Goal: Task Accomplishment & Management: Manage account settings

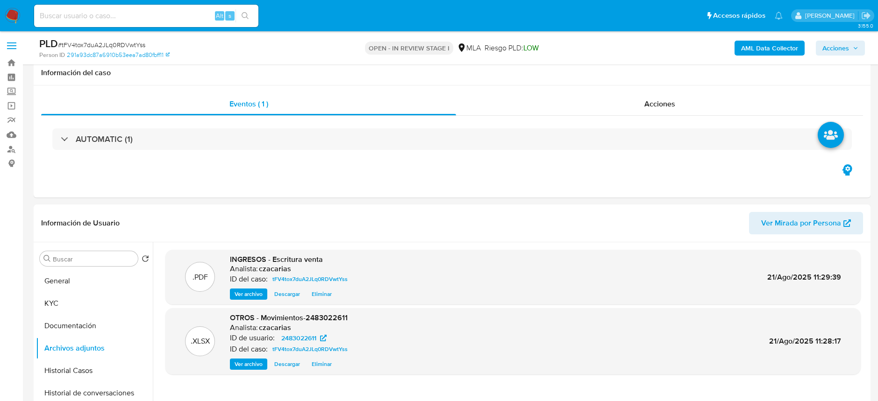
select select "10"
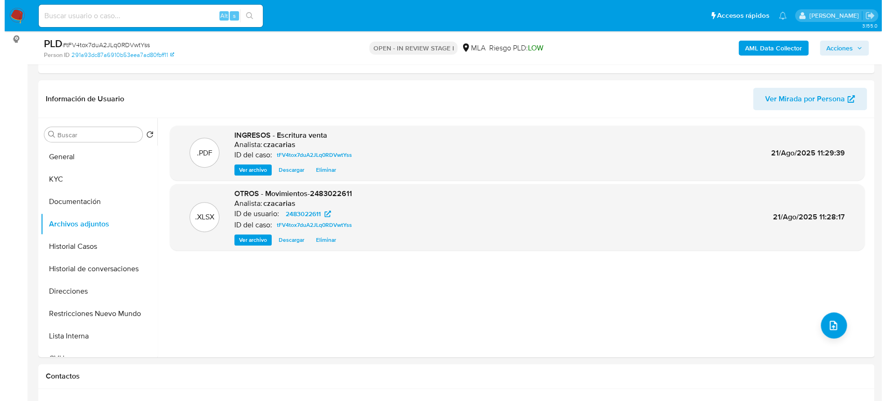
scroll to position [62, 0]
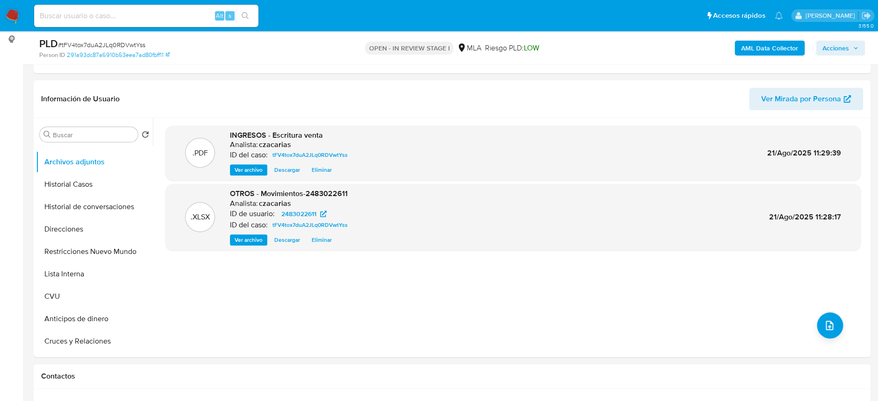
click at [743, 45] on b "AML Data Collector" at bounding box center [769, 48] width 57 height 15
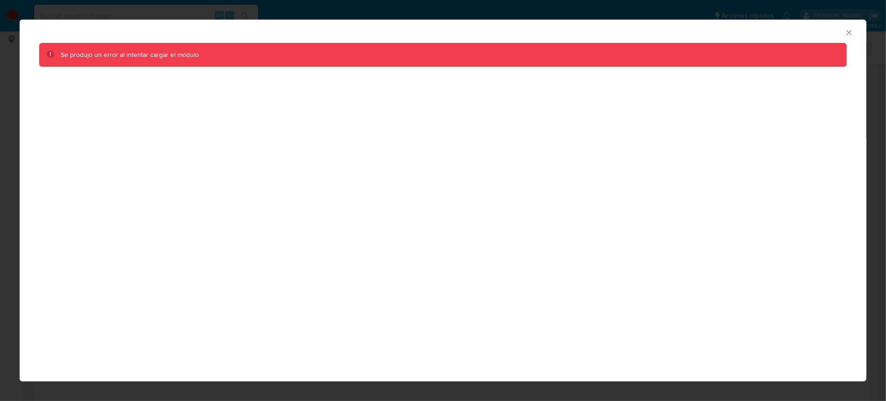
click at [846, 34] on icon "Cerrar ventana" at bounding box center [849, 32] width 9 height 9
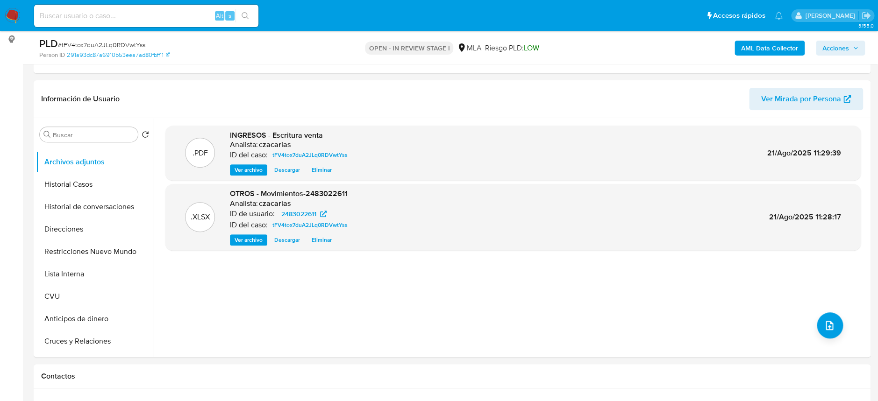
click at [783, 51] on b "AML Data Collector" at bounding box center [769, 48] width 57 height 15
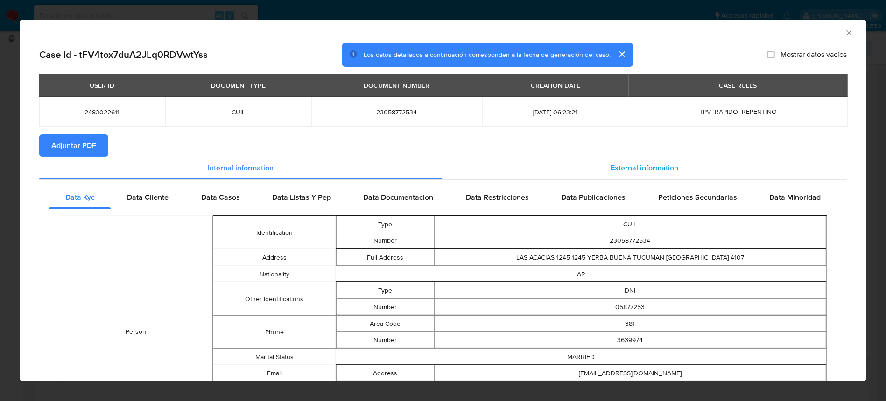
click at [662, 158] on div "External information" at bounding box center [644, 168] width 405 height 22
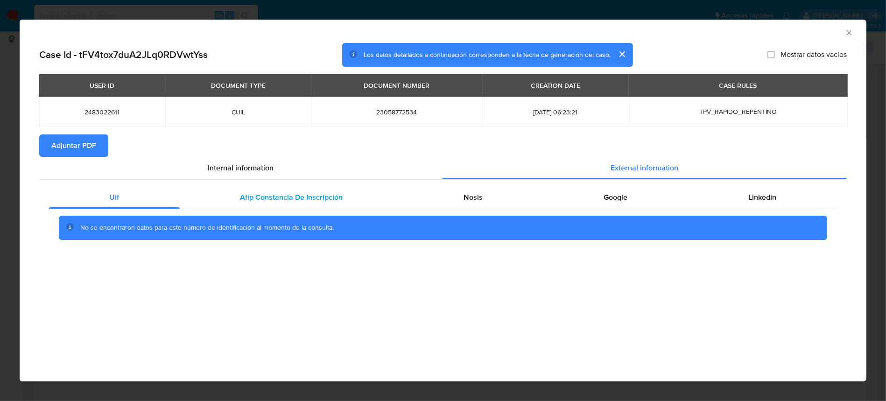
click at [274, 194] on span "Afip Constancia De Inscripción" at bounding box center [292, 197] width 103 height 11
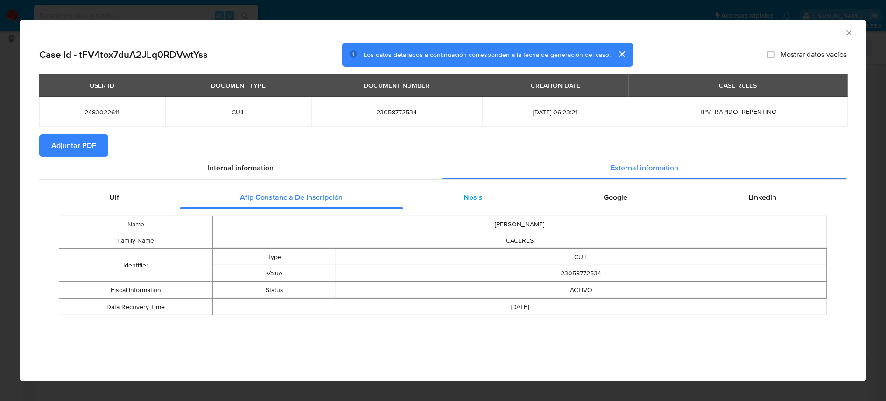
click at [460, 193] on div "Nosis" at bounding box center [474, 197] width 140 height 22
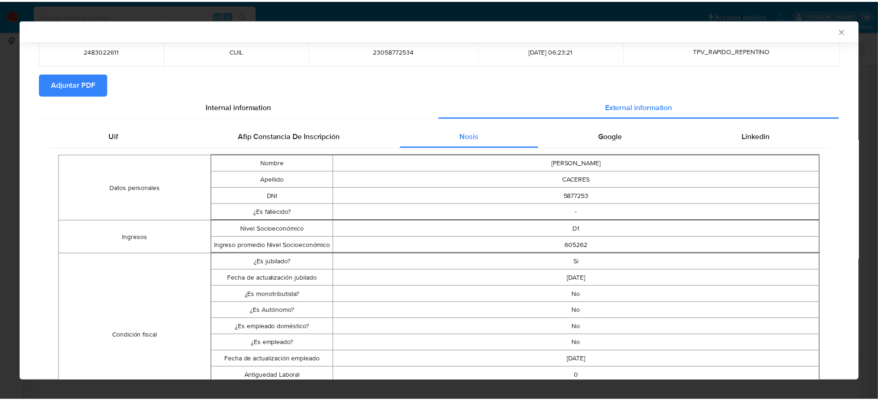
scroll to position [0, 0]
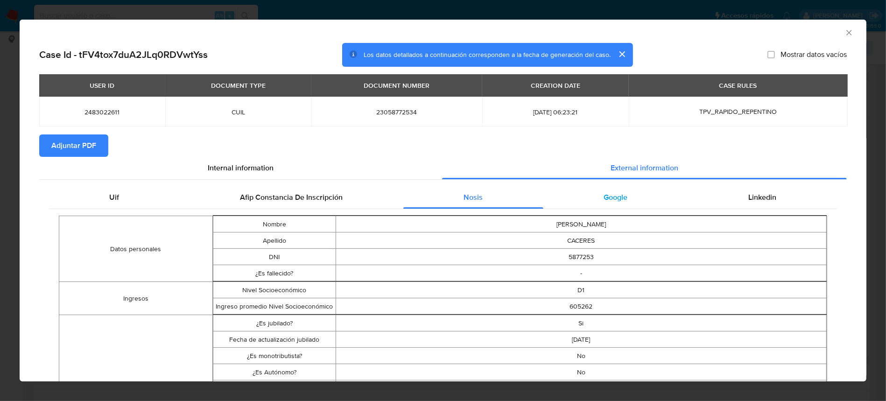
click at [635, 200] on div "Google" at bounding box center [616, 197] width 145 height 22
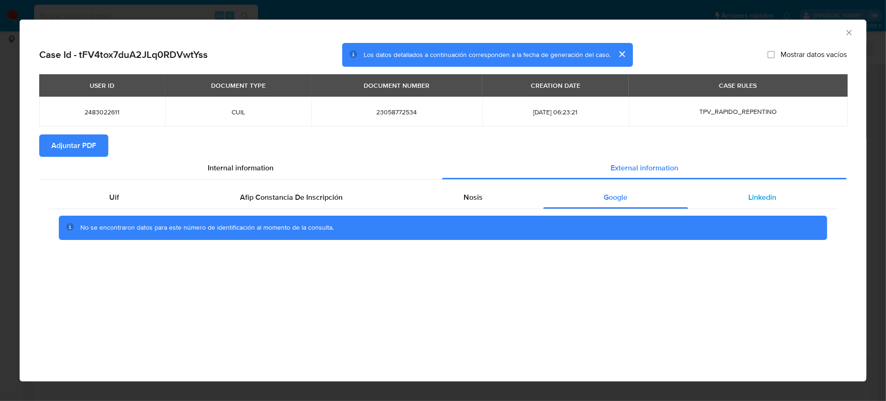
click at [755, 201] on span "Linkedin" at bounding box center [763, 197] width 28 height 11
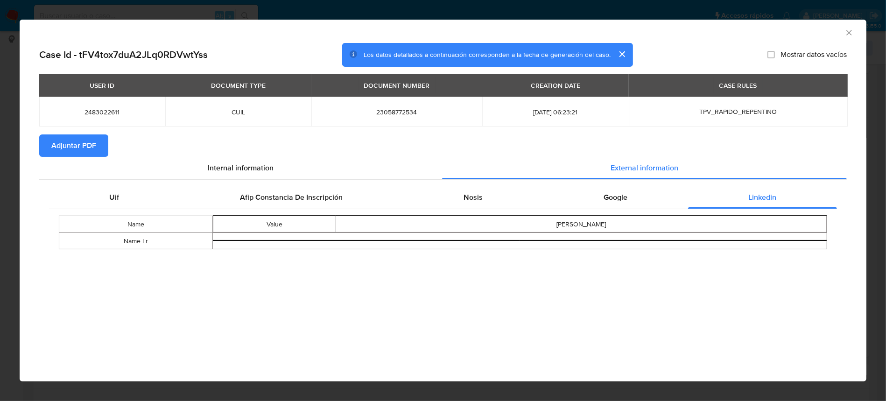
drag, startPoint x: 77, startPoint y: 142, endPoint x: 113, endPoint y: 142, distance: 35.5
click at [77, 142] on span "Adjuntar PDF" at bounding box center [73, 145] width 45 height 21
click at [848, 34] on icon "Cerrar ventana" at bounding box center [849, 32] width 5 height 5
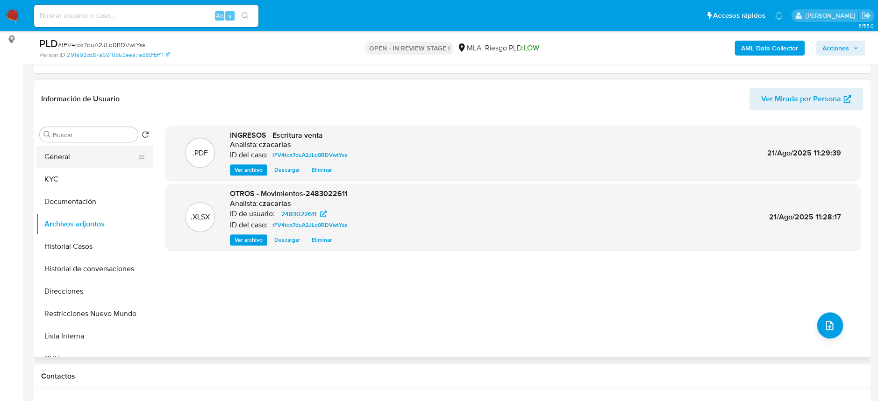
click at [77, 162] on button "General" at bounding box center [90, 157] width 109 height 22
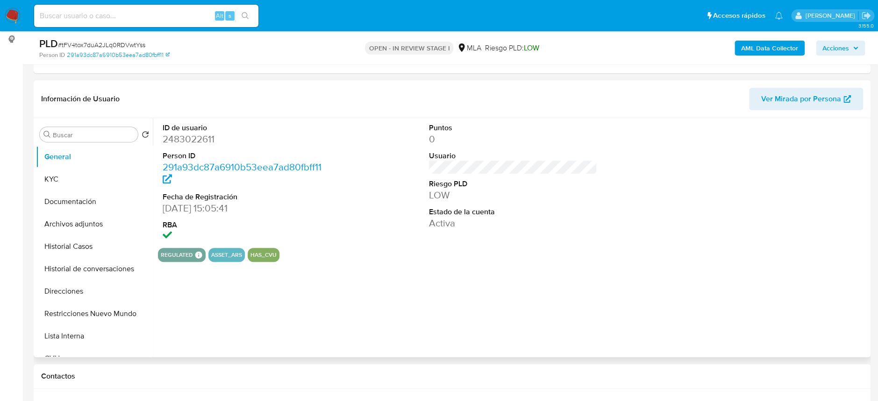
click at [189, 142] on dd "2483022611" at bounding box center [247, 139] width 168 height 13
click at [133, 47] on span "# tFV4tox7duA2JLq0RDVwtYss" at bounding box center [101, 44] width 87 height 9
click at [48, 175] on button "KYC" at bounding box center [90, 179] width 109 height 22
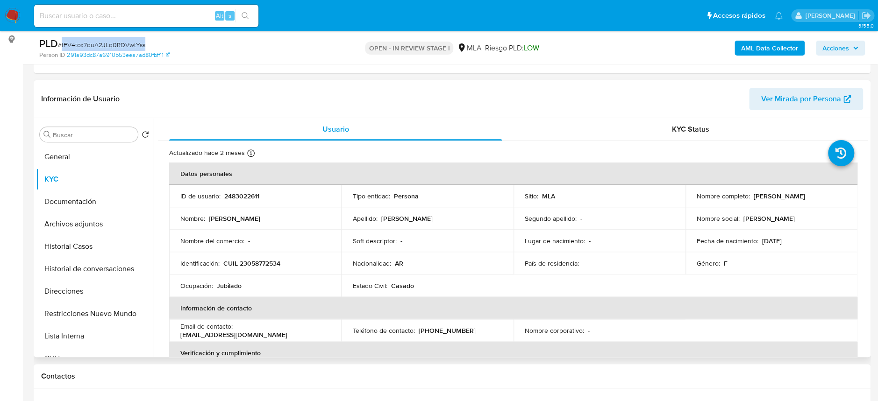
drag, startPoint x: 750, startPoint y: 196, endPoint x: 817, endPoint y: 193, distance: 67.3
click at [817, 193] on div "Nombre completo : Estela Emilia Caceres" at bounding box center [770, 196] width 149 height 8
copy p "Estela Emilia Caceres"
click at [8, 17] on img at bounding box center [13, 16] width 16 height 16
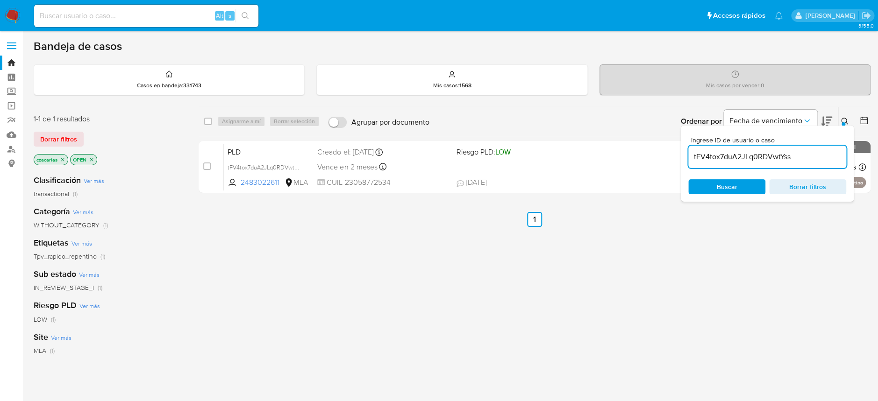
click at [170, 16] on input at bounding box center [146, 16] width 224 height 12
paste input "Jubilado"
click at [176, 19] on input "Jubilado" at bounding box center [146, 16] width 224 height 12
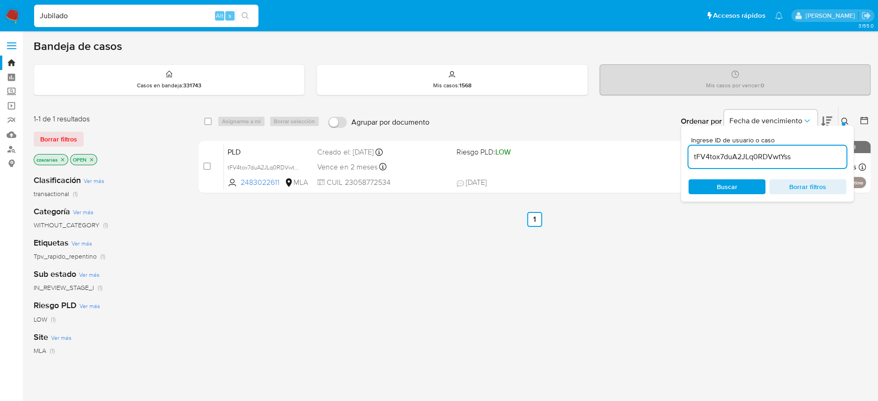
paste input "lxsZHlwSlfaVfVGOeBBMfTsA"
type input "lxsZHlwSlfaVfVGOeBBMfTsA"
click at [239, 19] on button "search-icon" at bounding box center [244, 15] width 19 height 13
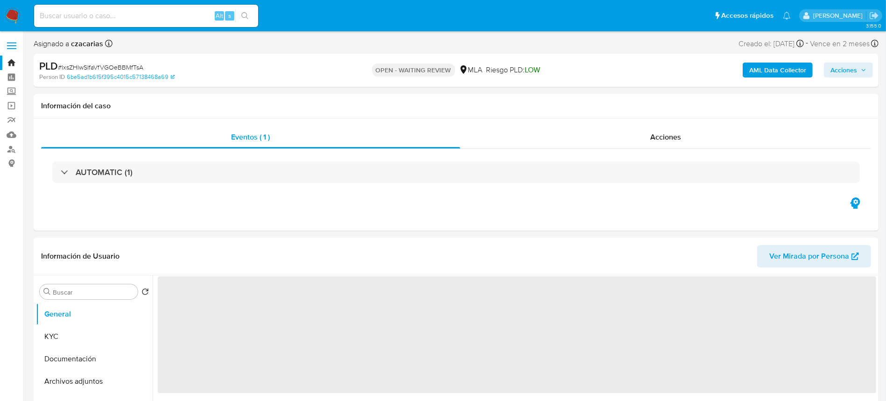
select select "10"
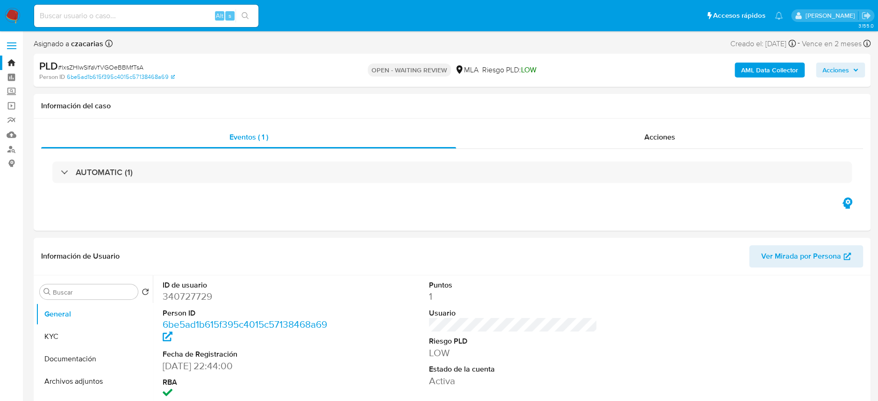
click at [111, 66] on span "# lxsZHlwSlfaVfVGOeBBMfTsA" at bounding box center [100, 67] width 85 height 9
copy span "lxsZHlwSlfaVfVGOeBBMfTsA"
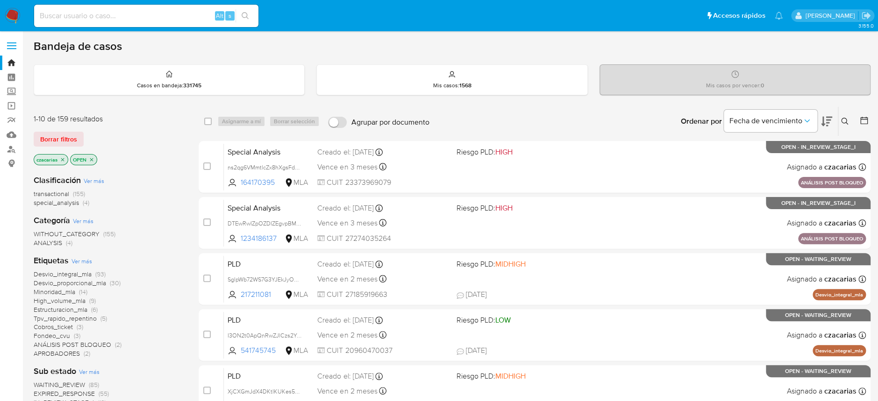
click at [849, 120] on button at bounding box center [845, 121] width 15 height 11
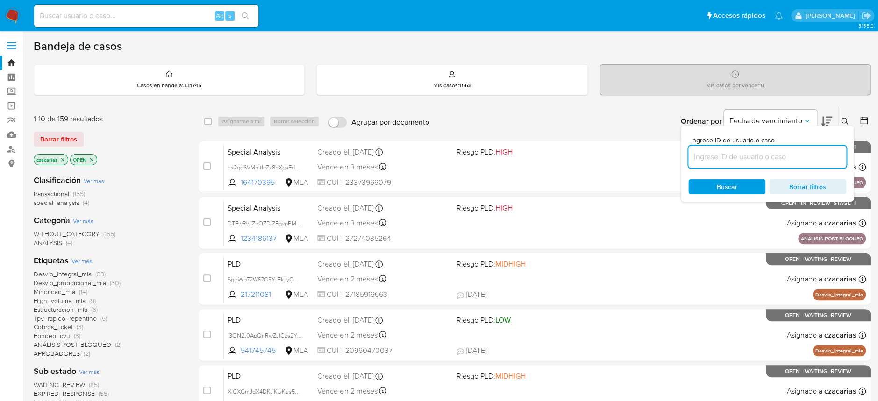
click at [781, 158] on input at bounding box center [767, 157] width 158 height 12
type input "lxsZHlwSlfaVfVGOeBBMfTsA"
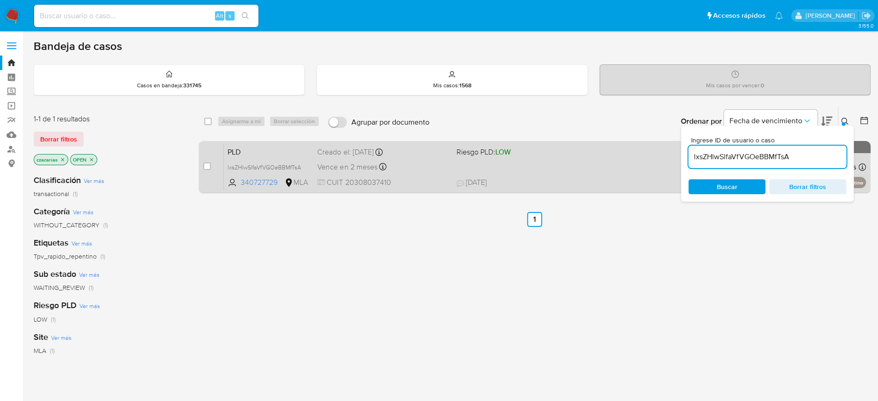
click at [211, 167] on div "case-item-checkbox No es posible asignar el caso" at bounding box center [213, 166] width 21 height 47
click at [198, 173] on div "case-item-checkbox No es posible asignar el caso PLD lxsZHlwSlfaVfVGOeBBMfTsA 3…" at bounding box center [534, 167] width 672 height 52
click at [210, 169] on input "checkbox" at bounding box center [206, 166] width 7 height 7
checkbox input "true"
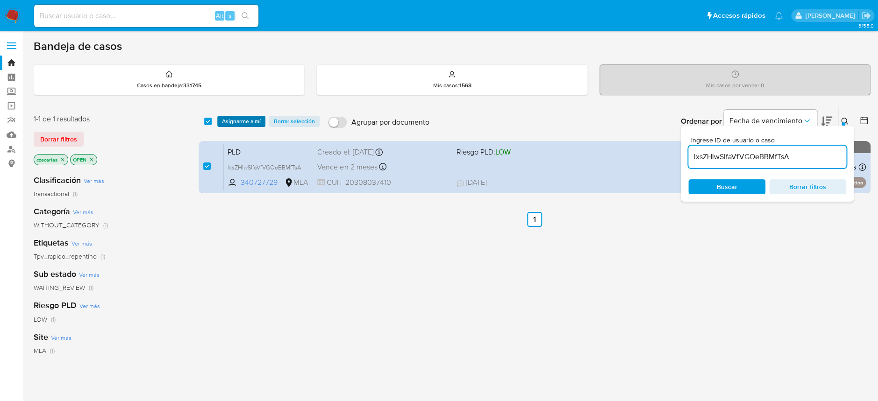
click at [246, 123] on span "Asignarme a mí" at bounding box center [241, 121] width 39 height 9
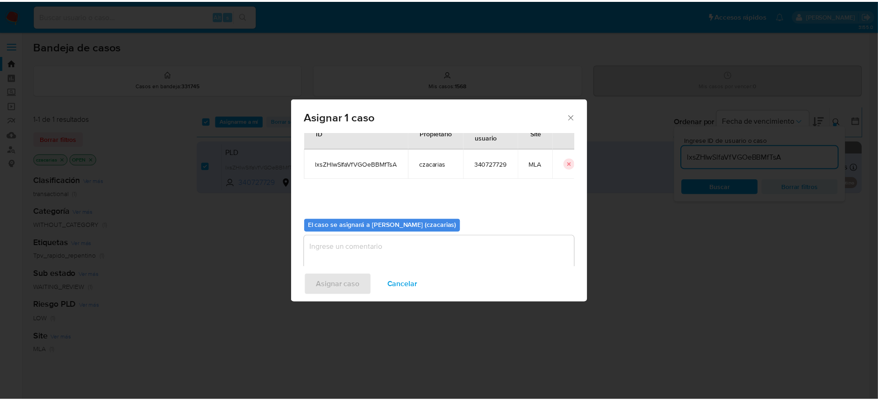
scroll to position [48, 0]
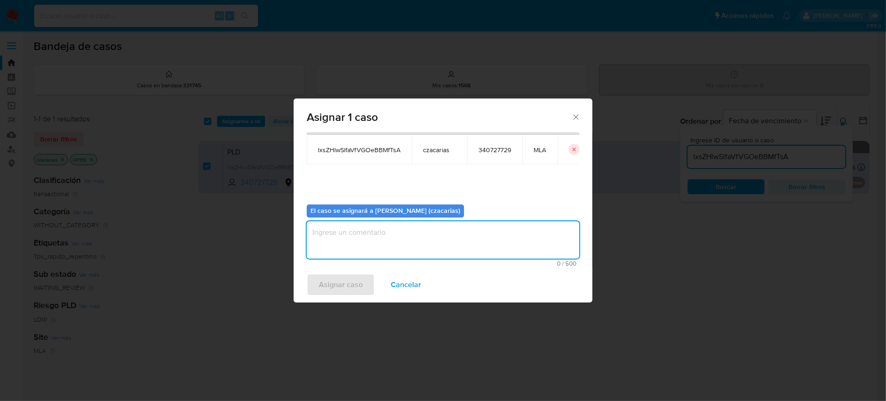
click at [378, 230] on textarea "assign-modal" at bounding box center [443, 239] width 273 height 37
click at [347, 279] on span "Asignar caso" at bounding box center [341, 285] width 44 height 21
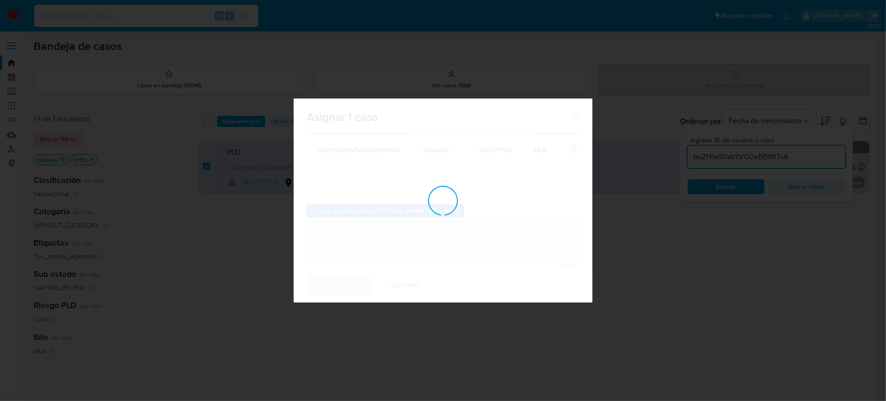
checkbox input "false"
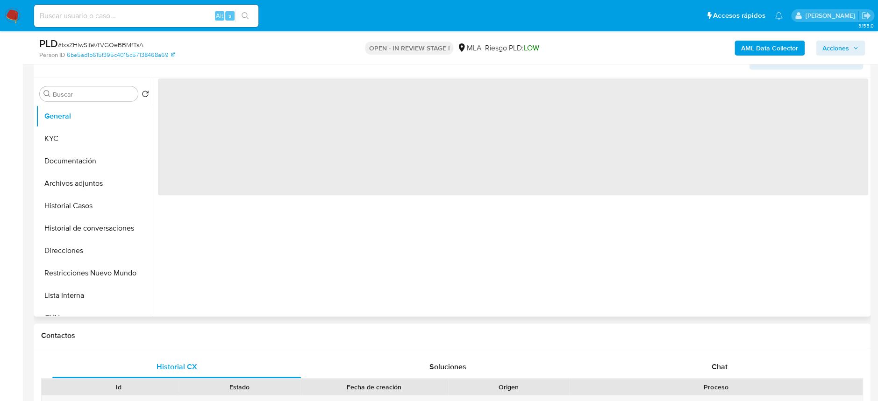
scroll to position [311, 0]
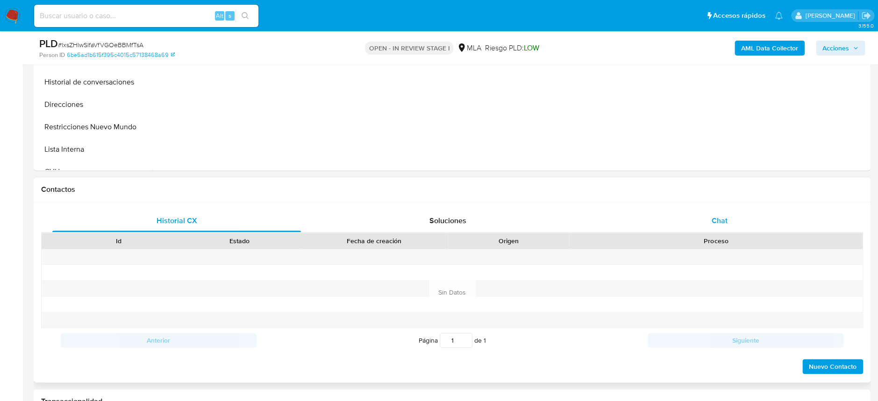
click at [708, 216] on div "Chat" at bounding box center [719, 221] width 248 height 22
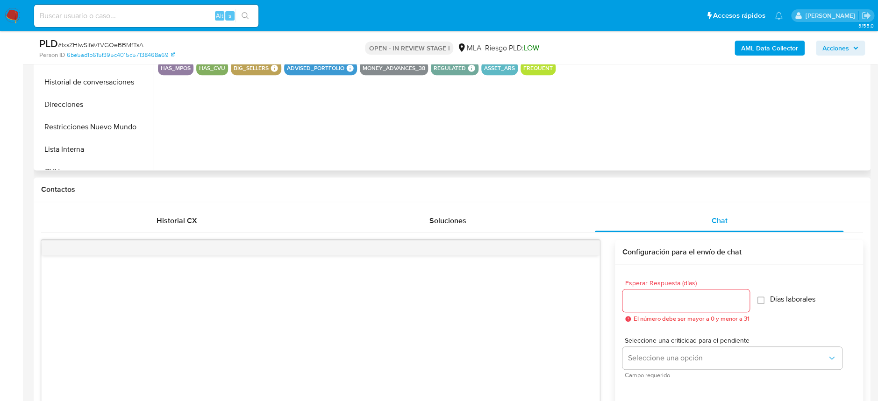
select select "10"
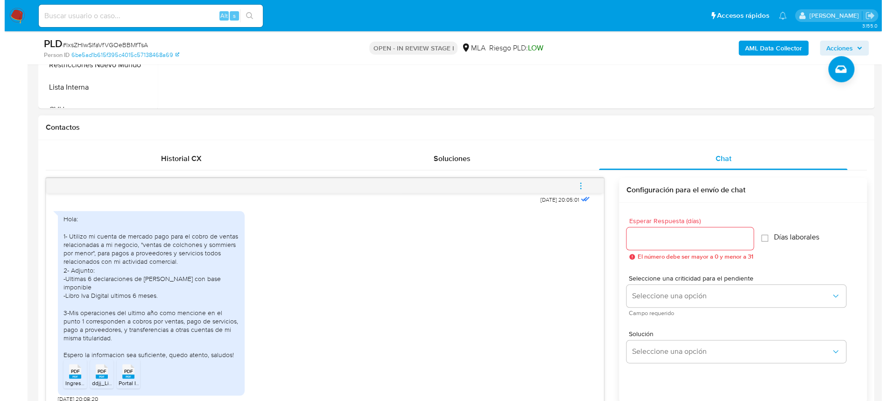
scroll to position [511, 0]
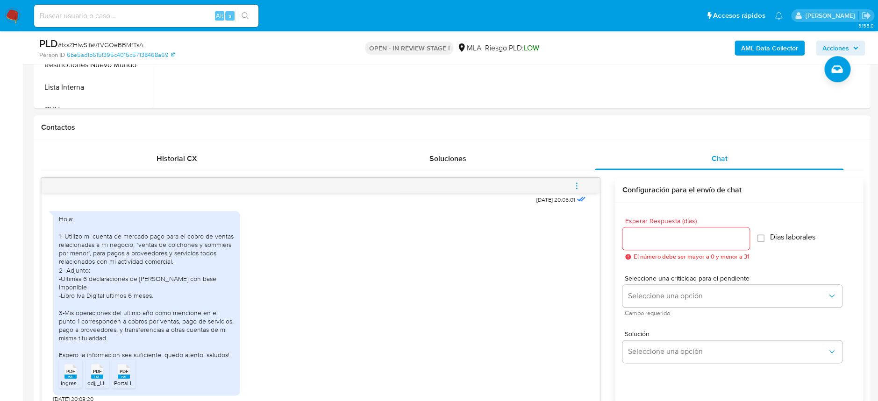
click at [780, 51] on b "AML Data Collector" at bounding box center [769, 48] width 57 height 15
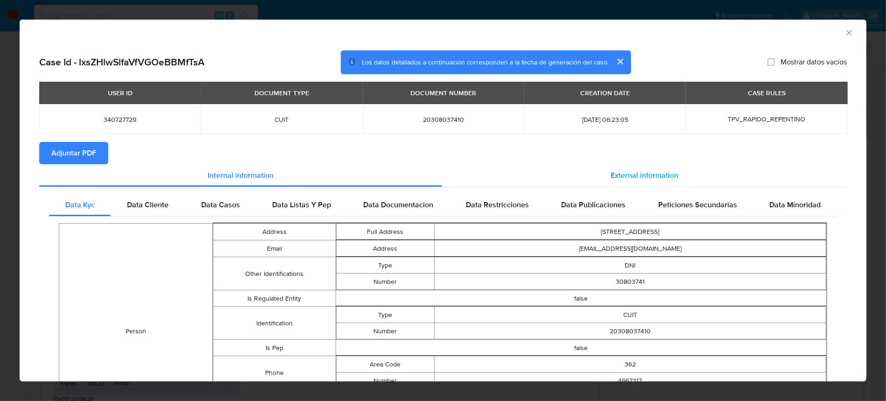
click at [617, 184] on div "External information" at bounding box center [644, 175] width 405 height 22
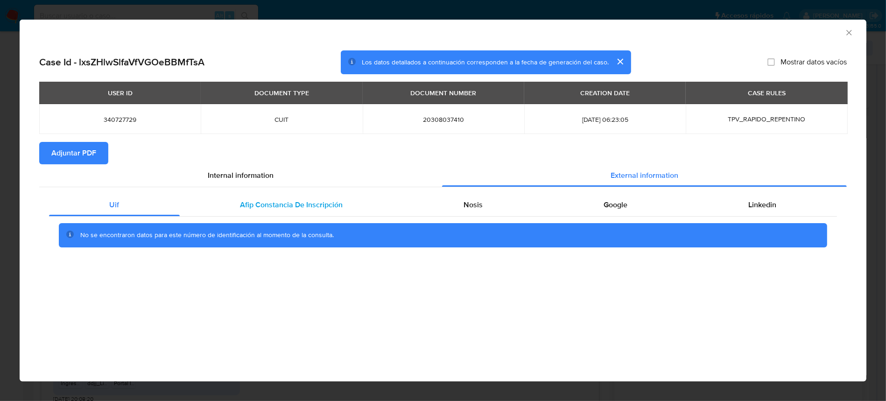
click at [293, 205] on span "Afip Constancia De Inscripción" at bounding box center [292, 204] width 103 height 11
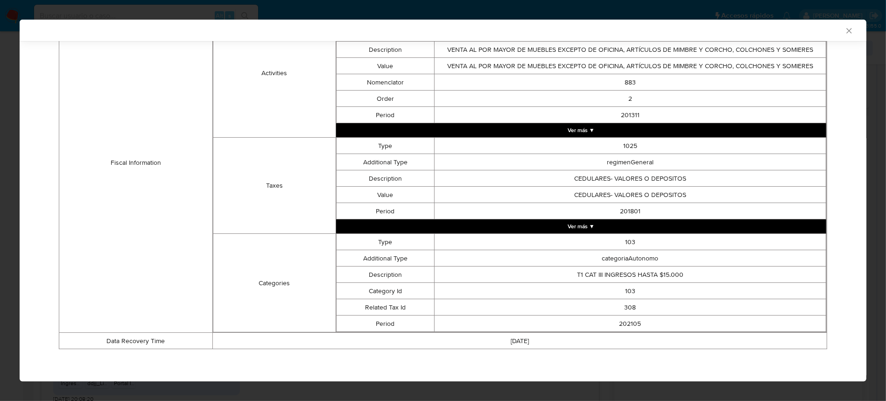
scroll to position [0, 0]
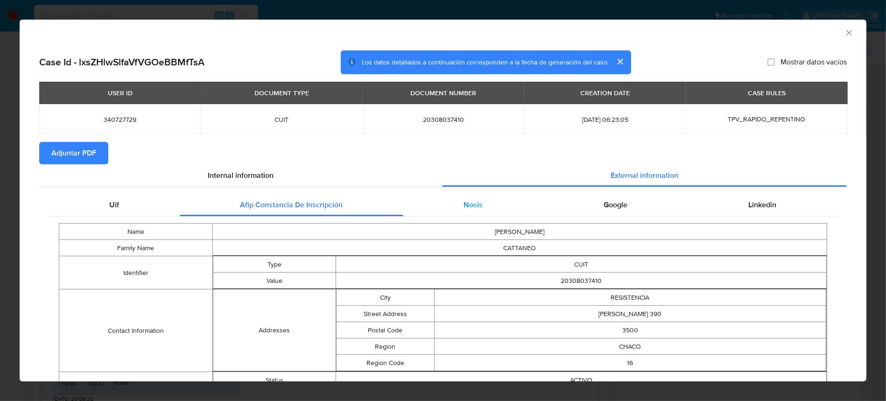
drag, startPoint x: 440, startPoint y: 218, endPoint x: 447, endPoint y: 211, distance: 9.6
click at [452, 206] on div "Nosis" at bounding box center [474, 205] width 140 height 22
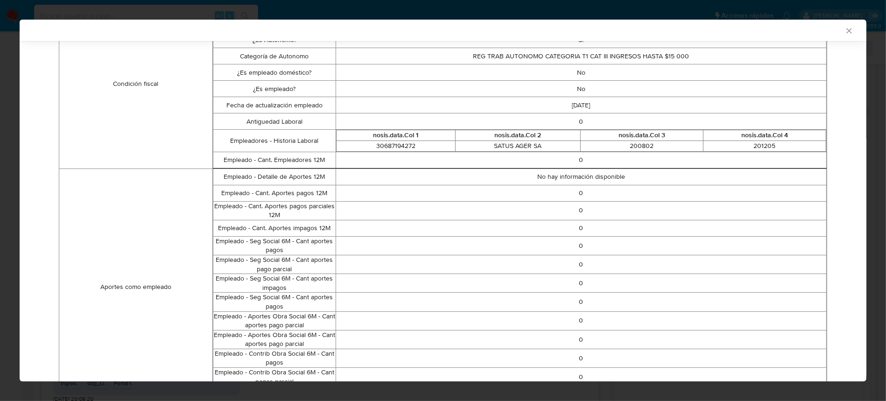
scroll to position [73, 0]
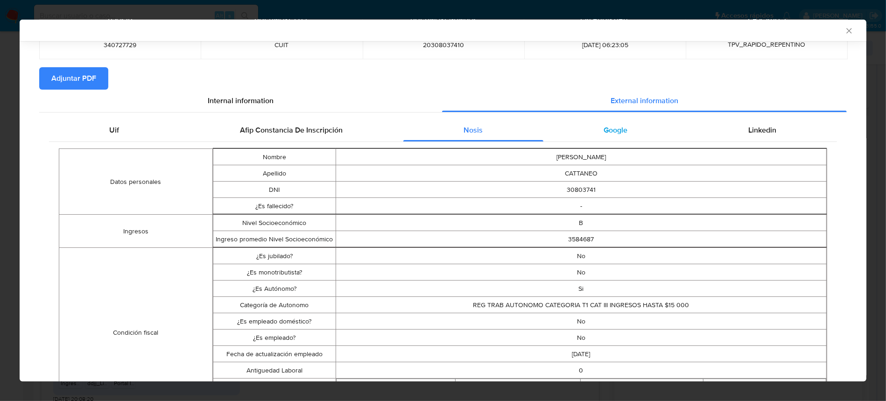
click at [591, 131] on div "Google" at bounding box center [616, 130] width 145 height 22
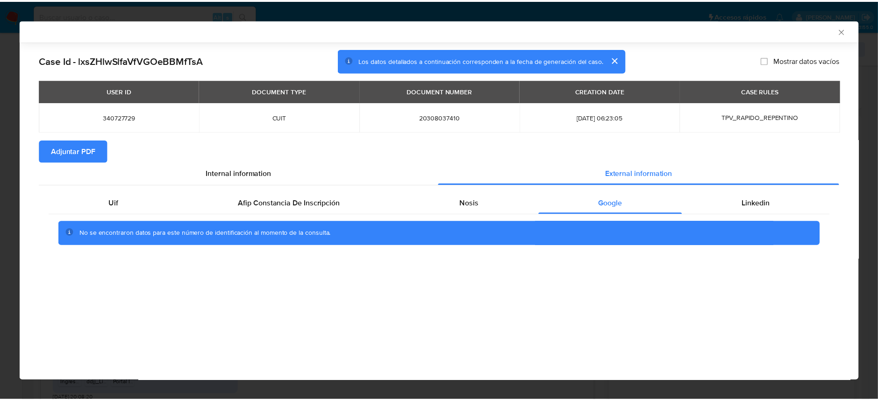
scroll to position [0, 0]
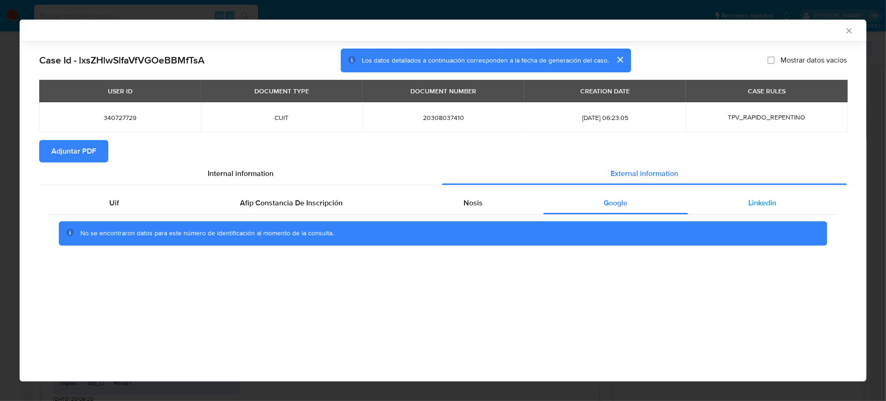
click at [745, 213] on div "Linkedin" at bounding box center [762, 203] width 149 height 22
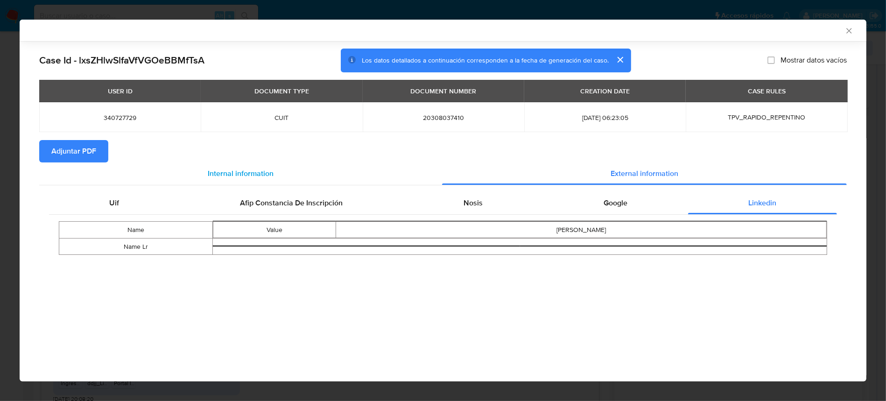
click at [99, 164] on div "Internal information" at bounding box center [240, 174] width 403 height 22
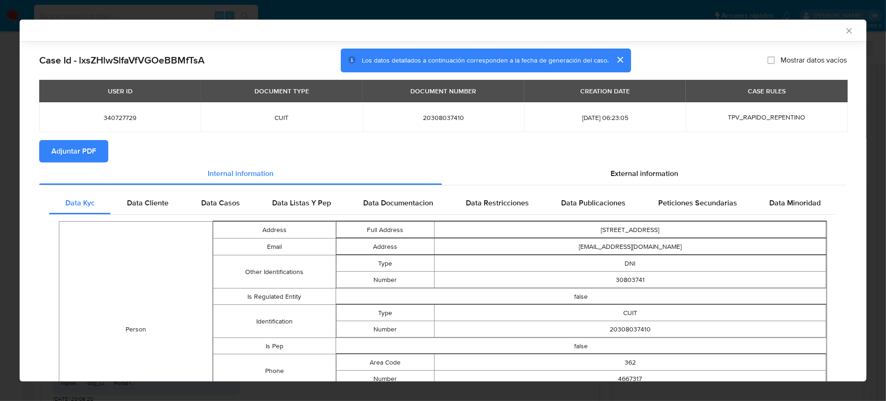
click at [99, 155] on button "Adjuntar PDF" at bounding box center [73, 151] width 69 height 22
click at [833, 28] on div "AML Data Collector" at bounding box center [435, 30] width 819 height 8
click at [845, 28] on icon "Cerrar ventana" at bounding box center [849, 30] width 9 height 9
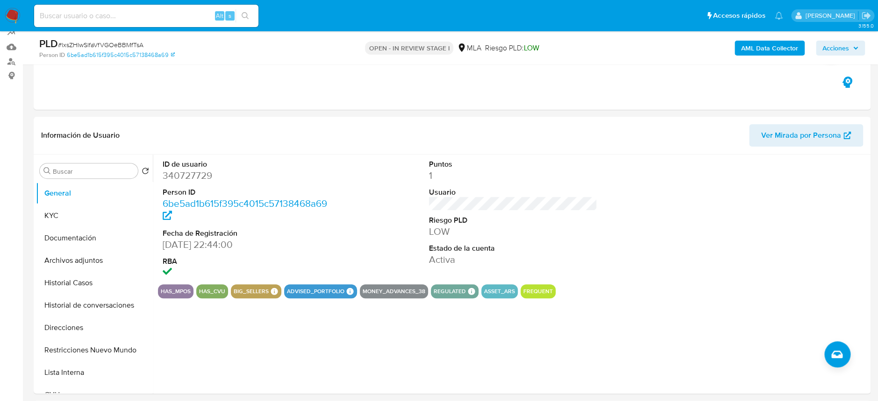
scroll to position [62, 0]
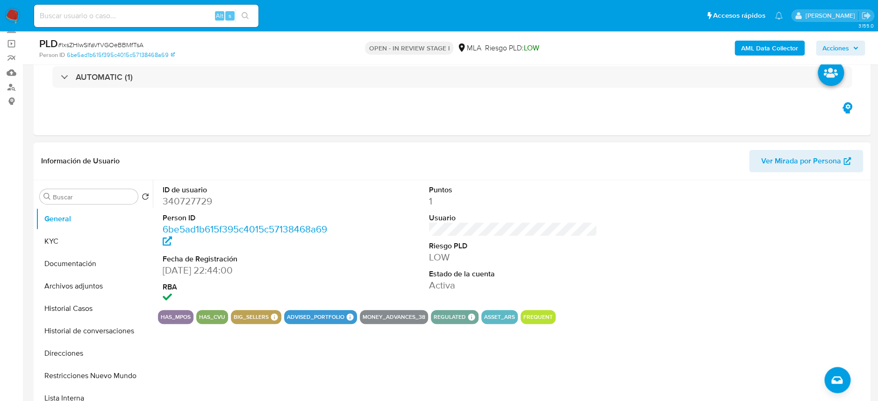
click at [177, 203] on dd "340727729" at bounding box center [247, 201] width 168 height 13
copy dd "340727729"
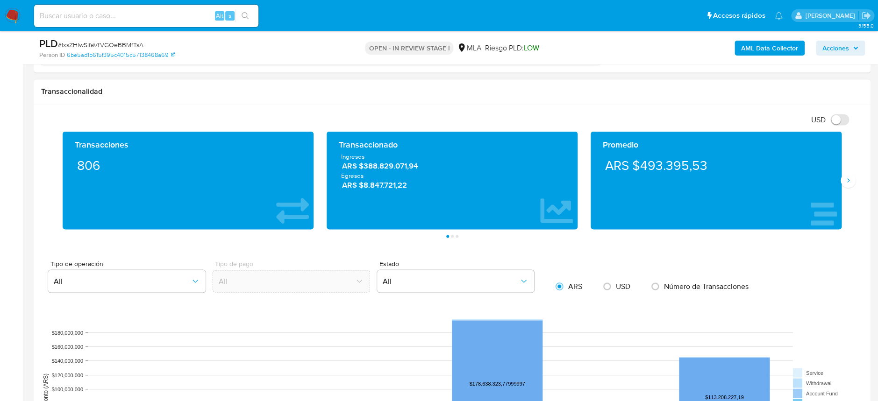
scroll to position [809, 0]
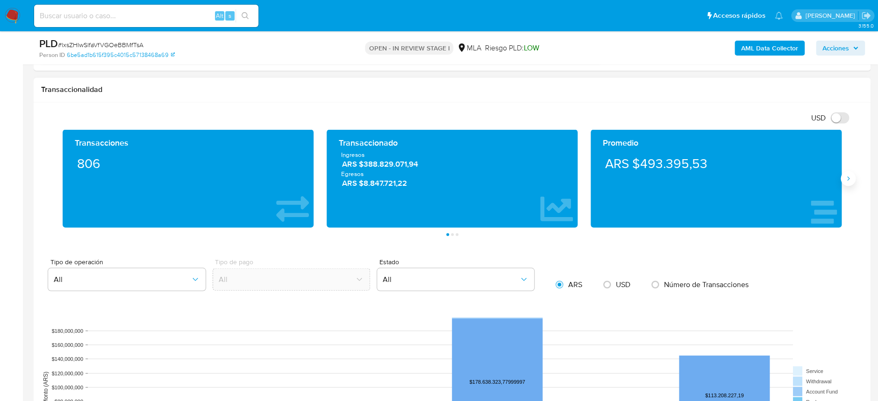
click at [850, 177] on icon "Siguiente" at bounding box center [847, 178] width 7 height 7
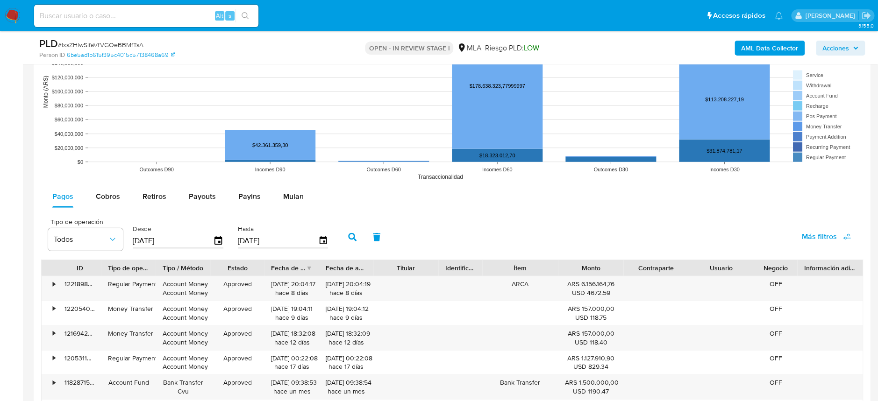
scroll to position [1121, 0]
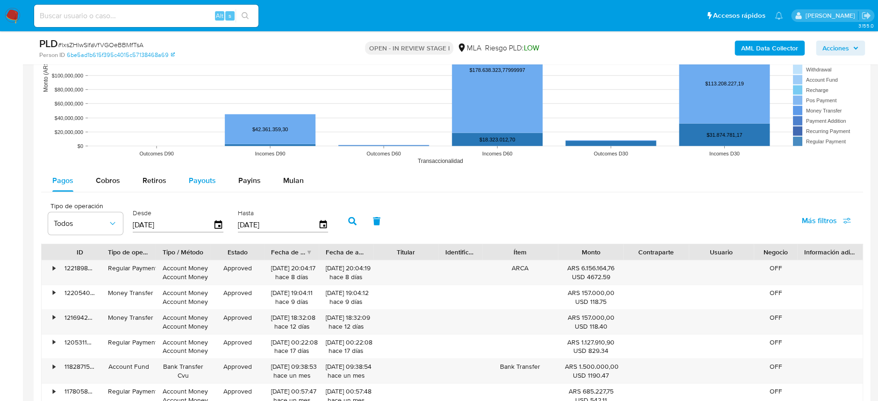
click at [205, 170] on div "Payouts" at bounding box center [202, 181] width 27 height 22
select select "10"
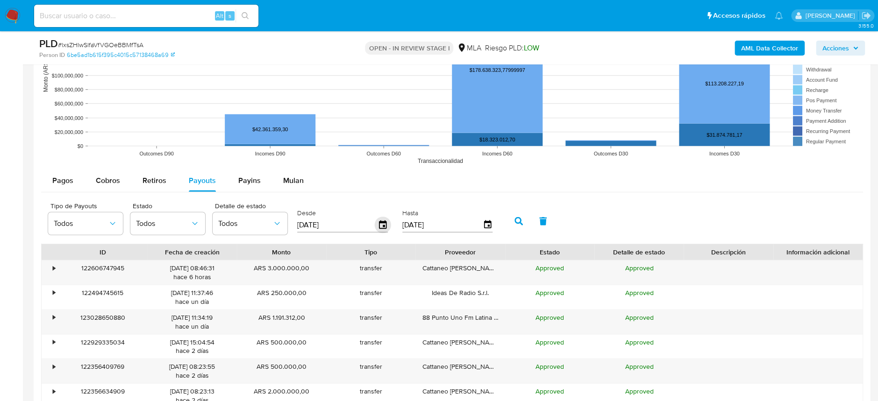
click at [379, 228] on icon "button" at bounding box center [382, 224] width 7 height 8
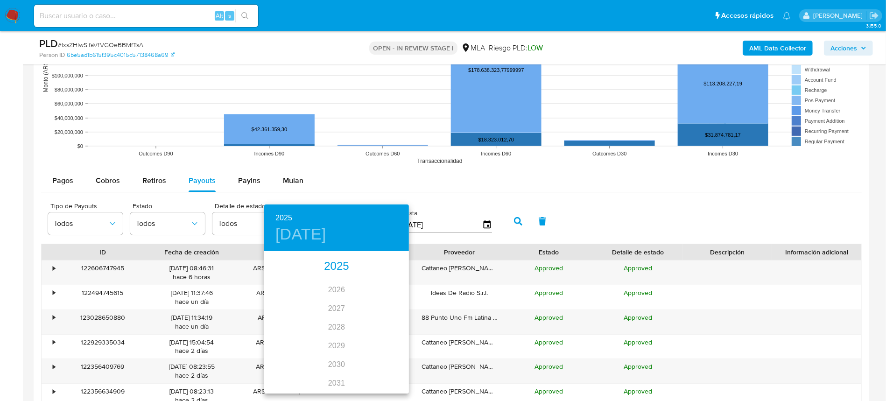
click at [337, 262] on div "2025" at bounding box center [336, 266] width 145 height 19
click at [386, 307] on div "jun." at bounding box center [385, 305] width 48 height 35
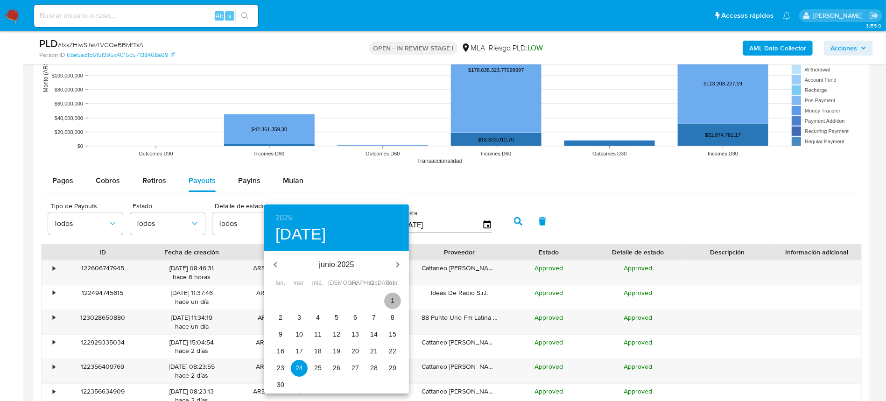
click at [387, 297] on span "1" at bounding box center [392, 300] width 17 height 9
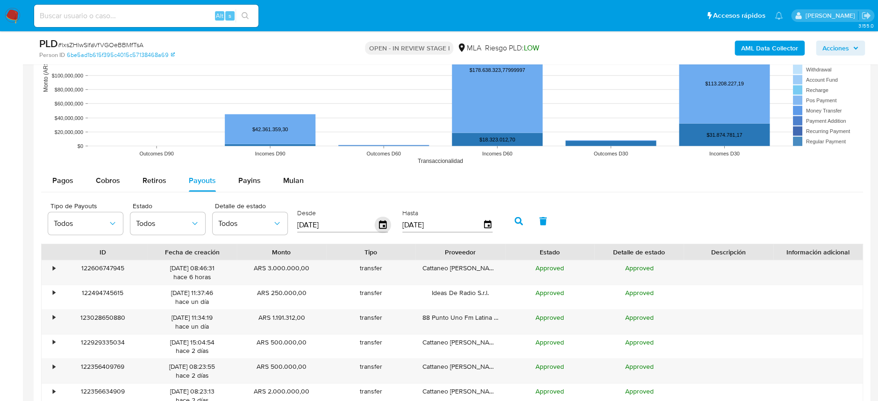
click at [378, 226] on icon "button" at bounding box center [383, 225] width 16 height 16
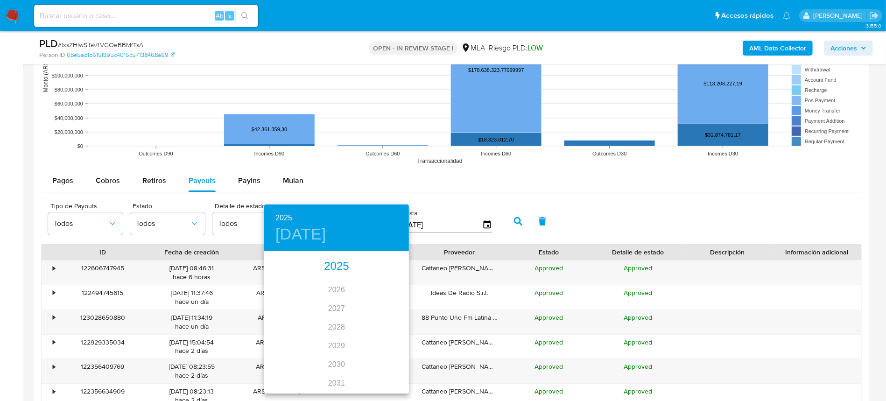
click at [335, 265] on div "2025" at bounding box center [336, 266] width 145 height 19
click at [283, 337] on div "jul." at bounding box center [288, 340] width 48 height 35
type input "01/07/2025"
click at [294, 299] on span "1" at bounding box center [299, 300] width 17 height 9
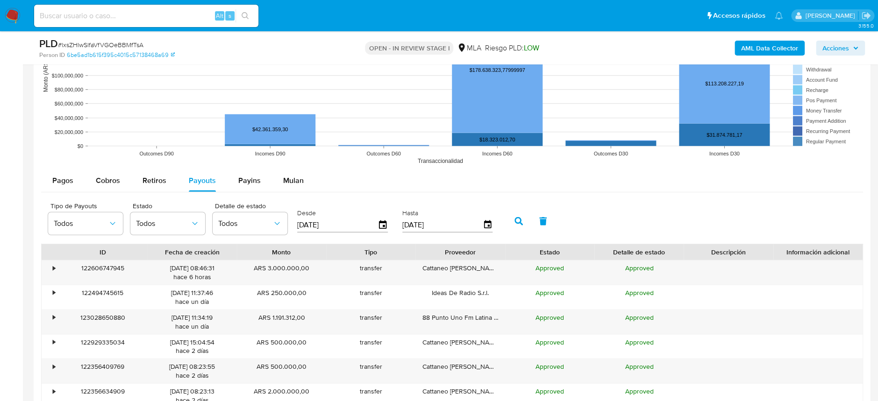
click at [519, 220] on icon "button" at bounding box center [518, 221] width 8 height 8
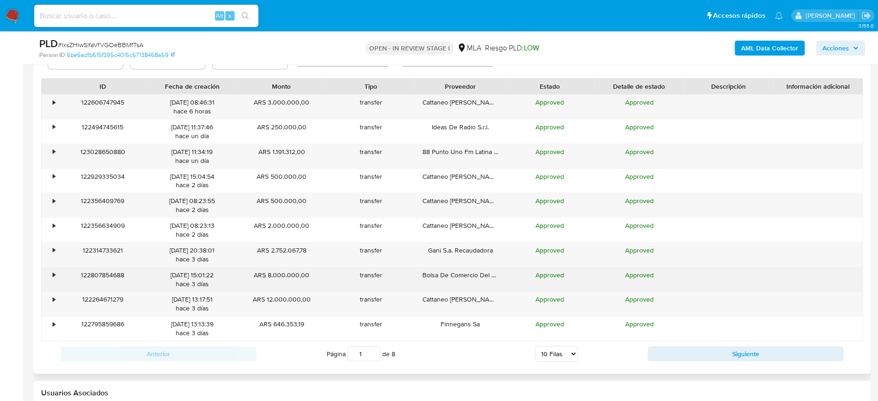
scroll to position [1307, 0]
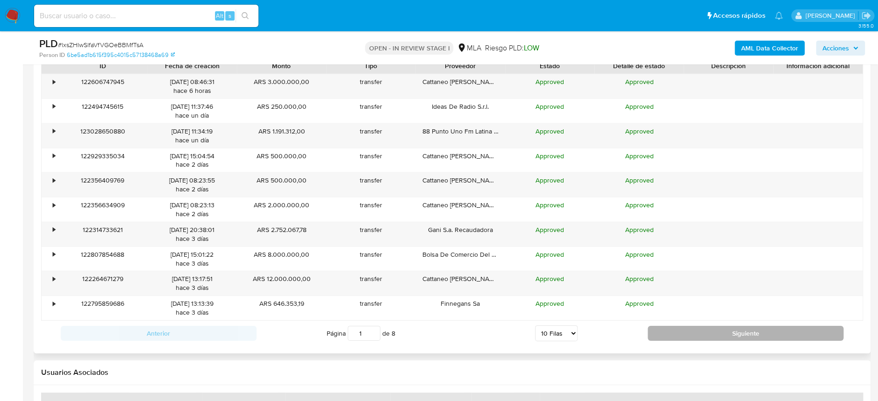
click at [701, 328] on button "Siguiente" at bounding box center [745, 333] width 196 height 15
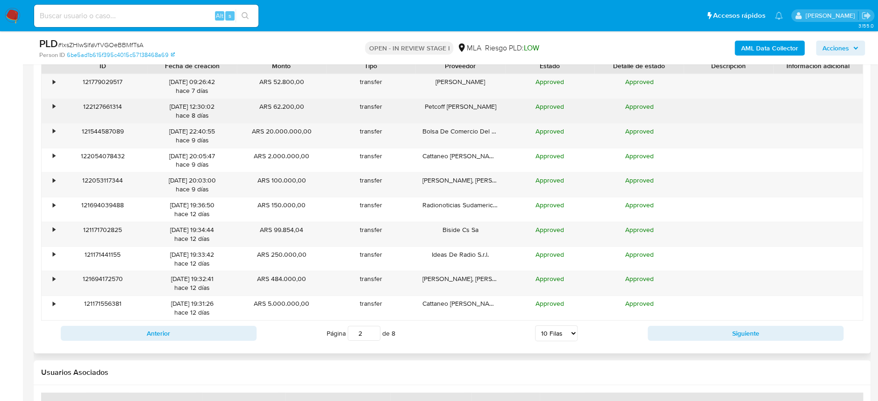
click at [44, 106] on div "•" at bounding box center [50, 111] width 16 height 24
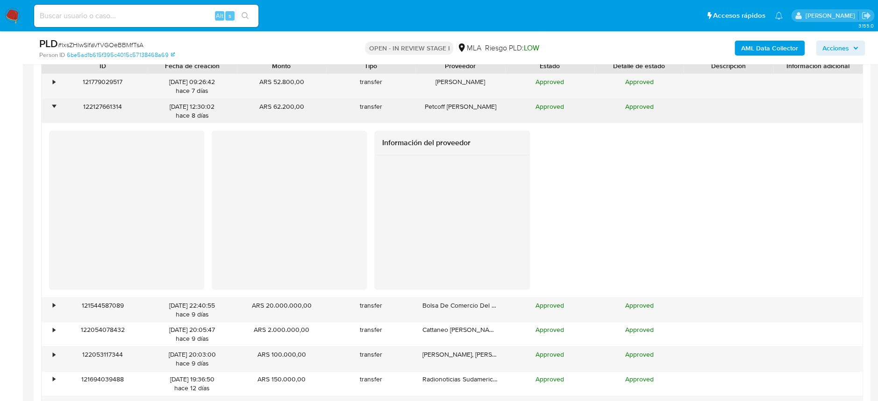
click at [53, 109] on div "•" at bounding box center [54, 106] width 2 height 9
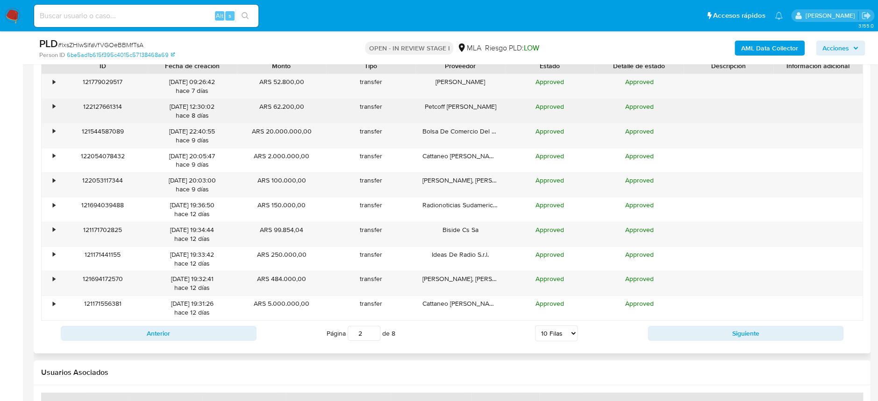
click at [53, 109] on div "•" at bounding box center [54, 106] width 2 height 9
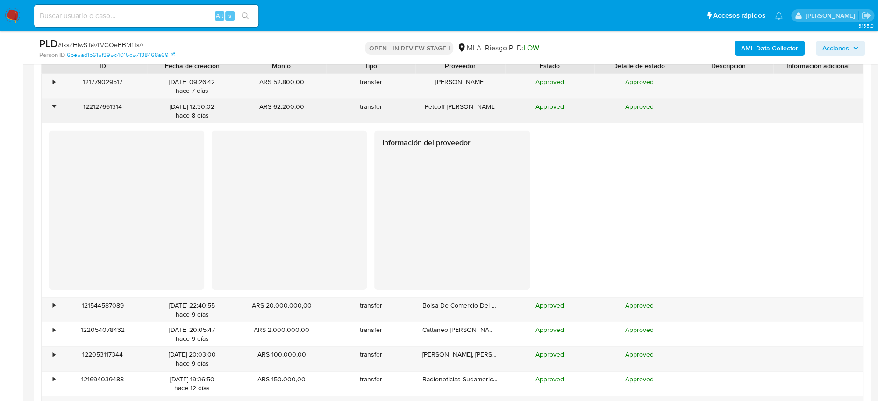
click at [50, 111] on div "•" at bounding box center [50, 111] width 16 height 24
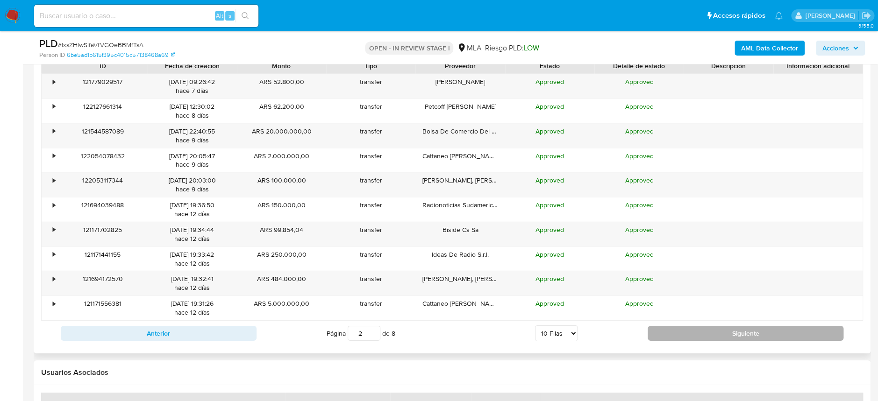
click at [733, 333] on button "Siguiente" at bounding box center [745, 333] width 196 height 15
type input "3"
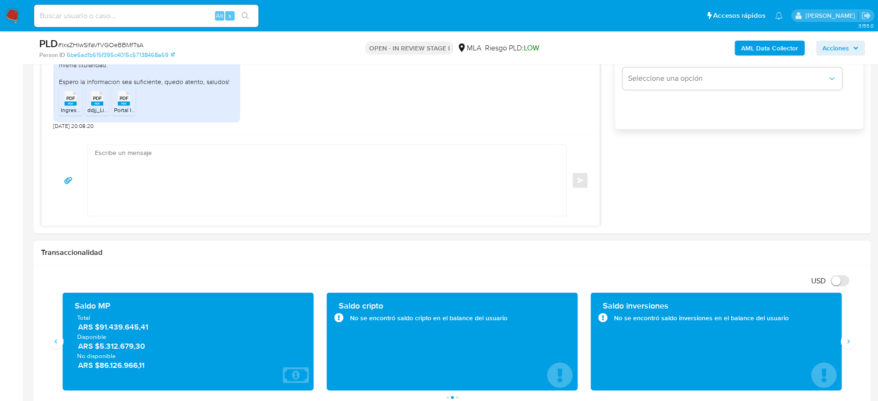
scroll to position [705, 0]
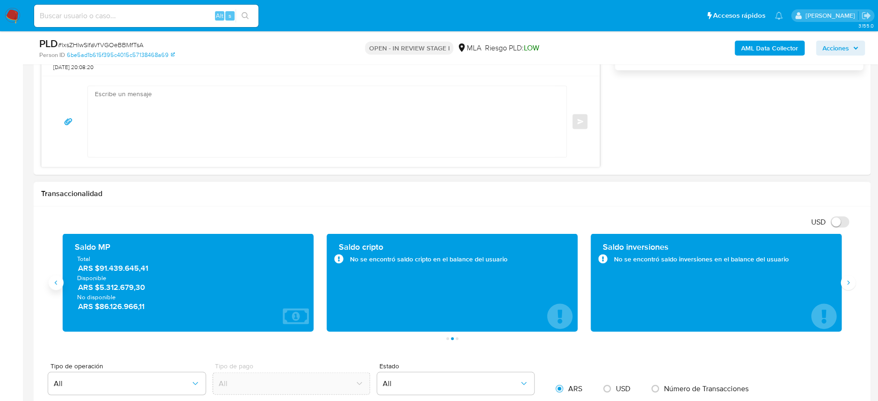
click at [49, 286] on button "Anterior" at bounding box center [56, 282] width 15 height 15
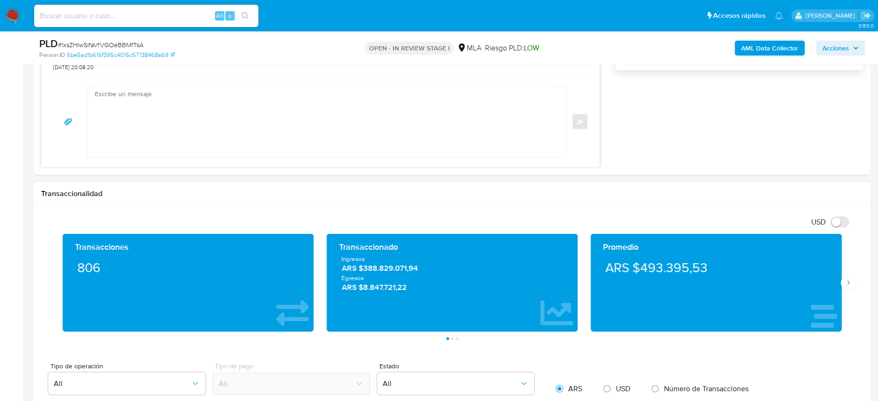
drag, startPoint x: 446, startPoint y: 274, endPoint x: 305, endPoint y: 248, distance: 142.4
click at [305, 248] on div "Transacciones 806 Transaccionado Ingresos ARS $388.829.071,94 Egresos ARS $8.84…" at bounding box center [452, 283] width 792 height 98
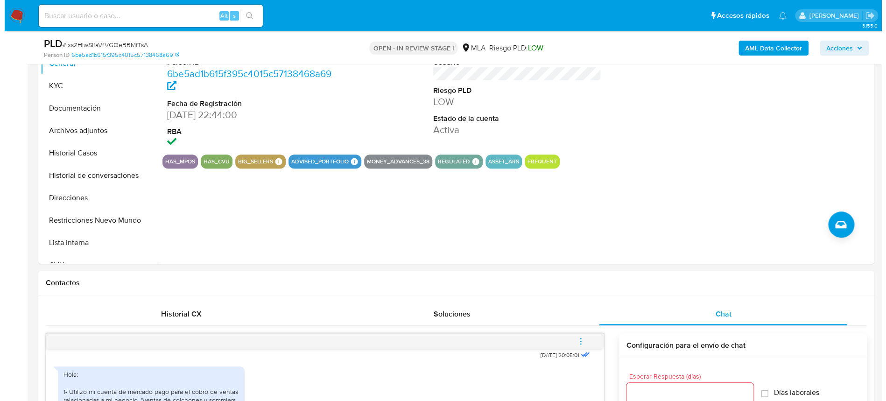
scroll to position [145, 0]
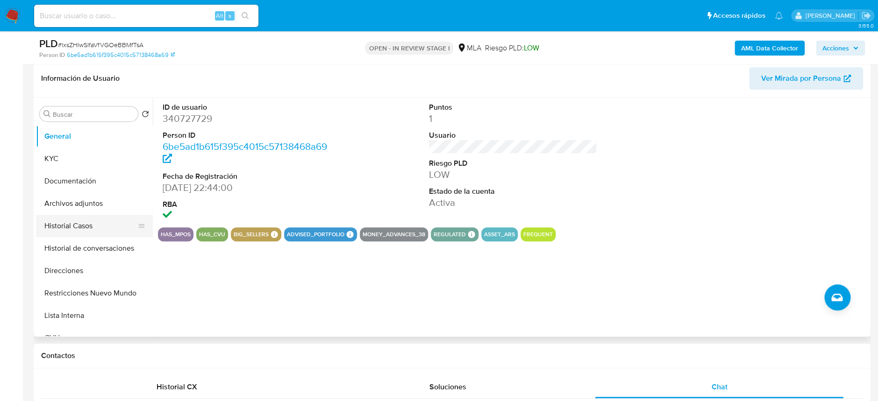
click at [76, 221] on button "Historial Casos" at bounding box center [90, 226] width 109 height 22
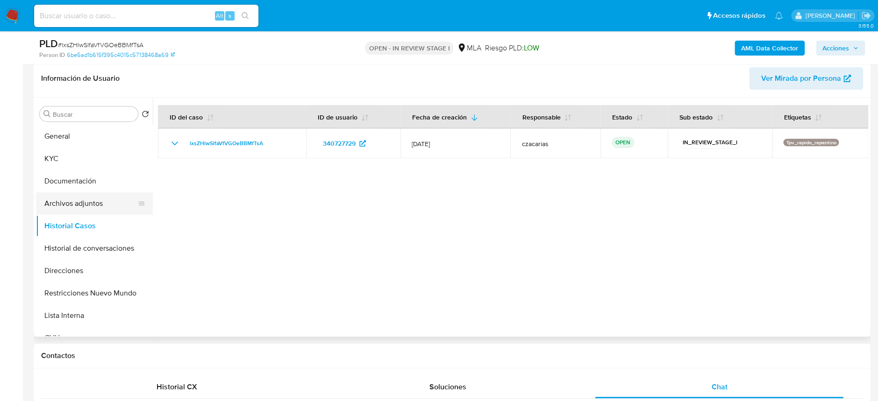
click at [86, 194] on button "Archivos adjuntos" at bounding box center [90, 203] width 109 height 22
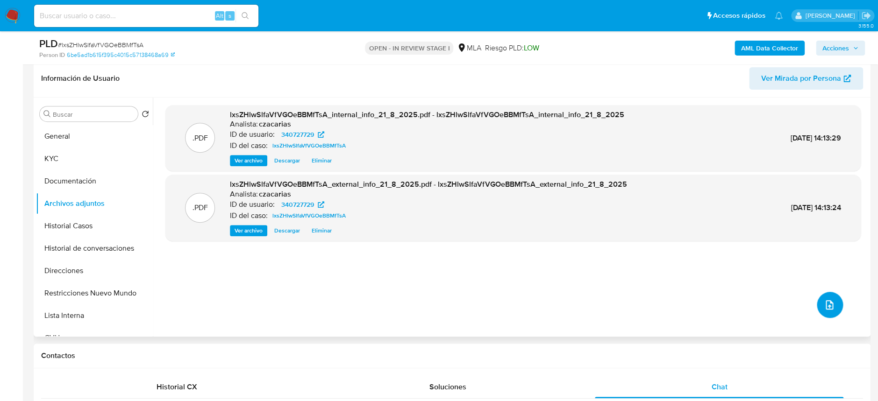
click at [823, 307] on icon "upload-file" at bounding box center [828, 304] width 11 height 11
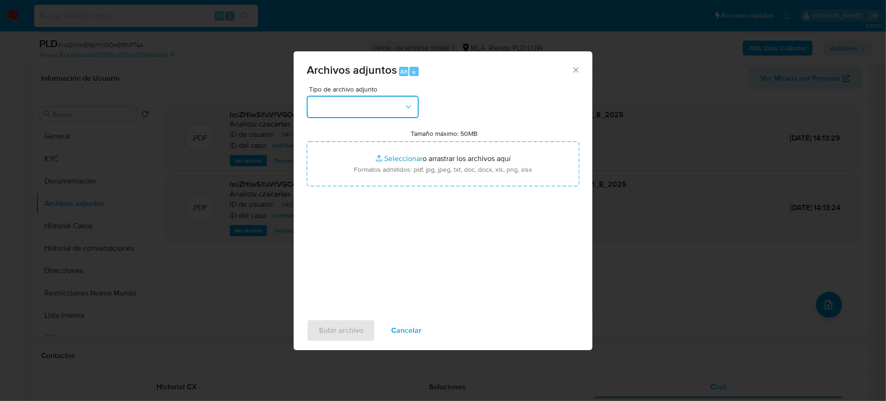
click at [397, 113] on button "button" at bounding box center [363, 107] width 112 height 22
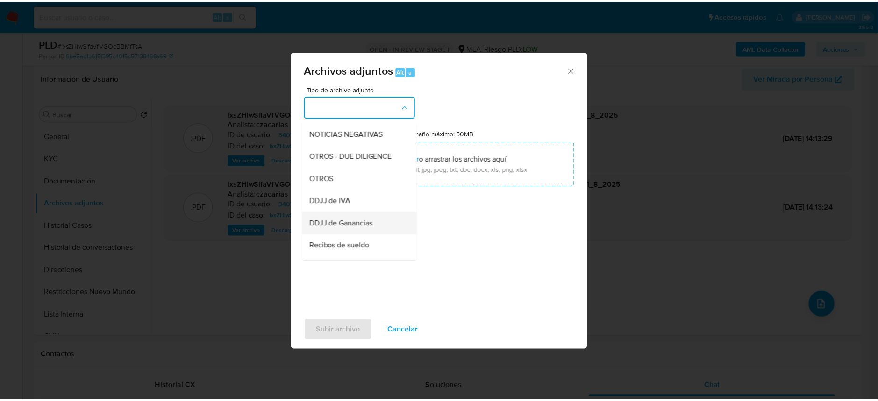
scroll to position [186, 0]
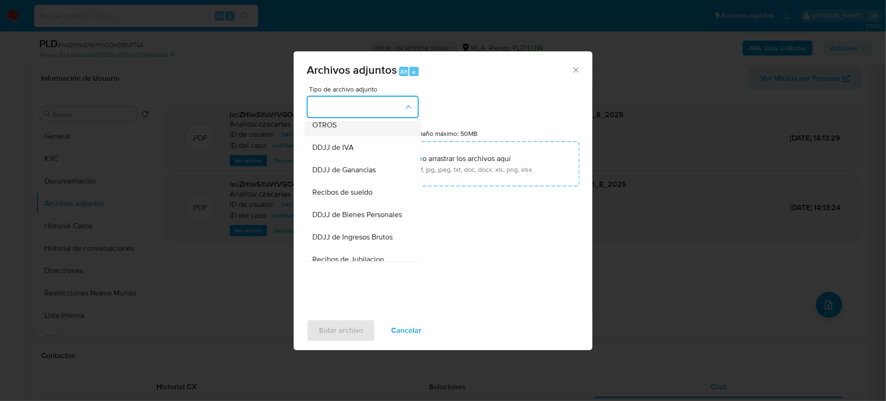
click at [323, 130] on span "OTROS" at bounding box center [324, 124] width 24 height 9
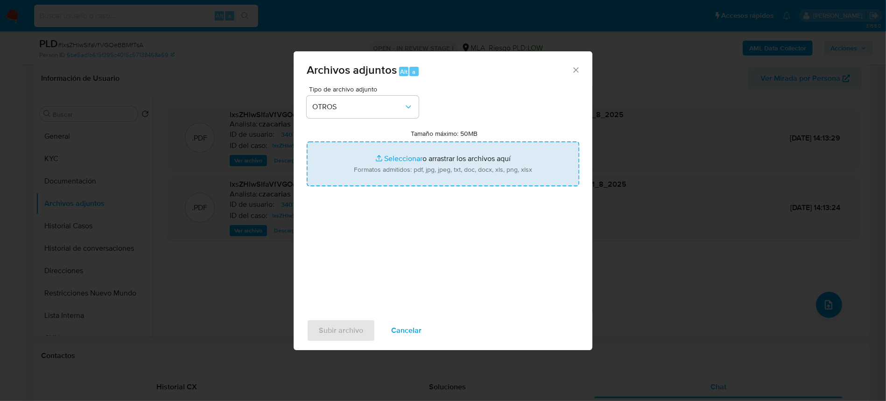
type input "C:\fakepath\Movimientos-340727729.xlsx"
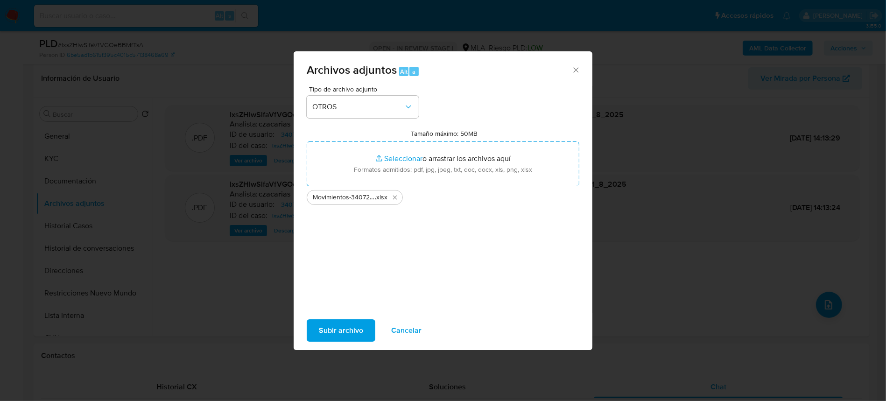
click at [337, 327] on span "Subir archivo" at bounding box center [341, 330] width 44 height 21
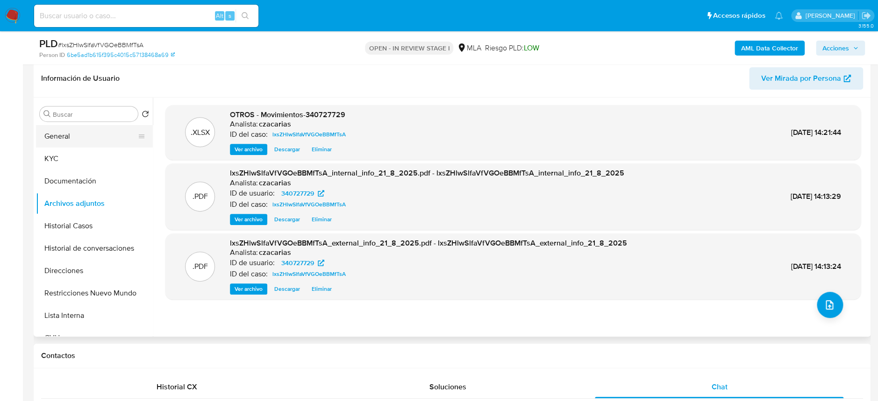
click at [68, 135] on button "General" at bounding box center [90, 136] width 109 height 22
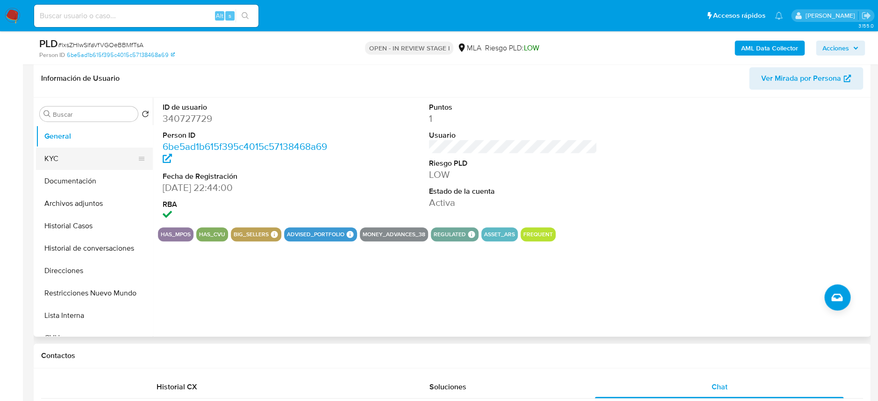
click at [66, 164] on button "KYC" at bounding box center [90, 159] width 109 height 22
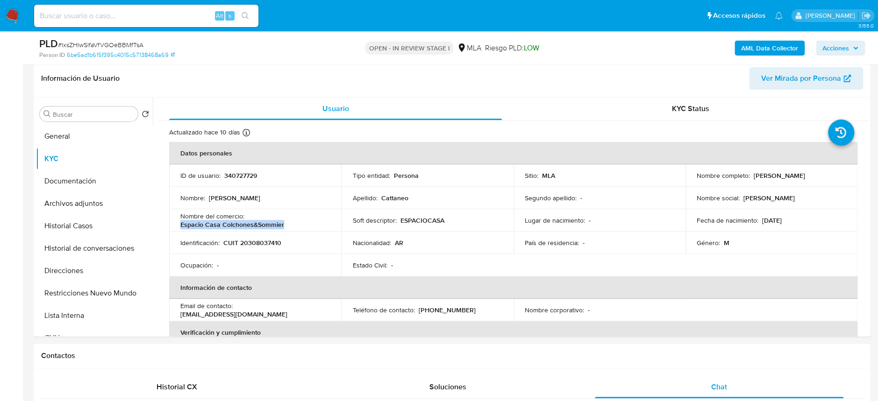
drag, startPoint x: 181, startPoint y: 225, endPoint x: 470, endPoint y: 28, distance: 349.7
click at [290, 226] on div "Nombre del comercio : Espacio Casa Colchones&Sommier" at bounding box center [254, 220] width 149 height 17
copy p "Espacio Casa Colchones&Sommier"
click at [273, 241] on p "CUIT 20308037410" at bounding box center [252, 243] width 58 height 8
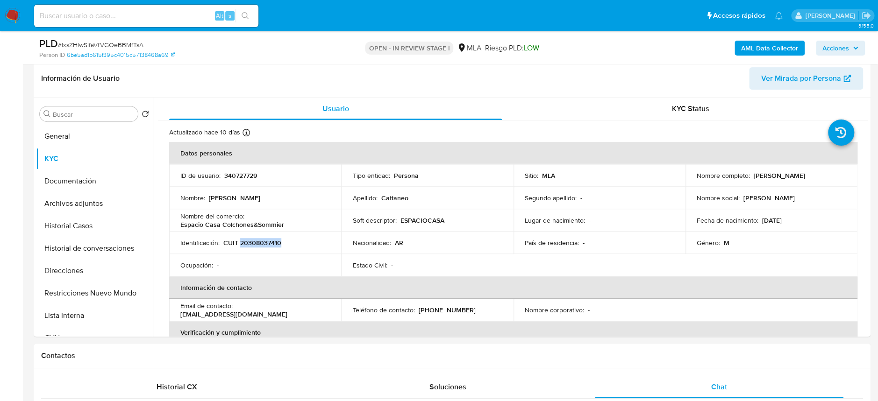
copy p "20308037410"
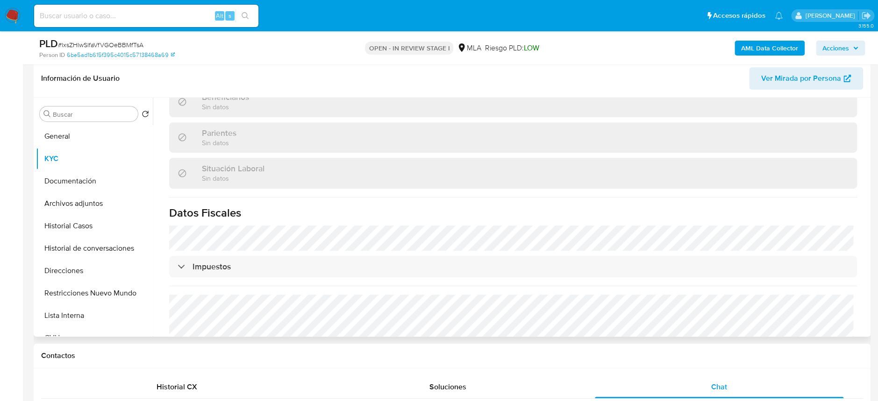
scroll to position [500, 0]
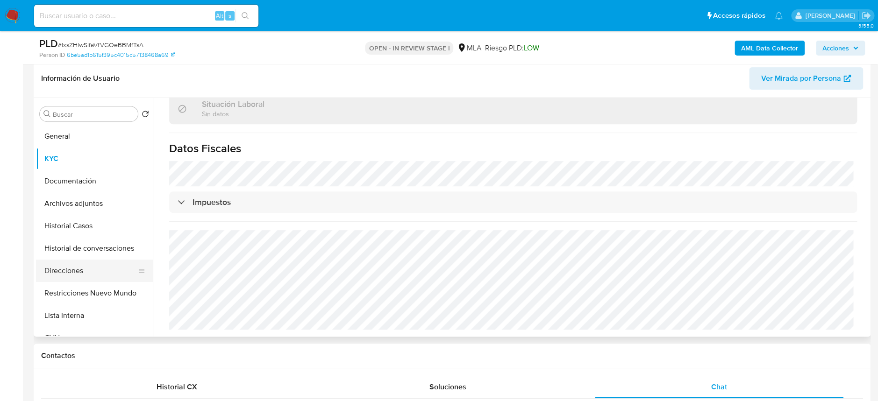
click at [76, 268] on button "Direcciones" at bounding box center [90, 271] width 109 height 22
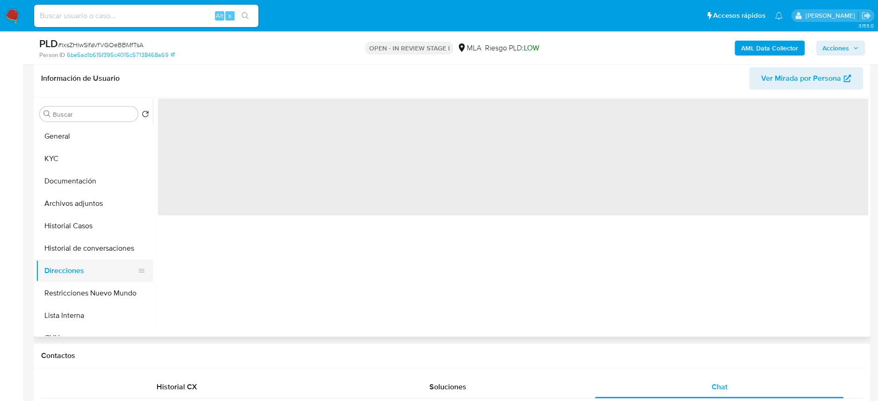
scroll to position [0, 0]
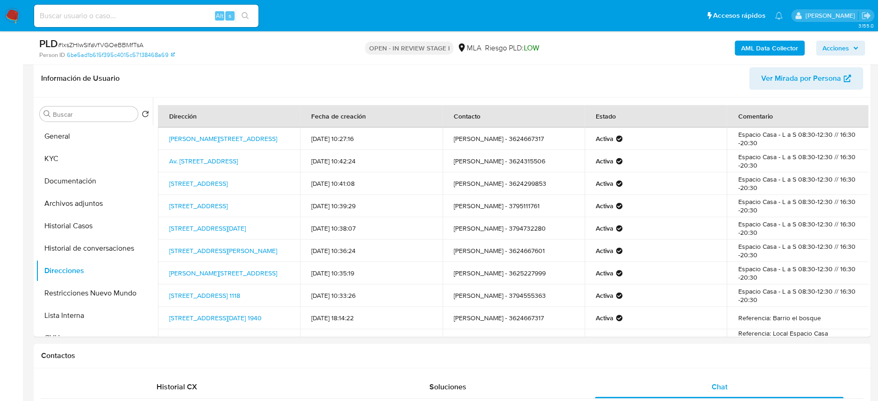
click at [114, 43] on span "# lxsZHlwSlfaVfVGOeBBMfTsA" at bounding box center [100, 44] width 85 height 9
click at [201, 188] on link "Calle San Lorenzo 791, Corrientes, Corrientes, 3400, Argentina 791" at bounding box center [198, 183] width 58 height 9
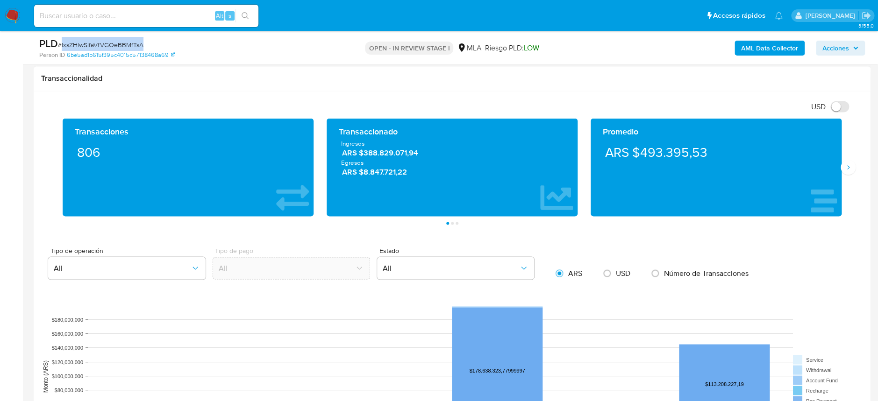
scroll to position [829, 0]
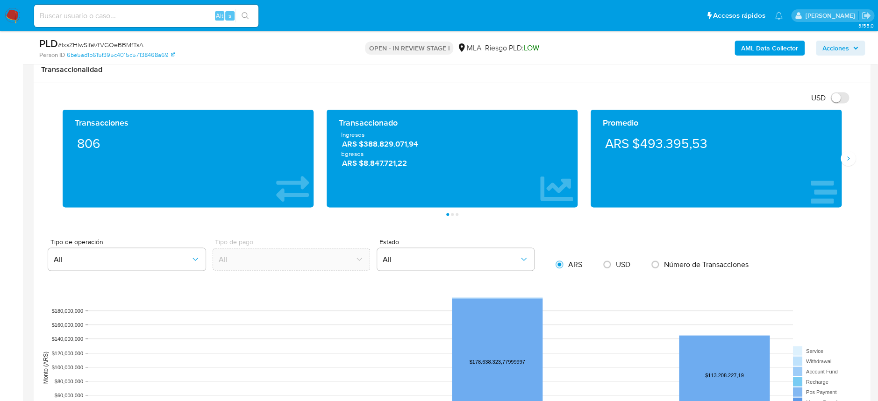
click at [855, 158] on div "Transacciones 806 Transaccionado Ingresos ARS $388.829.071,94 Egresos ARS $8.84…" at bounding box center [451, 162] width 821 height 106
click at [838, 157] on div "Promedio ARS $493.395,53" at bounding box center [715, 158] width 251 height 98
click at [843, 158] on button "Siguiente" at bounding box center [847, 158] width 15 height 15
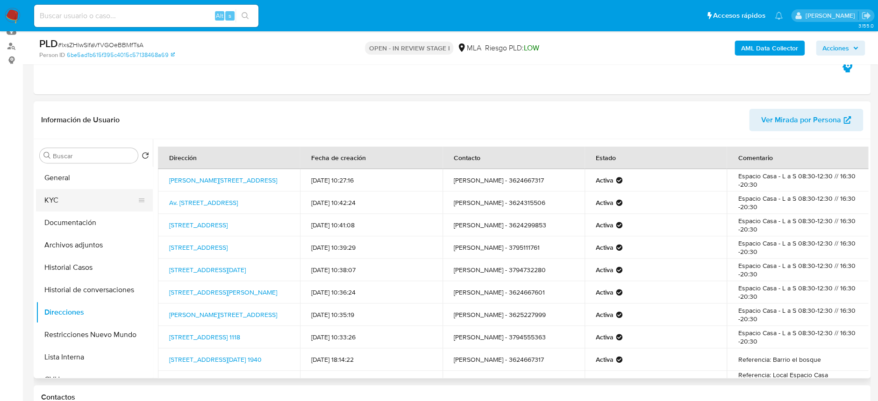
scroll to position [82, 0]
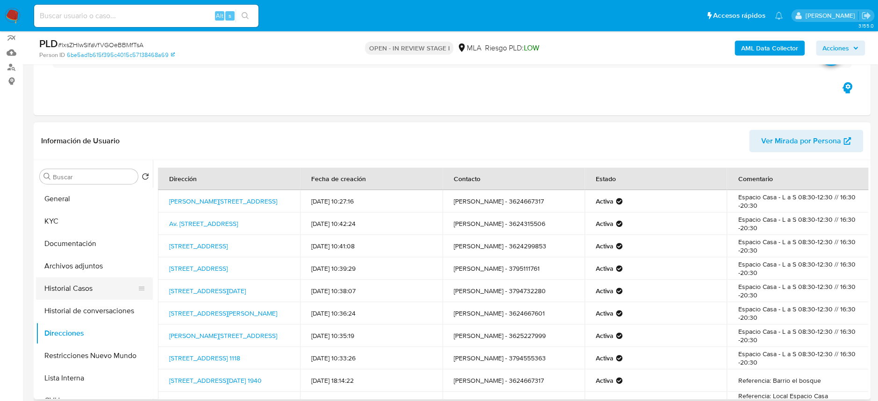
click at [68, 295] on button "Historial Casos" at bounding box center [90, 288] width 109 height 22
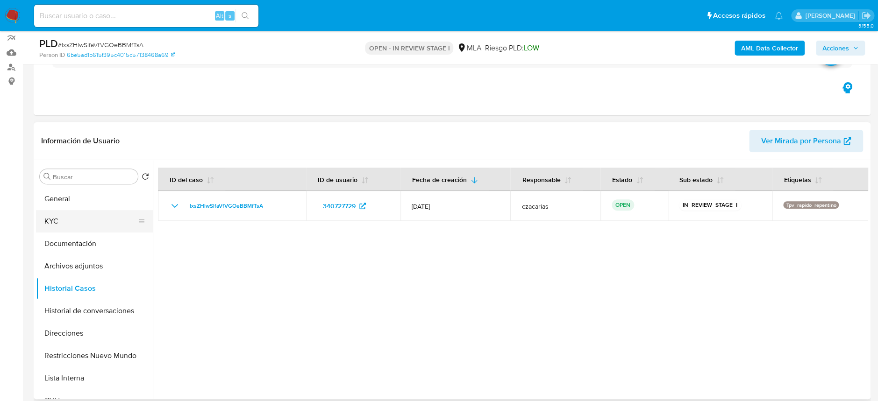
click at [90, 226] on button "KYC" at bounding box center [90, 221] width 109 height 22
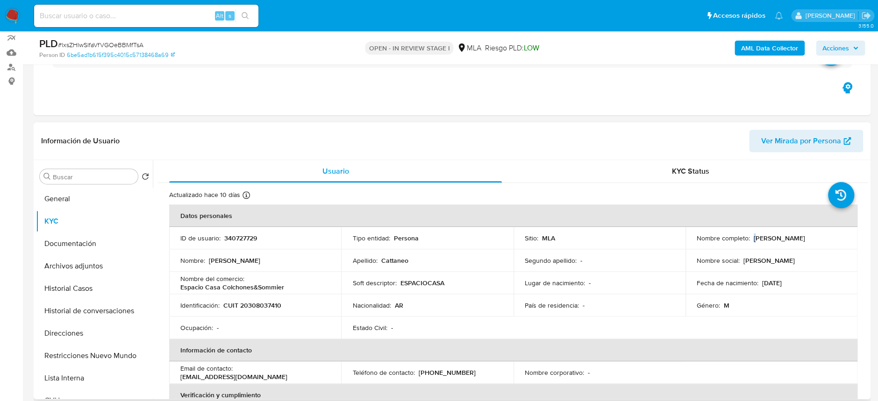
click at [753, 242] on p "Emmanuel Cesar Andres Cattaneo" at bounding box center [778, 238] width 51 height 8
drag, startPoint x: 794, startPoint y: 247, endPoint x: 688, endPoint y: 241, distance: 106.2
click at [688, 241] on td "Nombre completo : Emmanuel Cesar Andres Cattaneo" at bounding box center [771, 238] width 172 height 22
copy p "Emmanuel Cesar Andres Cattaneo"
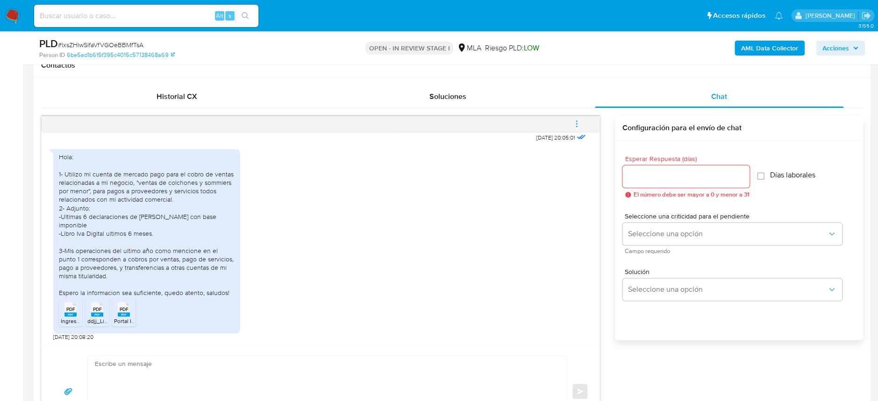
scroll to position [456, 0]
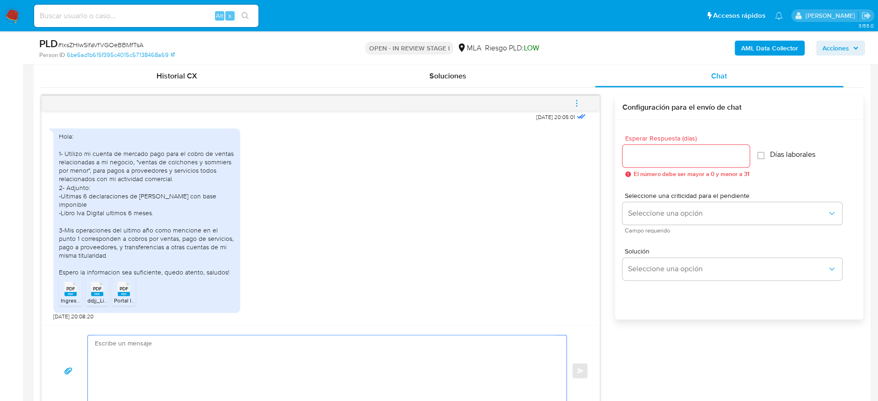
click at [187, 366] on textarea at bounding box center [325, 370] width 460 height 71
paste textarea "Hola, ¡Muchas gracias por tu respuesta! Confirmamos la recepción de la document…"
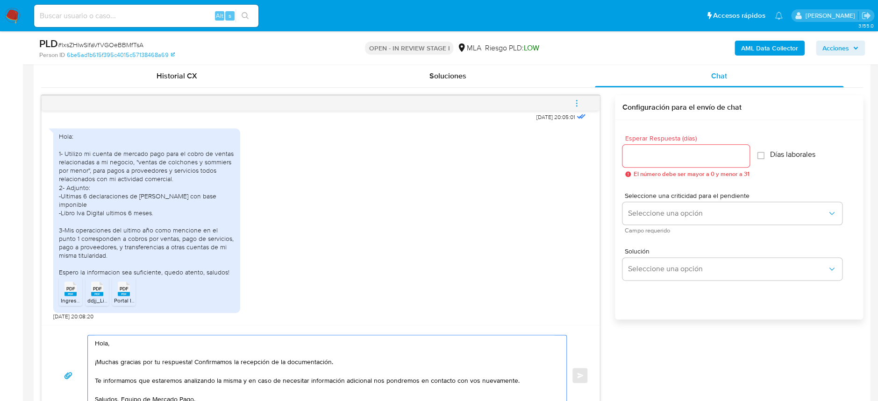
scroll to position [467, 0]
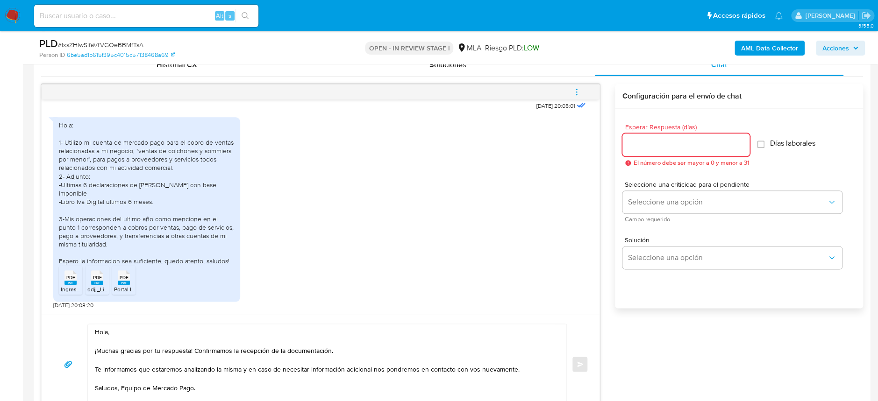
click at [705, 142] on input "Esperar Respuesta (días)" at bounding box center [685, 145] width 127 height 12
click at [62, 282] on div "PDF PDF" at bounding box center [71, 277] width 20 height 18
click at [92, 282] on rect at bounding box center [97, 283] width 12 height 4
click at [121, 281] on rect at bounding box center [124, 283] width 12 height 4
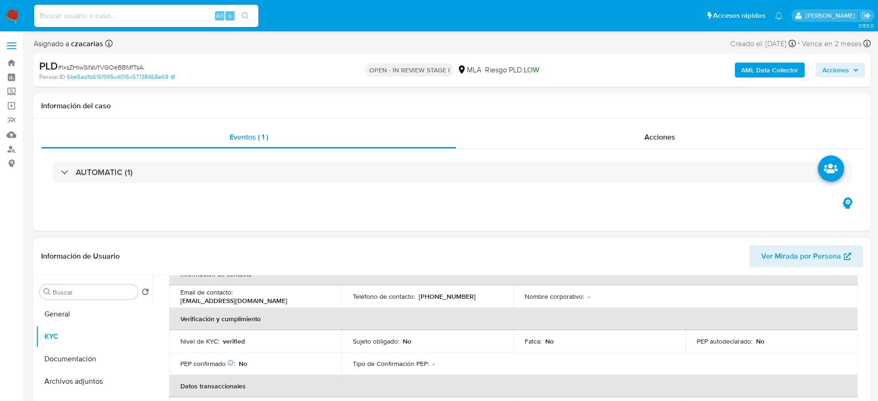
scroll to position [64, 0]
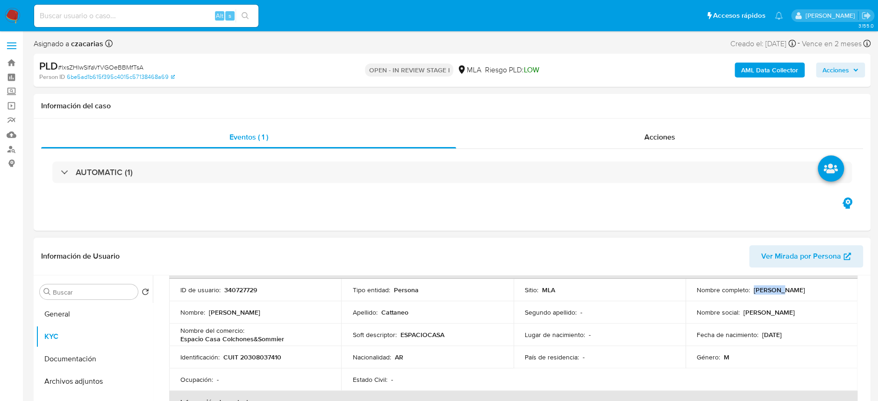
drag, startPoint x: 694, startPoint y: 295, endPoint x: 724, endPoint y: 295, distance: 30.4
click at [753, 294] on p "Emmanuel Cesar Andres Cattaneo" at bounding box center [778, 290] width 51 height 8
copy p "Emmanuel"
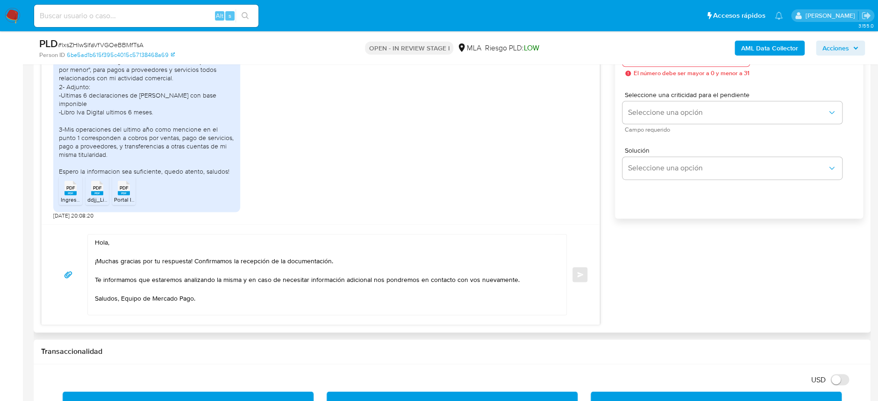
scroll to position [560, 0]
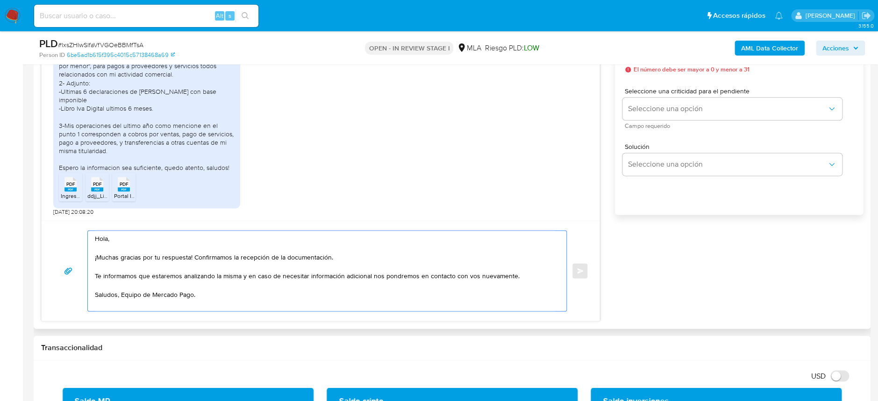
click at [118, 242] on textarea "Hola, ¡Muchas gracias por tu respuesta! Confirmamos la recepción de la document…" at bounding box center [325, 271] width 460 height 80
paste textarea "Emmanuel"
drag, startPoint x: 195, startPoint y: 258, endPoint x: 280, endPoint y: 294, distance: 92.3
click at [280, 294] on textarea "Hola Emmanuel ¡Muchas gracias por tu respuesta! Confirmamos la recepción de la …" at bounding box center [325, 271] width 460 height 80
click at [275, 297] on textarea "Hola Emmanuel ¡Muchas gracias por tu respuesta! Confirmamos la recepción de la …" at bounding box center [325, 271] width 460 height 80
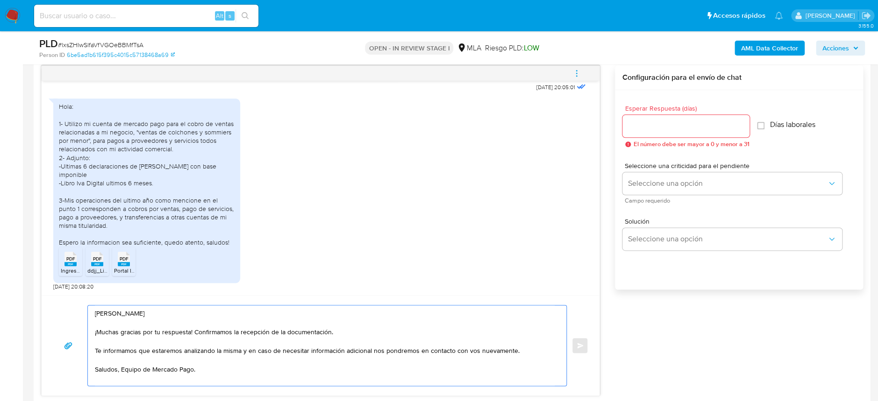
scroll to position [436, 0]
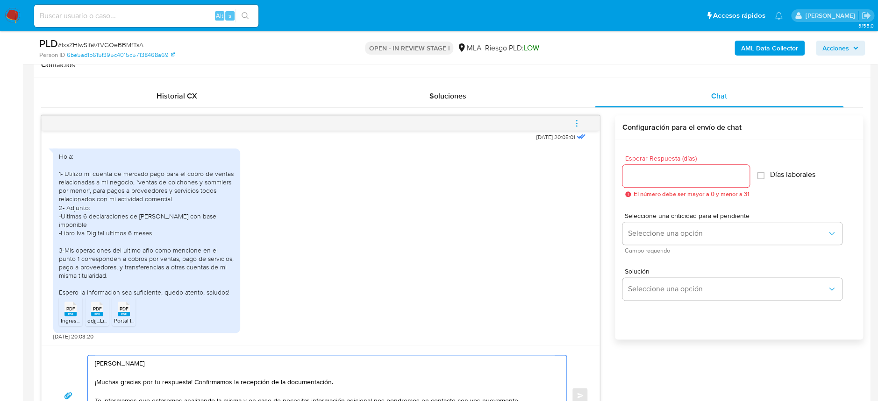
type textarea "Hola Emmanuel ¡Muchas gracias por tu respuesta! Confirmamos la recepción de la …"
click at [648, 188] on div "Esperar Respuesta (días) El número debe ser mayor a 0 y menor a 31" at bounding box center [685, 176] width 127 height 42
click at [653, 180] on input "Esperar Respuesta (días)" at bounding box center [685, 176] width 127 height 12
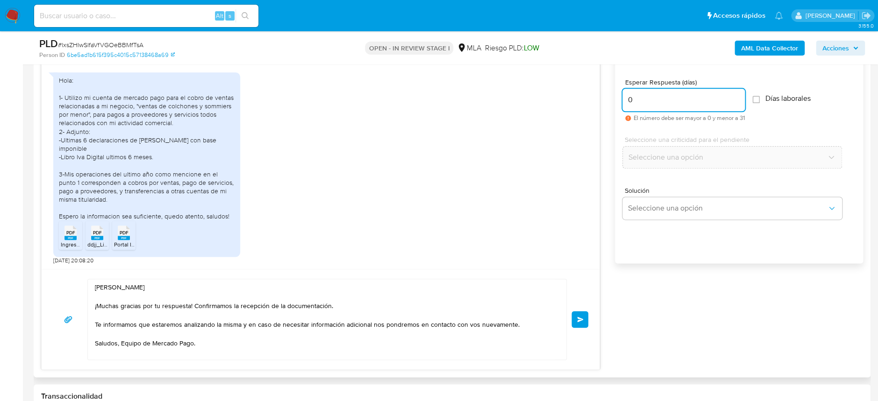
scroll to position [560, 0]
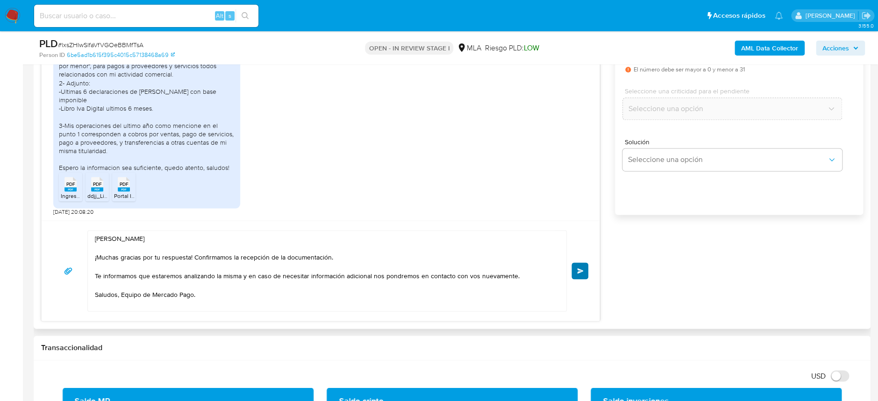
type input "0"
click at [584, 272] on button "Enviar" at bounding box center [579, 270] width 17 height 17
click at [578, 269] on span "Enviar" at bounding box center [580, 271] width 7 height 6
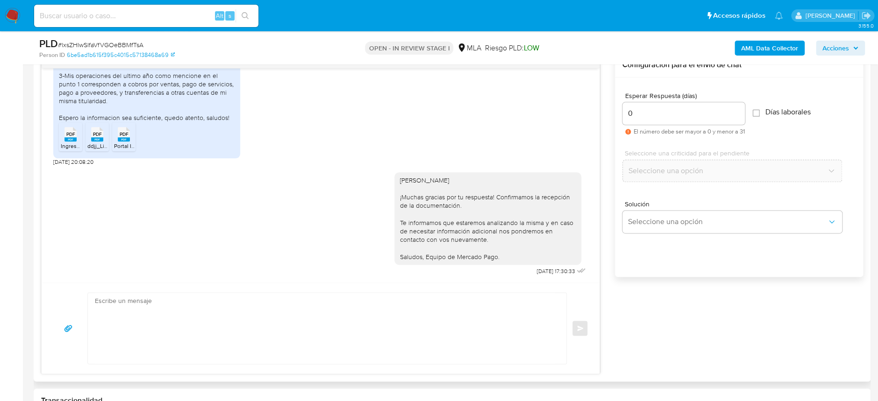
scroll to position [498, 0]
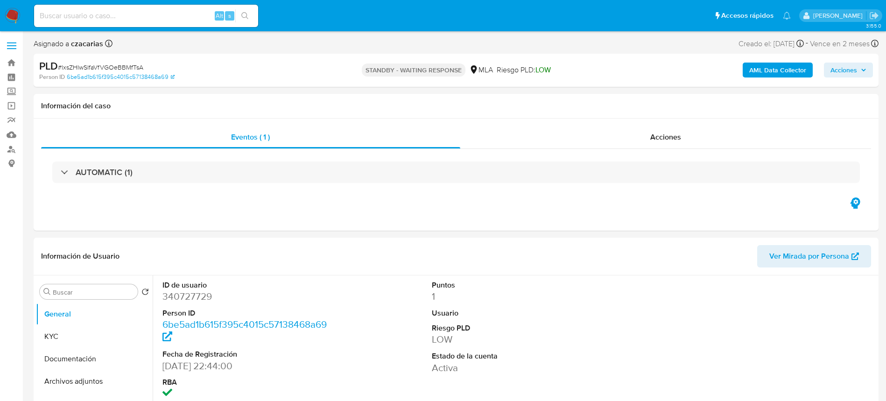
select select "10"
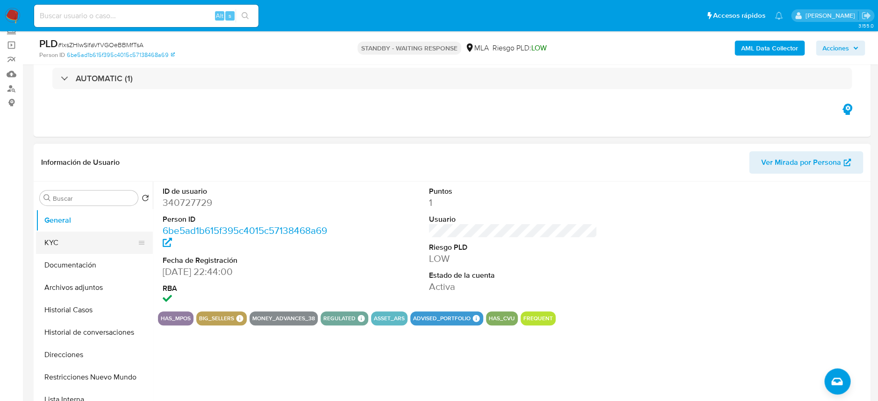
scroll to position [62, 0]
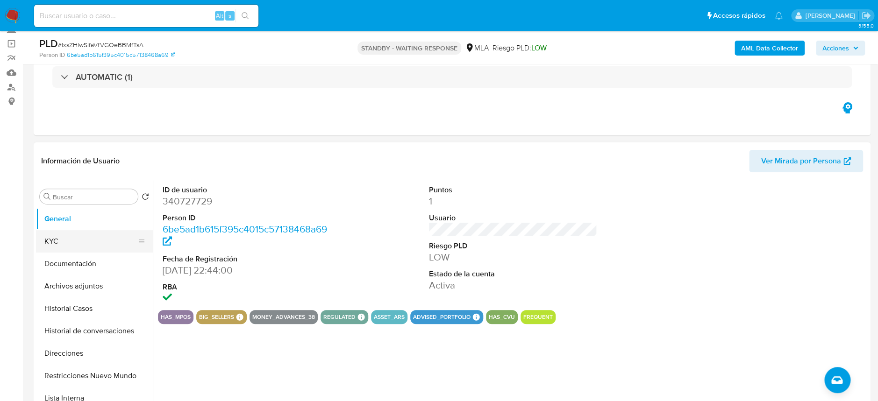
drag, startPoint x: 82, startPoint y: 242, endPoint x: 87, endPoint y: 241, distance: 5.7
click at [82, 241] on button "KYC" at bounding box center [90, 241] width 109 height 22
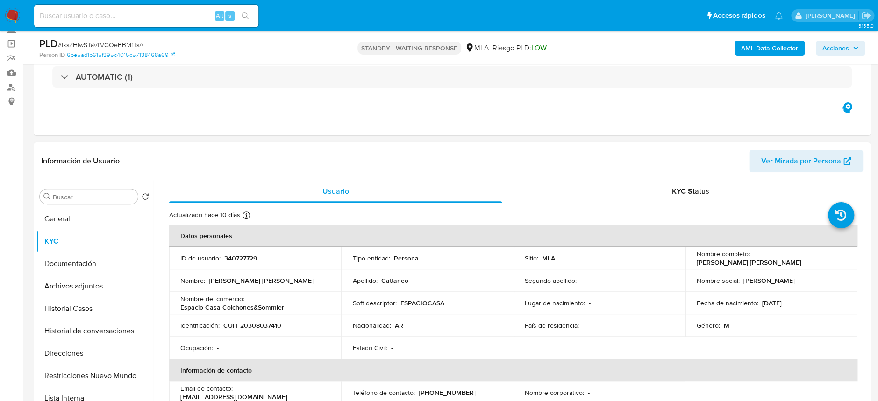
drag, startPoint x: 695, startPoint y: 262, endPoint x: 796, endPoint y: 262, distance: 101.3
click at [796, 262] on div "Nombre completo : Emmanuel Cesar Andres Cattaneo" at bounding box center [770, 258] width 149 height 17
copy p "[PERSON_NAME] [PERSON_NAME]"
click at [83, 290] on button "Archivos adjuntos" at bounding box center [90, 286] width 109 height 22
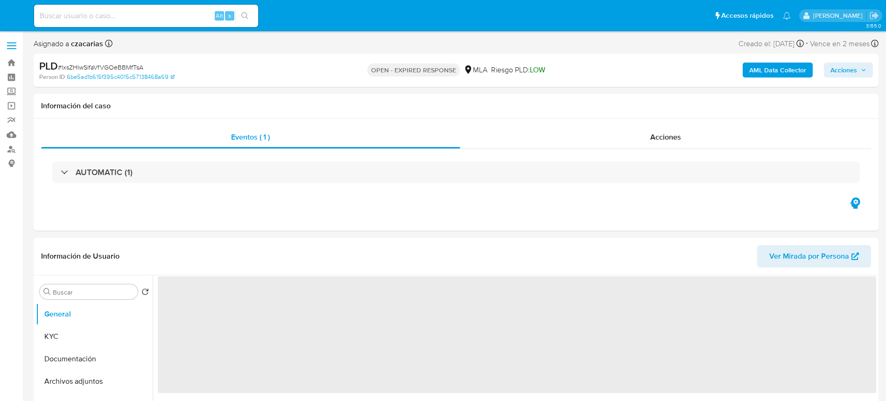
select select "10"
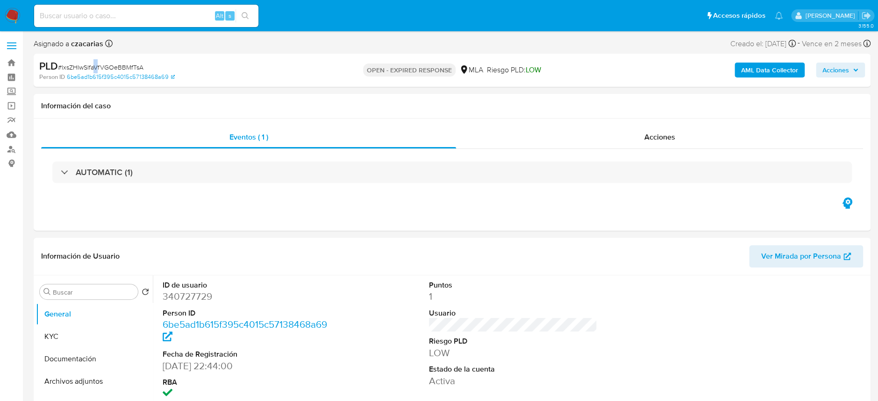
click at [96, 64] on span "# lxsZHlwSlfaVfVGOeBBMfTsA" at bounding box center [100, 67] width 85 height 9
click at [100, 65] on span "# lxsZHlwSlfaVfVGOeBBMfTsA" at bounding box center [100, 67] width 85 height 9
copy span "lxsZHlwSlfaVfVGOeBBMfTsA"
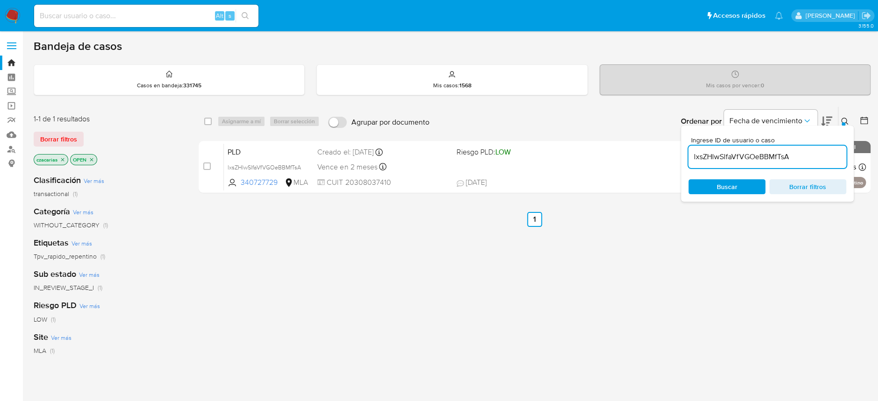
click at [729, 160] on input "lxsZHlwSlfaVfVGOeBBMfTsA" at bounding box center [767, 157] width 158 height 12
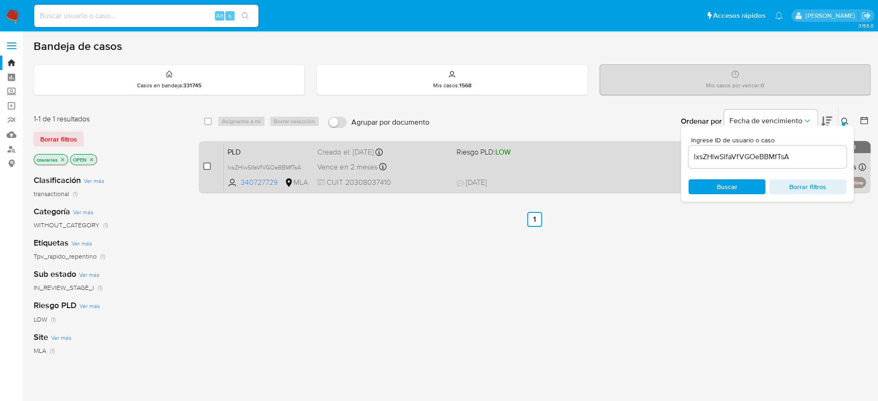
click at [208, 164] on input "checkbox" at bounding box center [206, 166] width 7 height 7
checkbox input "true"
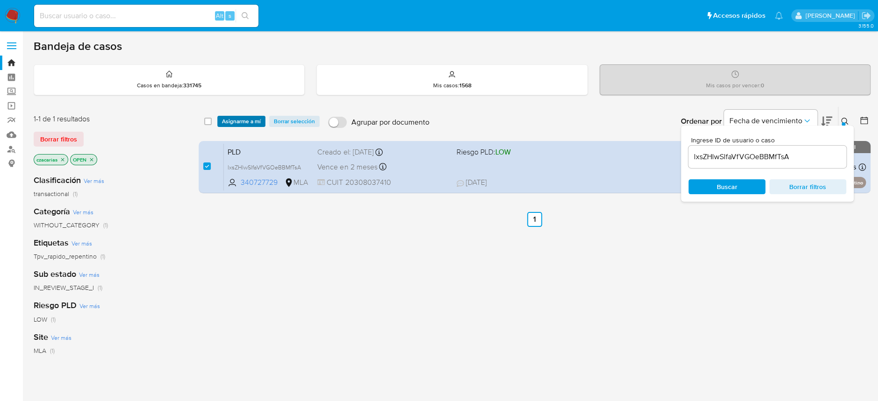
click at [252, 121] on span "Asignarme a mí" at bounding box center [241, 121] width 39 height 9
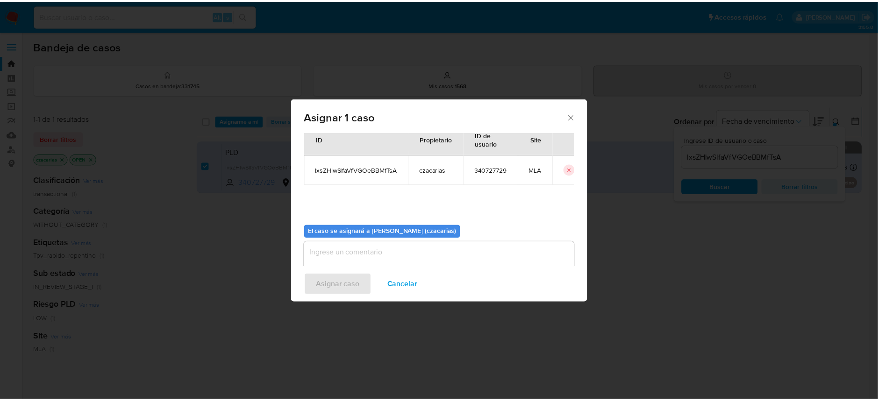
scroll to position [48, 0]
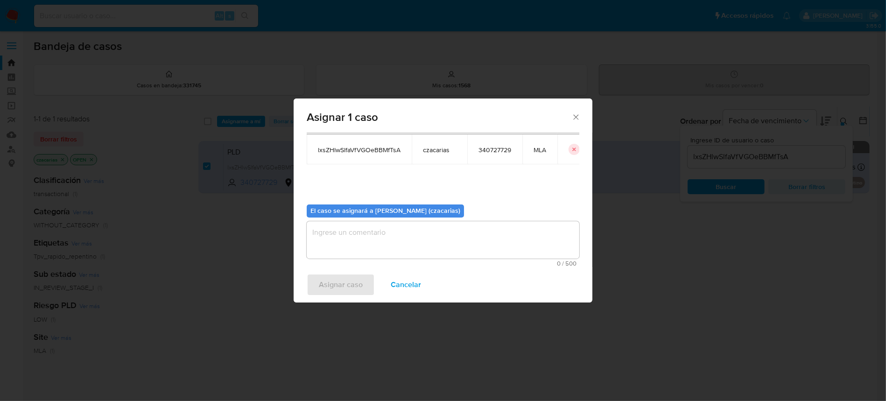
click at [427, 243] on textarea "assign-modal" at bounding box center [443, 239] width 273 height 37
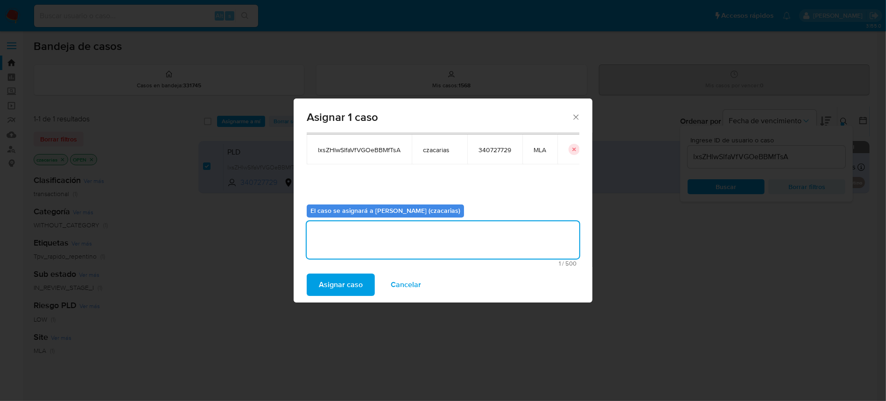
click at [357, 278] on span "Asignar caso" at bounding box center [341, 285] width 44 height 21
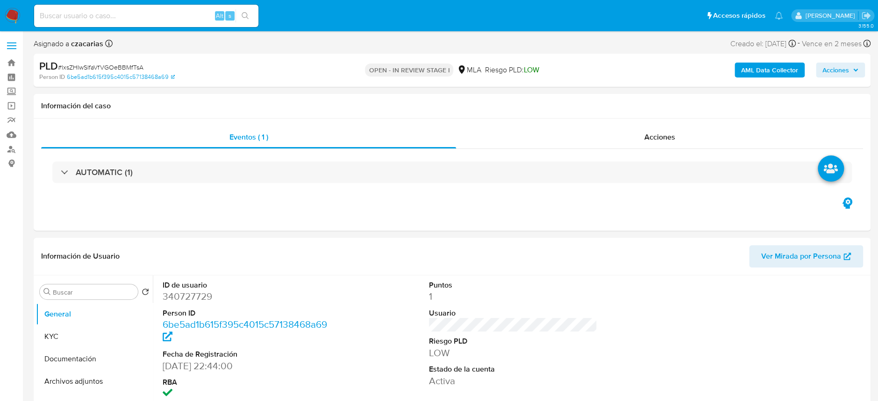
select select "10"
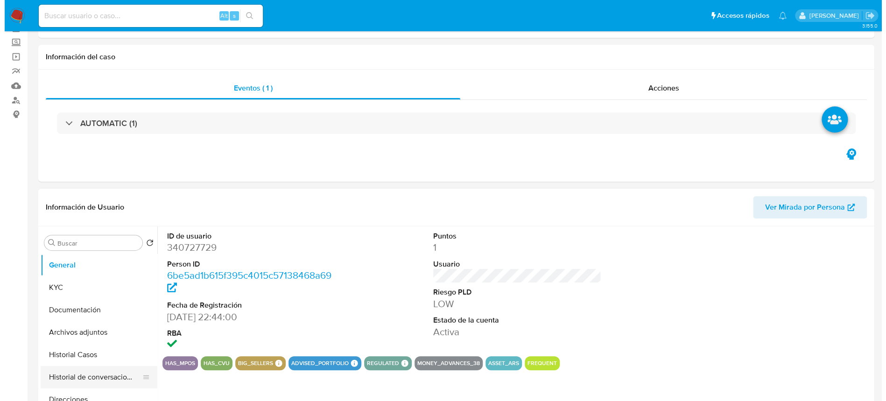
scroll to position [124, 0]
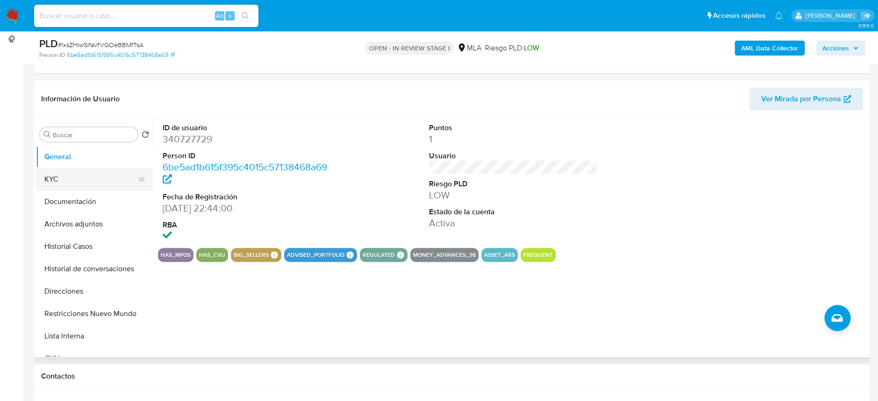
click at [71, 177] on button "KYC" at bounding box center [90, 179] width 109 height 22
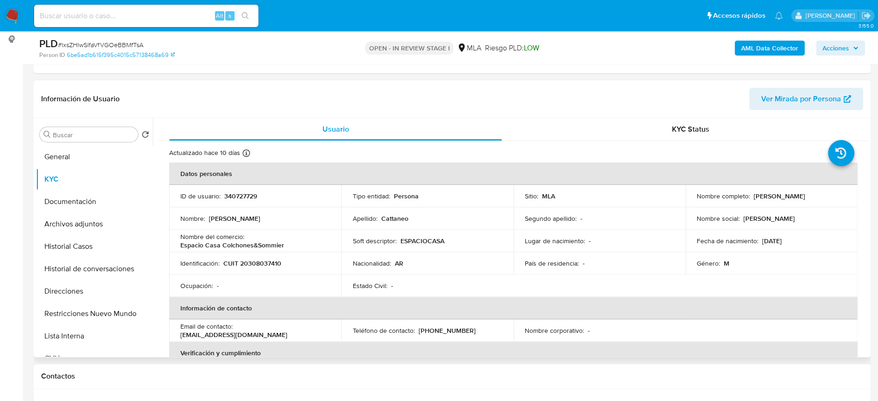
drag, startPoint x: 694, startPoint y: 201, endPoint x: 799, endPoint y: 198, distance: 104.6
click at [799, 198] on div "Nombre completo : Emmanuel Cesar Andres Cattaneo" at bounding box center [770, 196] width 149 height 8
copy p "Emmanuel Cesar Andres Cattaneo"
click at [100, 227] on button "Archivos adjuntos" at bounding box center [90, 224] width 109 height 22
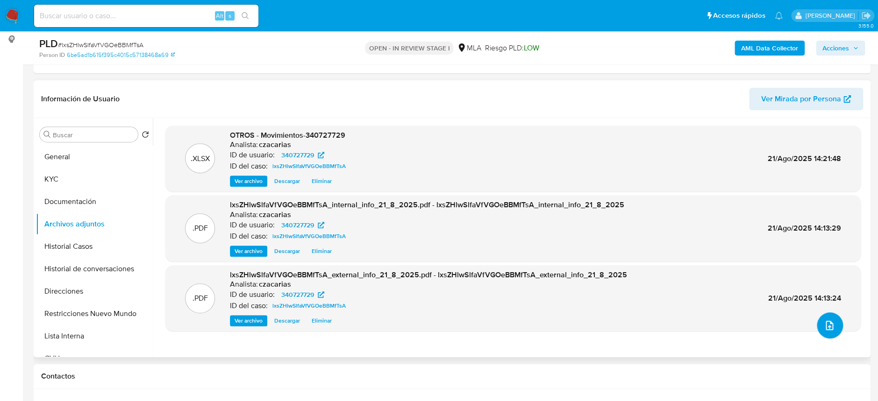
click at [829, 320] on span "upload-file" at bounding box center [828, 325] width 11 height 11
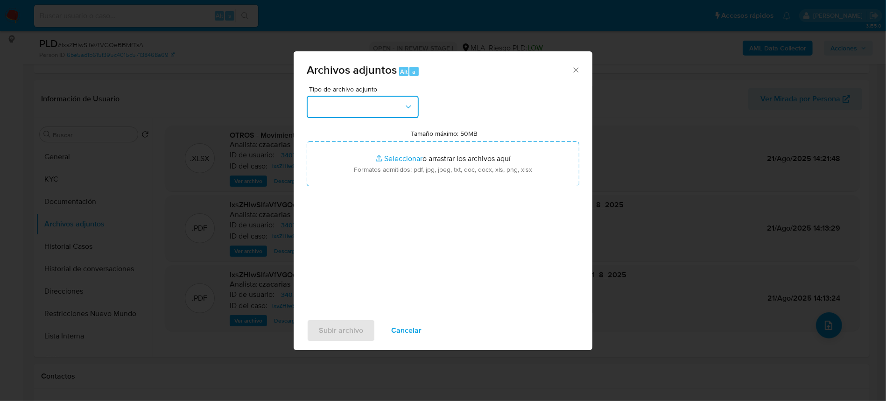
click at [342, 104] on button "button" at bounding box center [363, 107] width 112 height 22
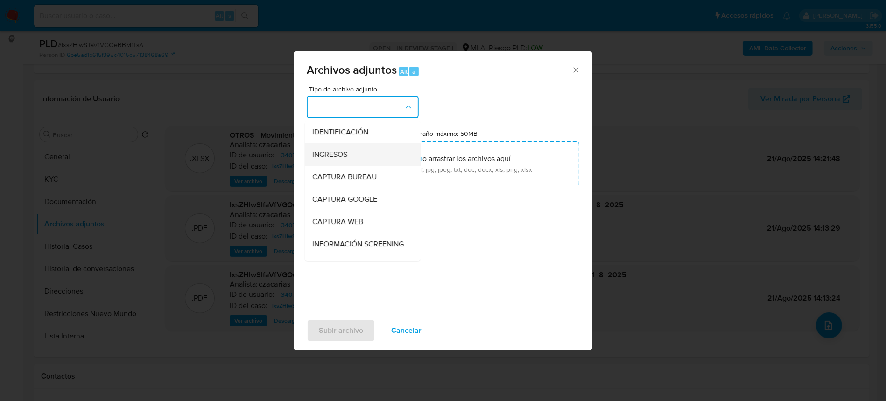
click at [349, 144] on div "INGRESOS" at bounding box center [359, 154] width 95 height 22
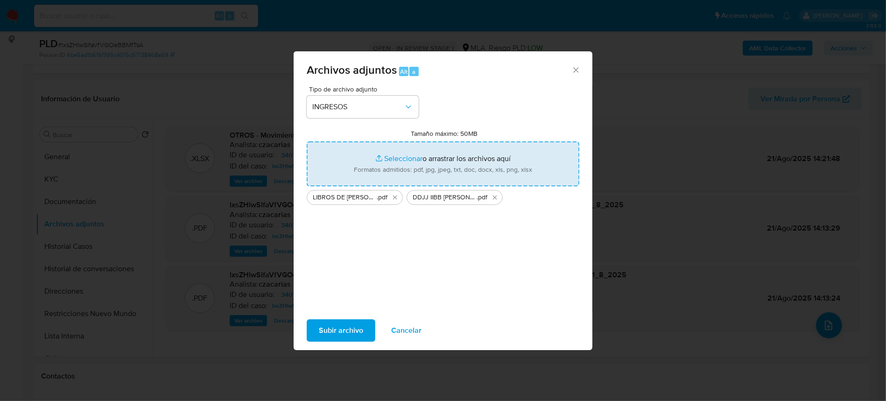
type input "C:\fakepath\LIBRO DE IVA JUNIO Emmanuel Cesar Andres Cattaneo.pdf"
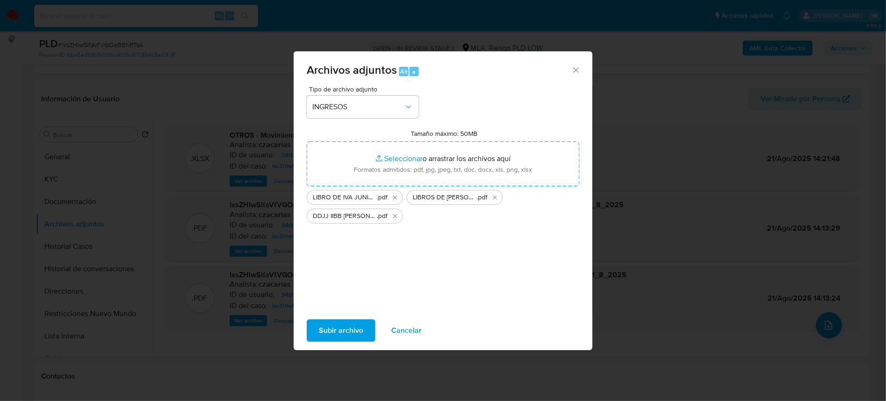
click at [346, 340] on span "Subir archivo" at bounding box center [341, 330] width 44 height 21
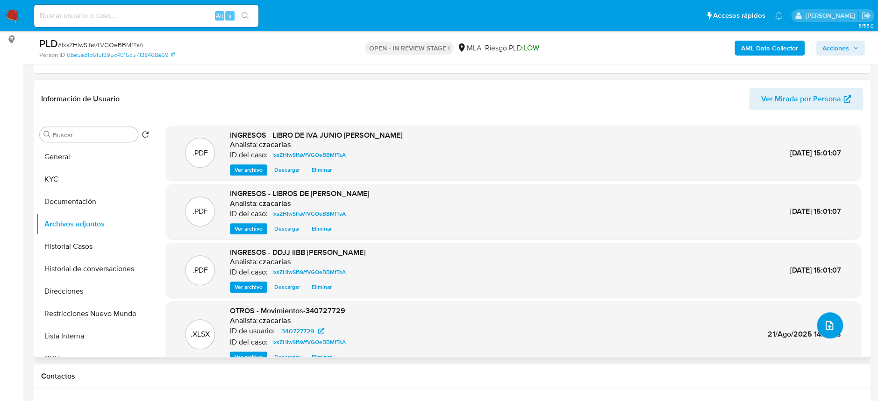
click at [816, 323] on button "upload-file" at bounding box center [829, 325] width 26 height 26
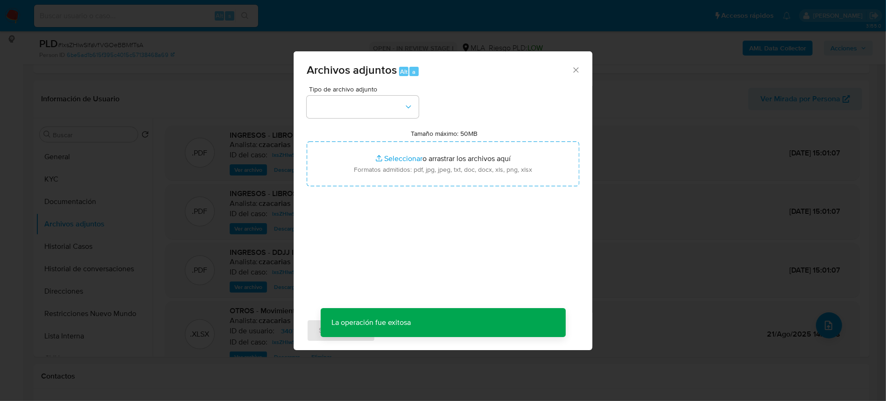
click at [330, 92] on span "Tipo de archivo adjunto" at bounding box center [365, 89] width 112 height 7
drag, startPoint x: 345, startPoint y: 121, endPoint x: 341, endPoint y: 114, distance: 8.4
click at [343, 120] on div "Tipo de archivo adjunto Tamaño máximo: 50MB Seleccionar archivos Seleccionar o …" at bounding box center [443, 196] width 273 height 220
click at [344, 111] on button "button" at bounding box center [363, 107] width 112 height 22
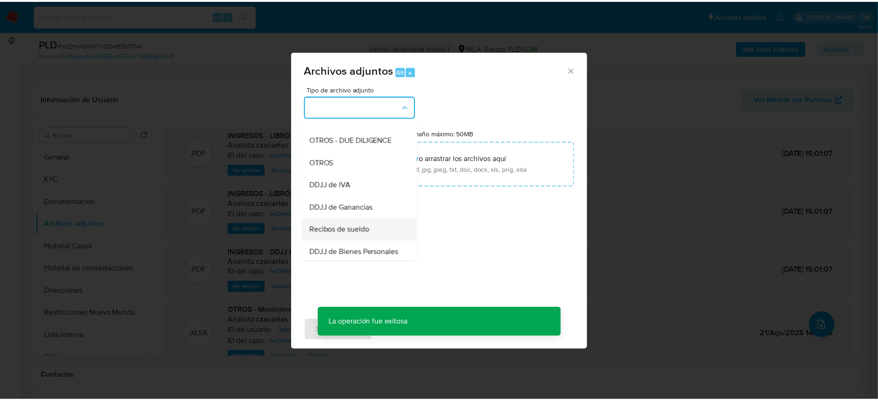
scroll to position [186, 0]
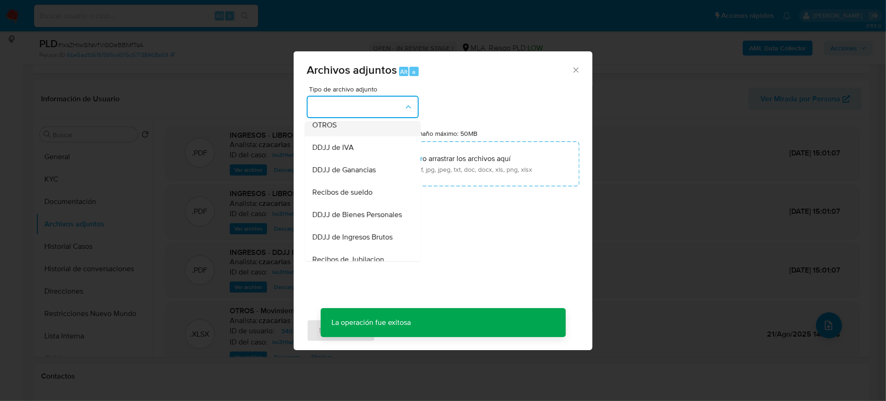
click at [323, 126] on div "OTROS" at bounding box center [359, 125] width 95 height 22
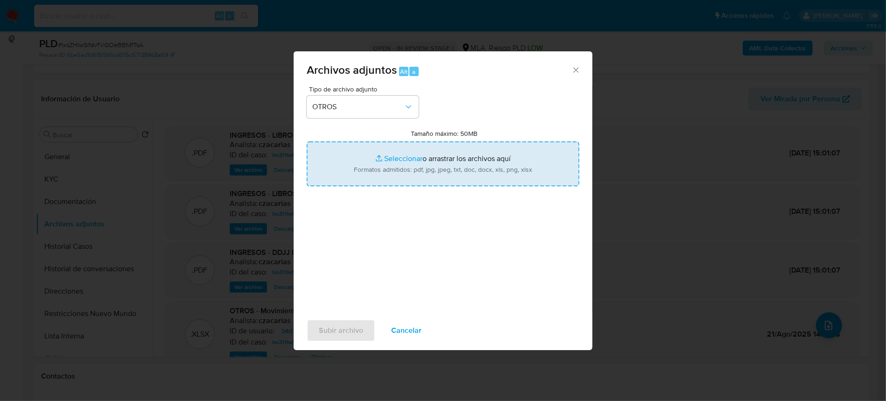
type input "C:\fakepath\Calculador Emmanuel Cesar Andres Cattaneo.xlsx"
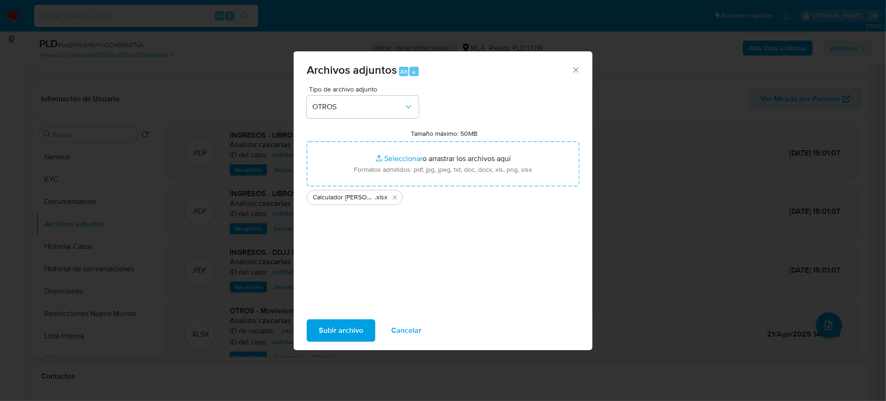
click at [346, 333] on span "Subir archivo" at bounding box center [341, 330] width 44 height 21
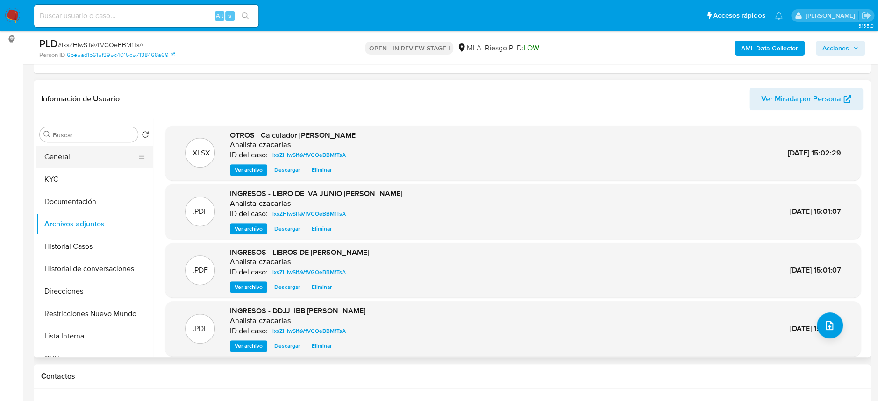
click at [67, 155] on button "General" at bounding box center [90, 157] width 109 height 22
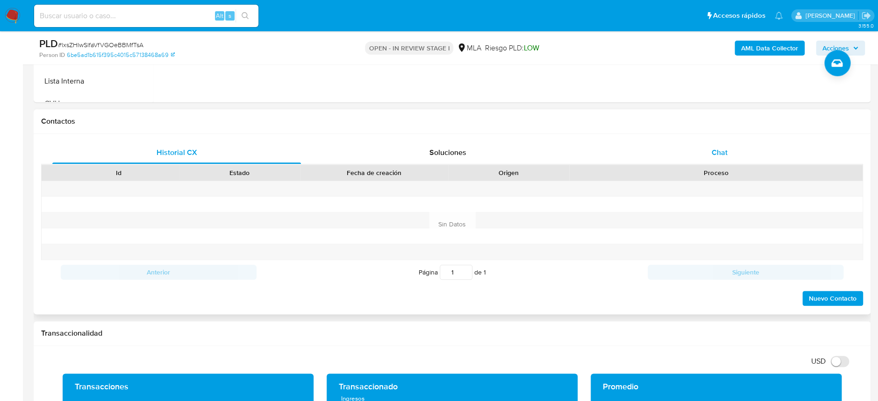
scroll to position [373, 0]
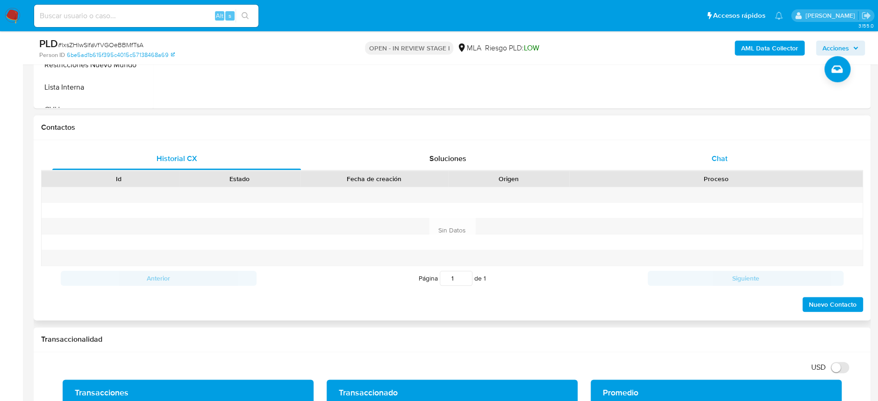
click at [703, 153] on div "Chat" at bounding box center [719, 159] width 248 height 22
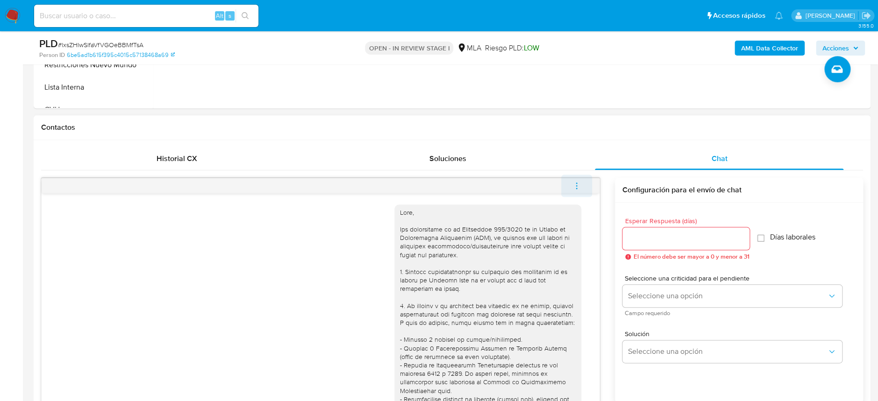
scroll to position [623, 0]
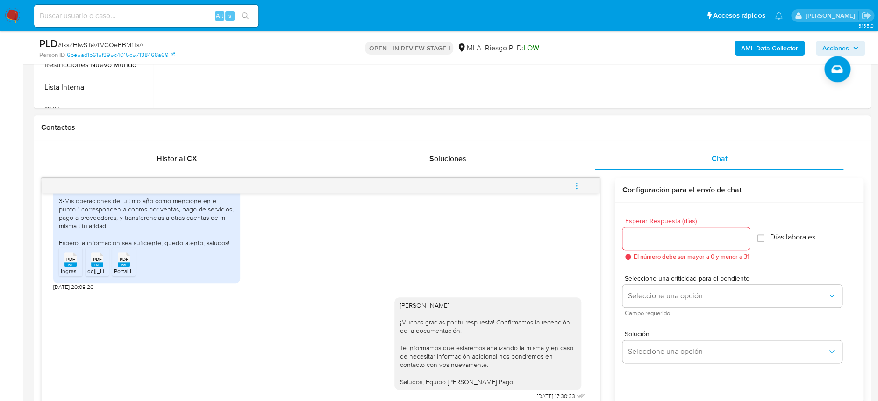
click at [583, 190] on button "menu-action" at bounding box center [576, 186] width 31 height 22
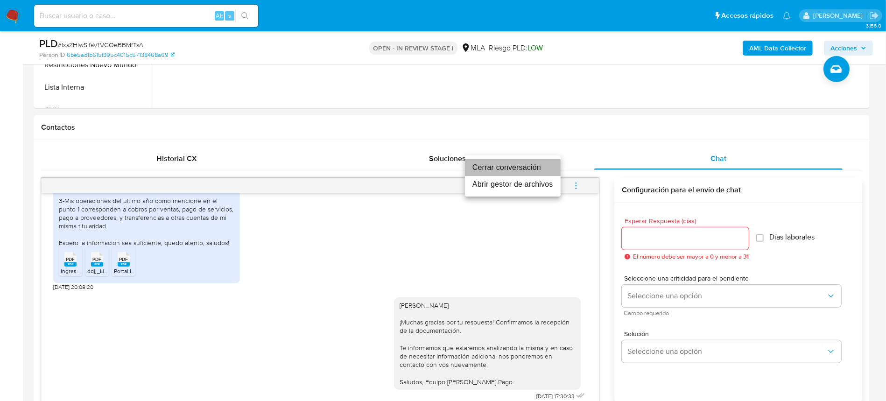
click at [534, 169] on li "Cerrar conversación" at bounding box center [513, 167] width 96 height 17
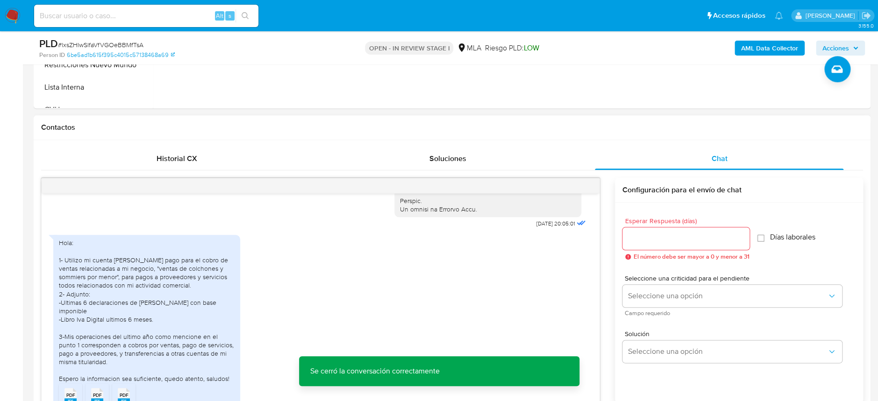
scroll to position [499, 0]
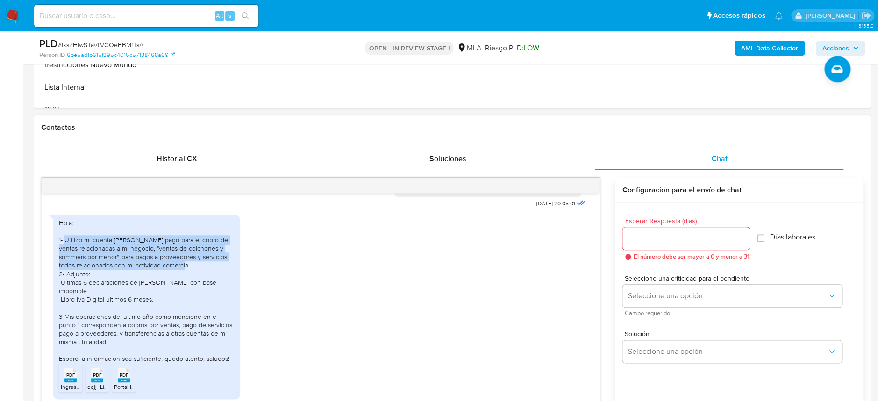
drag, startPoint x: 67, startPoint y: 259, endPoint x: 207, endPoint y: 281, distance: 141.8
click at [207, 281] on div "Hola: 1- Utilizo mi cuenta de mercado pago para el cobro de ventas relacionadas…" at bounding box center [147, 291] width 176 height 144
copy div "Utilizo mi cuenta de mercado pago para el cobro de ventas relacionadas a mi neg…"
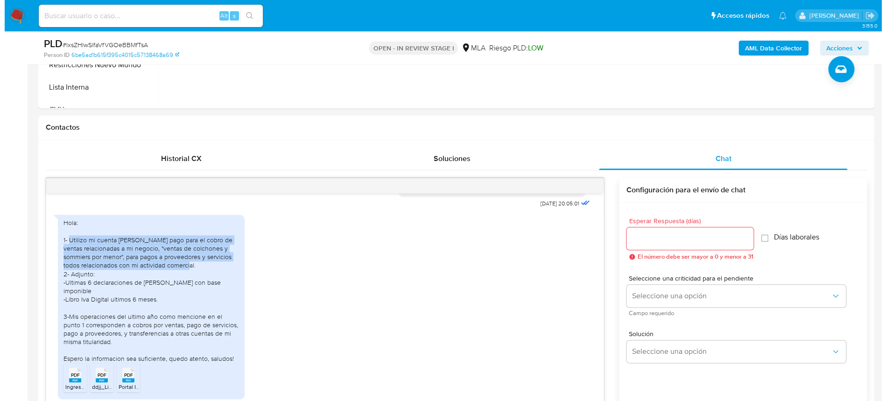
scroll to position [62, 0]
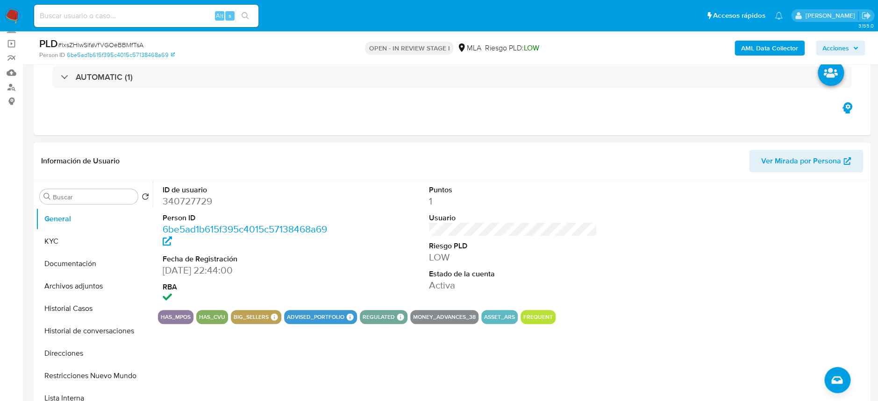
click at [180, 209] on dl "ID de usuario 340727729 Person ID 6be5ad1b615f395c4015c57138468a69 Fecha de Reg…" at bounding box center [247, 245] width 168 height 120
click at [182, 205] on dd "340727729" at bounding box center [247, 201] width 168 height 13
copy dd "340727729"
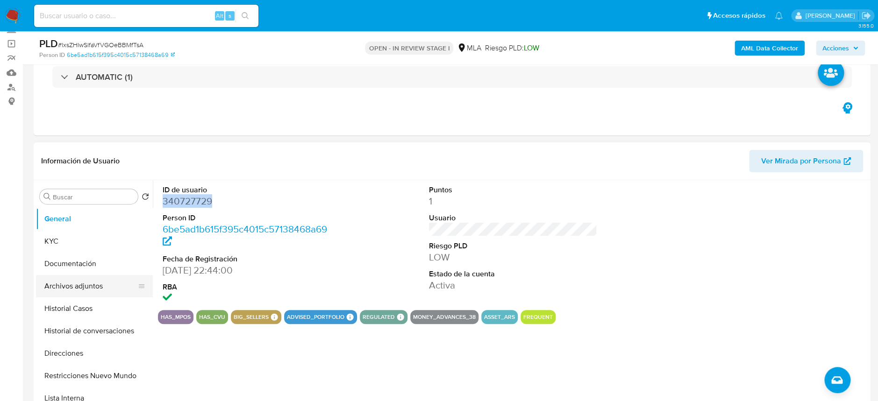
click at [99, 289] on button "Archivos adjuntos" at bounding box center [90, 286] width 109 height 22
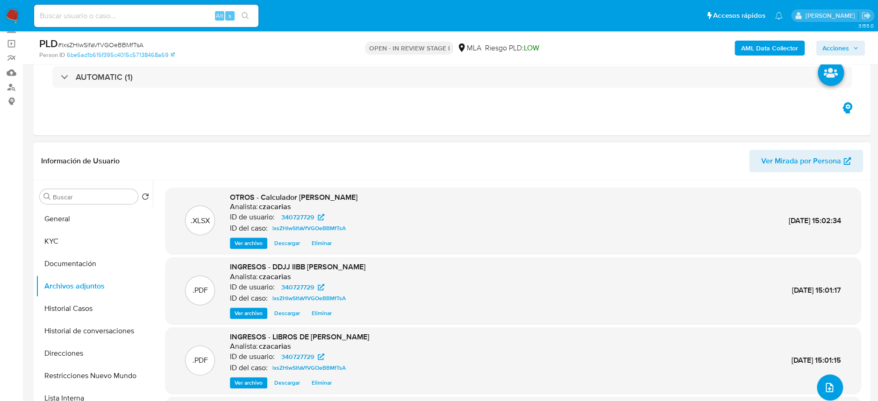
click at [821, 380] on button "upload-file" at bounding box center [829, 388] width 26 height 26
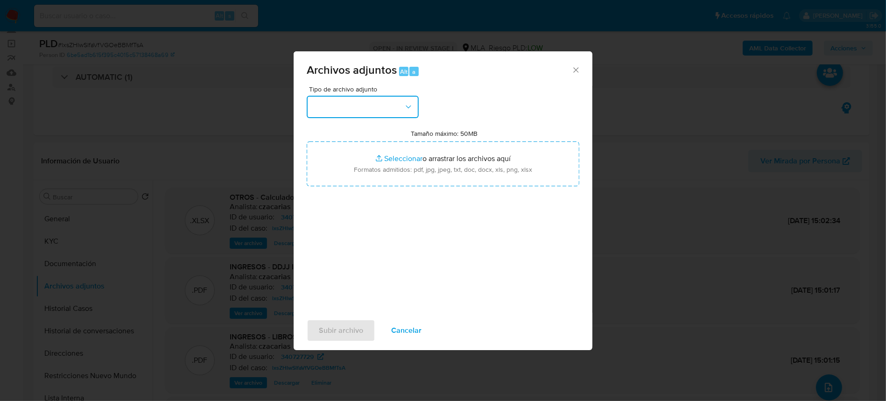
click at [378, 99] on button "button" at bounding box center [363, 107] width 112 height 22
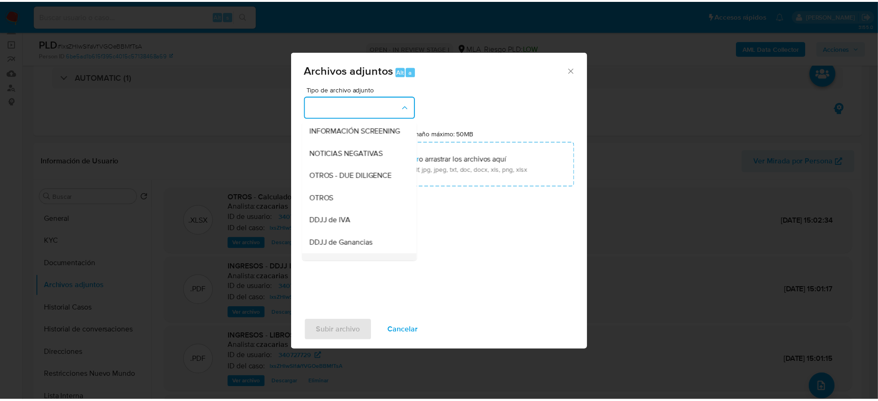
scroll to position [186, 0]
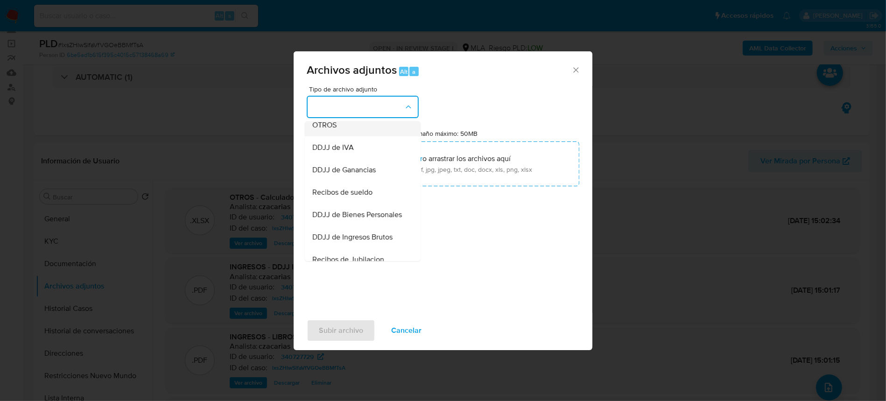
click at [341, 136] on div "OTROS" at bounding box center [359, 125] width 95 height 22
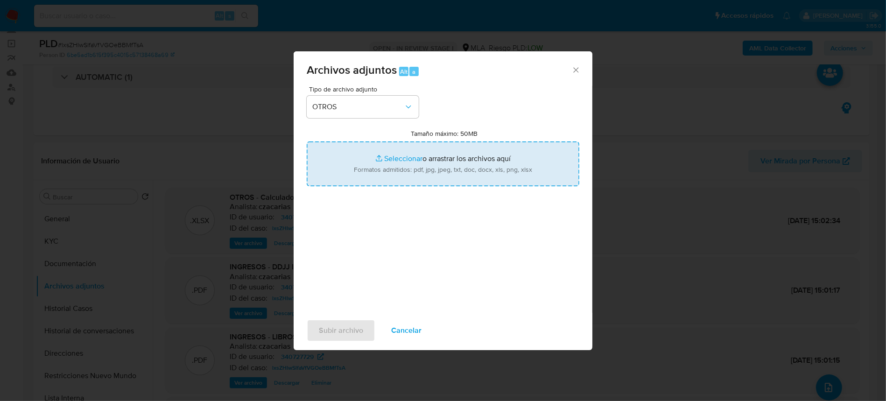
type input "C:\fakepath\Caselog lxsZHlwSlfaVfVGOeBBMfTsA_2025_07_17_23_47_48.docx"
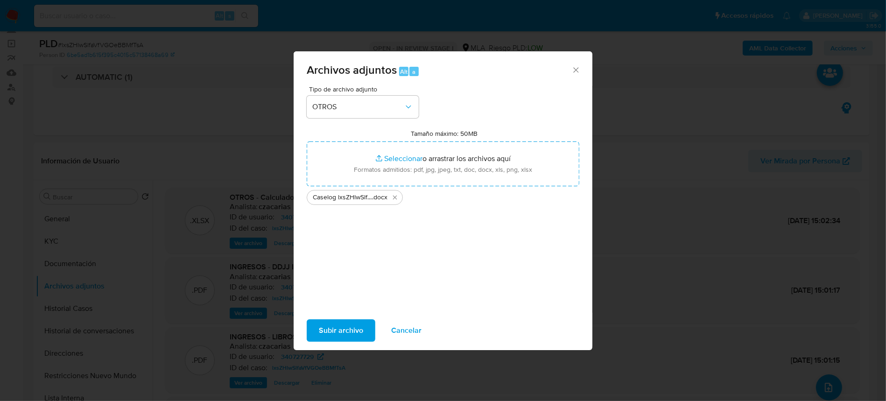
click at [340, 334] on span "Subir archivo" at bounding box center [341, 330] width 44 height 21
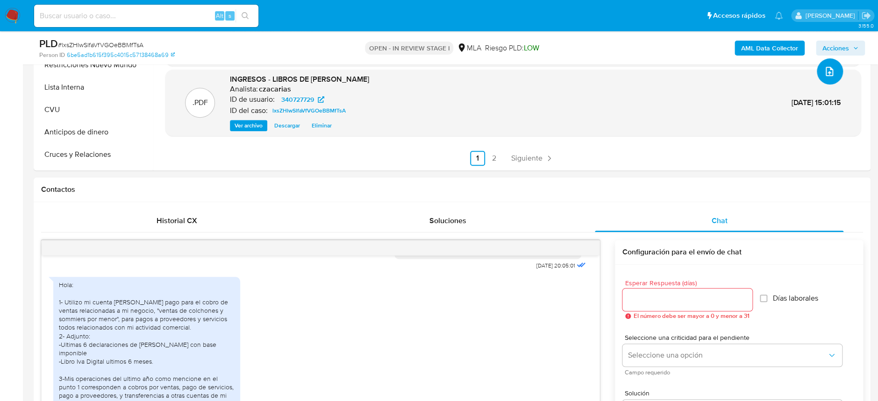
scroll to position [0, 0]
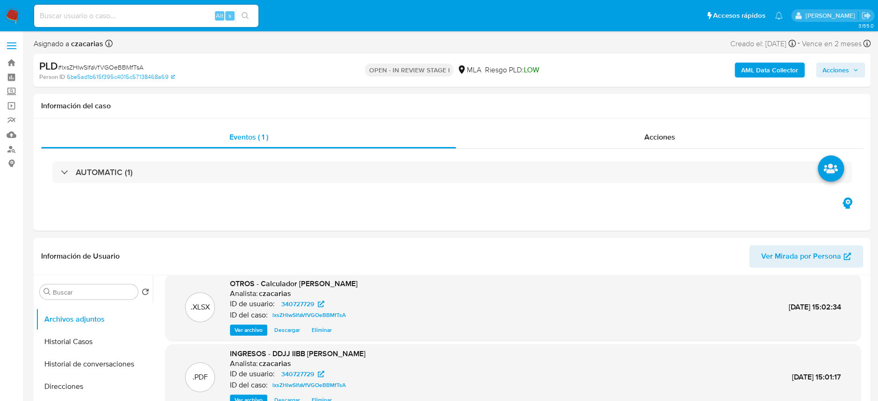
click at [844, 68] on span "Acciones" at bounding box center [835, 70] width 27 height 15
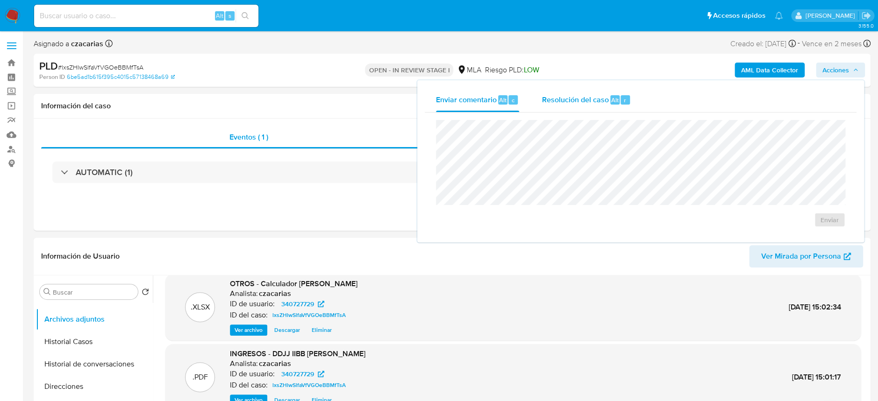
click at [597, 96] on span "Resolución del caso" at bounding box center [574, 99] width 67 height 11
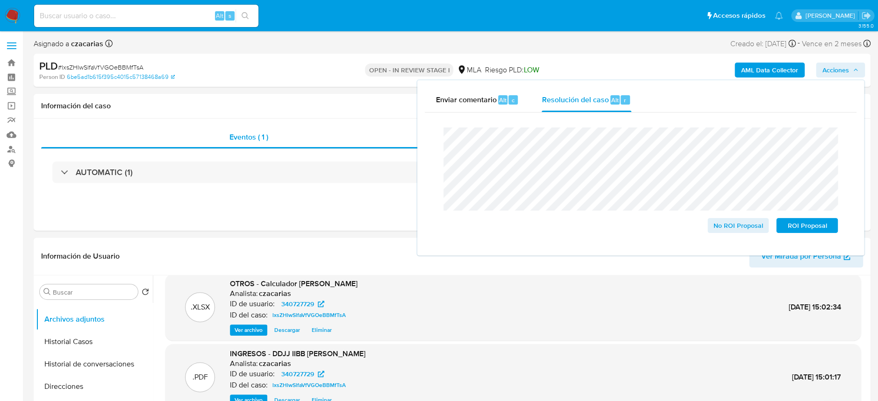
click at [119, 63] on span "# lxsZHlwSlfaVfVGOeBBMfTsA" at bounding box center [100, 67] width 85 height 9
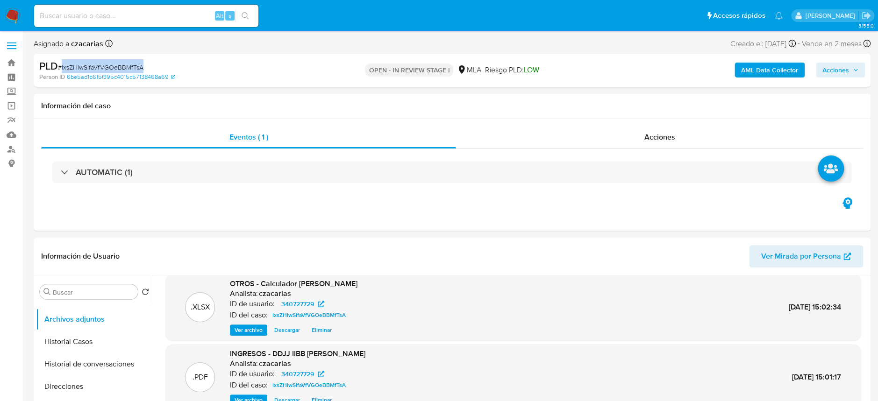
click at [119, 63] on span "# lxsZHlwSlfaVfVGOeBBMfTsA" at bounding box center [100, 67] width 85 height 9
copy span "lxsZHlwSlfaVfVGOeBBMfTsA"
click at [847, 71] on span "Acciones" at bounding box center [835, 70] width 27 height 15
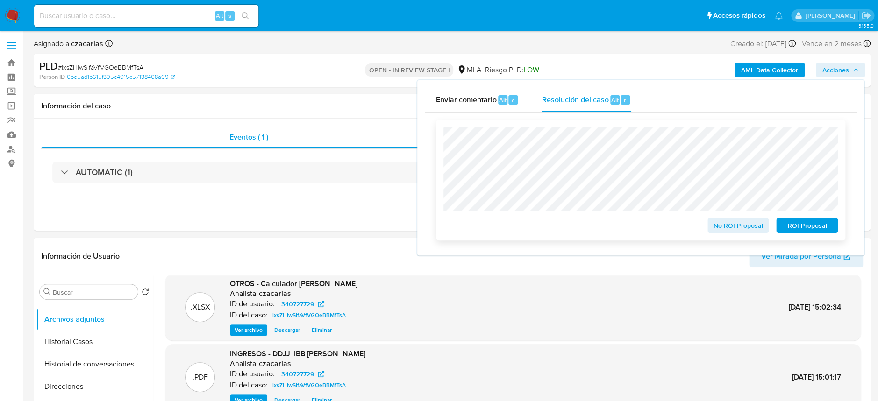
click at [748, 226] on span "No ROI Proposal" at bounding box center [738, 225] width 49 height 13
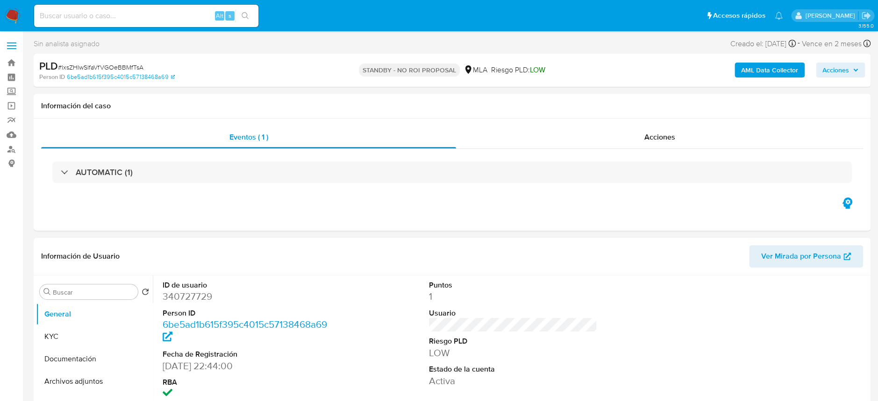
select select "10"
click at [119, 18] on input at bounding box center [146, 16] width 224 height 12
paste input "tFV4tox7duA2JLq0RDVwtYss"
type input "tFV4tox7duA2JLq0RDVwtYss"
click at [238, 10] on button "search-icon" at bounding box center [244, 15] width 19 height 13
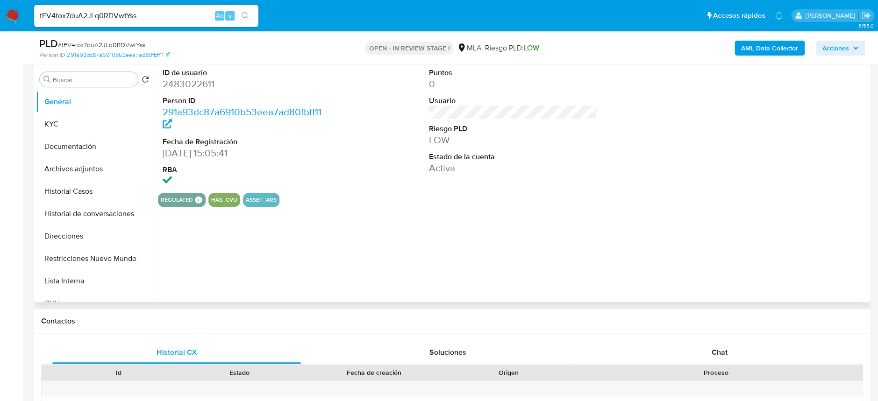
scroll to position [186, 0]
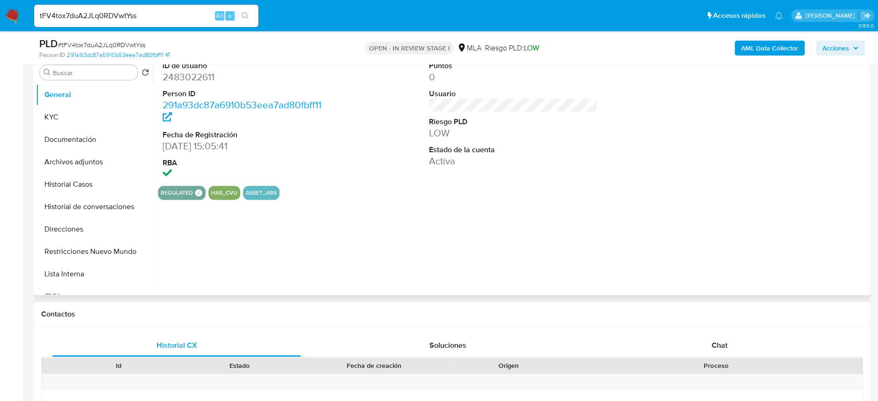
select select "10"
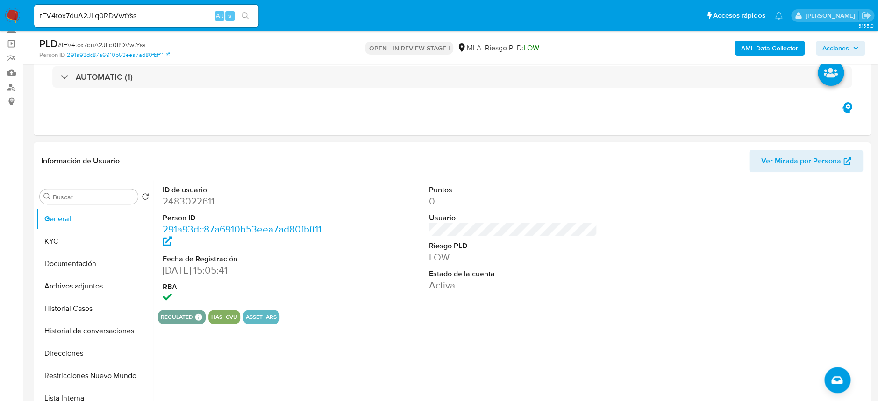
scroll to position [0, 0]
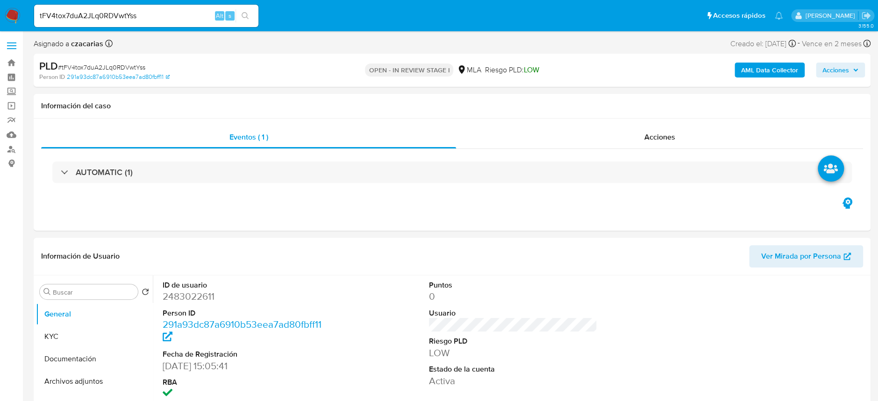
click at [79, 66] on span "# tFV4tox7duA2JLq0RDVwtYss" at bounding box center [101, 67] width 87 height 9
copy span "tFV4tox7duA2JLq0RDVwtYss"
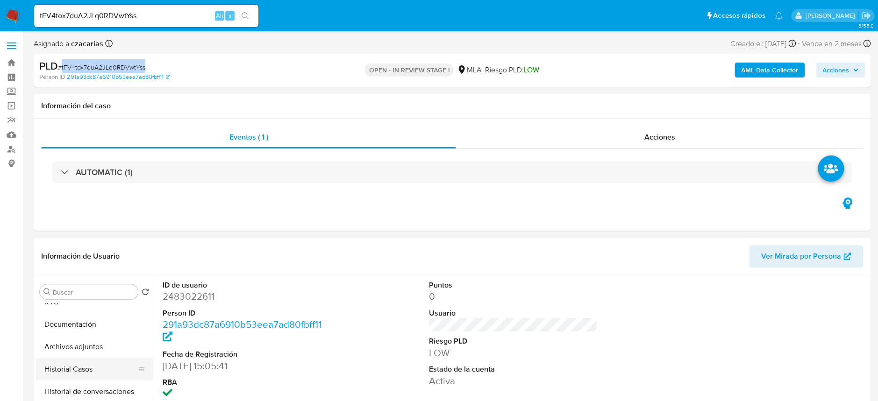
scroll to position [62, 0]
click at [78, 342] on button "Historial Casos" at bounding box center [90, 342] width 109 height 22
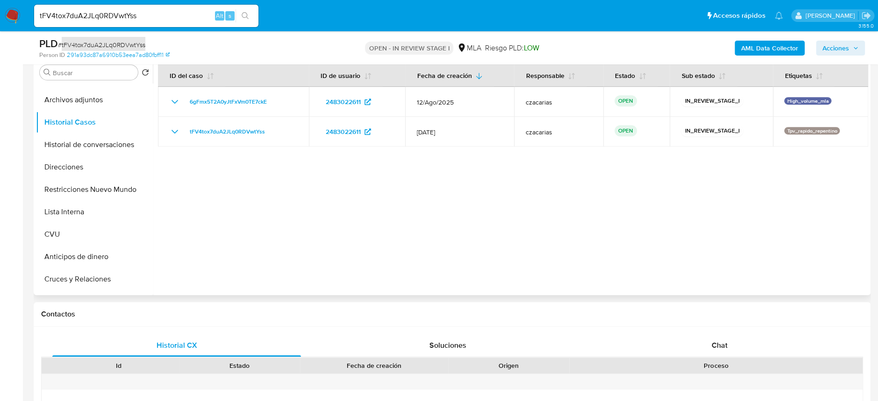
scroll to position [436, 0]
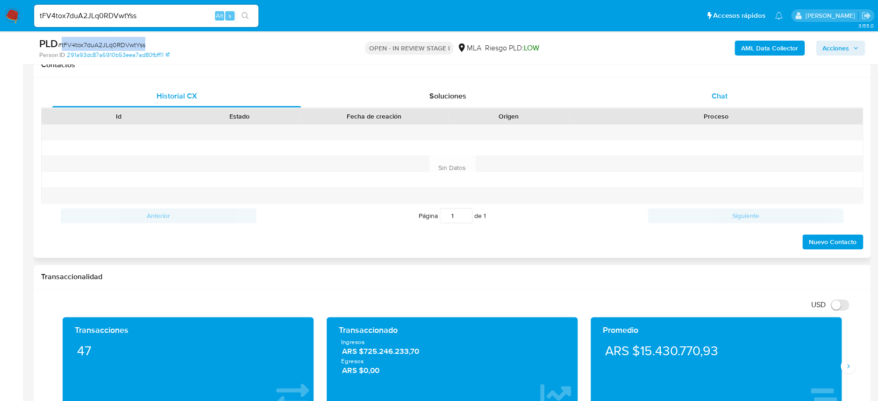
click at [732, 88] on div "Chat" at bounding box center [719, 96] width 248 height 22
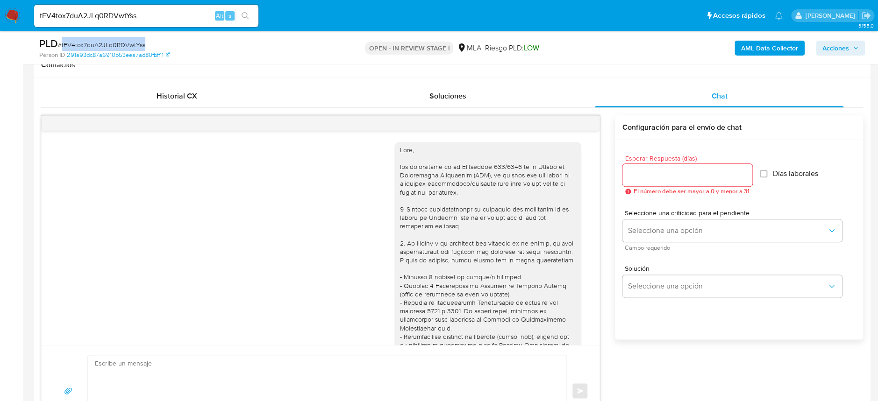
scroll to position [632, 0]
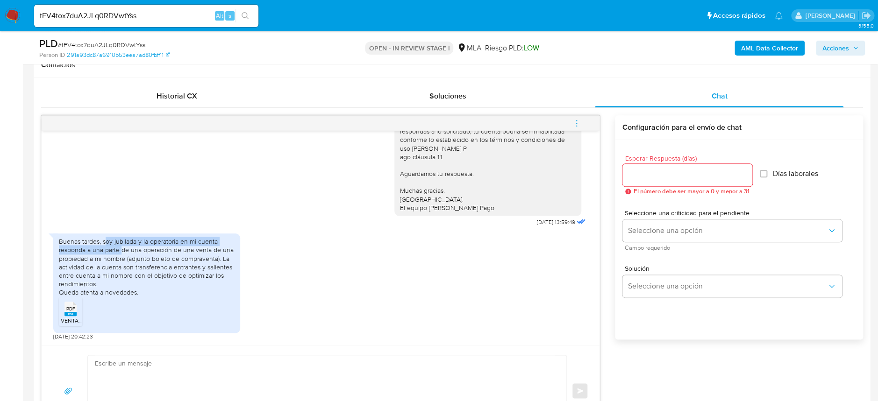
drag, startPoint x: 105, startPoint y: 243, endPoint x: 122, endPoint y: 247, distance: 18.1
click at [122, 247] on div "Buenas tardes, soy jubilada y la operatoria en mi cuenta responda a una parte d…" at bounding box center [147, 266] width 176 height 59
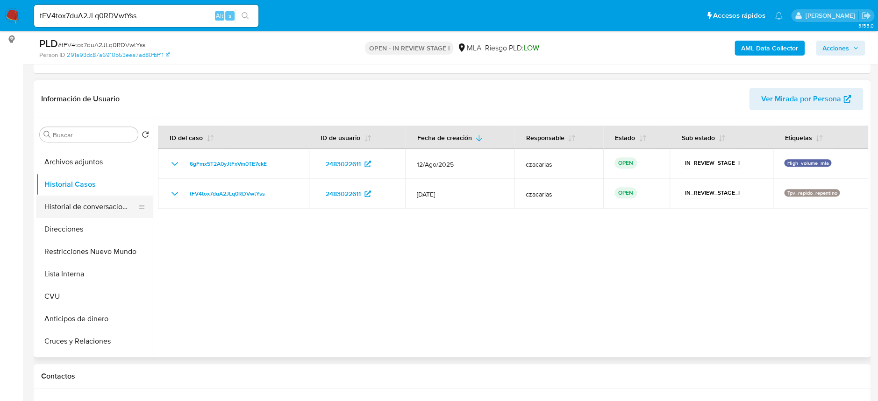
scroll to position [0, 0]
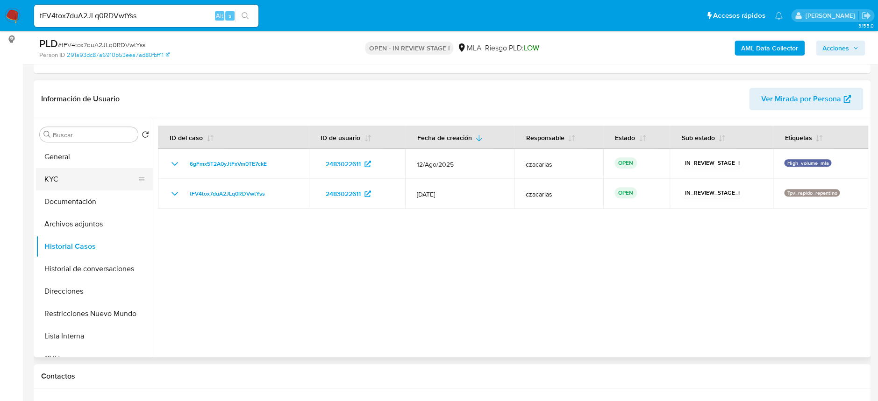
click at [73, 185] on button "KYC" at bounding box center [90, 179] width 109 height 22
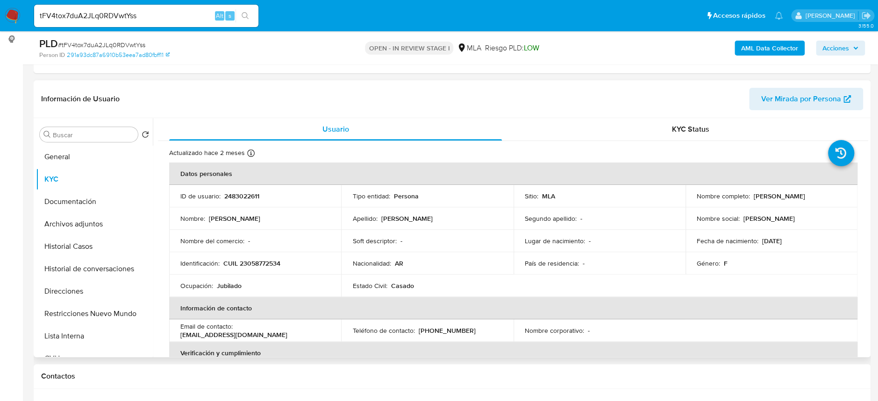
drag, startPoint x: 751, startPoint y: 194, endPoint x: 848, endPoint y: 199, distance: 97.3
click at [848, 199] on td "Nombre completo : Estela Emilia Caceres" at bounding box center [771, 196] width 172 height 22
copy p "Estela Emilia Caceres"
click at [59, 158] on button "General" at bounding box center [90, 157] width 109 height 22
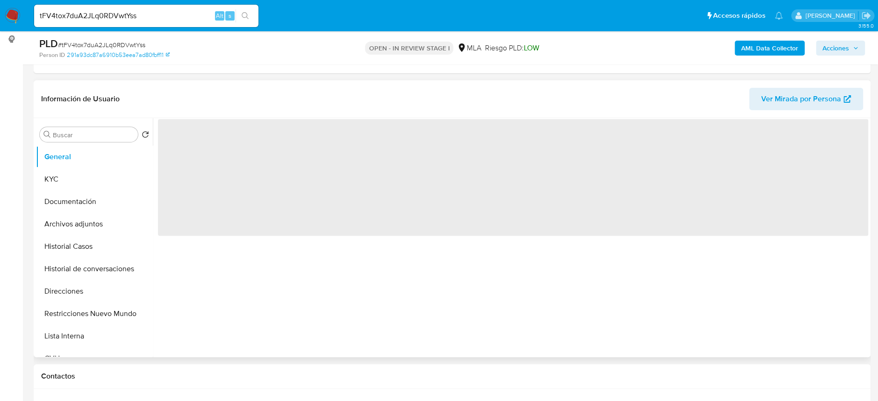
click at [198, 134] on span "‌" at bounding box center [513, 177] width 710 height 117
click at [194, 136] on span "‌" at bounding box center [513, 177] width 710 height 117
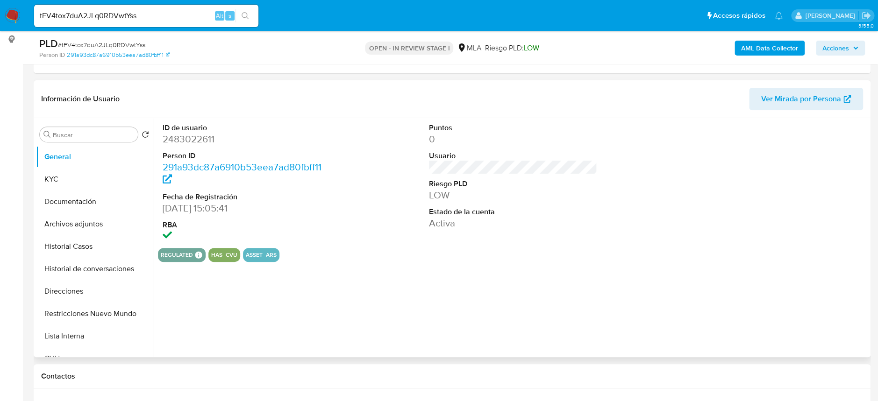
click at [195, 133] on dd "2483022611" at bounding box center [247, 139] width 168 height 13
copy dd "2483022611"
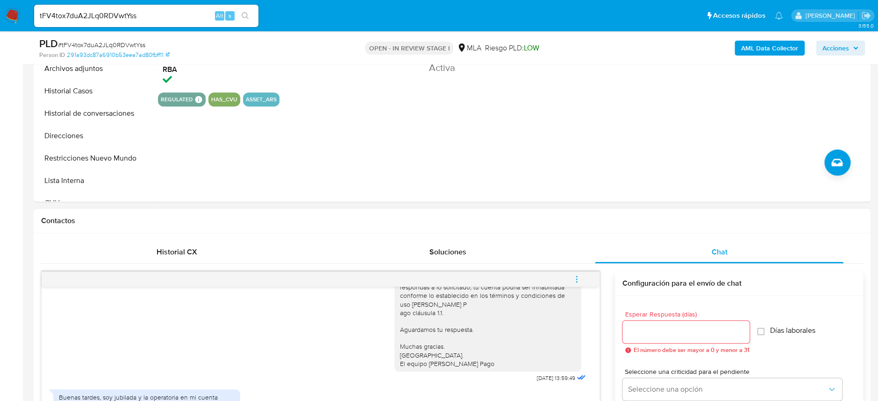
scroll to position [373, 0]
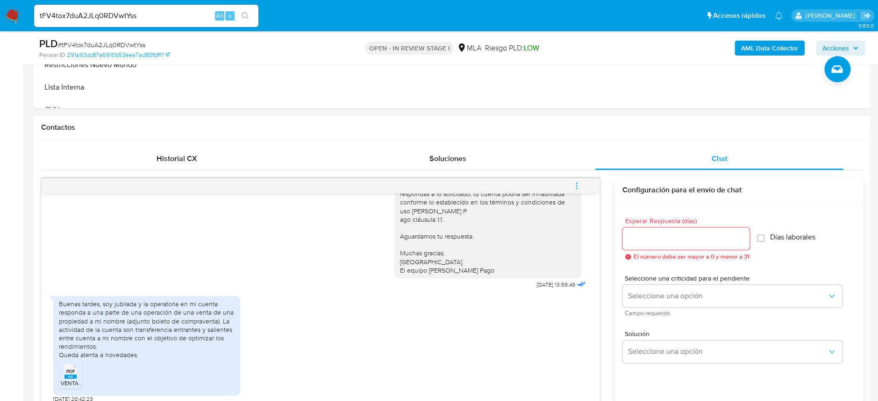
click at [573, 186] on icon "menu-action" at bounding box center [576, 186] width 8 height 8
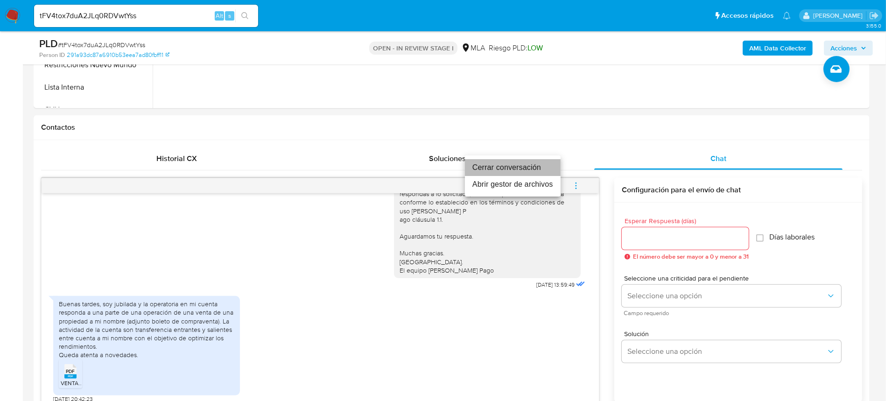
click at [531, 163] on li "Cerrar conversación" at bounding box center [513, 167] width 96 height 17
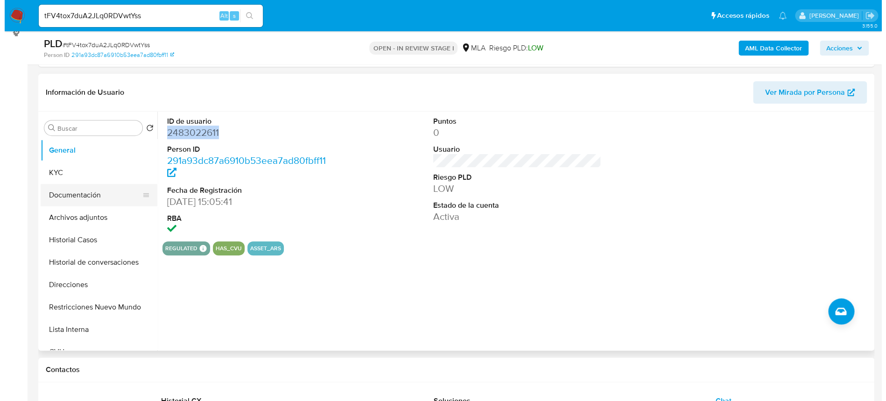
scroll to position [124, 0]
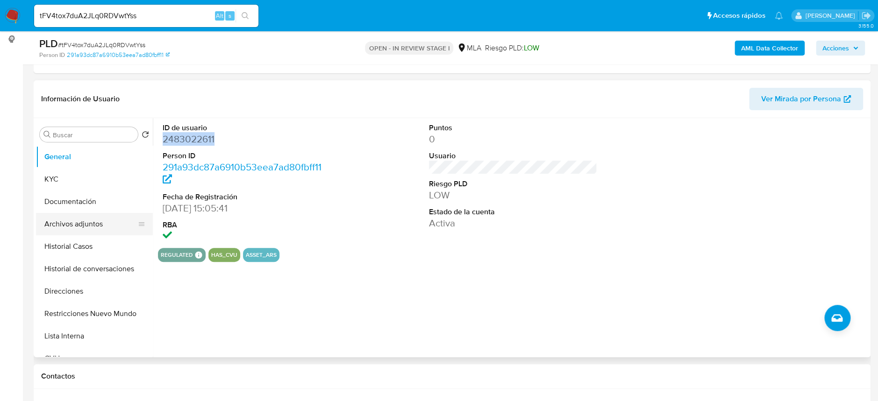
click at [80, 228] on button "Archivos adjuntos" at bounding box center [90, 224] width 109 height 22
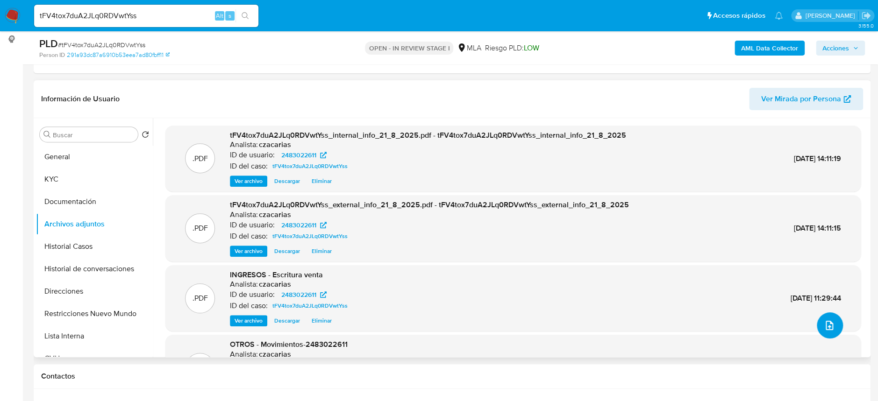
click at [828, 322] on icon "upload-file" at bounding box center [828, 325] width 11 height 11
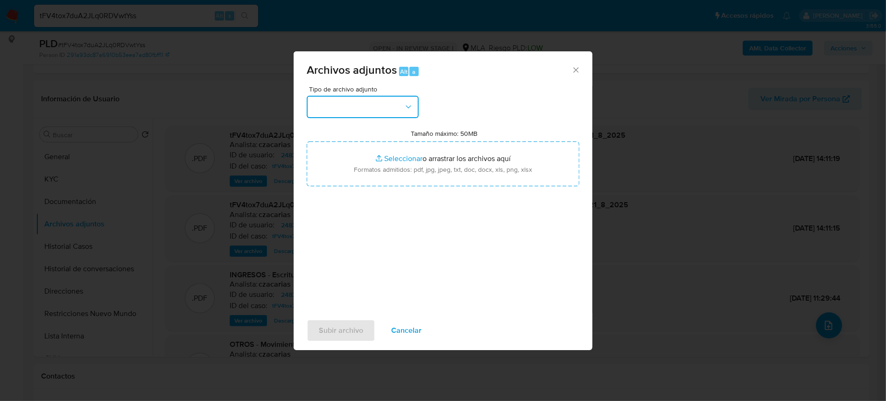
click at [405, 109] on icon "button" at bounding box center [408, 106] width 9 height 9
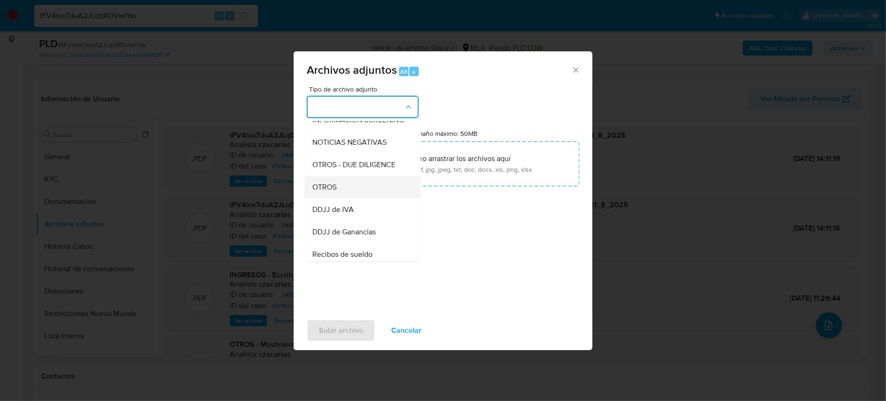
click at [339, 198] on div "OTROS" at bounding box center [359, 187] width 95 height 22
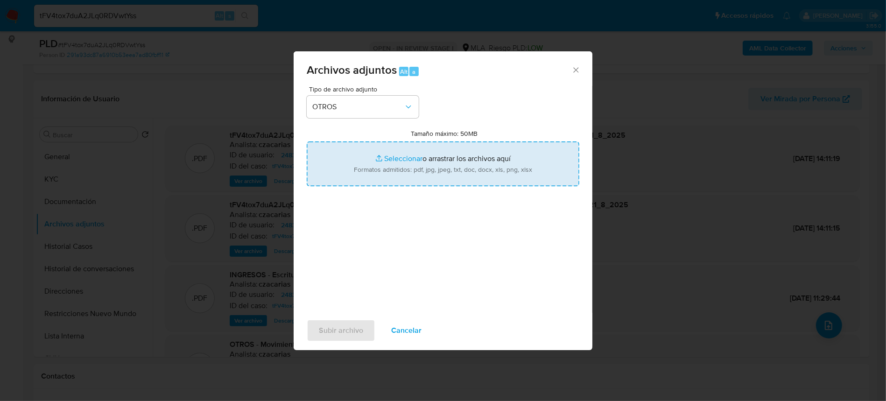
type input "C:\fakepath\Caselog 6gFmx5T2A0yJtFxVm0TE7ckE_2025_08_18_18_03_54.docx"
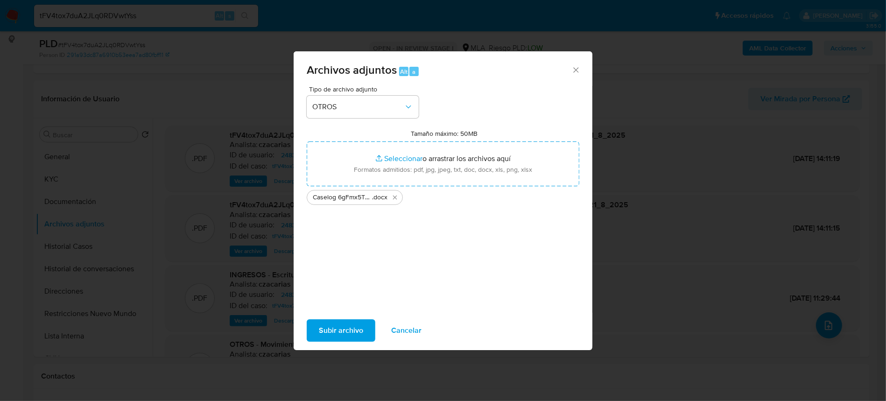
click at [333, 338] on span "Subir archivo" at bounding box center [341, 330] width 44 height 21
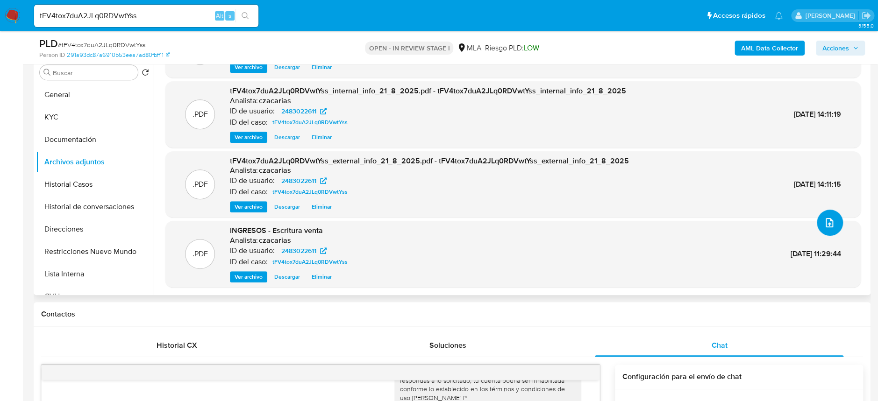
scroll to position [0, 0]
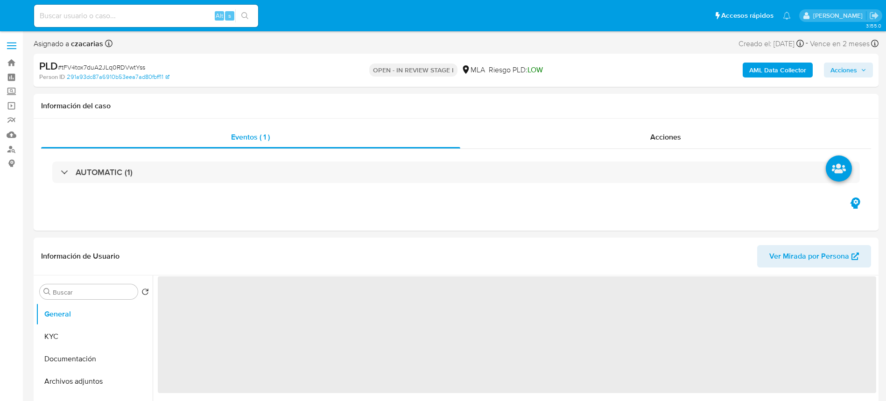
select select "10"
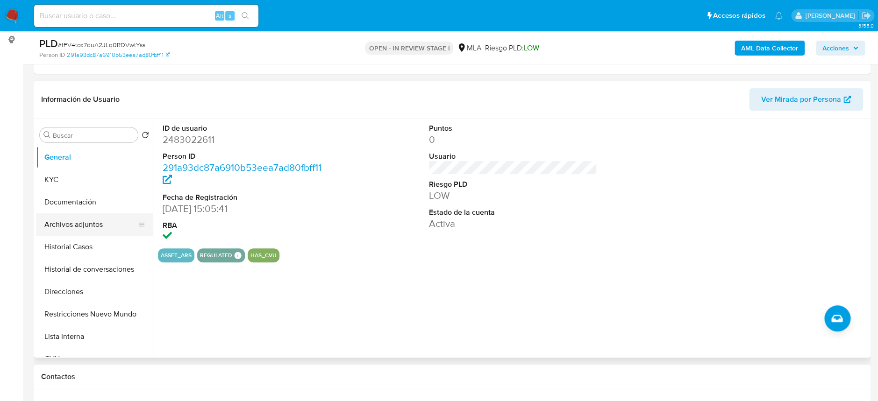
scroll to position [124, 0]
click at [94, 225] on button "Archivos adjuntos" at bounding box center [90, 224] width 109 height 22
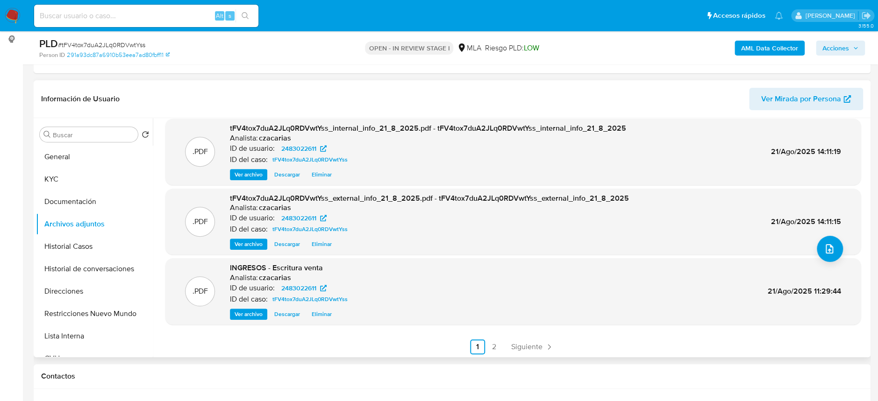
scroll to position [78, 0]
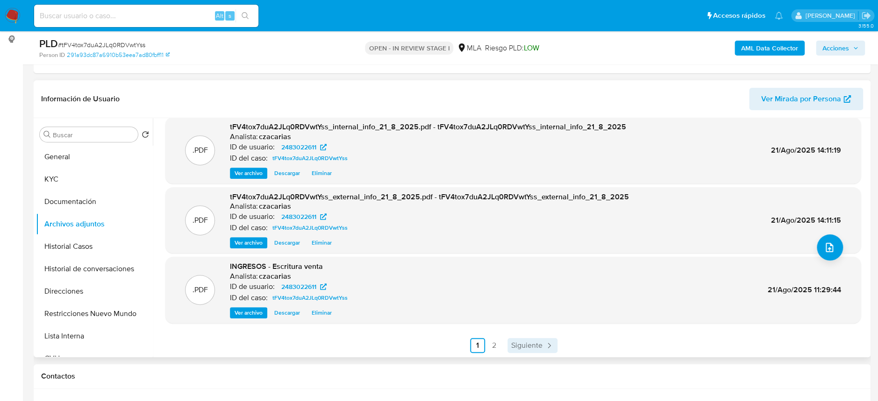
click at [524, 345] on span "Siguiente" at bounding box center [526, 345] width 31 height 7
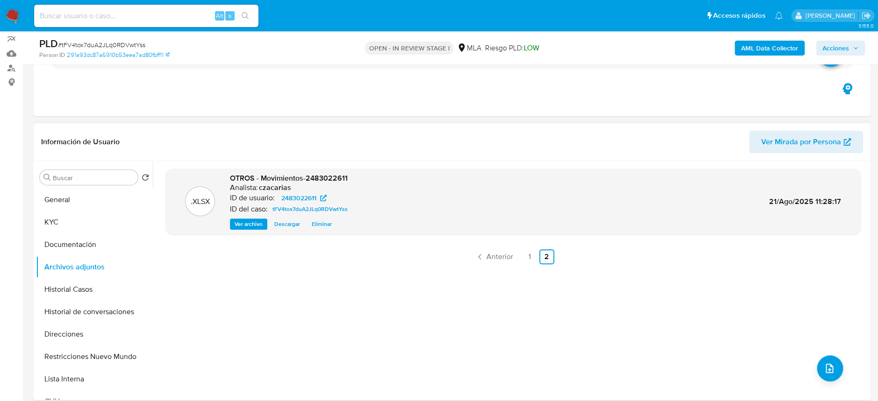
scroll to position [62, 0]
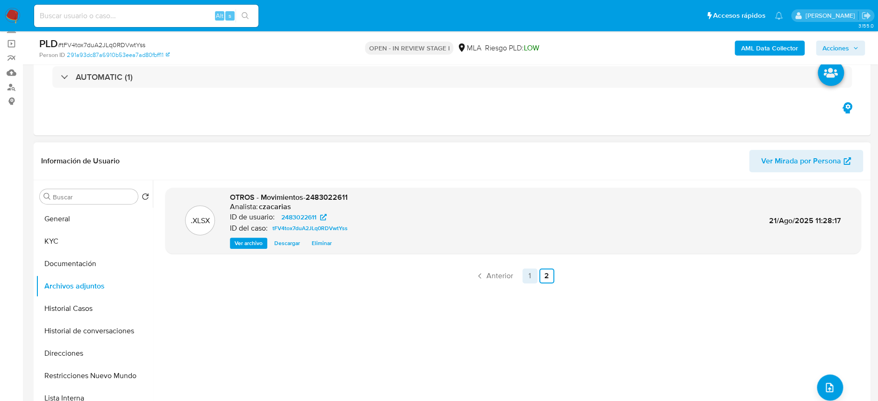
click at [524, 275] on link "1" at bounding box center [529, 276] width 15 height 15
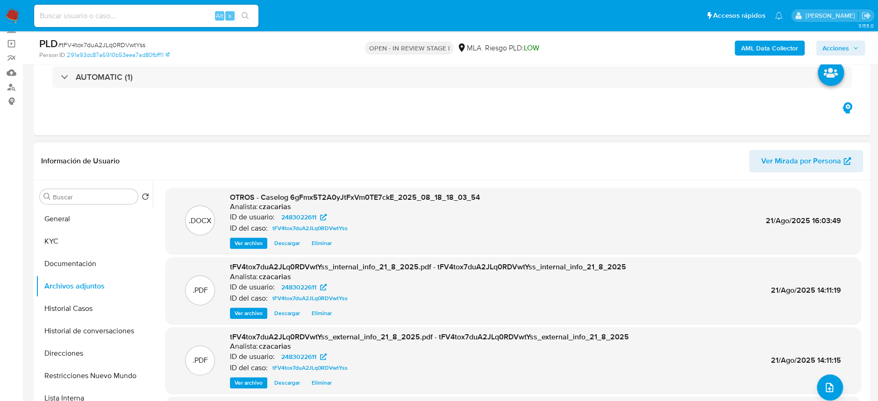
click at [841, 50] on span "Acciones" at bounding box center [835, 48] width 27 height 15
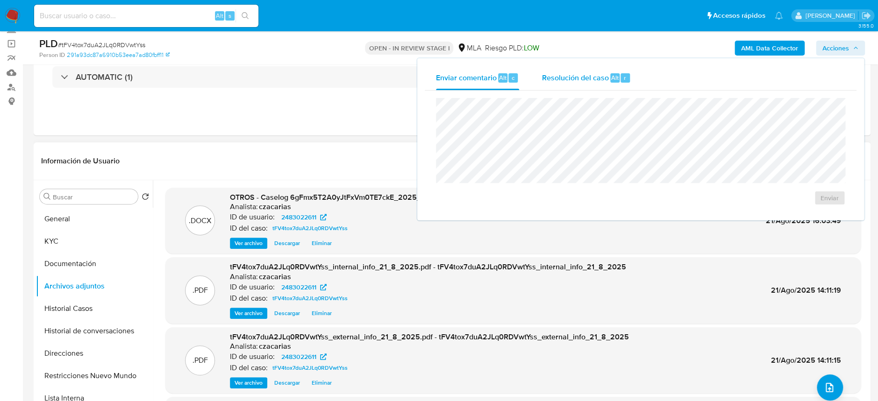
click at [574, 74] on span "Resolución del caso" at bounding box center [574, 77] width 67 height 11
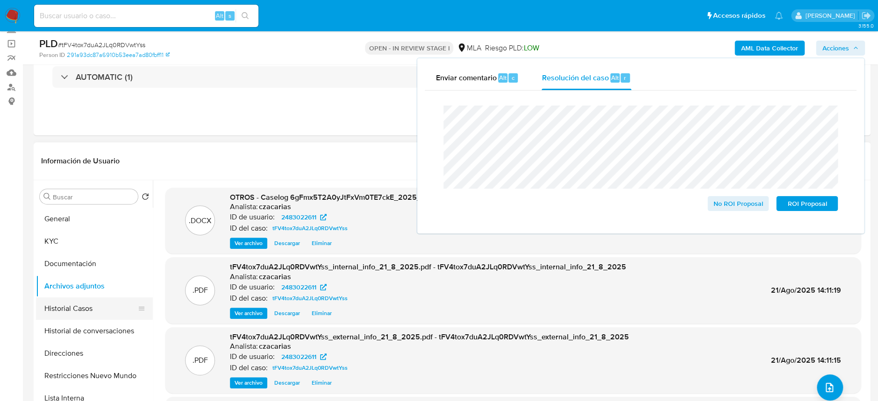
click at [72, 312] on button "Historial Casos" at bounding box center [90, 308] width 109 height 22
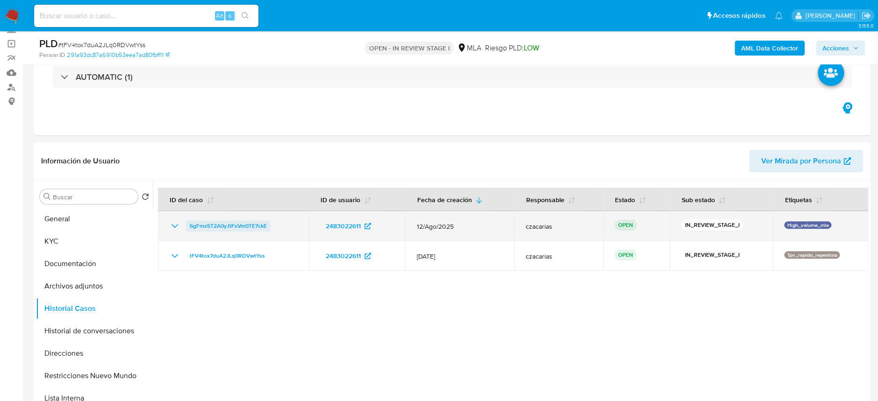
click at [242, 225] on span "6gFmx5T2A0yJtFxVm0TE7ckE" at bounding box center [228, 225] width 77 height 11
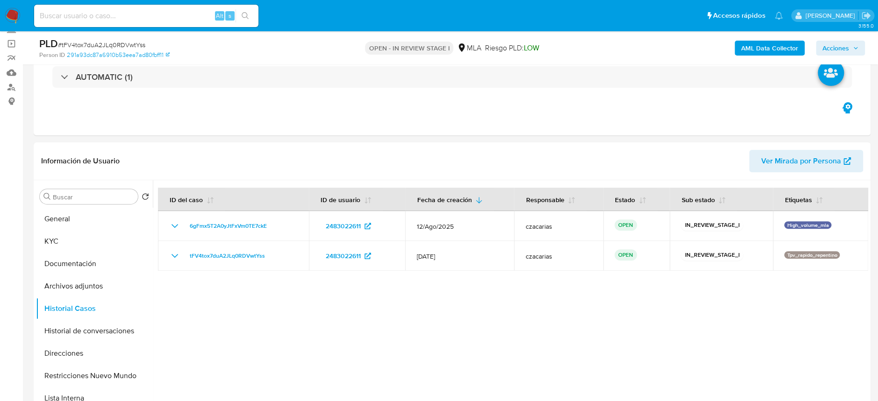
click at [827, 48] on span "Acciones" at bounding box center [835, 48] width 27 height 15
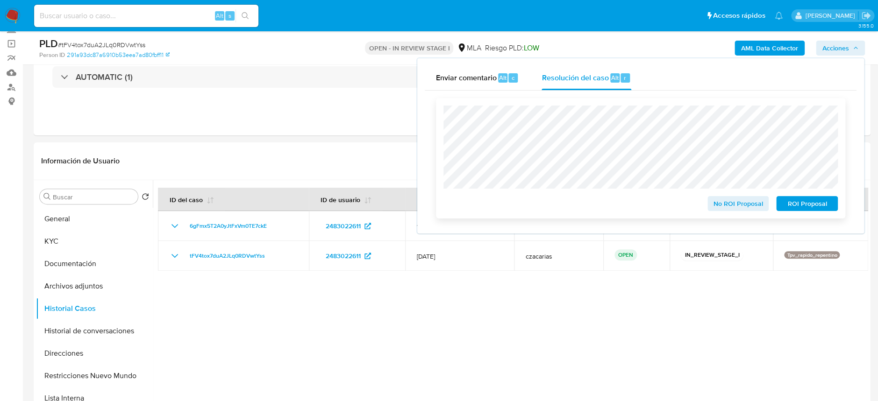
click at [733, 203] on span "No ROI Proposal" at bounding box center [738, 203] width 49 height 13
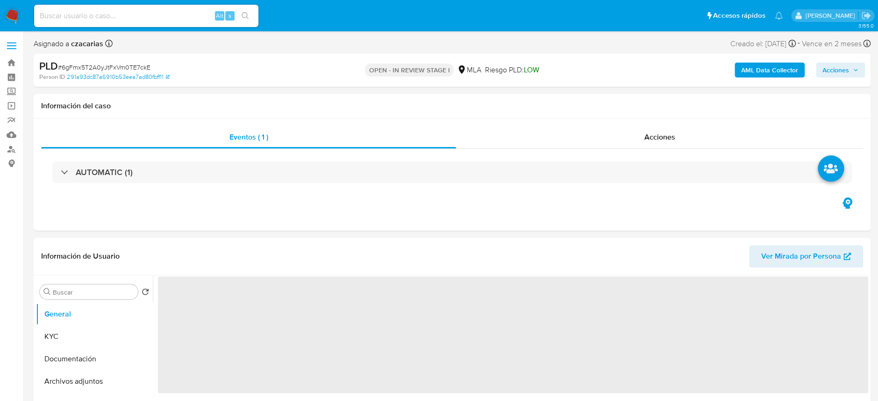
click at [121, 63] on span "# 6gFmx5T2A0yJtFxVm0TE7ckE" at bounding box center [104, 67] width 92 height 9
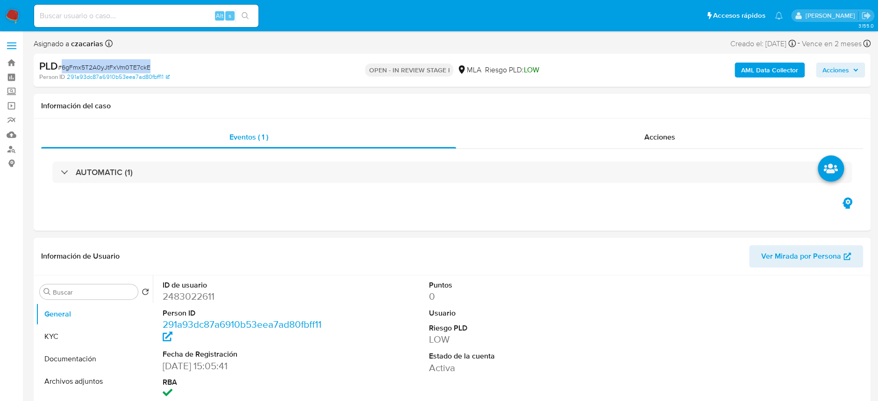
copy span "6gFmx5T2A0yJtFxVm0TE7ckE"
select select "10"
drag, startPoint x: 828, startPoint y: 73, endPoint x: 823, endPoint y: 75, distance: 5.5
click at [828, 73] on span "Acciones" at bounding box center [835, 70] width 27 height 15
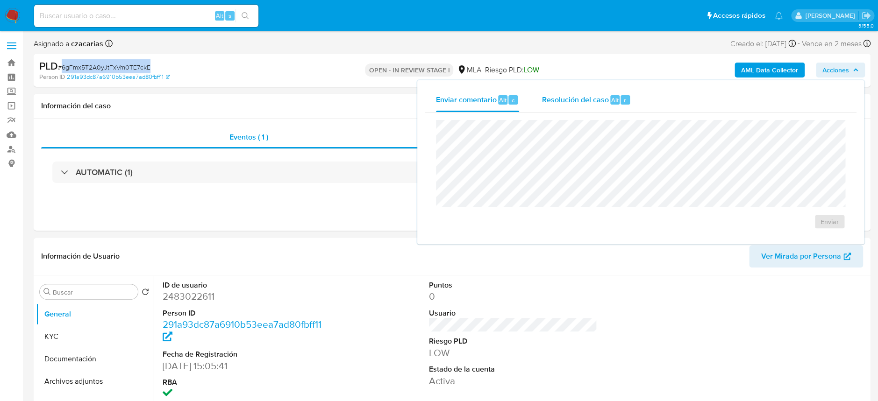
click at [572, 103] on span "Resolución del caso" at bounding box center [574, 99] width 67 height 11
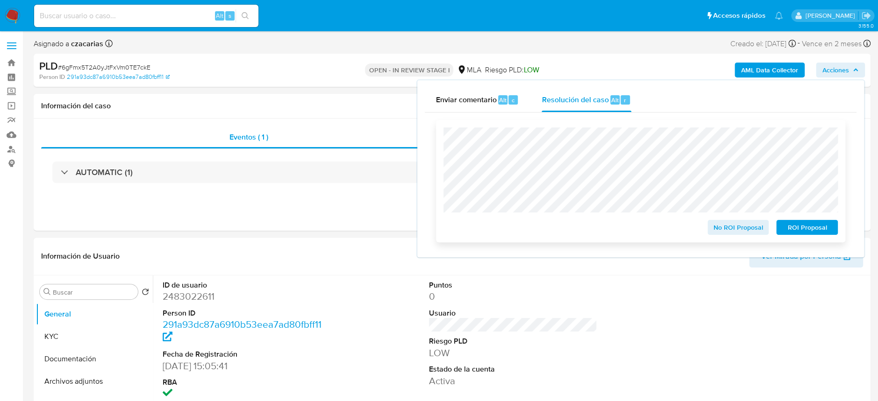
click at [737, 237] on div "No ROI Proposal ROI Proposal" at bounding box center [640, 181] width 409 height 122
click at [733, 228] on span "No ROI Proposal" at bounding box center [738, 227] width 49 height 13
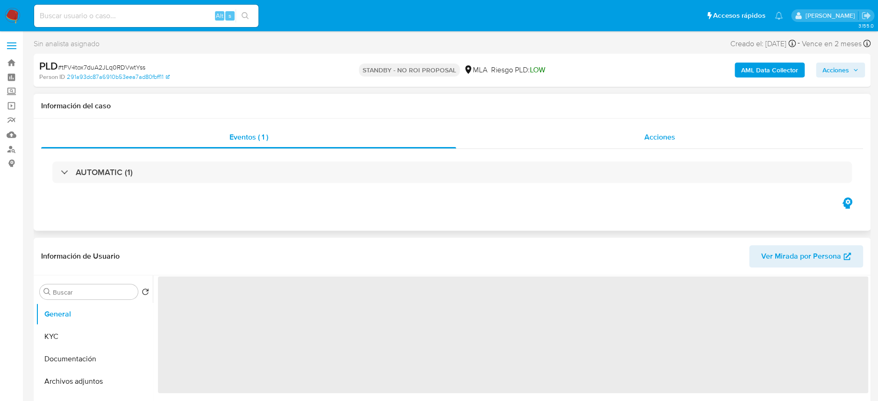
click at [669, 147] on div "Acciones" at bounding box center [659, 137] width 407 height 22
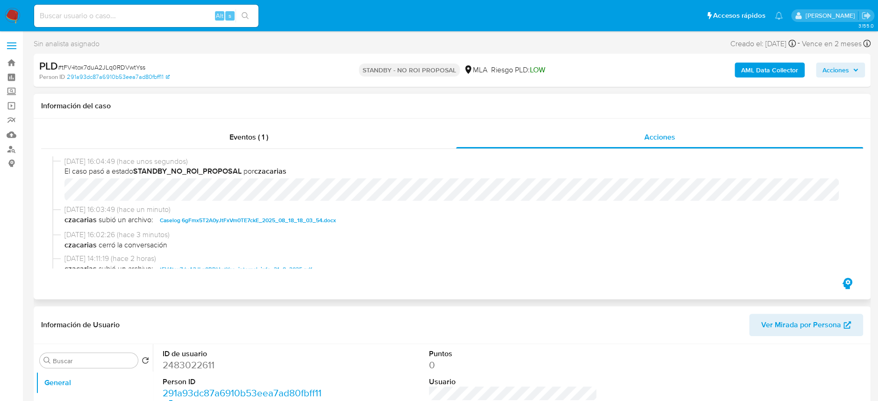
select select "10"
click at [48, 204] on div "[DATE] 16:04:49 (hace unos segundos) El caso pasó a estado STANDBY_NO_ROI_PROPO…" at bounding box center [451, 212] width 821 height 127
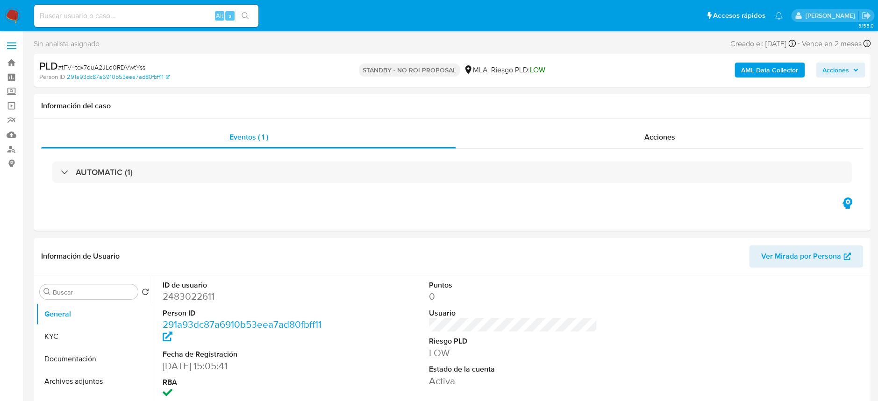
select select "10"
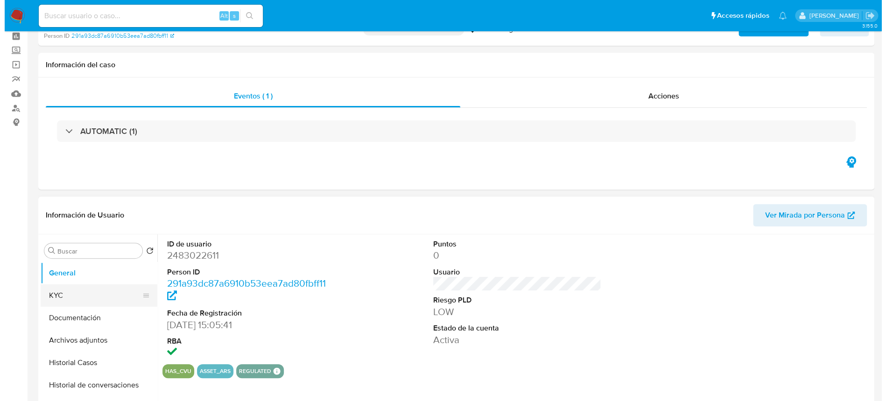
scroll to position [62, 0]
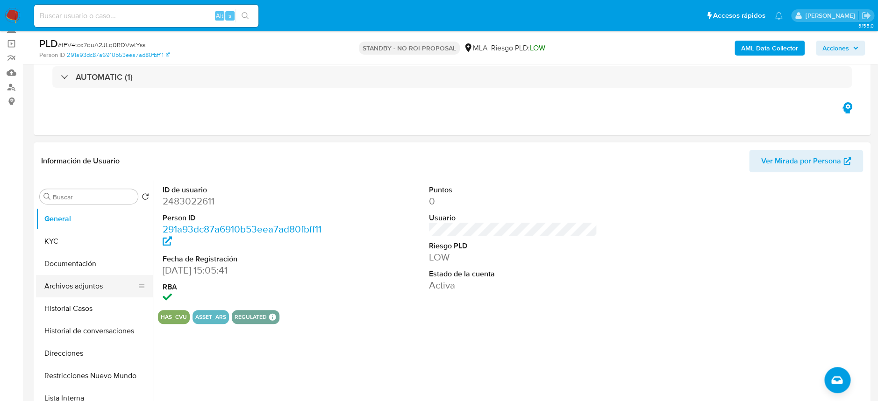
click at [55, 281] on button "Archivos adjuntos" at bounding box center [90, 286] width 109 height 22
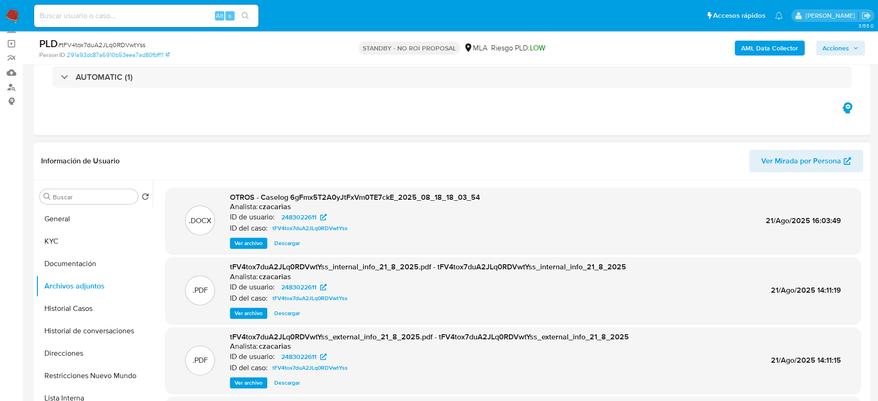
click at [250, 243] on span "Ver archivo" at bounding box center [248, 243] width 28 height 9
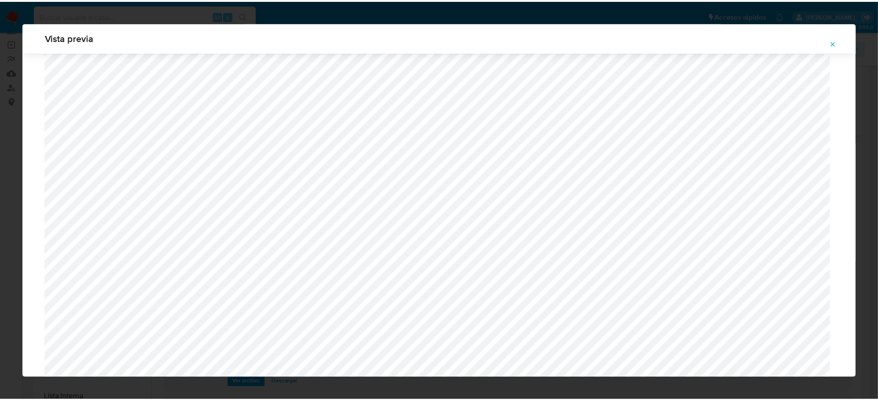
scroll to position [0, 0]
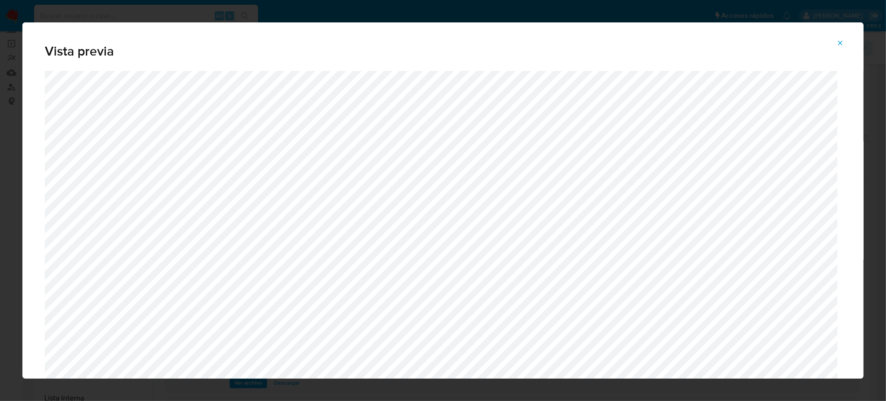
click at [838, 38] on span "Attachment preview" at bounding box center [840, 42] width 7 height 13
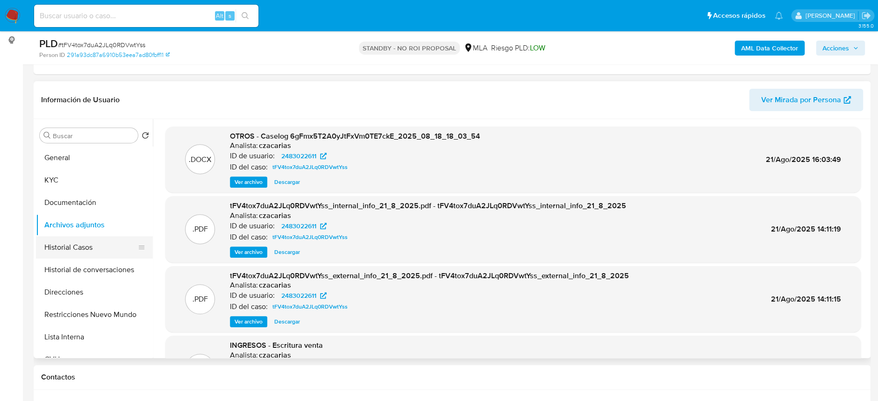
scroll to position [124, 0]
click at [91, 238] on button "Historial Casos" at bounding box center [90, 246] width 109 height 22
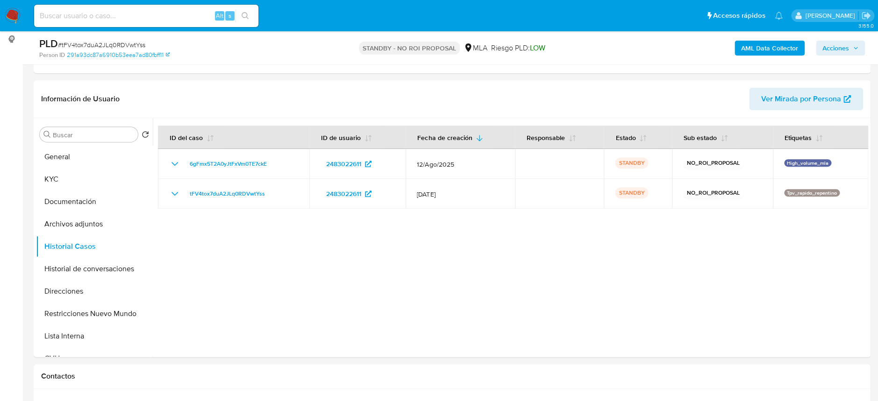
click at [110, 11] on input at bounding box center [146, 16] width 224 height 12
paste input "SS9Mg0S456g68ME49apyPGI8"
type input "SS9Mg0S456g68ME49apyPGI8"
click at [242, 18] on icon "search-icon" at bounding box center [244, 15] width 7 height 7
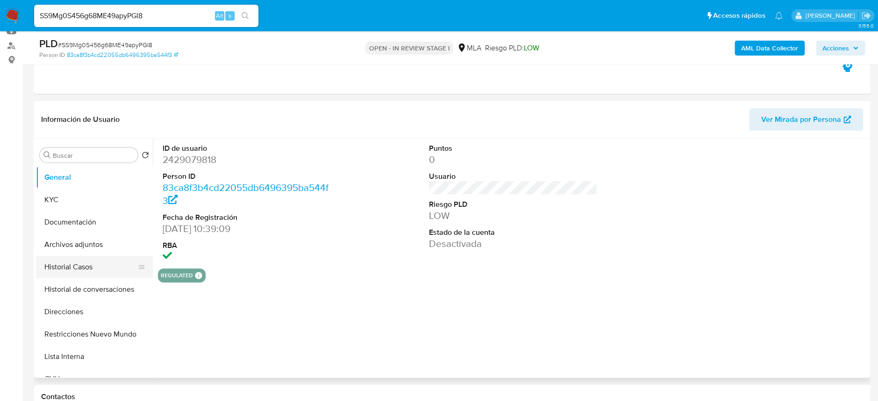
select select "10"
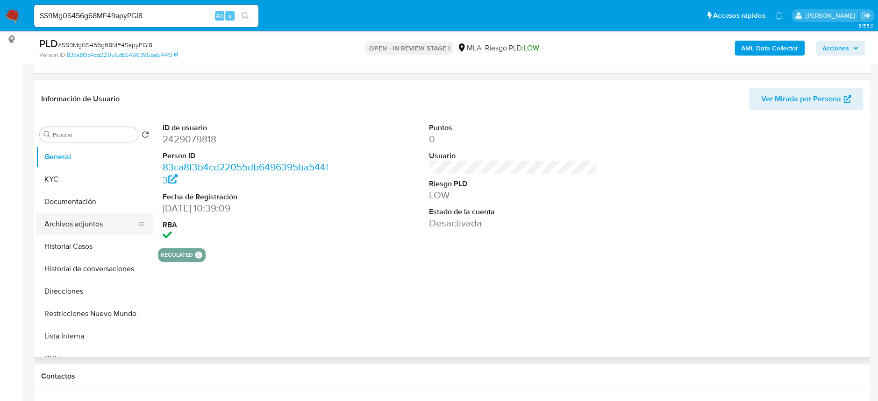
click at [96, 222] on button "Archivos adjuntos" at bounding box center [90, 224] width 109 height 22
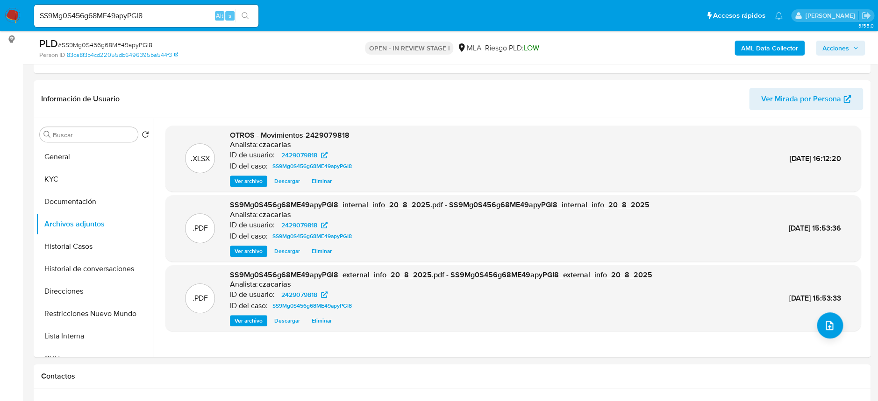
click at [144, 43] on span "# SS9Mg0S456g68ME49apyPGI8" at bounding box center [105, 44] width 94 height 9
copy span "SS9Mg0S456g68ME49apyPGI8"
click at [79, 243] on button "Historial Casos" at bounding box center [90, 246] width 109 height 22
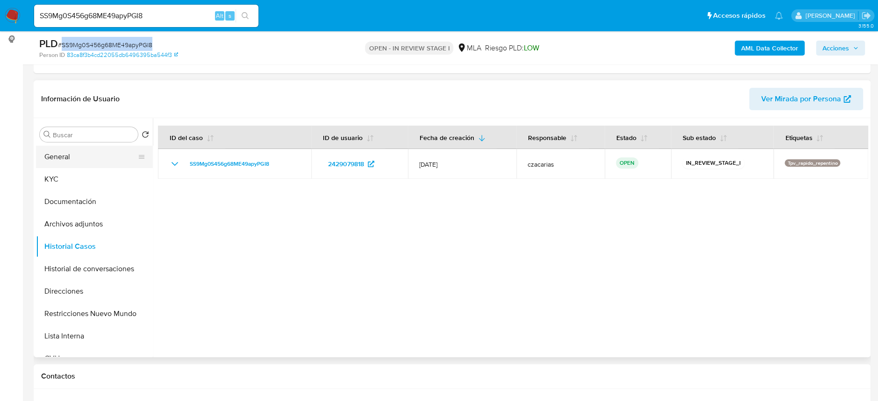
click at [81, 159] on button "General" at bounding box center [90, 157] width 109 height 22
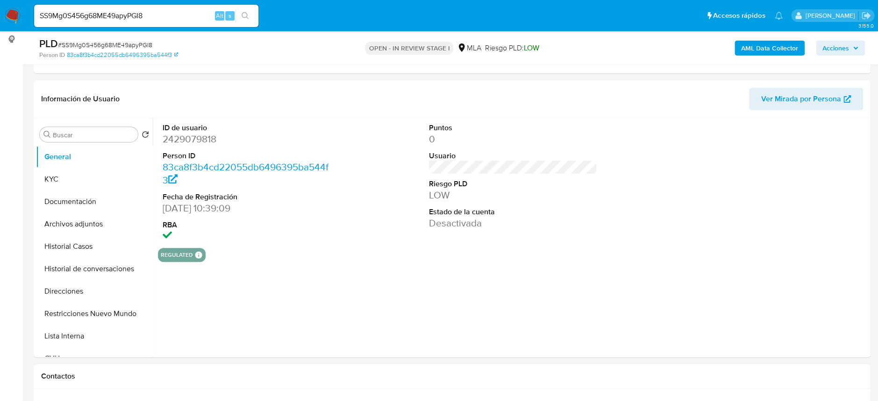
click at [189, 139] on dd "2429079818" at bounding box center [247, 139] width 168 height 13
copy dd "2429079818"
click at [50, 173] on button "KYC" at bounding box center [90, 179] width 109 height 22
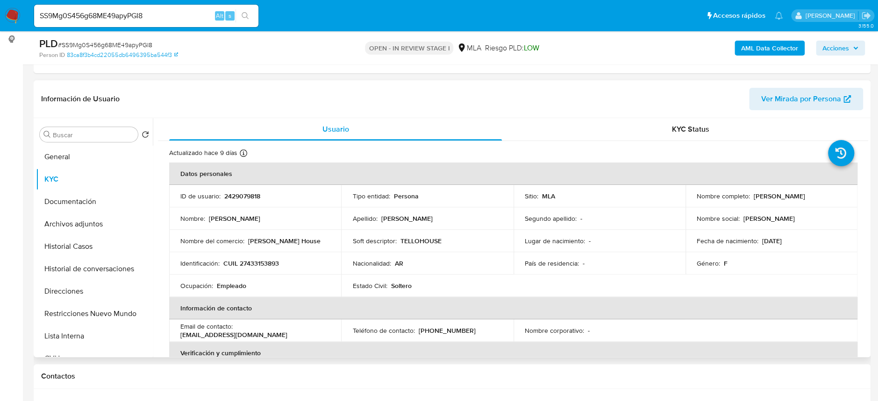
click at [254, 261] on p "CUIL 27433153893" at bounding box center [251, 263] width 56 height 8
copy p "27433153893"
click at [257, 262] on p "CUIL 27433153893" at bounding box center [251, 263] width 56 height 8
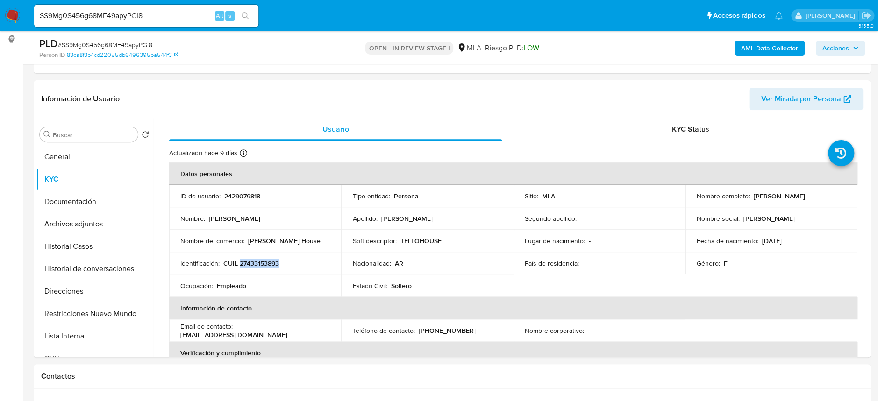
copy p "27433153893"
click at [259, 259] on p "CUIL 27433153893" at bounding box center [251, 263] width 56 height 8
click at [260, 263] on p "CUIL 27433153893" at bounding box center [251, 263] width 56 height 8
copy p "27433153893"
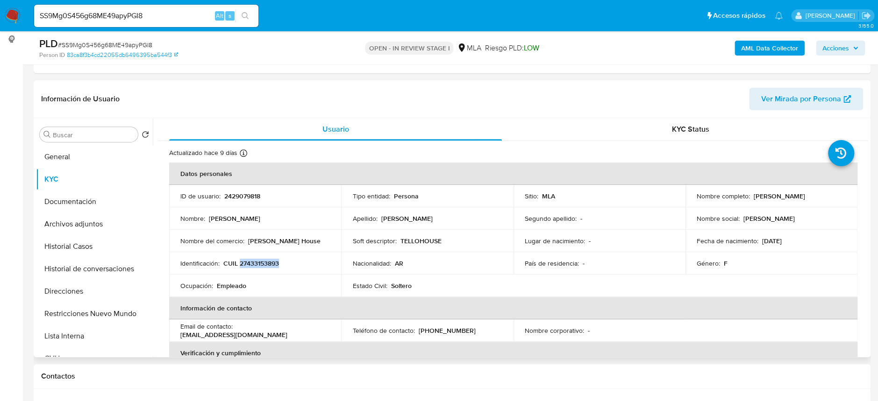
click at [246, 262] on p "CUIL 27433153893" at bounding box center [251, 263] width 56 height 8
drag, startPoint x: 247, startPoint y: 264, endPoint x: 275, endPoint y: 262, distance: 28.6
click at [275, 262] on p "CUIL 27433153893" at bounding box center [251, 263] width 56 height 8
copy p "43315389"
click at [251, 263] on p "CUIL 27433153893" at bounding box center [251, 263] width 56 height 8
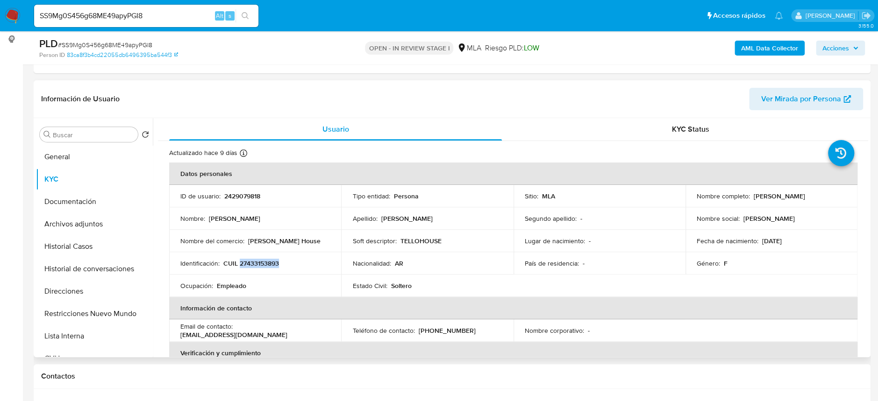
click at [251, 263] on p "CUIL 27433153893" at bounding box center [251, 263] width 56 height 8
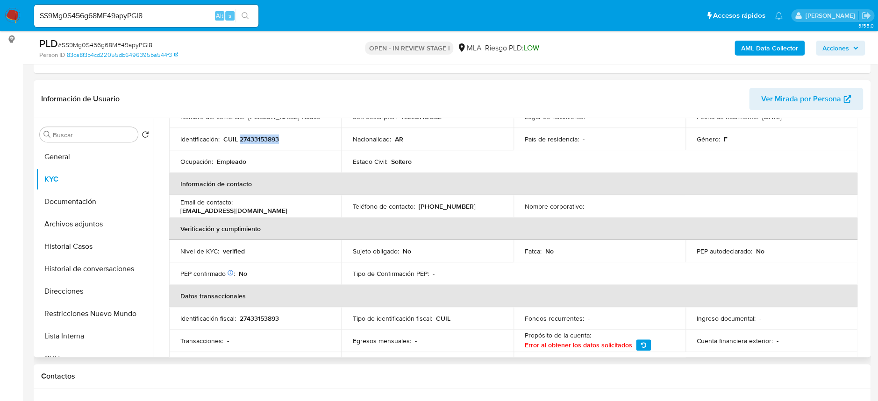
drag, startPoint x: 181, startPoint y: 212, endPoint x: 295, endPoint y: 210, distance: 114.0
click at [295, 210] on div "Email de contacto : tellogon7676lez8787lolo8@gmail.com" at bounding box center [254, 206] width 149 height 17
copy p "tellogon7676lez8787lolo8@gmail.com"
drag, startPoint x: 430, startPoint y: 205, endPoint x: 456, endPoint y: 73, distance: 134.3
click at [480, 203] on div "Teléfono de contacto : (11) 76362309" at bounding box center [426, 206] width 149 height 8
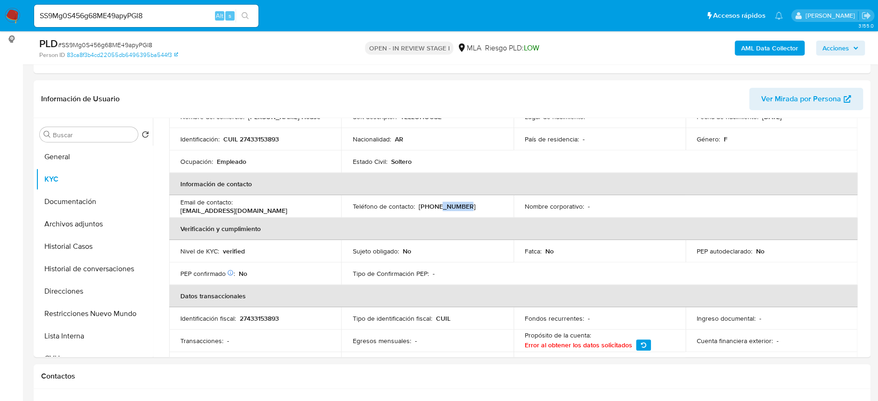
copy p "6362309"
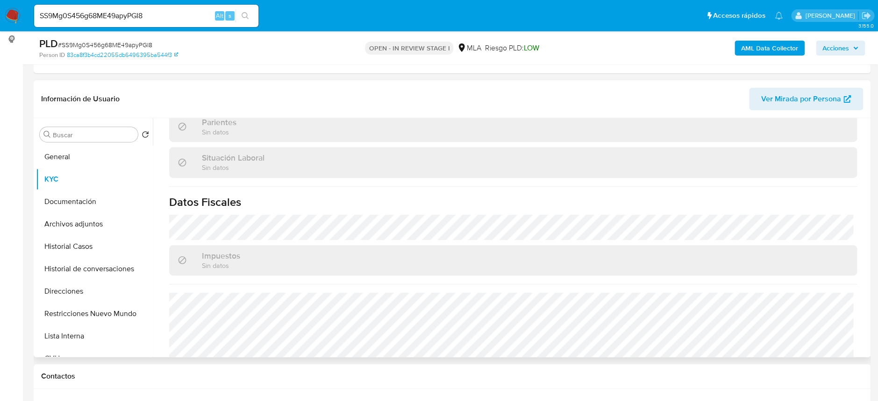
scroll to position [483, 0]
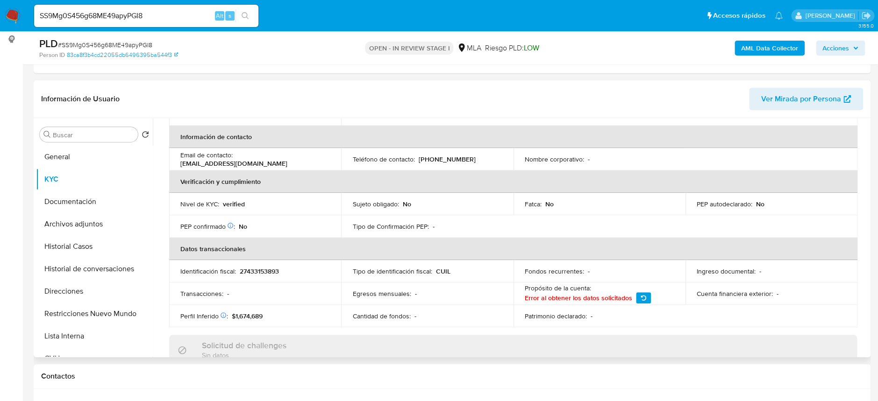
click at [290, 194] on td "Nivel de KYC : verified" at bounding box center [255, 204] width 172 height 22
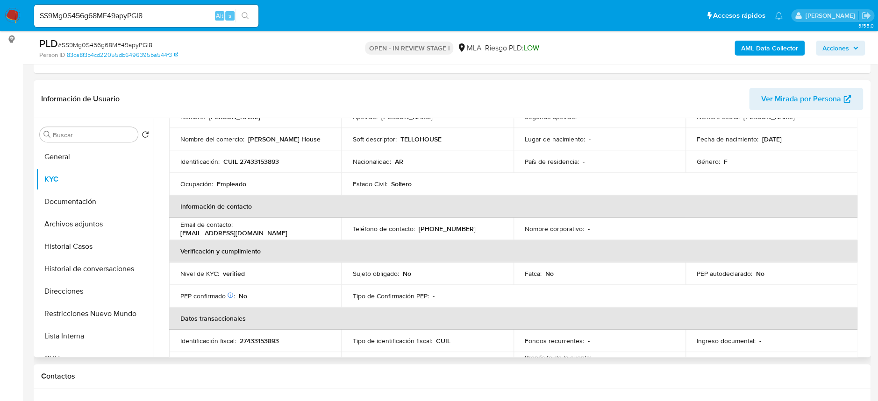
scroll to position [47, 0]
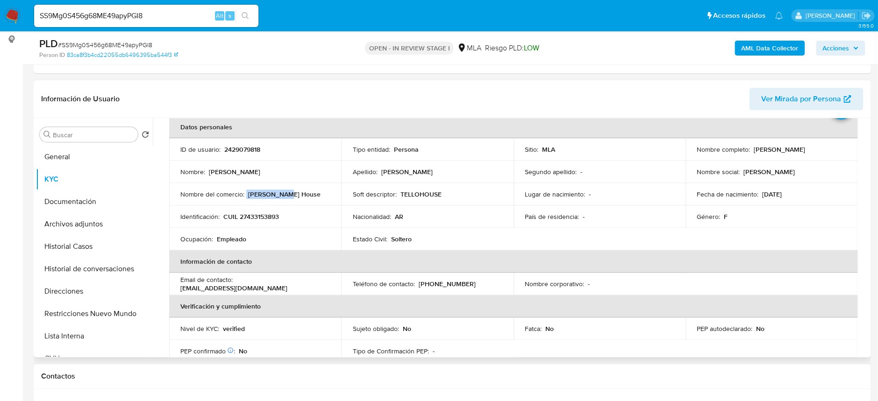
drag, startPoint x: 246, startPoint y: 195, endPoint x: 300, endPoint y: 184, distance: 54.9
click at [287, 189] on td "Nombre del comercio : Tello House" at bounding box center [255, 194] width 172 height 22
copy div "Tello House"
click at [250, 150] on p "2429079818" at bounding box center [242, 149] width 36 height 8
click at [250, 149] on p "2429079818" at bounding box center [242, 149] width 36 height 8
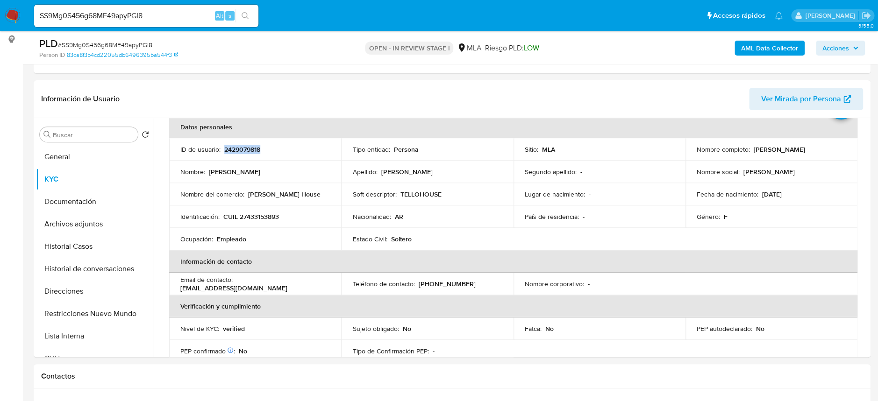
copy p "2429079818"
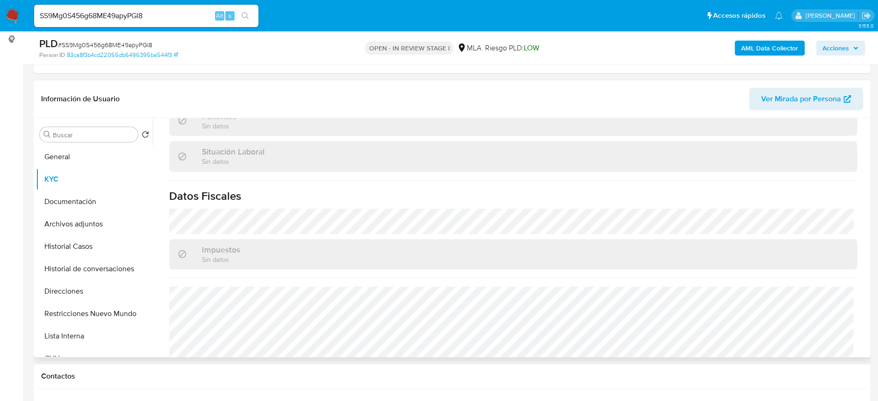
scroll to position [483, 0]
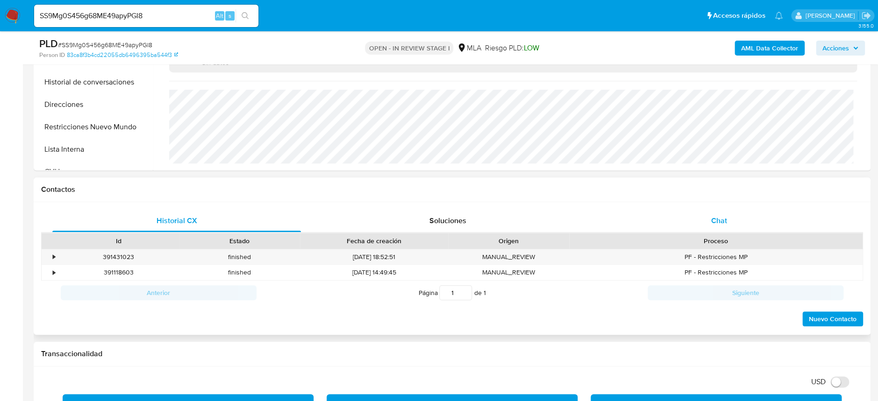
click at [720, 227] on div "Chat" at bounding box center [719, 221] width 248 height 22
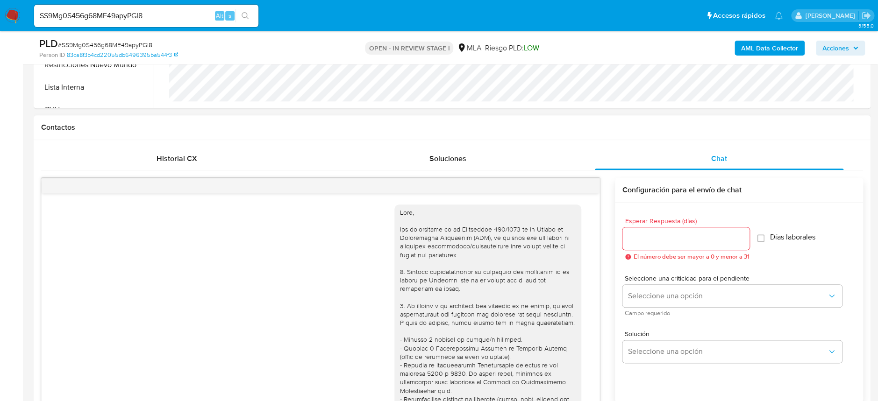
scroll to position [521, 0]
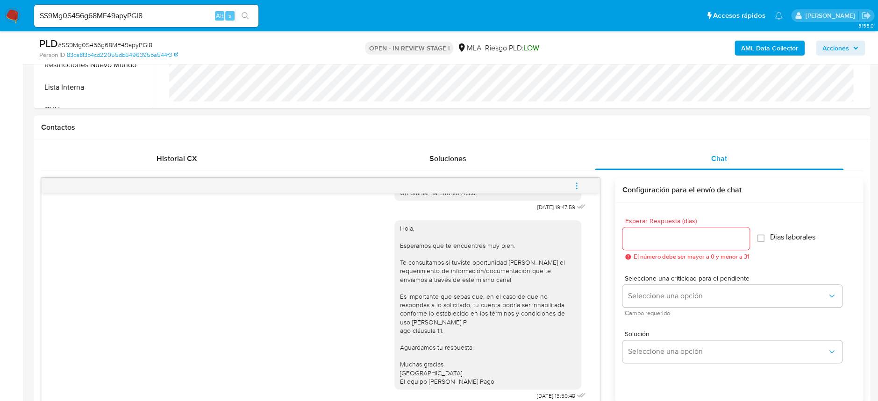
drag, startPoint x: 581, startPoint y: 186, endPoint x: 532, endPoint y: 174, distance: 50.0
click at [581, 186] on button "menu-action" at bounding box center [576, 186] width 31 height 22
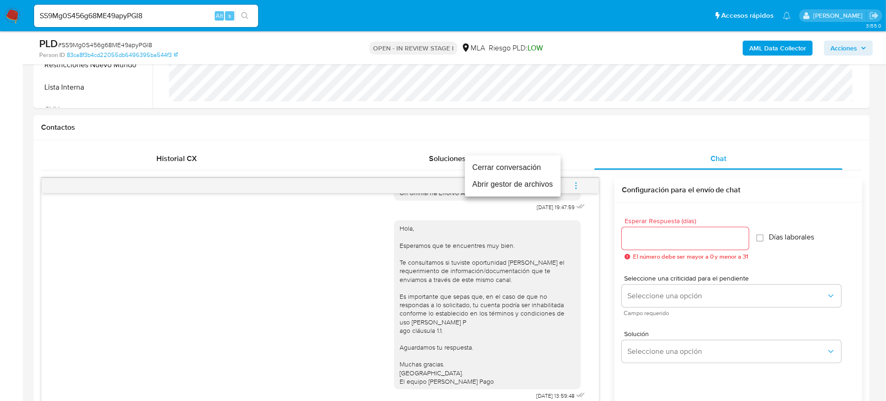
click at [525, 164] on li "Cerrar conversación" at bounding box center [513, 167] width 96 height 17
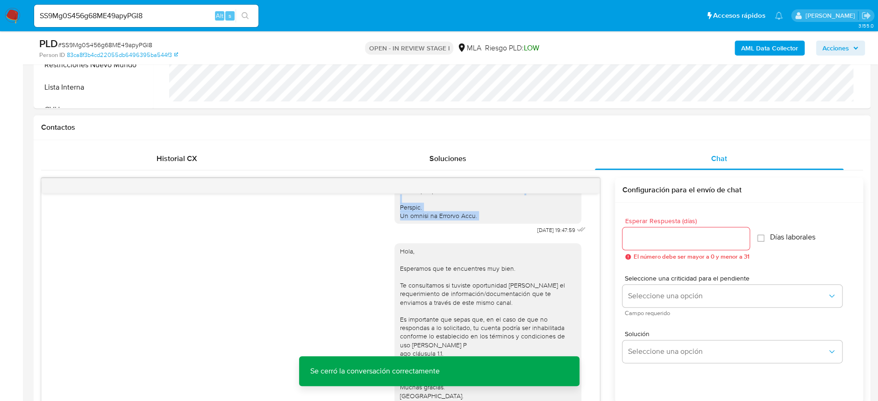
scroll to position [470, 0]
drag, startPoint x: 517, startPoint y: 199, endPoint x: 545, endPoint y: 251, distance: 59.2
click at [545, 236] on span "17/07/2025 19:47:59" at bounding box center [556, 232] width 38 height 7
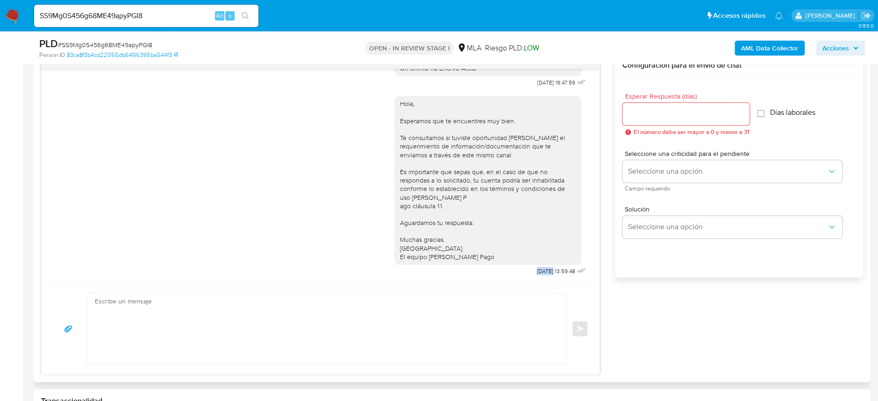
scroll to position [521, 0]
drag, startPoint x: 514, startPoint y: 273, endPoint x: 545, endPoint y: 273, distance: 31.3
click at [545, 273] on div "Hola, Esperamos que te encuentres muy bien. Te consultamos si tuviste oportunid…" at bounding box center [490, 183] width 193 height 189
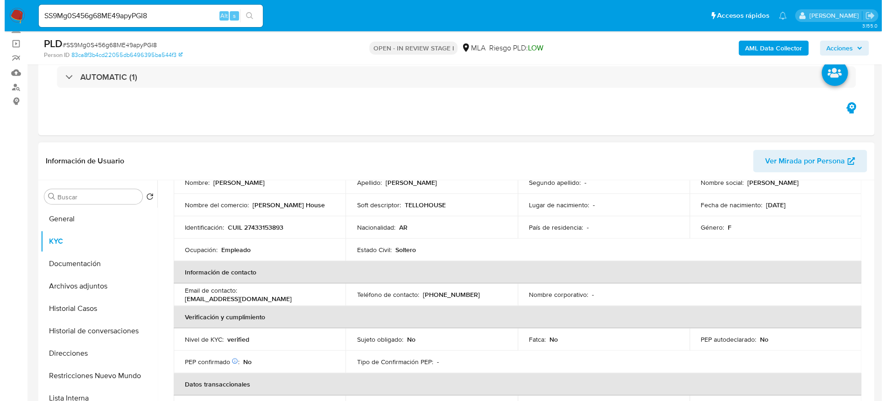
scroll to position [0, 0]
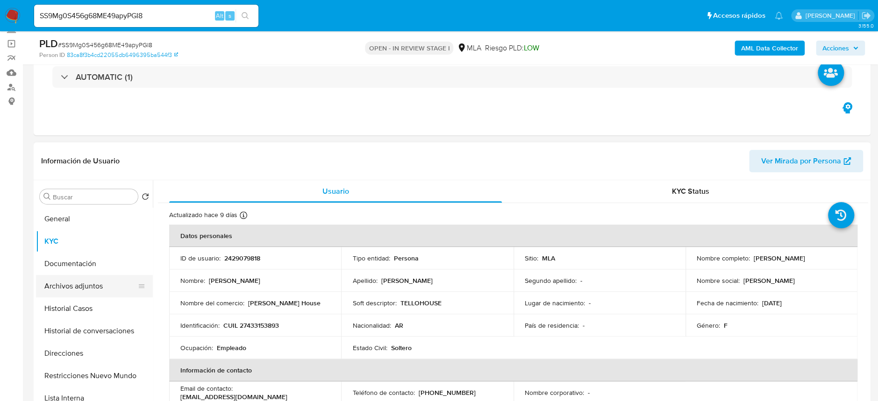
click at [94, 292] on button "Archivos adjuntos" at bounding box center [90, 286] width 109 height 22
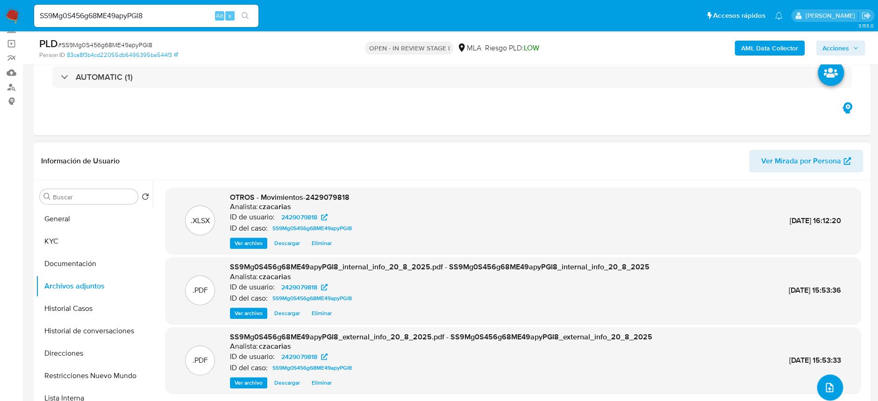
click at [826, 383] on icon "upload-file" at bounding box center [828, 387] width 11 height 11
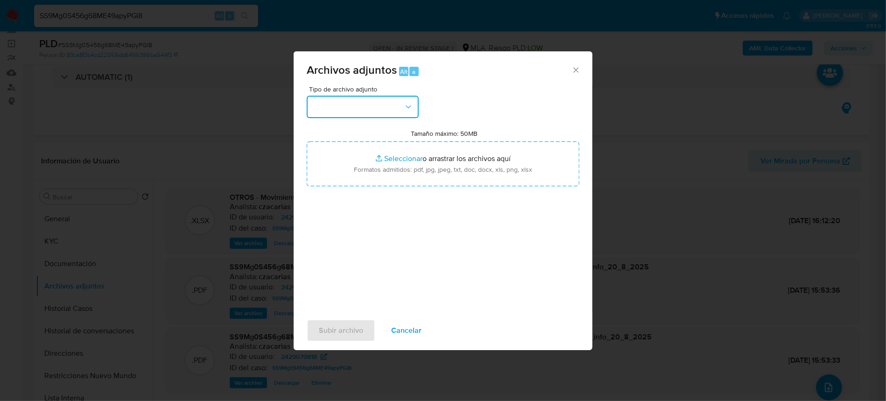
click at [366, 101] on button "button" at bounding box center [363, 107] width 112 height 22
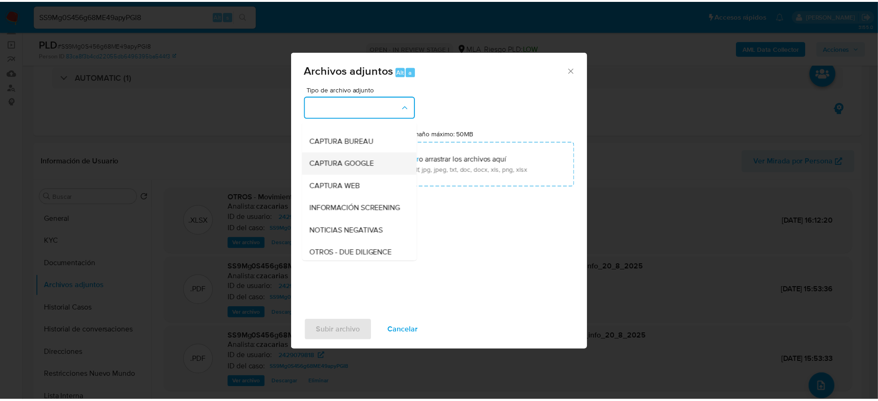
scroll to position [62, 0]
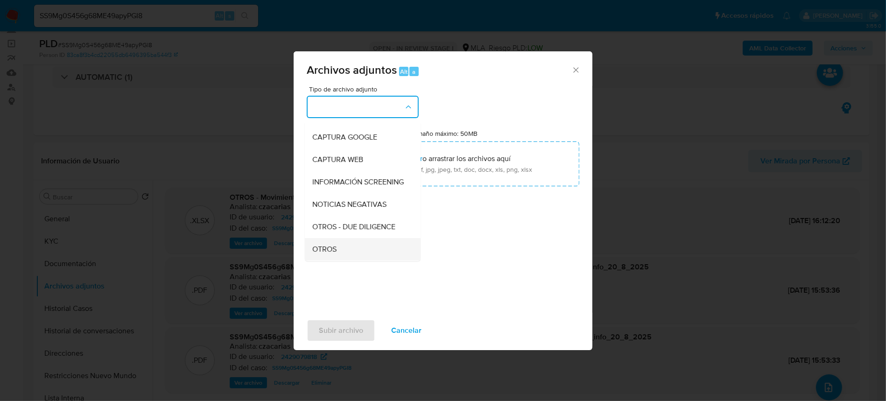
click at [334, 254] on span "OTROS" at bounding box center [324, 249] width 24 height 9
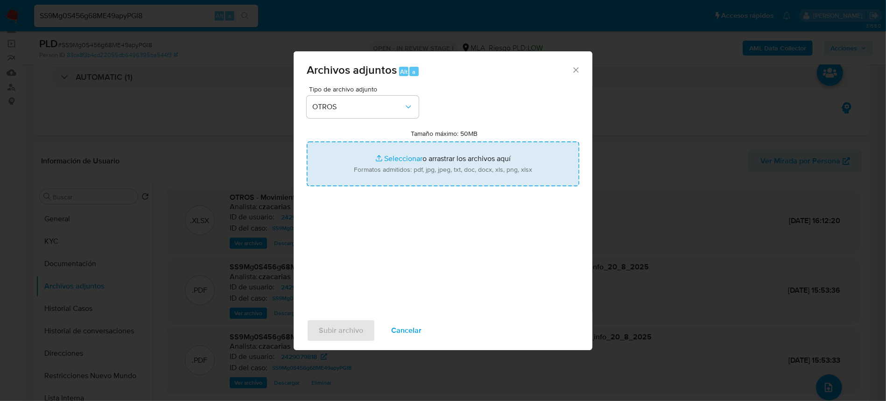
type input "C:\fakepath\Caselog SS9Mg0S456g68ME49apyPGI8_2025_07_17_19_37_44.docx"
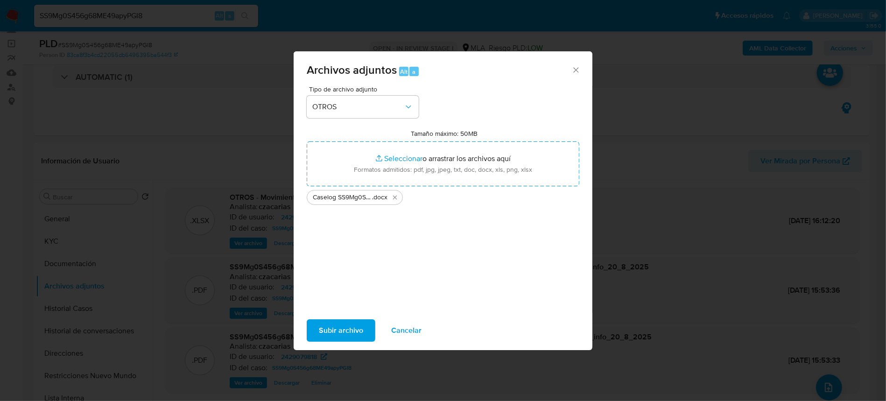
click at [326, 332] on span "Subir archivo" at bounding box center [341, 330] width 44 height 21
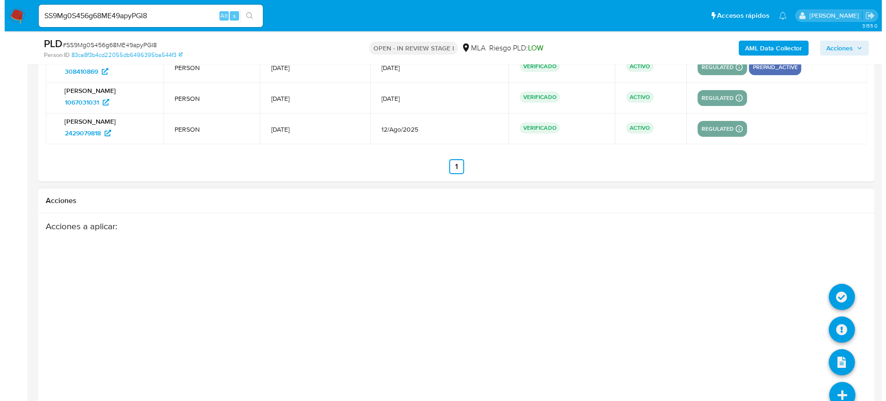
scroll to position [1703, 0]
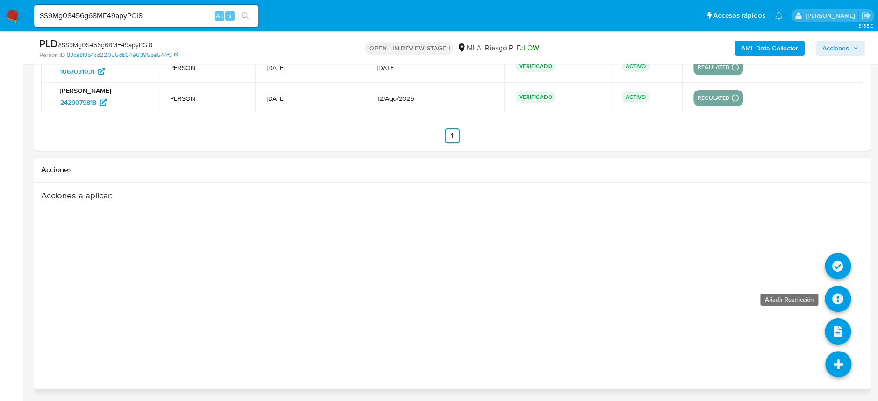
click at [836, 289] on icon at bounding box center [837, 299] width 26 height 26
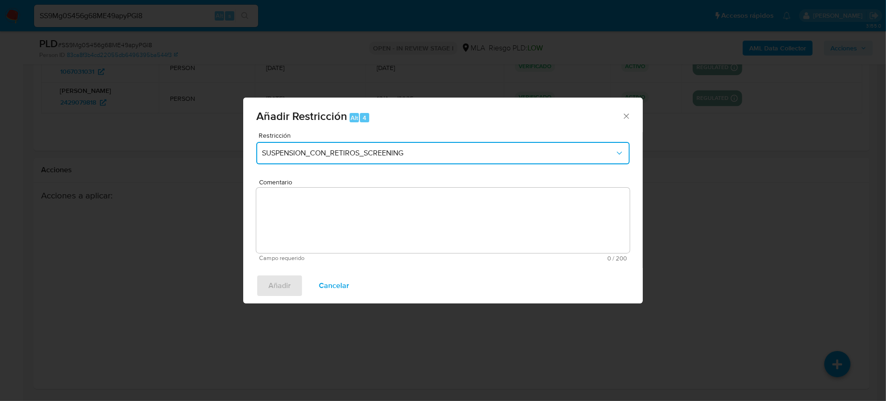
click at [344, 154] on span "SUSPENSION_CON_RETIROS_SCREENING" at bounding box center [438, 153] width 353 height 9
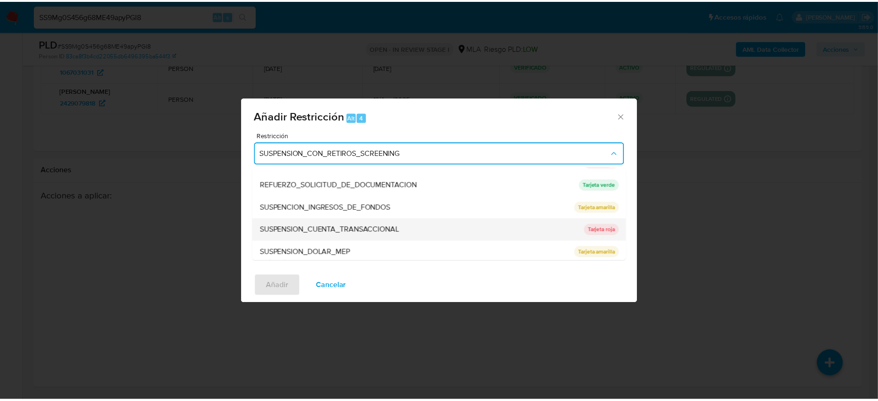
scroll to position [198, 0]
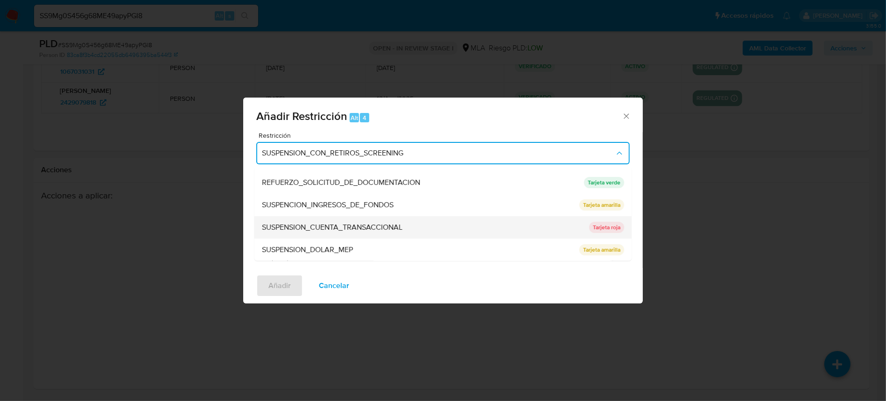
click at [372, 227] on span "SUSPENSION_CUENTA_TRANSACCIONAL" at bounding box center [332, 227] width 141 height 9
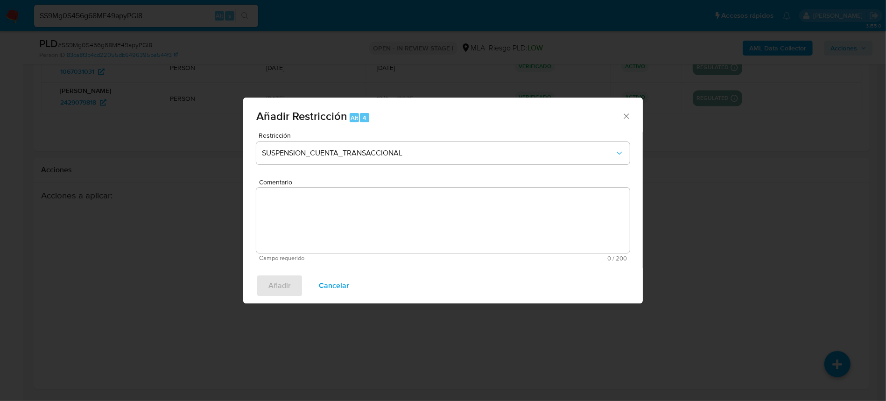
click at [375, 226] on textarea "Comentario" at bounding box center [443, 220] width 374 height 65
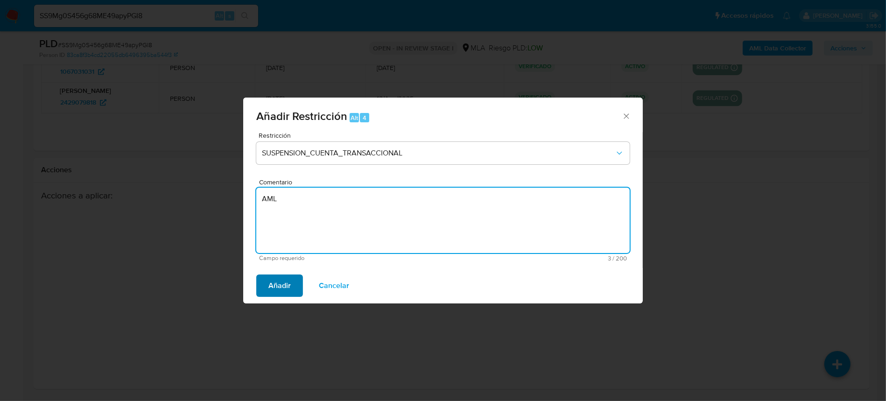
type textarea "AML"
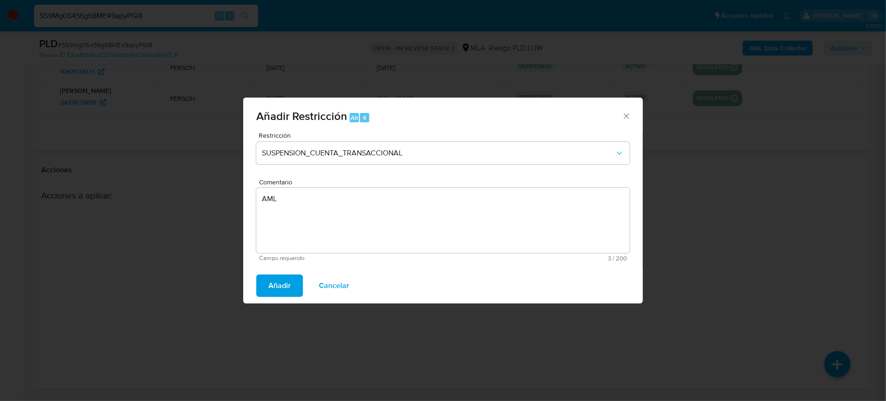
click at [277, 277] on span "Añadir" at bounding box center [280, 286] width 22 height 21
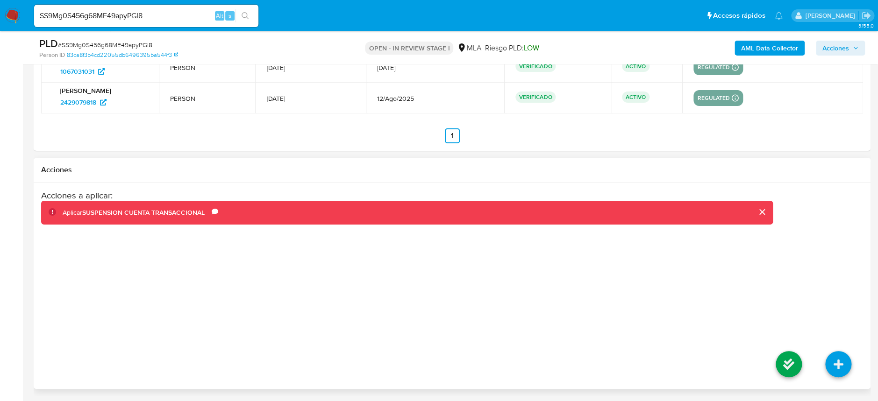
click at [774, 366] on li at bounding box center [789, 366] width 50 height 52
click at [781, 366] on icon at bounding box center [788, 364] width 26 height 26
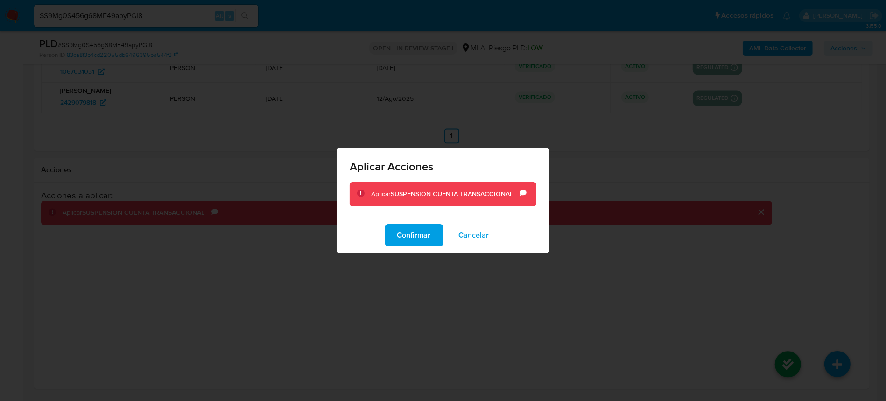
click at [410, 247] on div "Confirmar Cancelar" at bounding box center [443, 235] width 213 height 35
click at [415, 240] on span "Confirmar" at bounding box center [414, 235] width 34 height 21
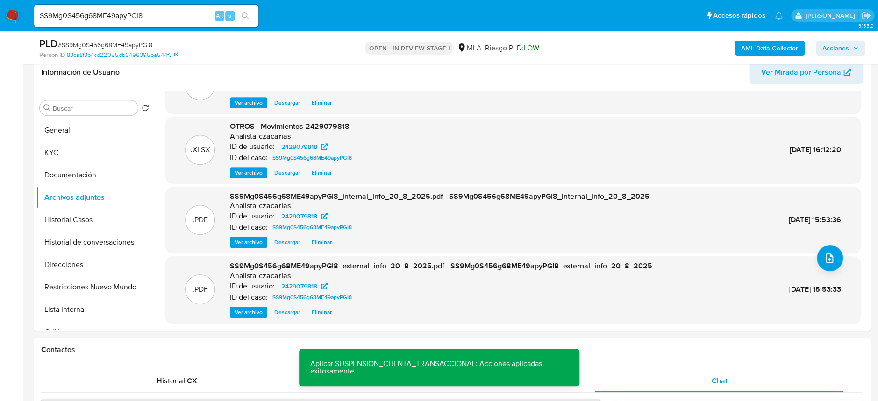
scroll to position [84, 0]
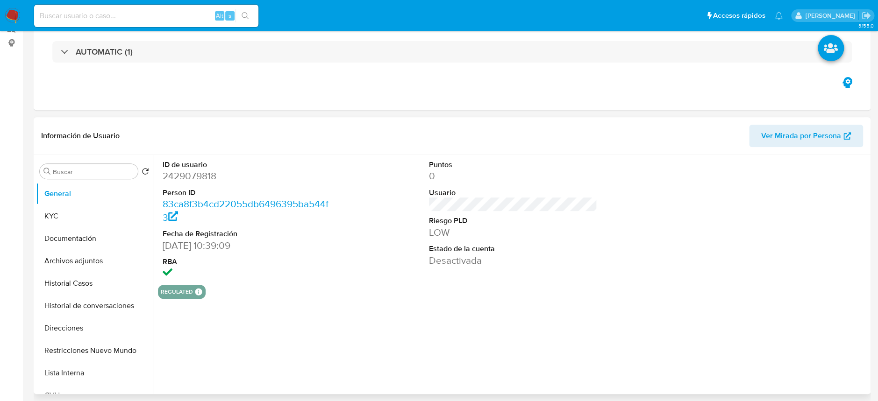
select select "10"
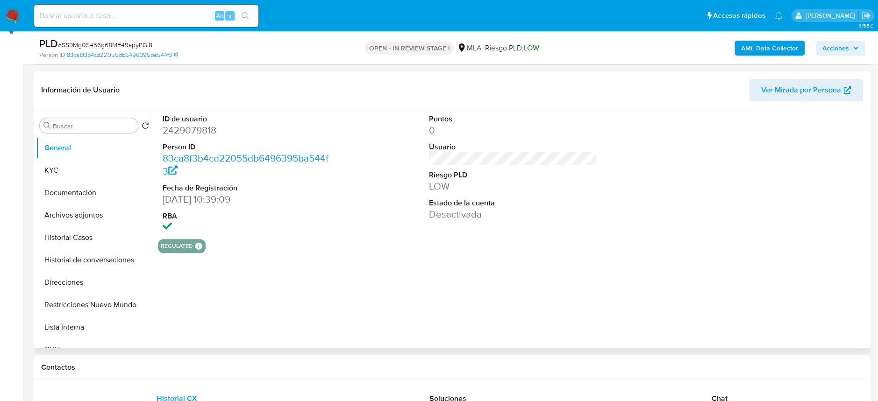
scroll to position [249, 0]
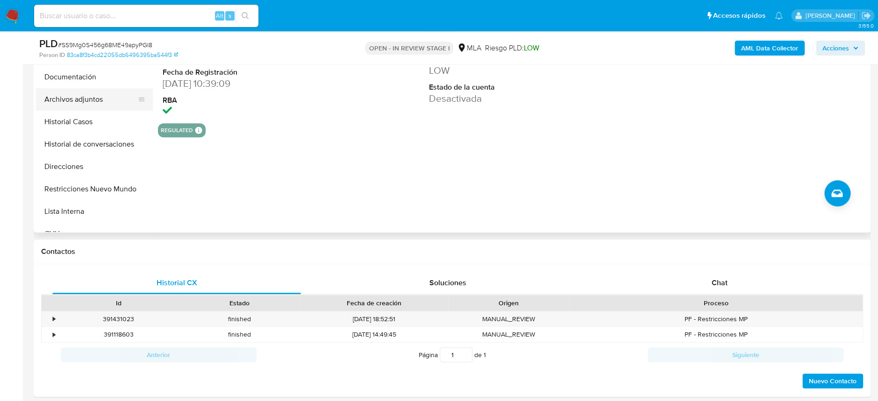
click at [102, 96] on button "Archivos adjuntos" at bounding box center [90, 99] width 109 height 22
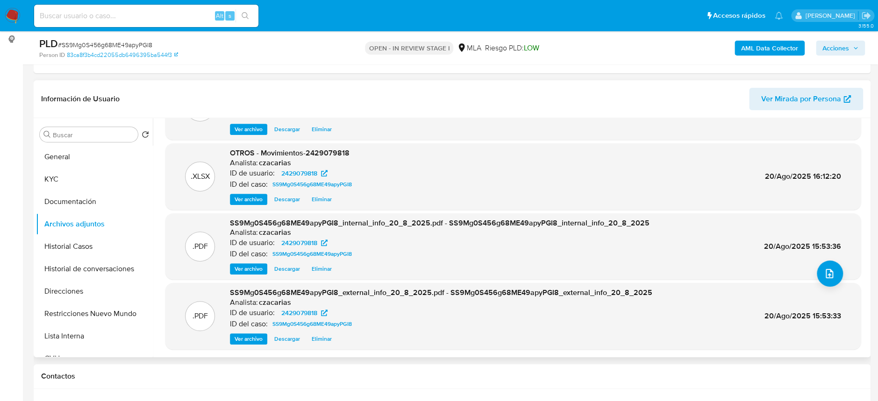
scroll to position [0, 0]
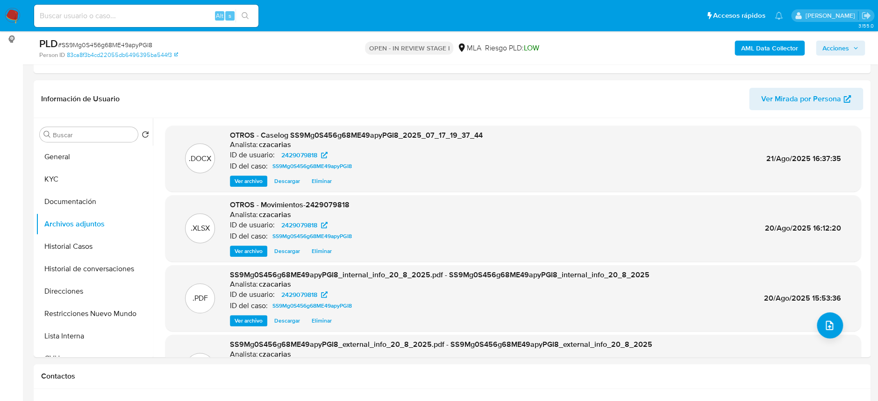
click at [848, 48] on span "Acciones" at bounding box center [835, 48] width 27 height 15
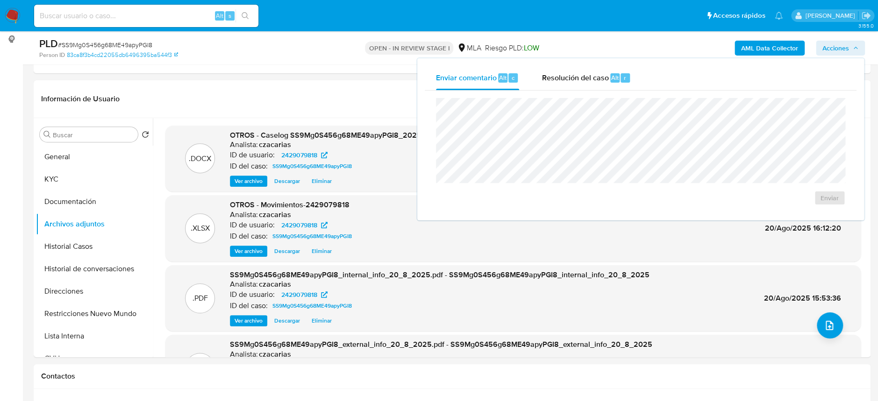
click at [579, 91] on div "Enviar" at bounding box center [641, 152] width 432 height 122
click at [586, 81] on span "Resolución del caso" at bounding box center [574, 77] width 67 height 11
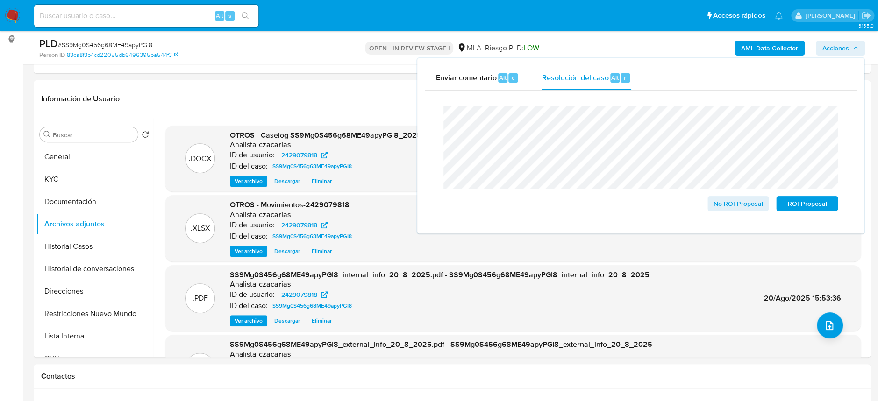
click at [89, 46] on span "# SS9Mg0S456g68ME49apyPGI8" at bounding box center [105, 44] width 94 height 9
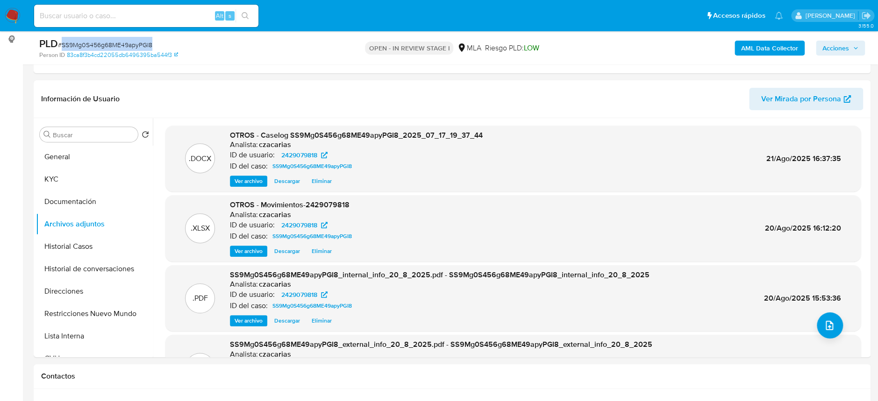
copy span "SS9Mg0S456g68ME49apyPGI8"
click at [830, 54] on div "AML Data Collector Acciones" at bounding box center [728, 48] width 273 height 22
click at [832, 52] on span "Acciones" at bounding box center [835, 48] width 27 height 15
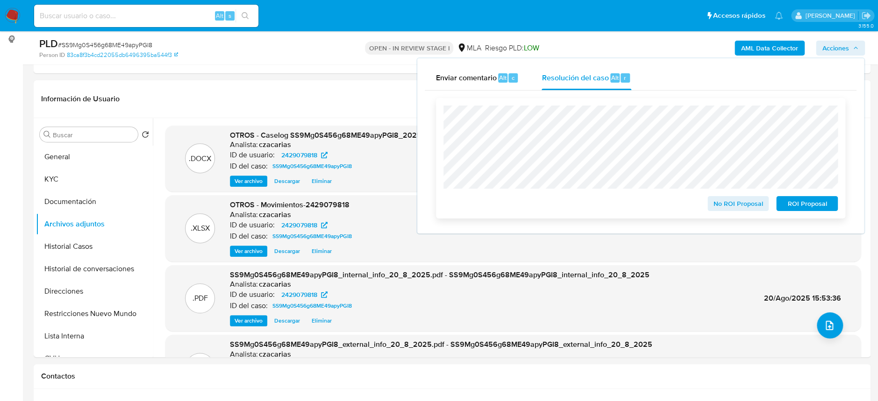
click at [802, 203] on span "ROI Proposal" at bounding box center [806, 203] width 49 height 13
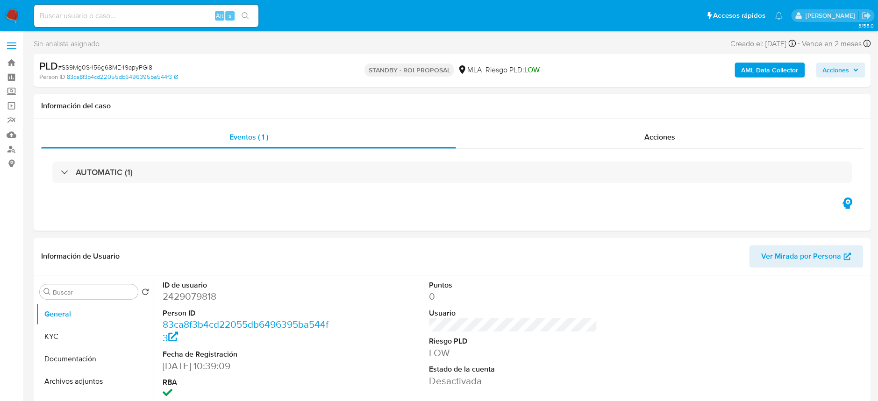
select select "10"
click at [149, 10] on input at bounding box center [146, 16] width 224 height 12
paste input "kQsWxS2nSBJA8QyjrNq8G109"
type input "kQsWxS2nSBJA8QyjrNq8G109"
click at [245, 12] on icon "search-icon" at bounding box center [244, 15] width 7 height 7
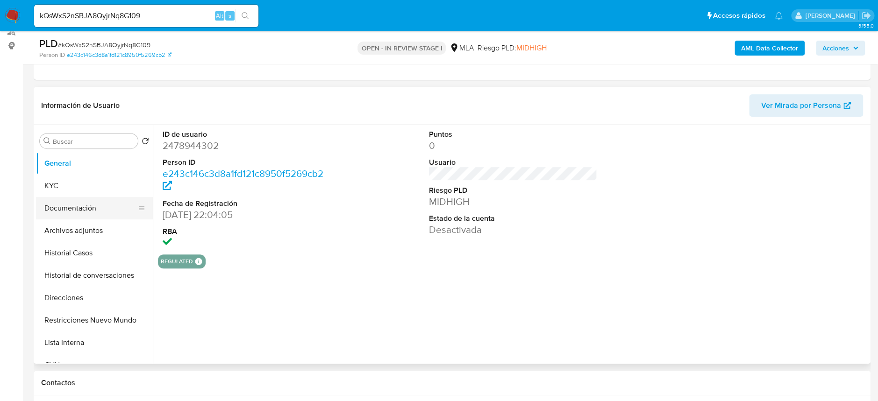
scroll to position [124, 0]
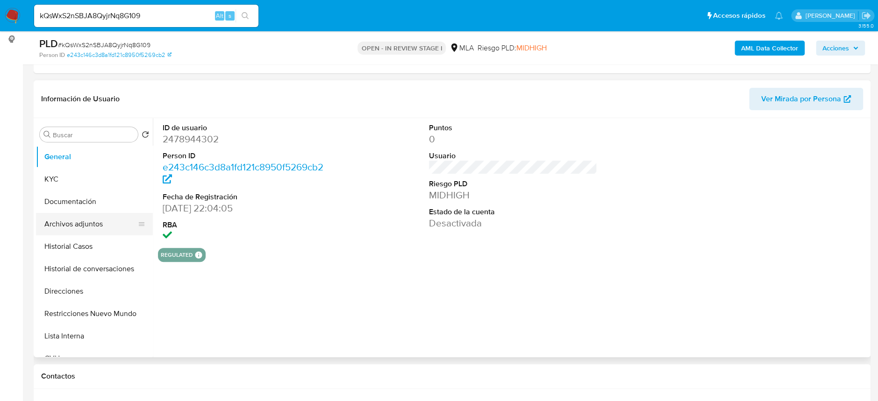
click at [88, 215] on button "Archivos adjuntos" at bounding box center [90, 224] width 109 height 22
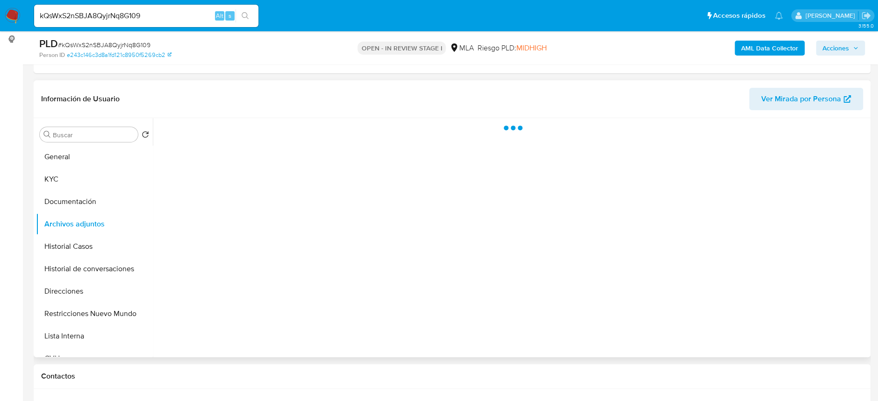
select select "10"
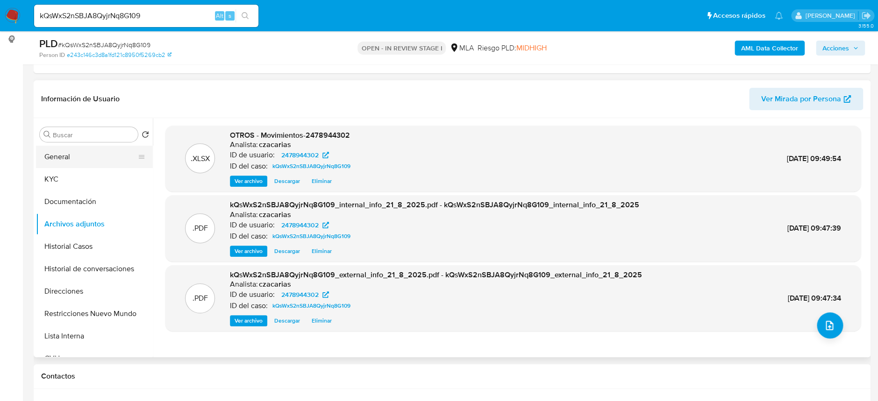
click at [52, 159] on button "General" at bounding box center [90, 157] width 109 height 22
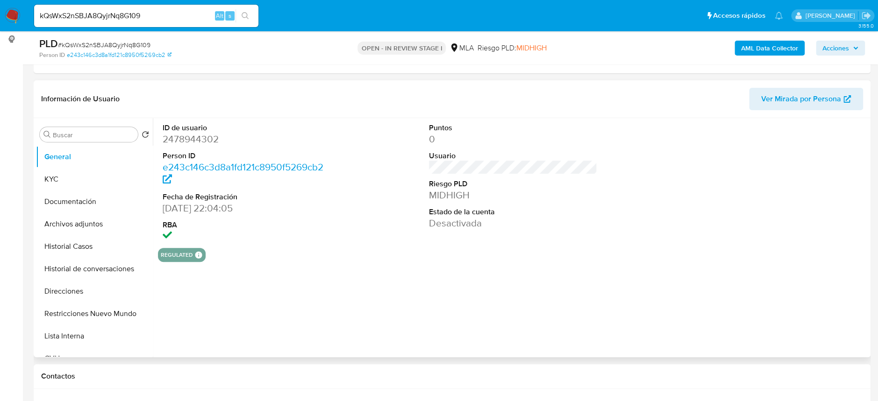
click at [191, 127] on dt "ID de usuario" at bounding box center [247, 128] width 168 height 10
click at [189, 140] on dd "2478944302" at bounding box center [247, 139] width 168 height 13
copy dd "2478944302"
click at [92, 174] on button "KYC" at bounding box center [90, 179] width 109 height 22
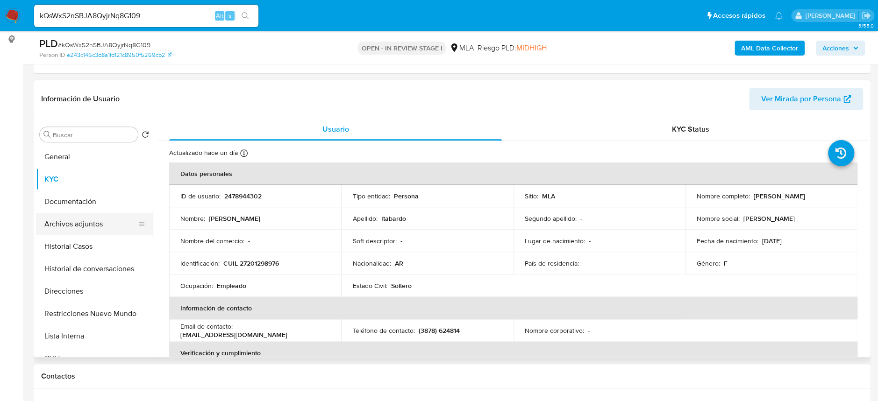
click at [111, 227] on button "Archivos adjuntos" at bounding box center [90, 224] width 109 height 22
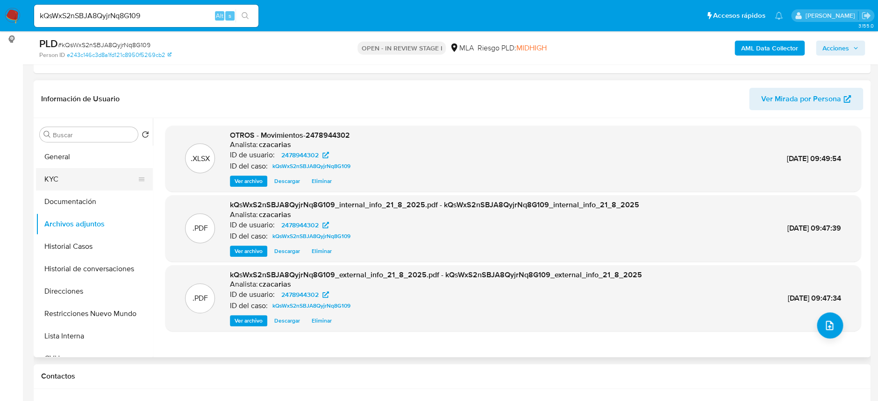
click at [64, 177] on button "KYC" at bounding box center [90, 179] width 109 height 22
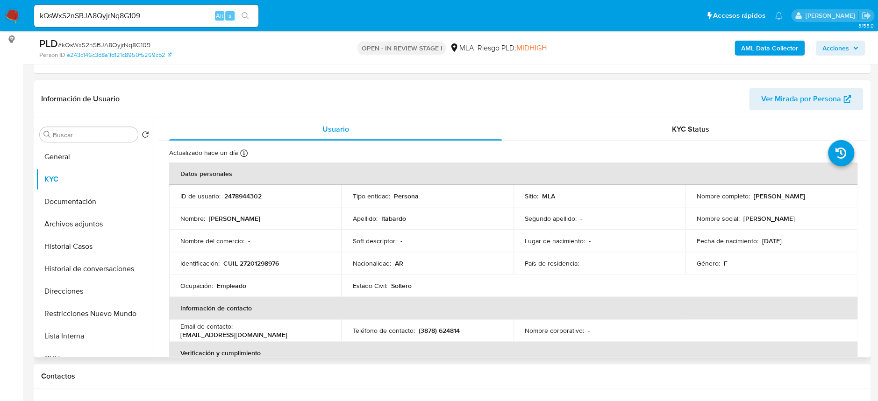
click at [260, 267] on p "CUIL 27201298976" at bounding box center [251, 263] width 56 height 8
click at [260, 266] on p "CUIL 27201298976" at bounding box center [251, 263] width 56 height 8
copy p "27201298976"
click at [252, 262] on p "CUIL 27201298976" at bounding box center [251, 263] width 56 height 8
drag, startPoint x: 248, startPoint y: 262, endPoint x: 276, endPoint y: 260, distance: 29.1
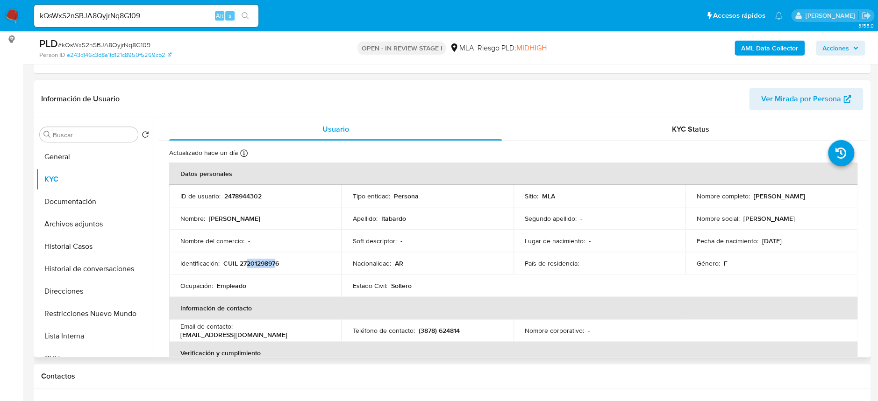
click at [276, 260] on p "CUIL 27201298976" at bounding box center [251, 263] width 56 height 8
copy p "20129897"
drag, startPoint x: 271, startPoint y: 270, endPoint x: 266, endPoint y: 262, distance: 9.1
click at [270, 269] on td "Identificación : CUIL 27201298976" at bounding box center [255, 263] width 172 height 22
click at [266, 262] on p "CUIL 27201298976" at bounding box center [251, 263] width 56 height 8
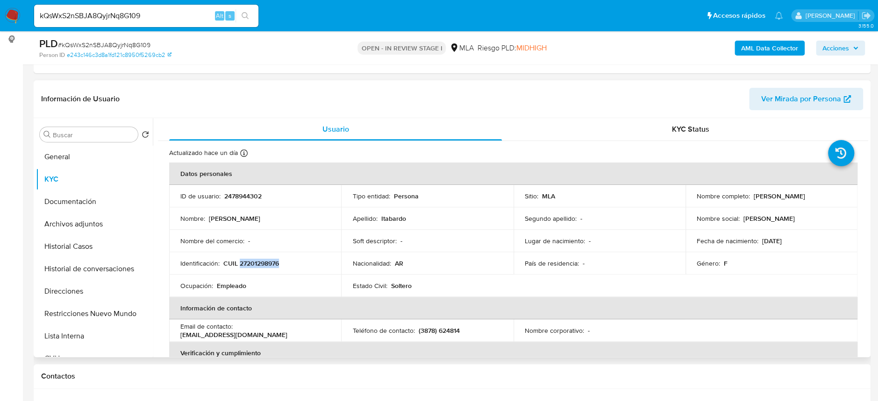
click at [266, 262] on p "CUIL 27201298976" at bounding box center [251, 263] width 56 height 8
click at [264, 259] on p "CUIL 27201298976" at bounding box center [251, 263] width 56 height 8
click at [264, 263] on p "CUIL 27201298976" at bounding box center [251, 263] width 56 height 8
copy p "27201298976"
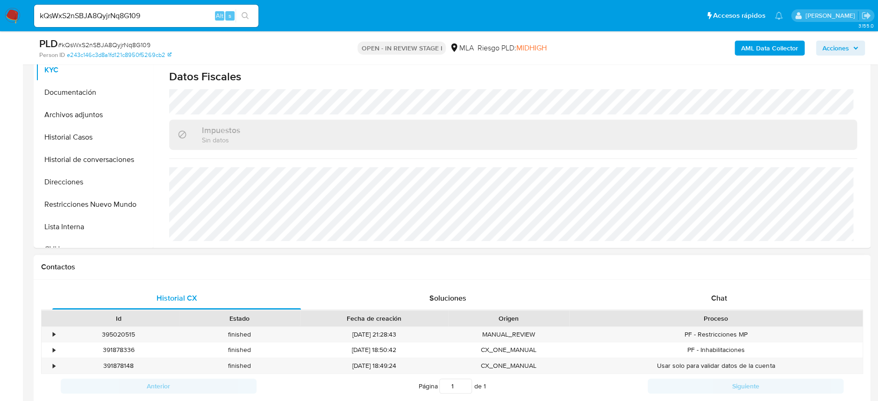
scroll to position [373, 0]
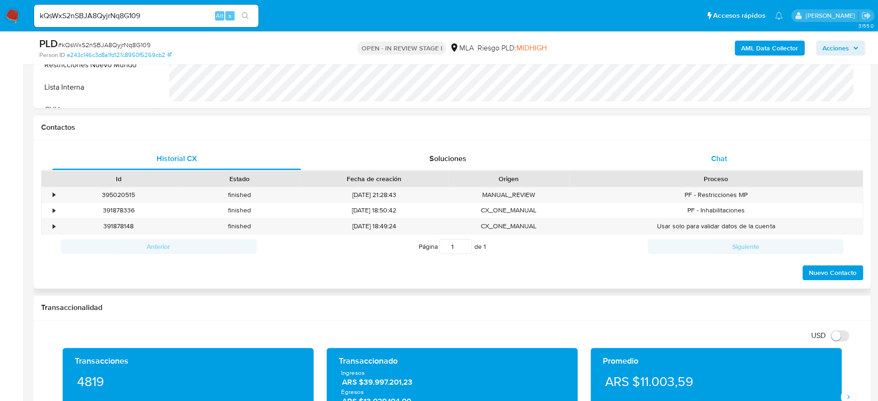
click at [699, 150] on div "Chat" at bounding box center [719, 159] width 248 height 22
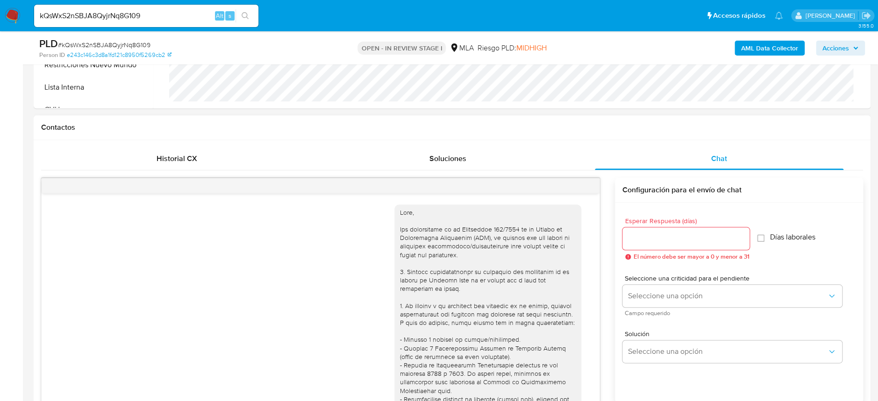
scroll to position [521, 0]
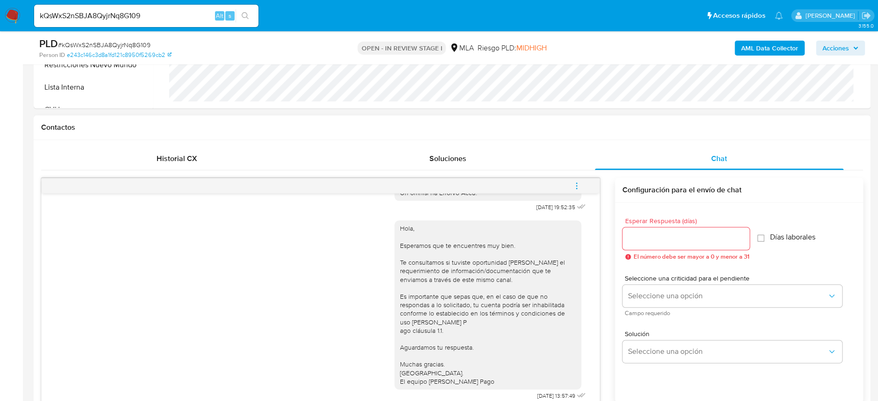
click at [577, 186] on icon "menu-action" at bounding box center [576, 186] width 8 height 8
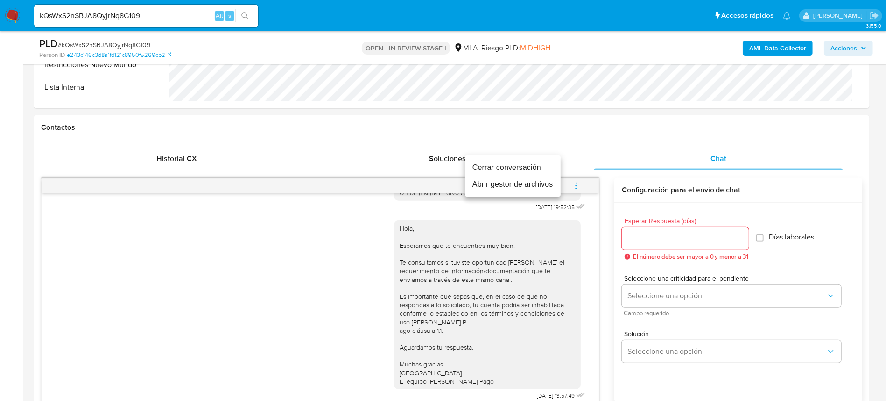
click at [516, 161] on li "Cerrar conversación" at bounding box center [513, 167] width 96 height 17
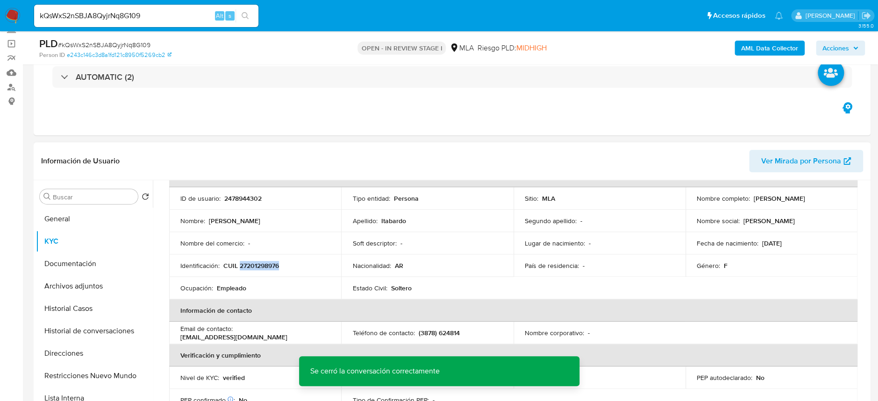
scroll to position [47, 0]
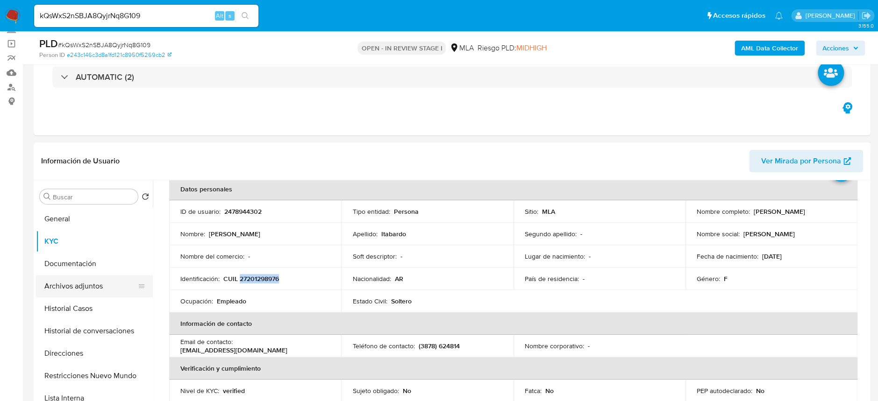
click at [94, 288] on button "Archivos adjuntos" at bounding box center [90, 286] width 109 height 22
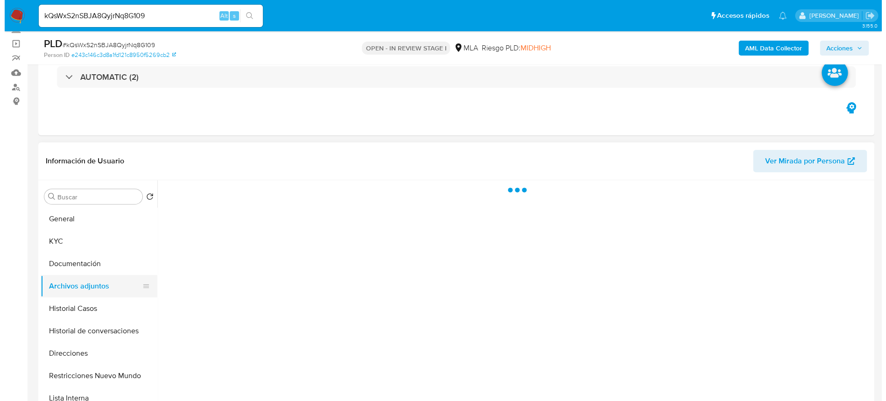
scroll to position [0, 0]
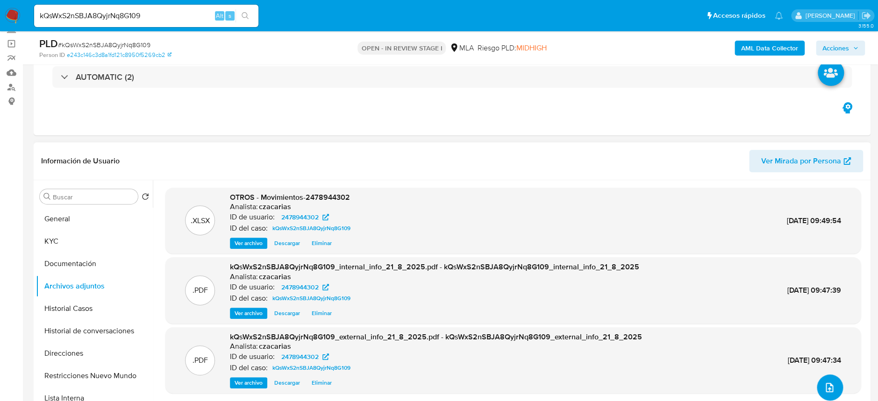
click at [825, 389] on icon "upload-file" at bounding box center [828, 387] width 7 height 9
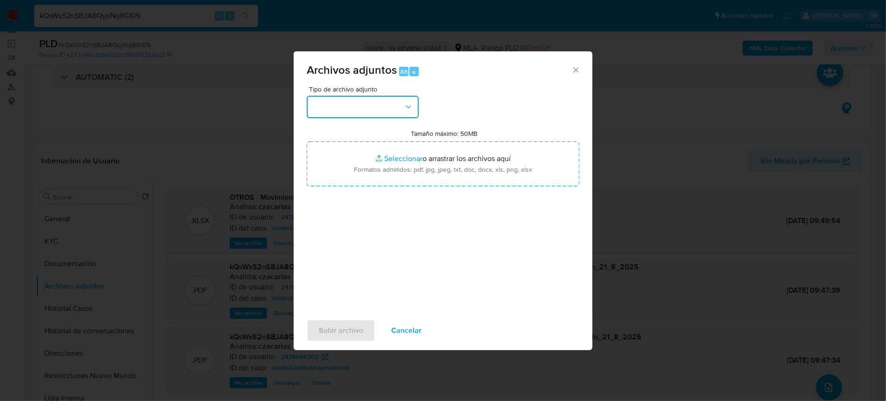
click at [369, 111] on button "button" at bounding box center [363, 107] width 112 height 22
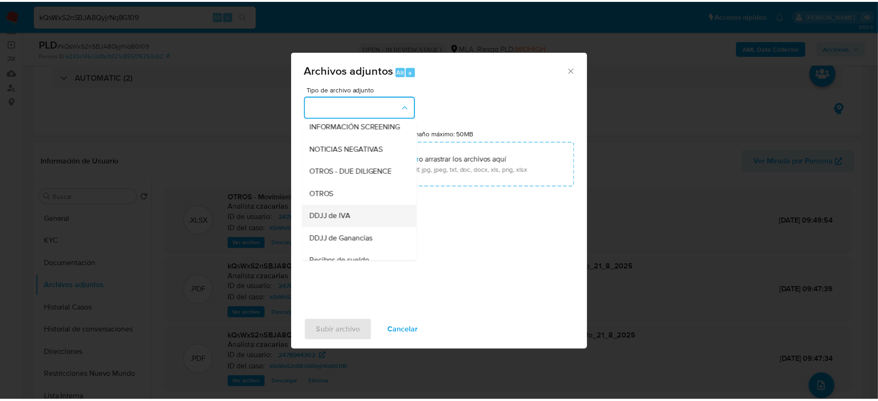
scroll to position [124, 0]
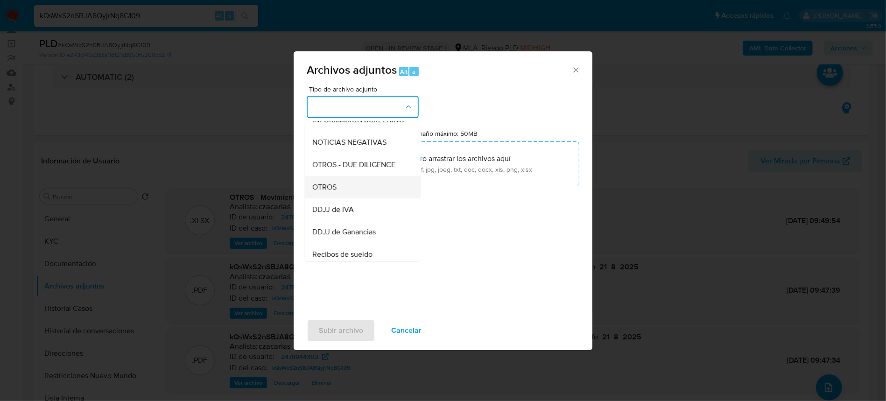
click at [340, 190] on div "OTROS" at bounding box center [359, 187] width 95 height 22
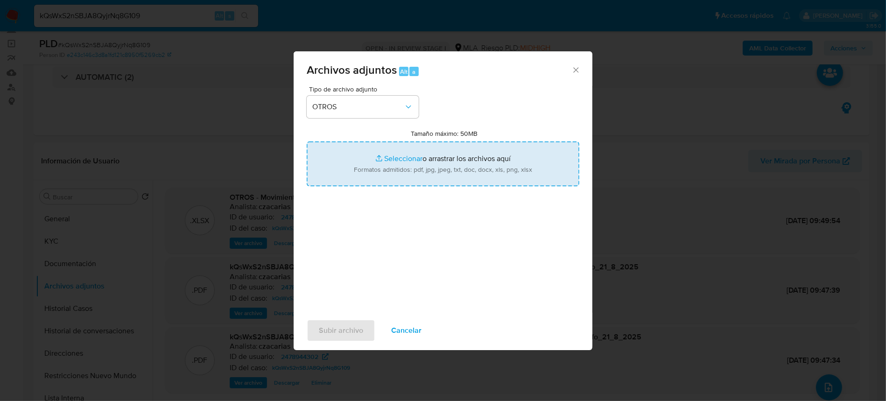
type input "C:\fakepath\Caselog kQsWxS2nSBJA8QyjrNq8G109_2025_07_17_21_04_59.docx"
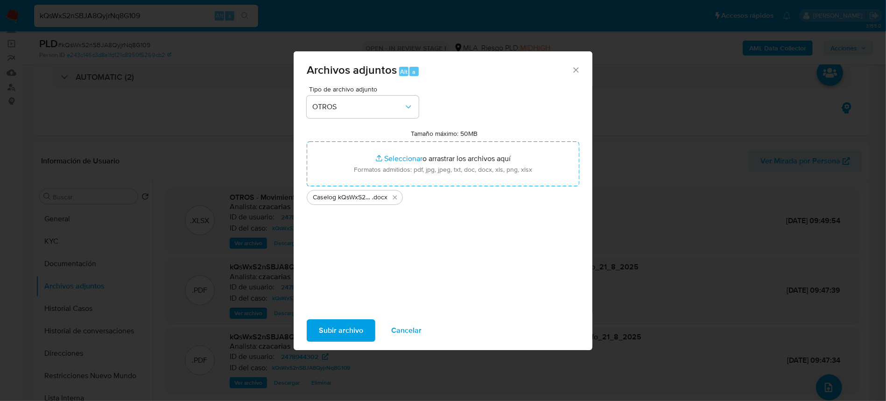
click at [342, 328] on span "Subir archivo" at bounding box center [341, 330] width 44 height 21
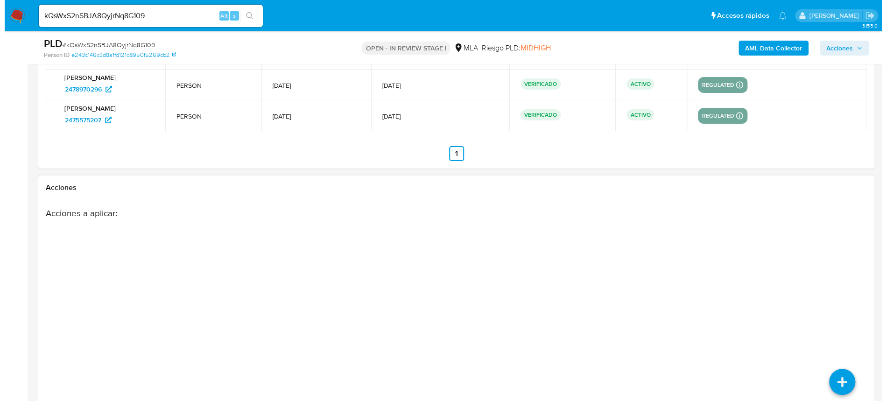
scroll to position [1733, 0]
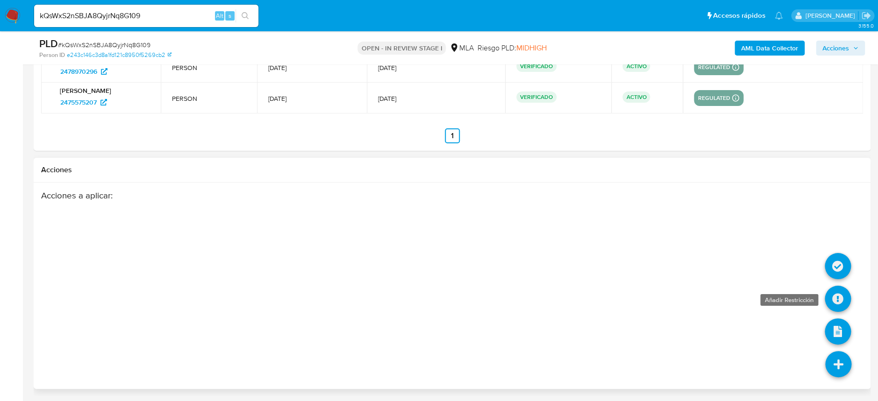
click at [839, 291] on icon at bounding box center [837, 299] width 26 height 26
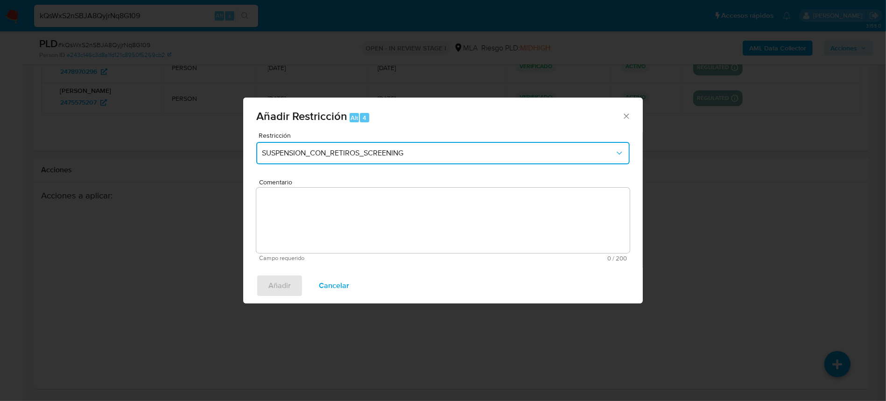
click at [364, 146] on button "SUSPENSION_CON_RETIROS_SCREENING" at bounding box center [443, 153] width 374 height 22
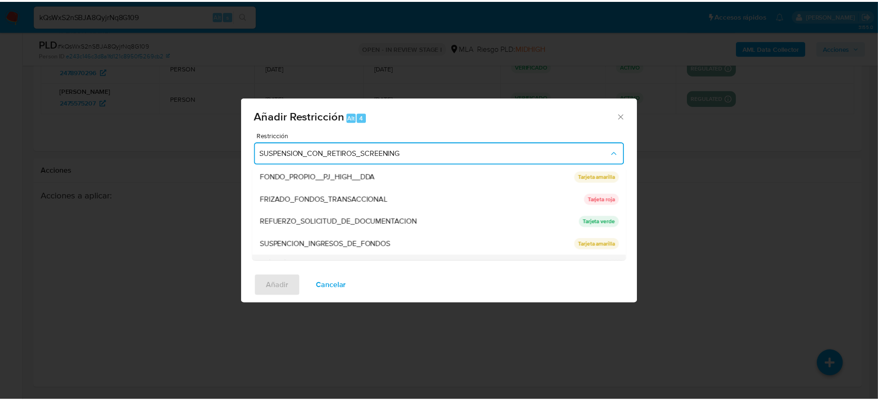
scroll to position [186, 0]
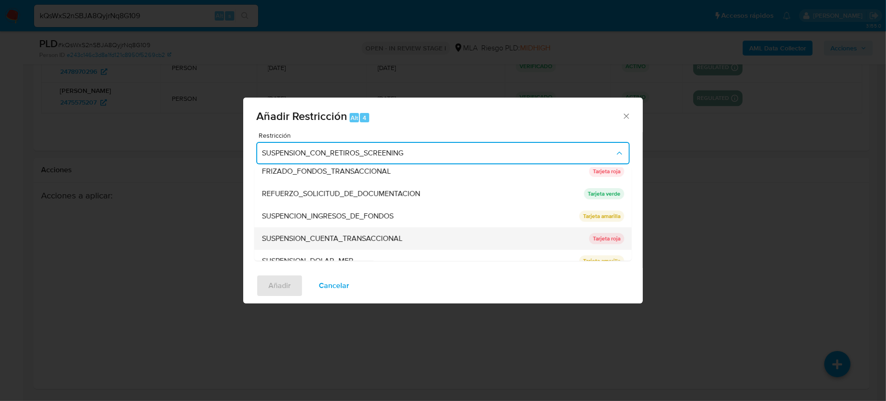
click at [399, 234] on span "SUSPENSION_CUENTA_TRANSACCIONAL" at bounding box center [332, 238] width 141 height 9
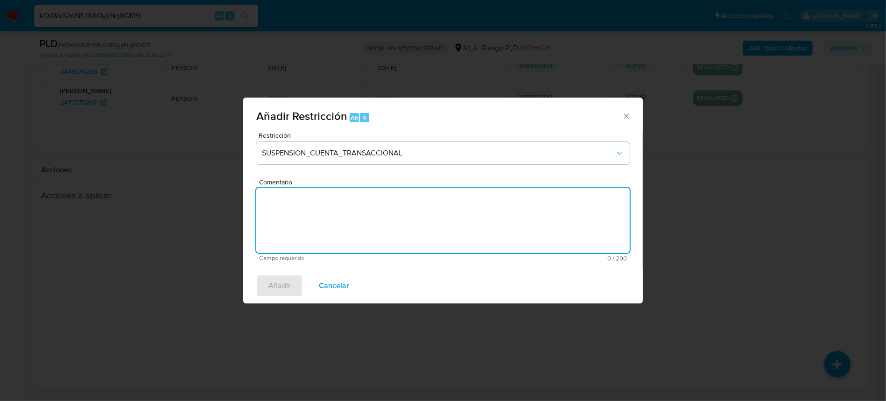
click at [444, 218] on textarea "Comentario" at bounding box center [443, 220] width 374 height 65
type textarea "AML"
click at [272, 286] on span "Añadir" at bounding box center [280, 286] width 22 height 21
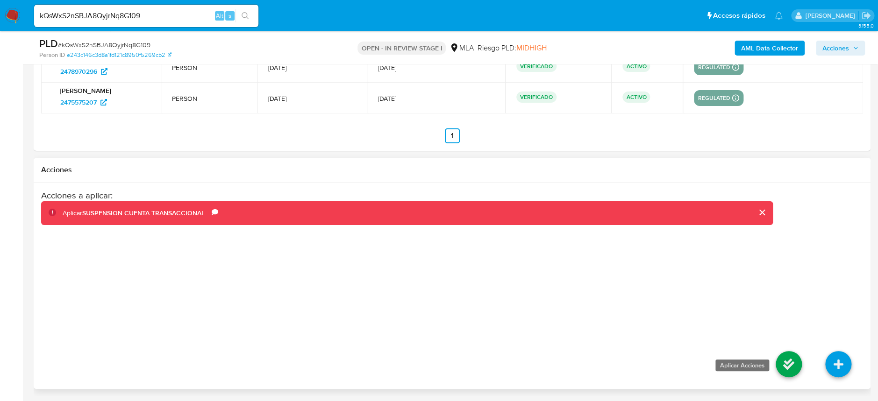
click at [784, 366] on icon at bounding box center [788, 364] width 26 height 26
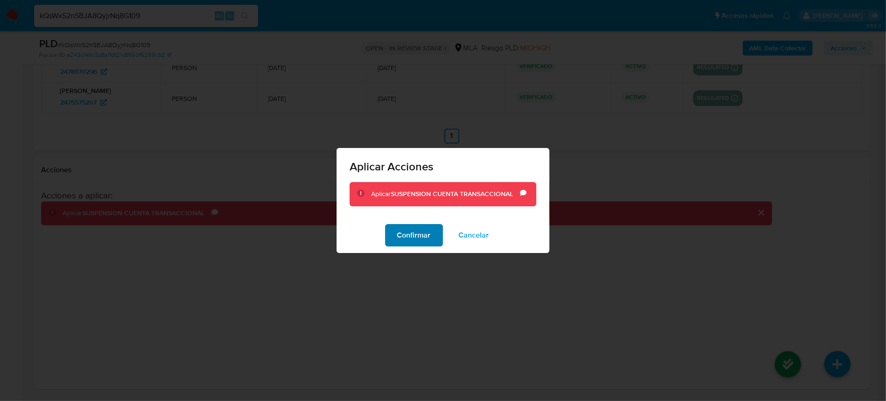
click at [415, 236] on span "Confirmar" at bounding box center [414, 235] width 34 height 21
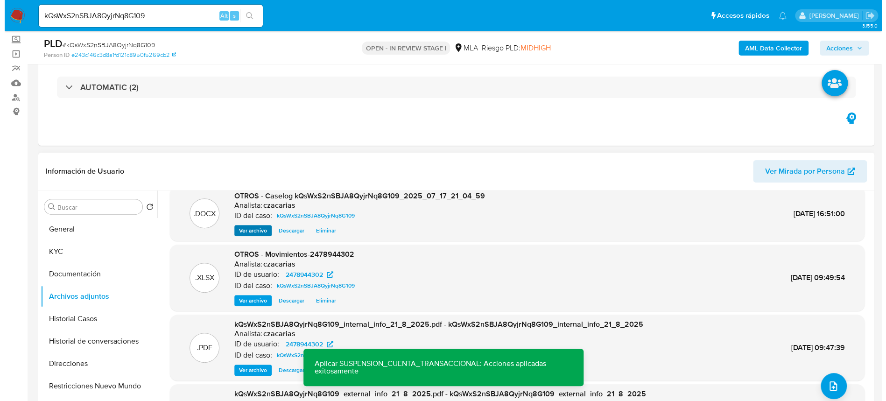
scroll to position [0, 0]
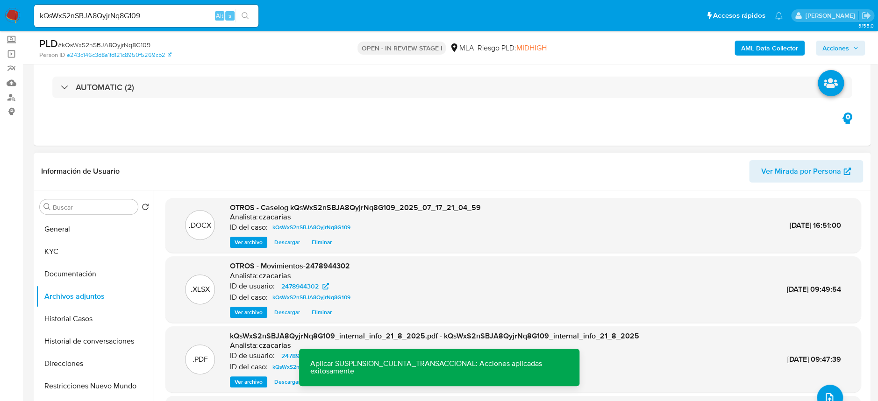
click at [258, 243] on span "Ver archivo" at bounding box center [248, 242] width 28 height 9
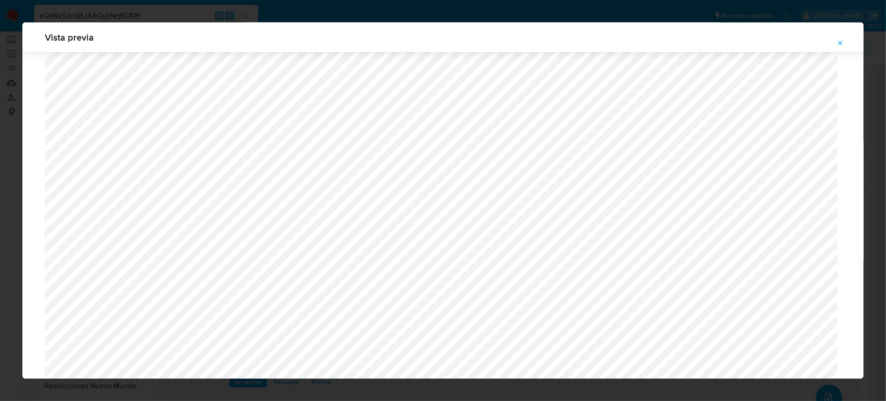
scroll to position [853, 0]
click at [839, 39] on icon "Attachment preview" at bounding box center [840, 42] width 7 height 7
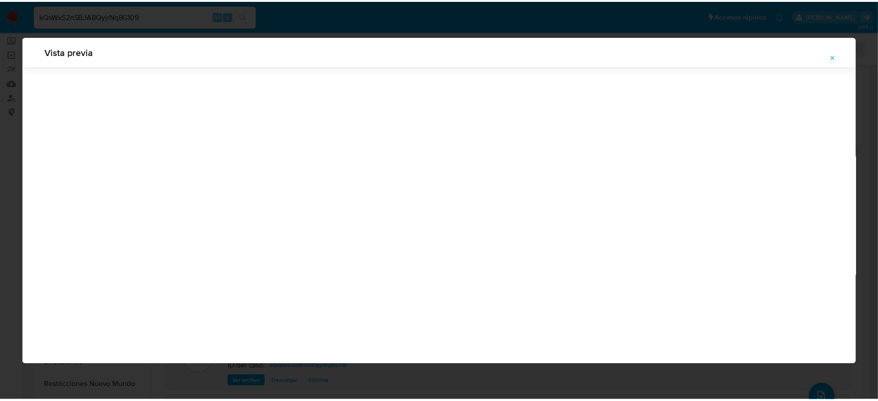
scroll to position [0, 0]
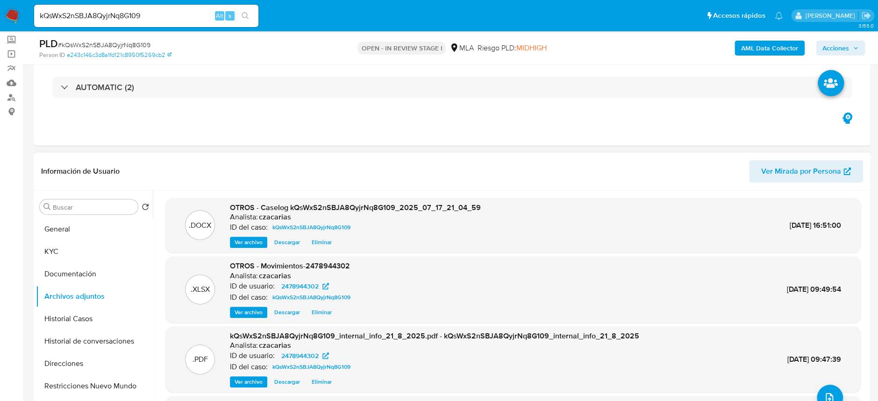
click at [313, 243] on span "Eliminar" at bounding box center [322, 242] width 20 height 9
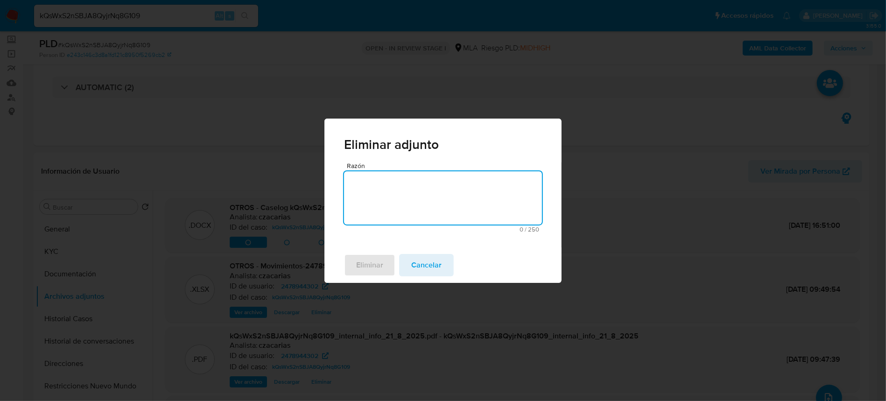
click at [401, 201] on textarea "Razón" at bounding box center [443, 197] width 198 height 53
type textarea "S"
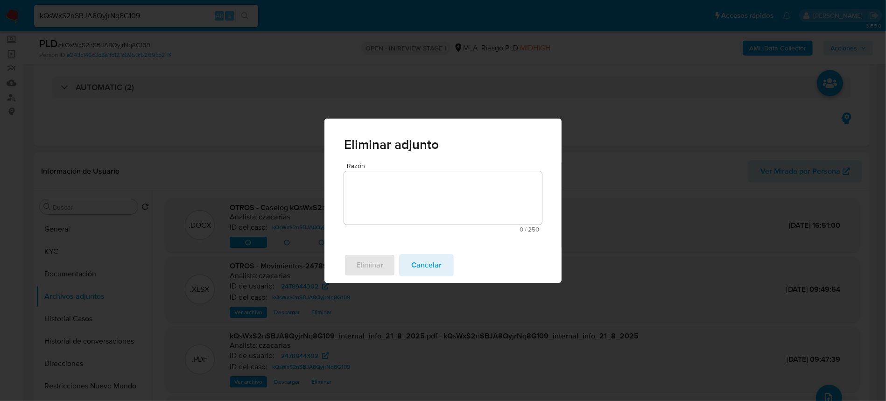
click at [426, 260] on span "Cancelar" at bounding box center [426, 265] width 30 height 21
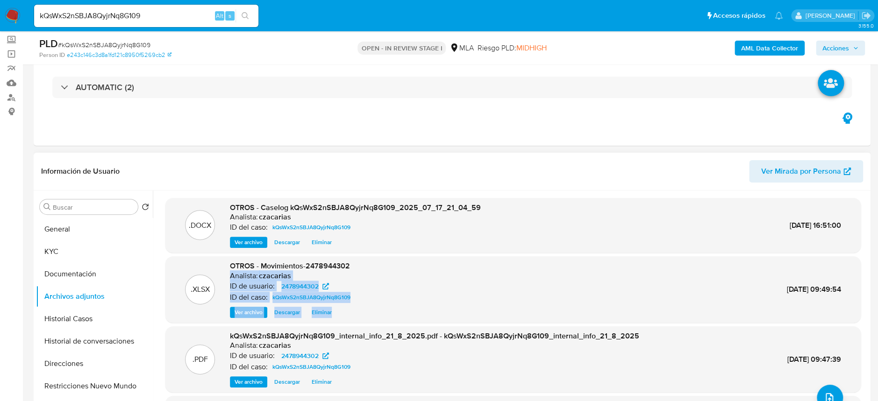
drag, startPoint x: 426, startPoint y: 260, endPoint x: 780, endPoint y: 333, distance: 361.6
click at [780, 333] on div ".DOCX OTROS - Caselog kQsWxS2nSBJA8QyjrNq8G109_2025_07_17_21_04_59 Analista: cz…" at bounding box center [512, 330] width 695 height 264
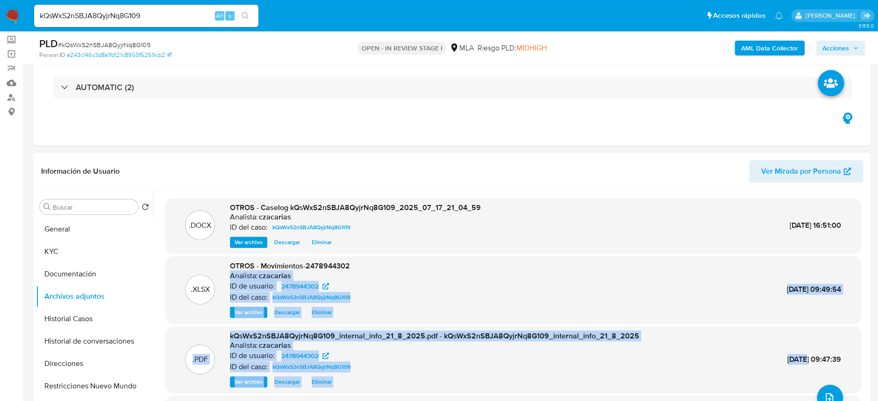
click at [333, 244] on button "Eliminar" at bounding box center [321, 242] width 29 height 11
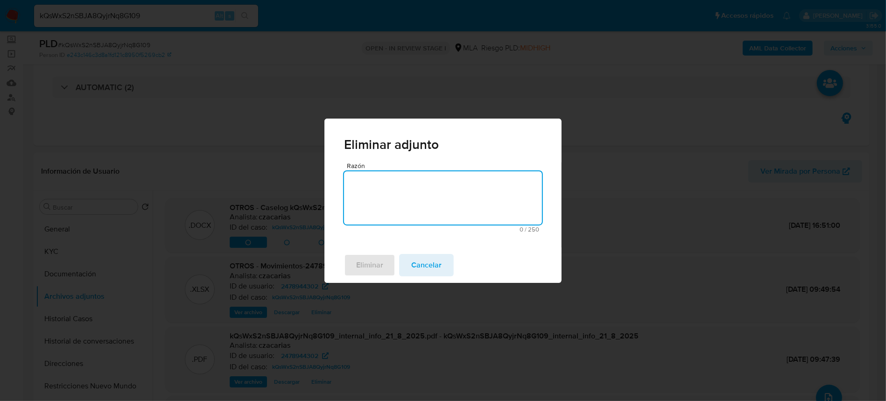
click at [402, 213] on textarea "Razón" at bounding box center [443, 197] width 198 height 53
type textarea "se sube actualizado"
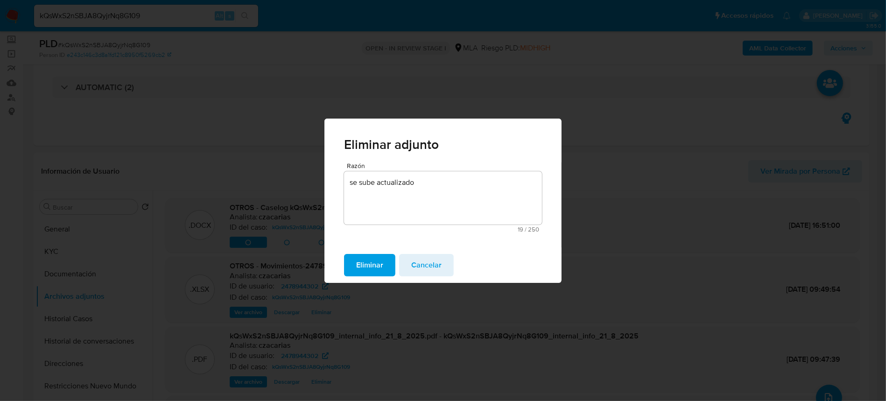
click at [372, 251] on div "Eliminar Cancelar" at bounding box center [443, 265] width 237 height 35
click at [371, 259] on span "Eliminar" at bounding box center [369, 265] width 27 height 21
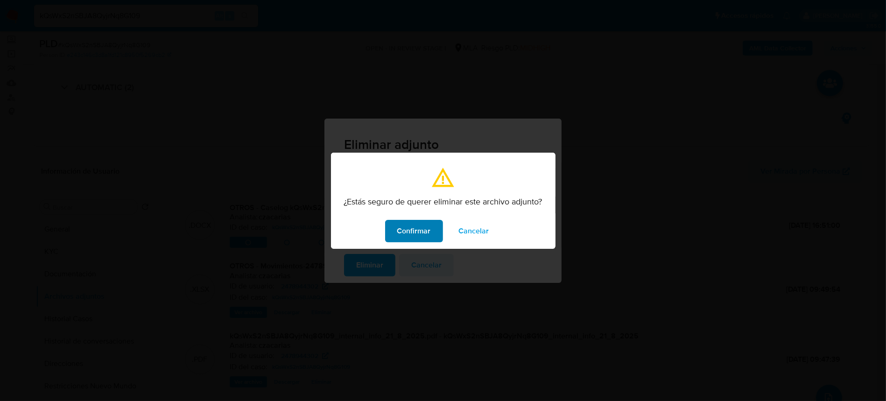
click at [405, 237] on span "Confirmar" at bounding box center [414, 231] width 34 height 21
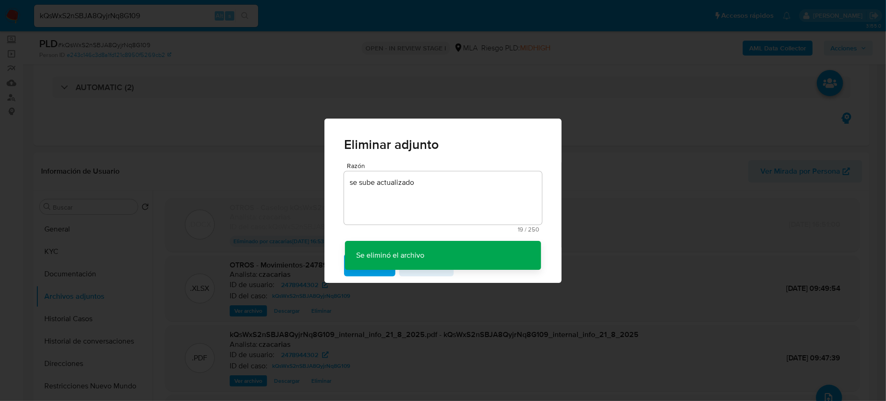
click at [630, 109] on div "Eliminar adjunto Razón se sube actualizado 19 / 250 231 caracteres restantes Se…" at bounding box center [443, 200] width 886 height 401
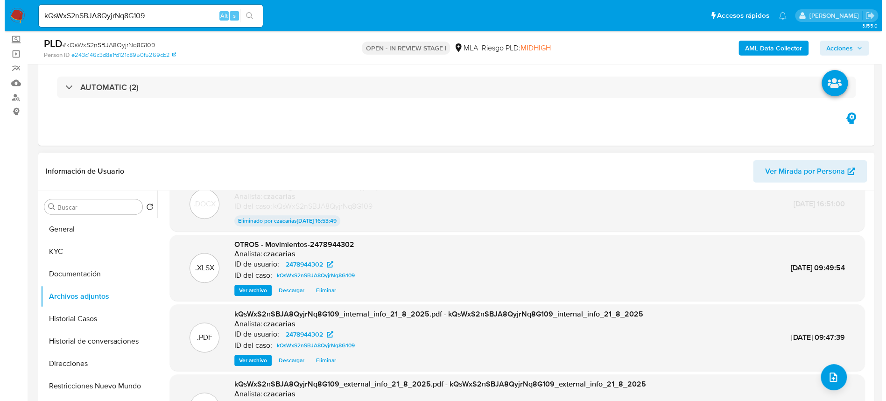
scroll to position [39, 0]
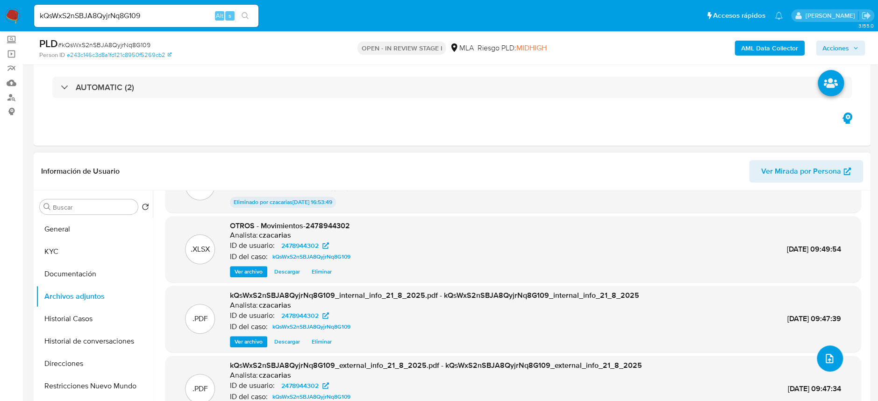
click at [823, 361] on icon "upload-file" at bounding box center [828, 358] width 11 height 11
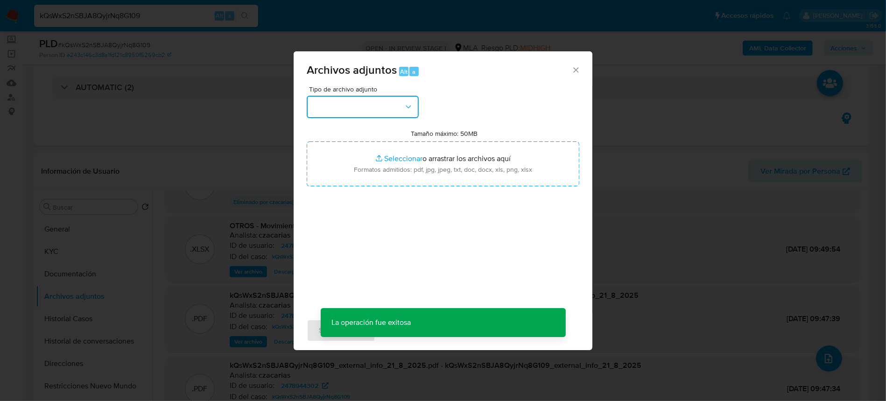
click at [401, 106] on button "button" at bounding box center [363, 107] width 112 height 22
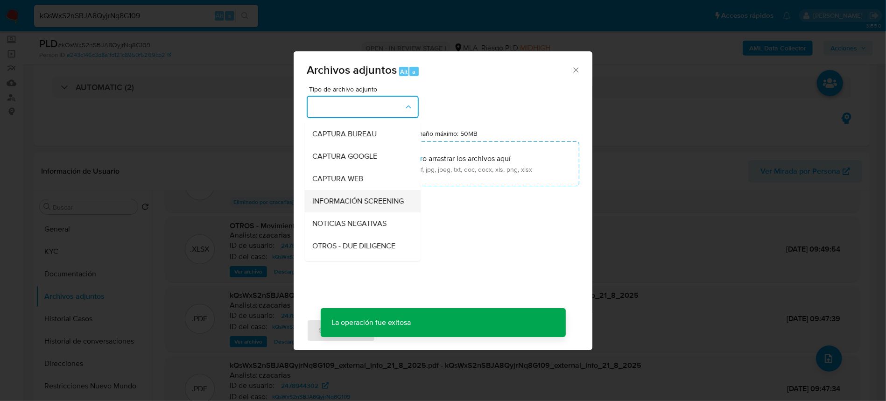
scroll to position [62, 0]
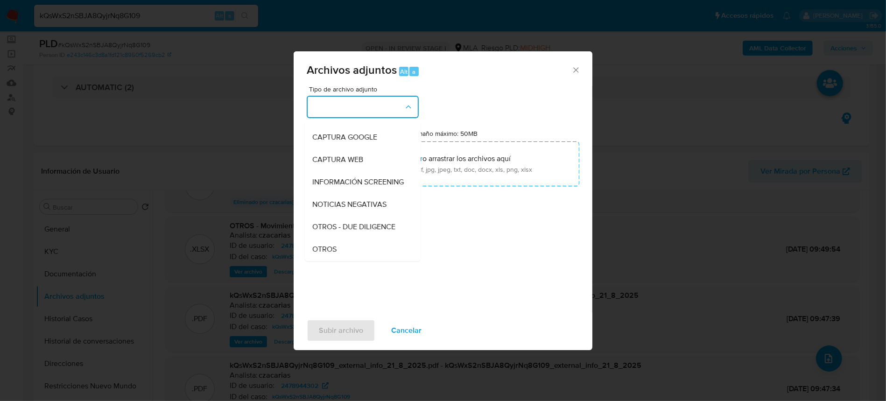
click at [350, 254] on div "OTROS" at bounding box center [359, 249] width 95 height 22
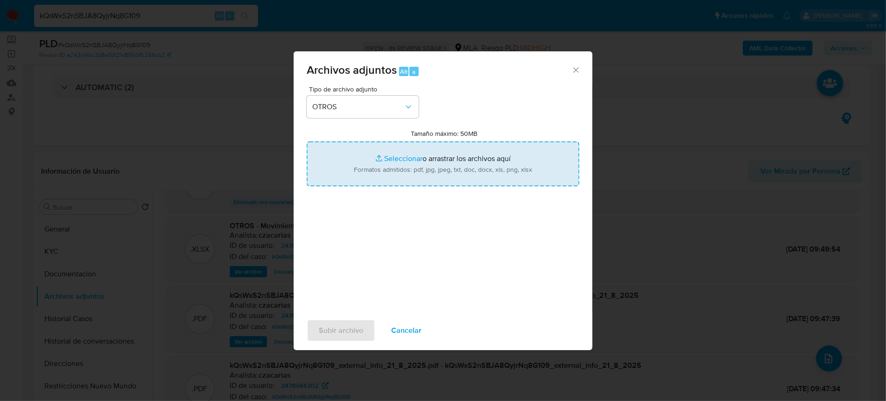
type input "C:\fakepath\v2 Caselog kQsWxS2nSBJA8QyjrNq8G109_2025_07_17_21_04_59.docx"
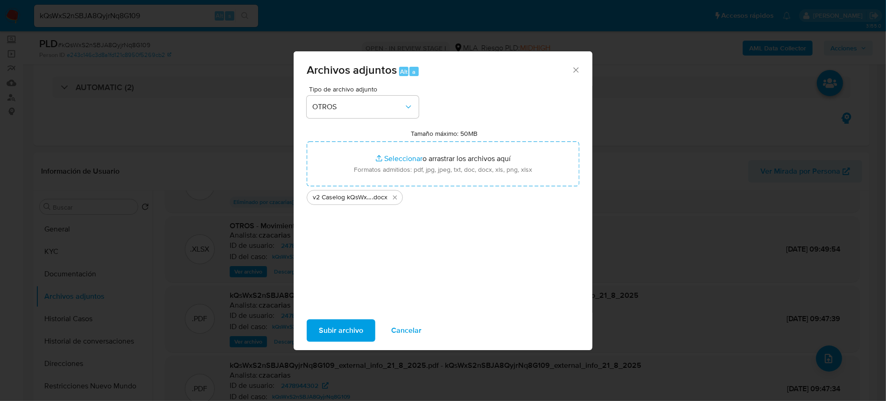
click at [350, 331] on span "Subir archivo" at bounding box center [341, 330] width 44 height 21
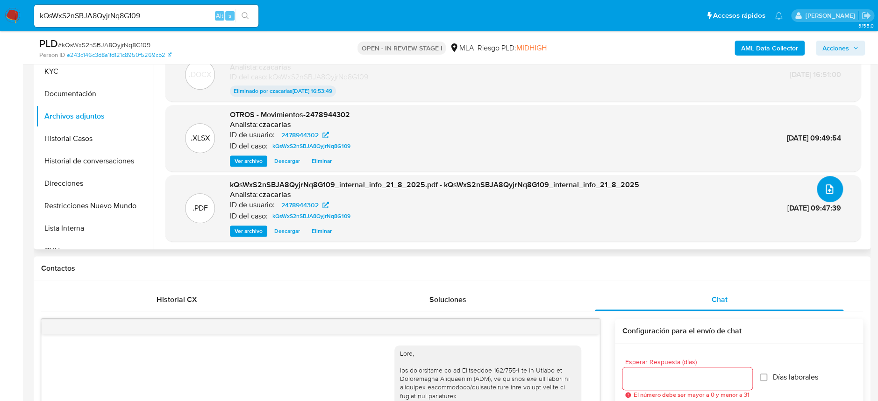
scroll to position [239, 0]
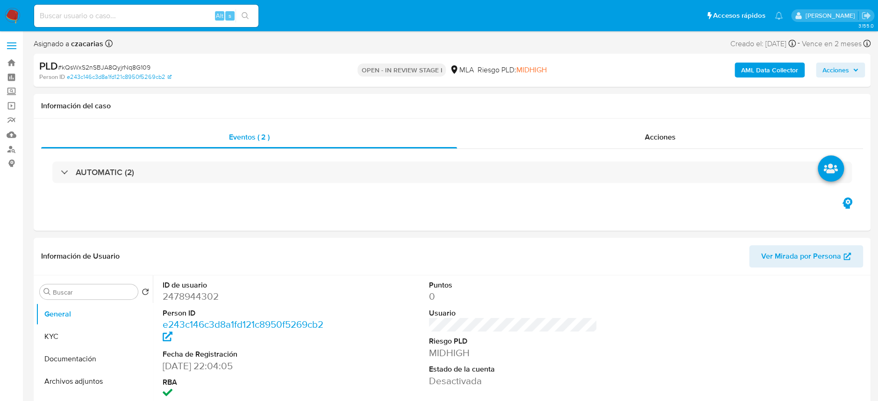
select select "10"
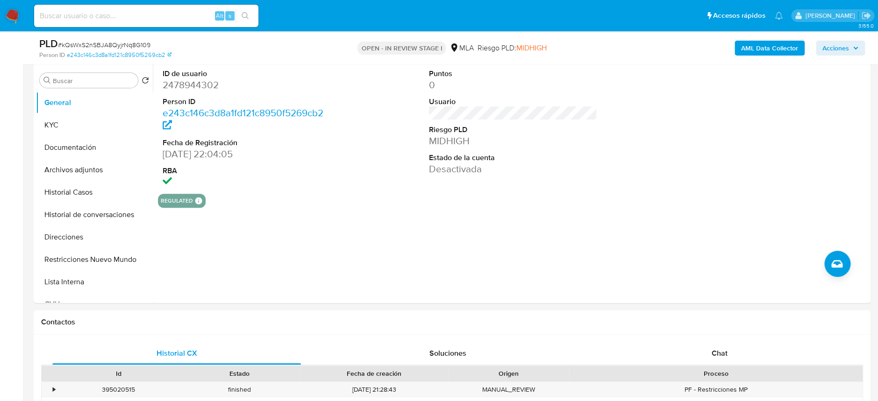
scroll to position [249, 0]
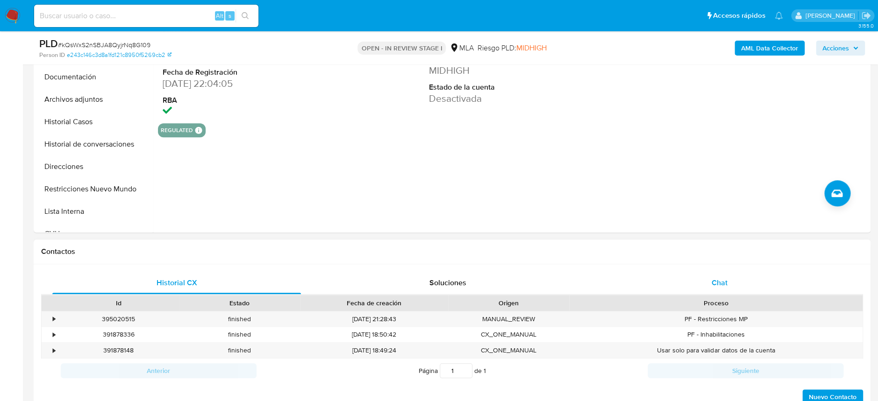
click at [712, 293] on div "Chat" at bounding box center [719, 283] width 248 height 22
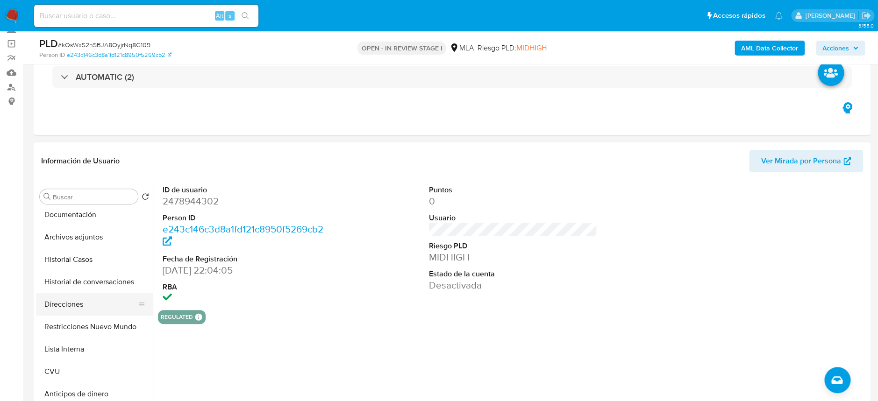
scroll to position [62, 0]
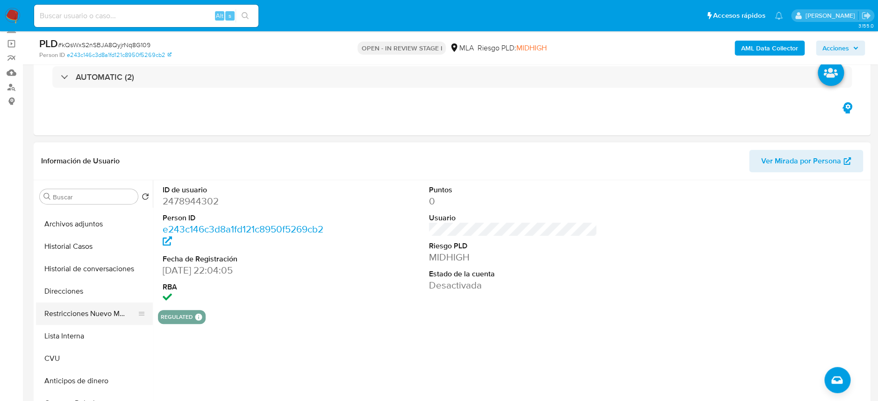
drag, startPoint x: 87, startPoint y: 319, endPoint x: 92, endPoint y: 316, distance: 6.4
click at [87, 319] on button "Restricciones Nuevo Mundo" at bounding box center [90, 314] width 109 height 22
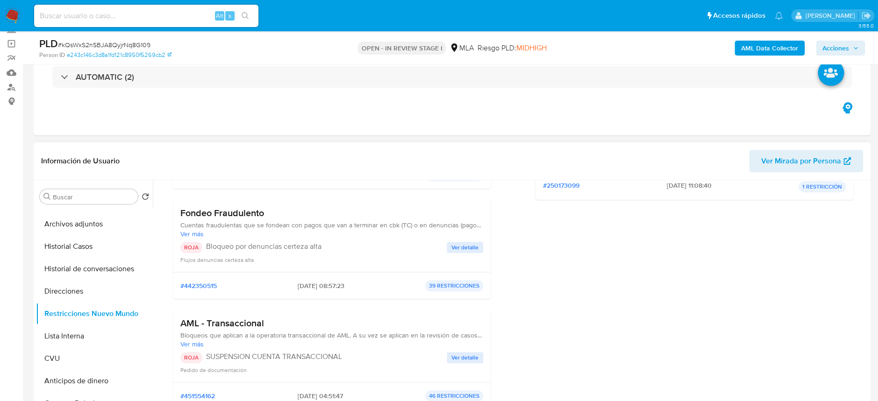
scroll to position [249, 0]
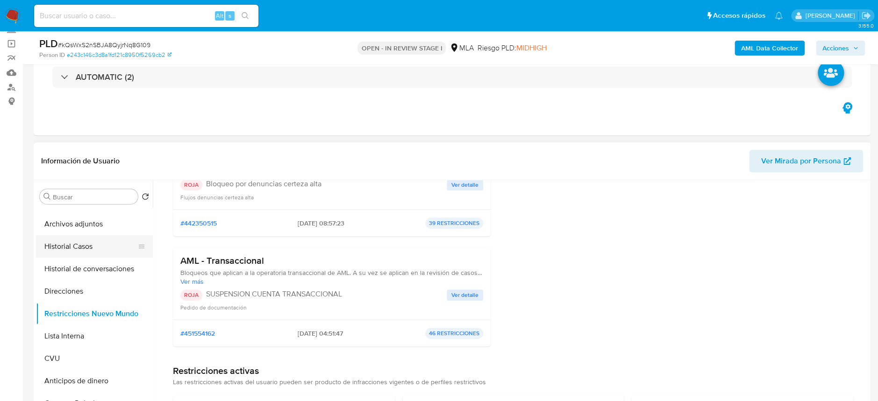
click at [91, 244] on button "Historial Casos" at bounding box center [90, 246] width 109 height 22
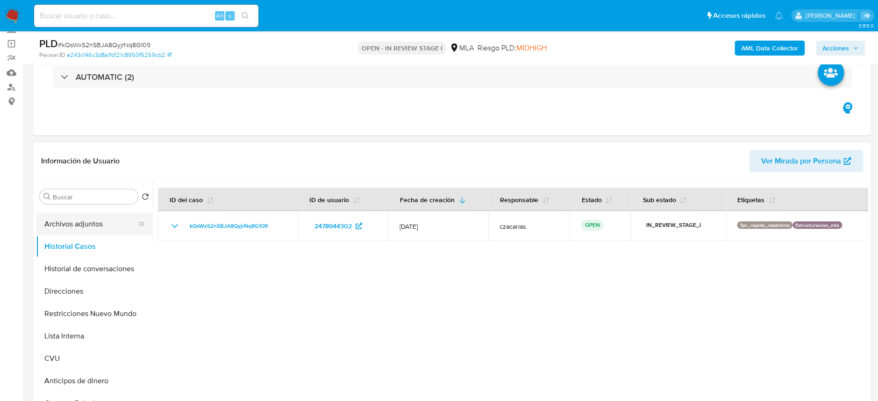
click at [103, 228] on button "Archivos adjuntos" at bounding box center [90, 224] width 109 height 22
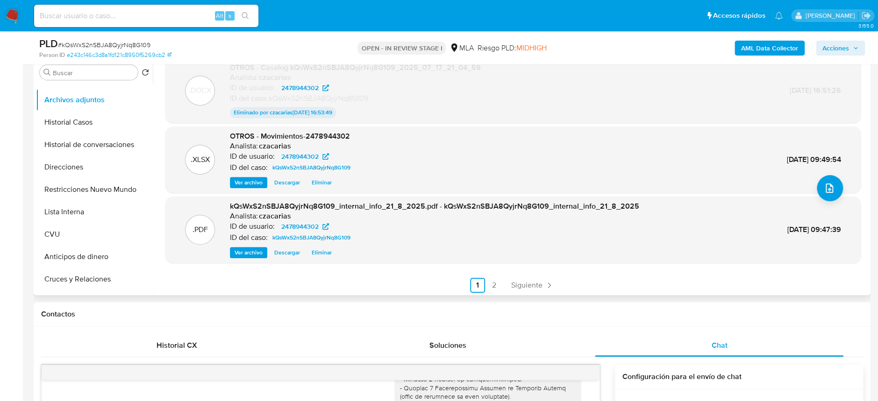
scroll to position [77, 0]
click at [530, 288] on link "Siguiente" at bounding box center [532, 283] width 50 height 15
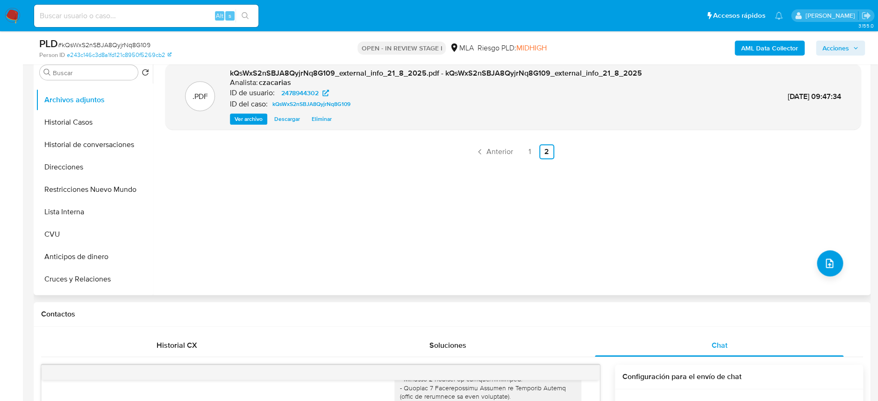
click at [835, 49] on span "Acciones" at bounding box center [835, 48] width 27 height 15
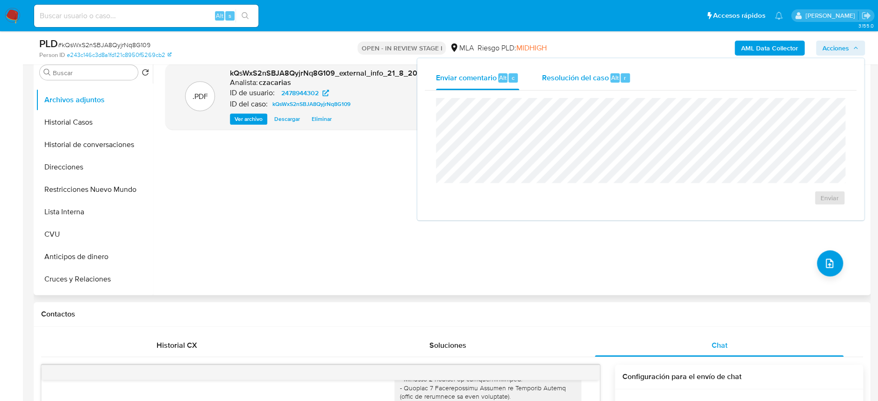
click at [617, 74] on div "Alt" at bounding box center [614, 77] width 9 height 9
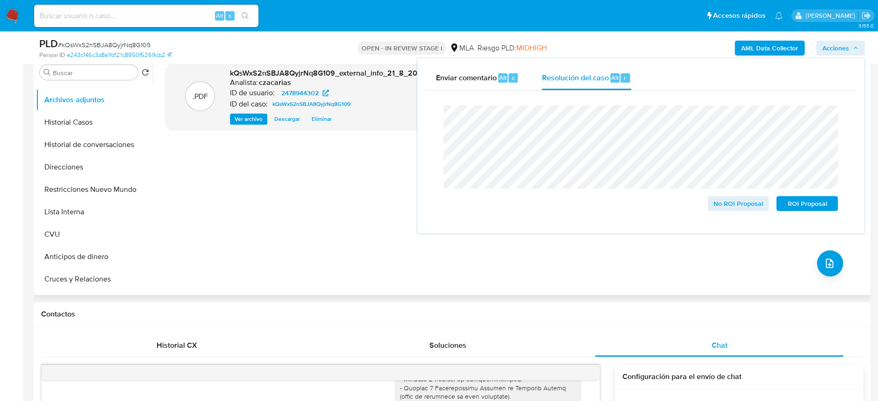
click at [132, 44] on span "# kQsWxS2nSBJA8QyjrNq8G109" at bounding box center [104, 44] width 92 height 9
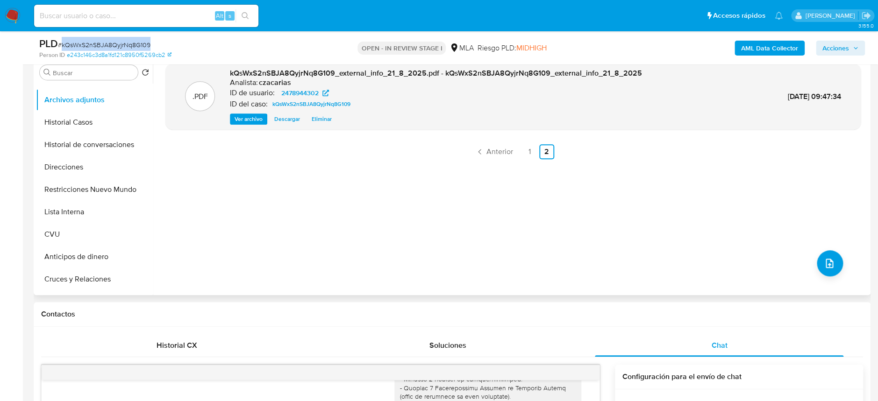
copy span "kQsWxS2nSBJA8QyjrNq8G109"
click at [835, 43] on span "Acciones" at bounding box center [835, 48] width 27 height 15
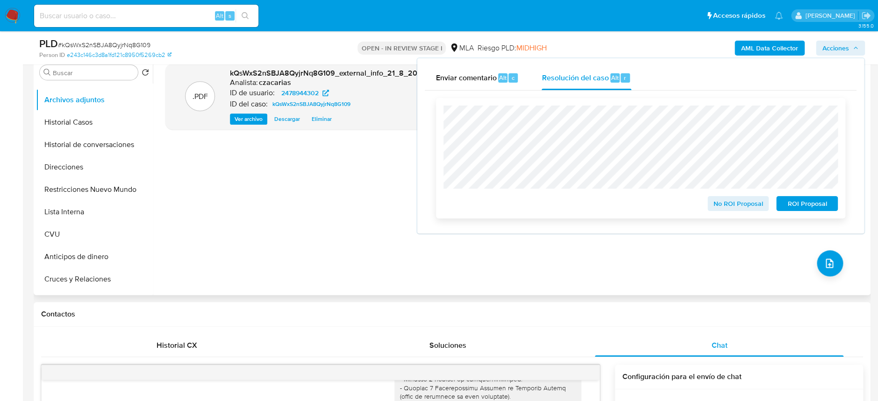
click at [780, 204] on button "ROI Proposal" at bounding box center [807, 203] width 62 height 15
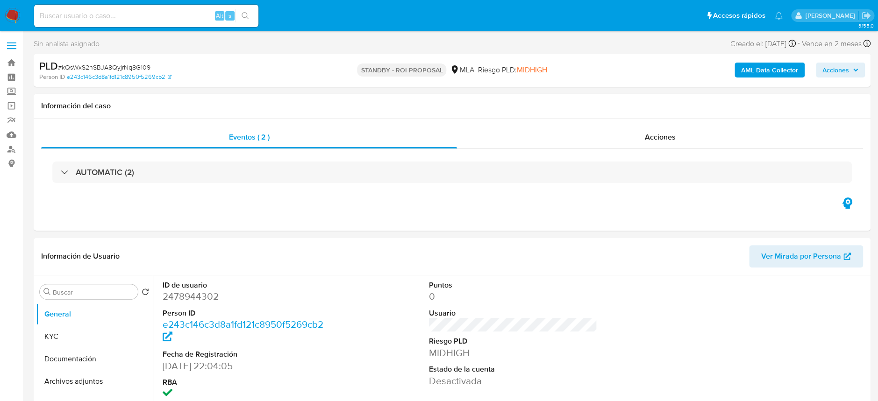
select select "10"
click at [173, 15] on input at bounding box center [146, 16] width 224 height 12
paste input "koLWlx7s2YWwFGKShvNqEvQE"
type input "koLWlx7s2YWwFGKShvNqEvQE"
click at [245, 17] on icon "search-icon" at bounding box center [244, 15] width 7 height 7
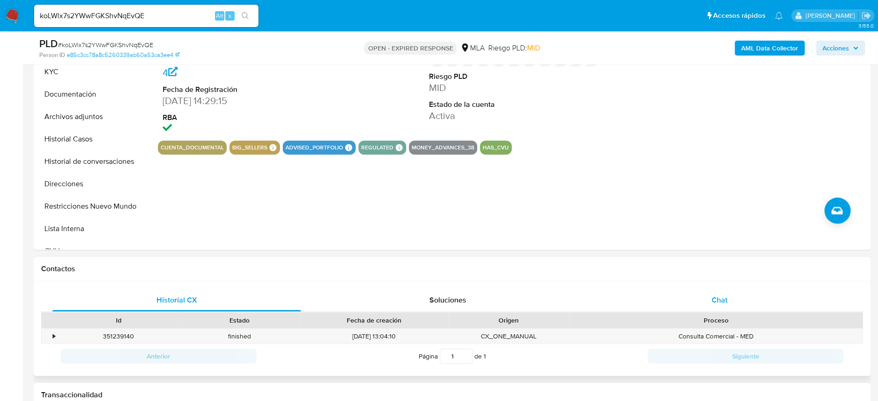
scroll to position [249, 0]
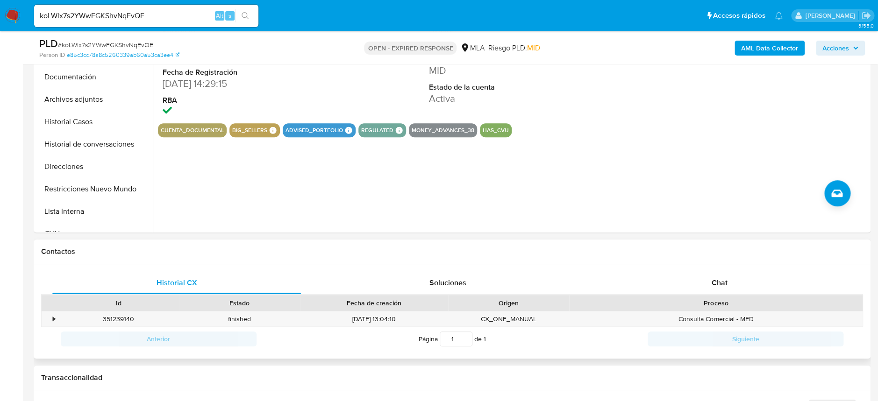
select select "10"
click at [720, 284] on span "Chat" at bounding box center [719, 282] width 16 height 11
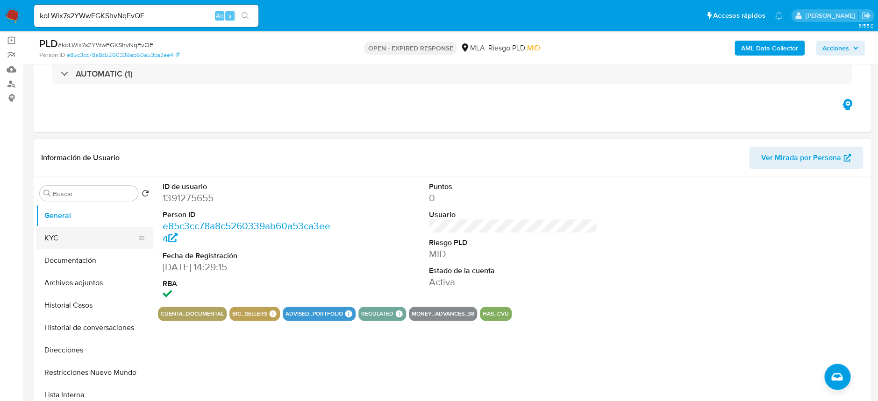
scroll to position [62, 0]
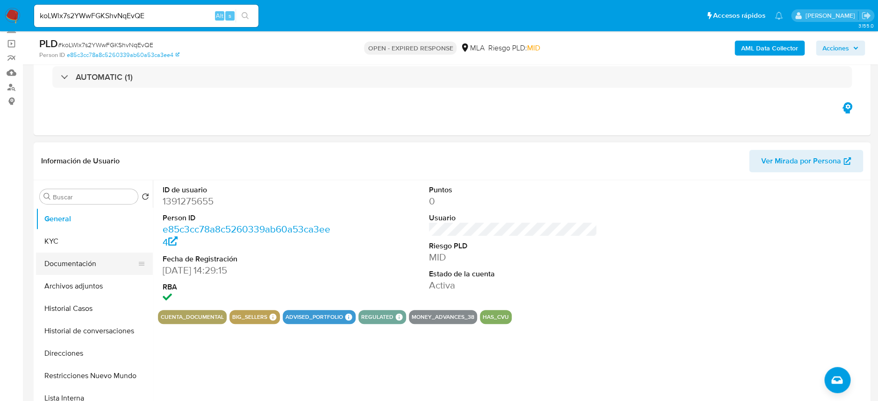
click at [89, 255] on button "Documentación" at bounding box center [90, 264] width 109 height 22
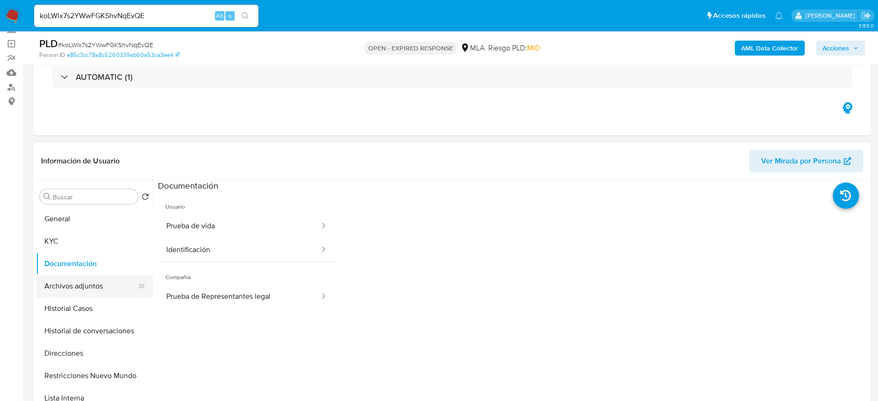
click at [61, 293] on button "Archivos adjuntos" at bounding box center [90, 286] width 109 height 22
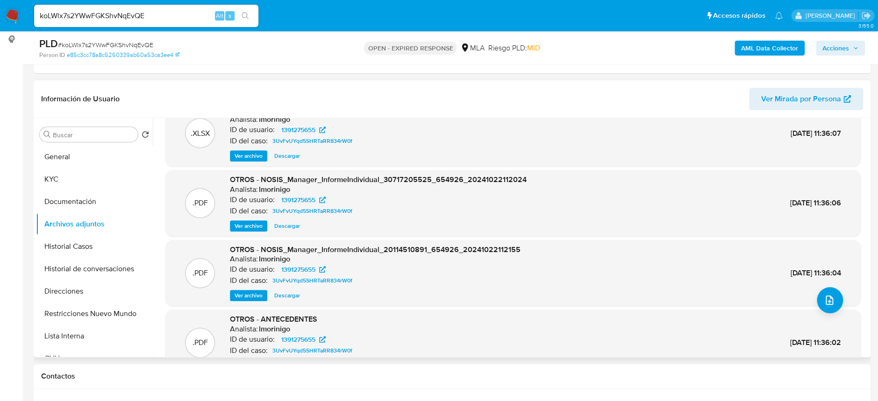
scroll to position [0, 0]
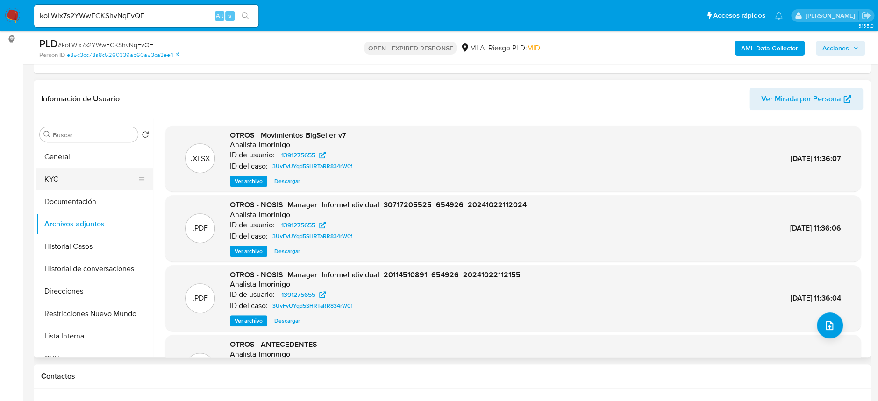
click at [74, 184] on button "KYC" at bounding box center [90, 179] width 109 height 22
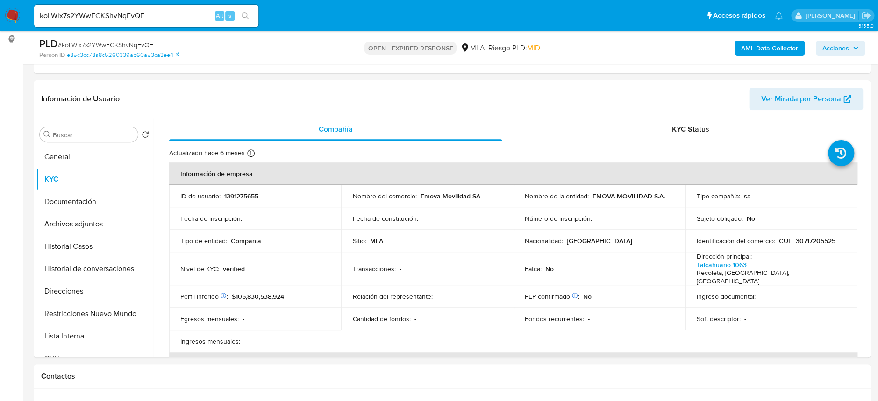
click at [144, 15] on input "koLWlx7s2YWwFGKShvNqEvQE" at bounding box center [146, 16] width 224 height 12
paste input "LtXzaa5B8dLB3gRITi72blAr"
type input "LtXzaa5B8dLB3gRITi72blAr"
click at [243, 15] on icon "search-icon" at bounding box center [244, 15] width 7 height 7
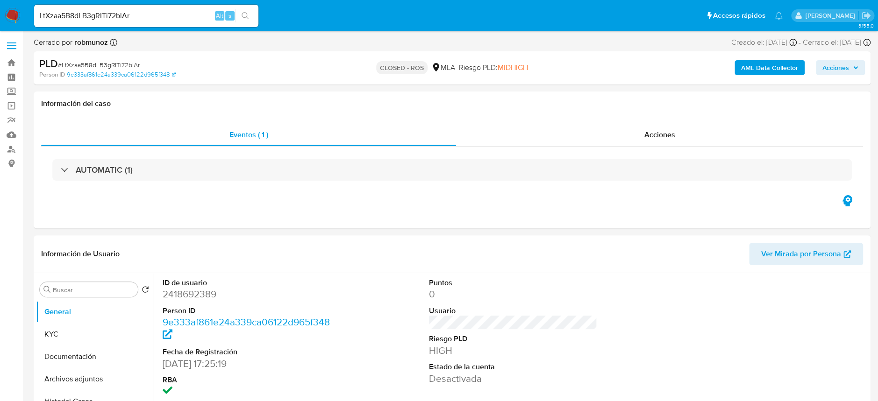
select select "10"
click at [165, 12] on input "LtXzaa5B8dLB3gRITi72blAr" at bounding box center [146, 16] width 224 height 12
paste input "kQsWxS2nSBJA8QyjrNq8G109"
type input "kQsWxS2nSBJA8QyjrNq8G109"
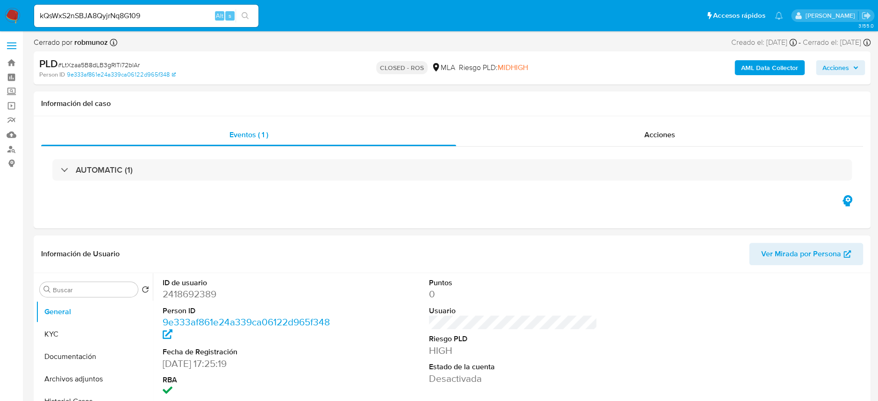
click at [243, 13] on icon "search-icon" at bounding box center [244, 15] width 7 height 7
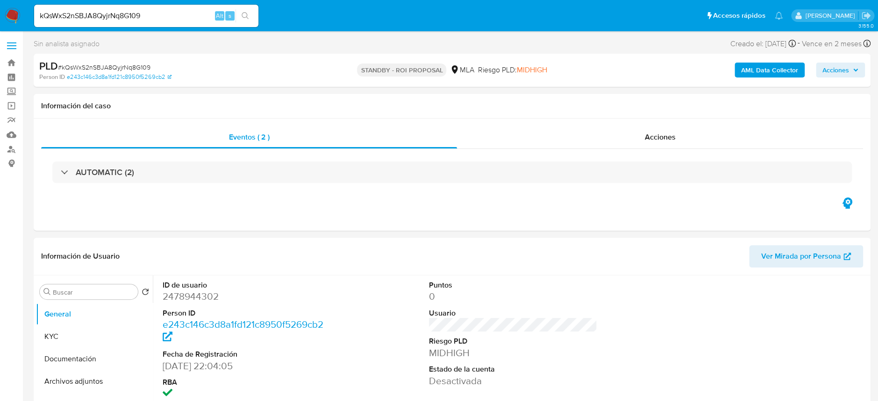
select select "10"
click at [165, 20] on input "kQsWxS2nSBJA8QyjrNq8G109" at bounding box center [146, 16] width 224 height 12
paste input "t6Dy3HmQovLkH17DZ5zle7ei"
type input "t6Dy3HmQovLkH17DZ5zle7ei"
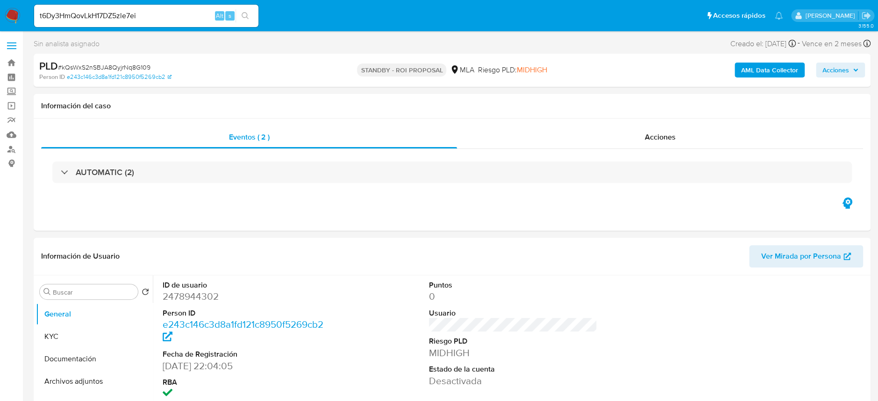
click at [245, 17] on icon "search-icon" at bounding box center [244, 15] width 7 height 7
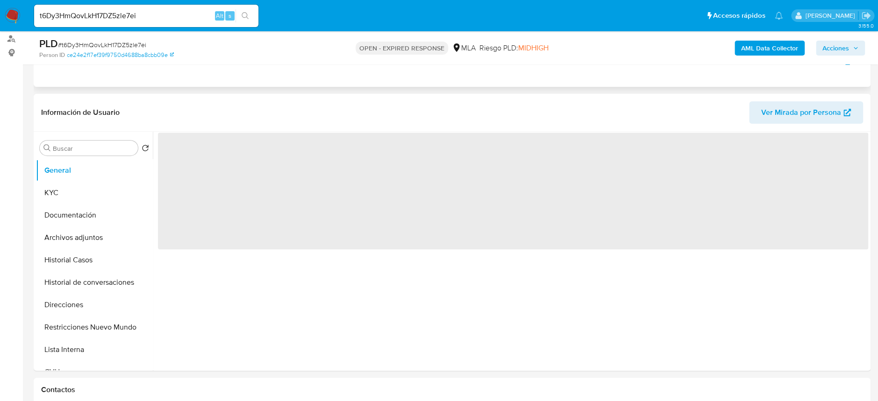
scroll to position [124, 0]
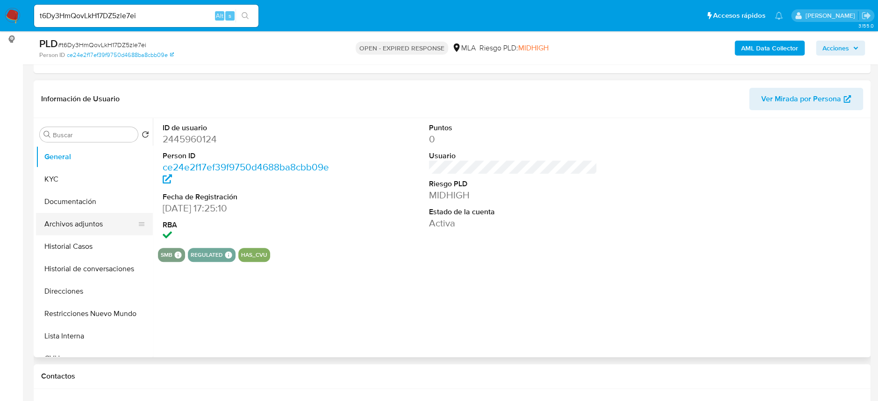
select select "10"
click at [97, 221] on button "Archivos adjuntos" at bounding box center [90, 224] width 109 height 22
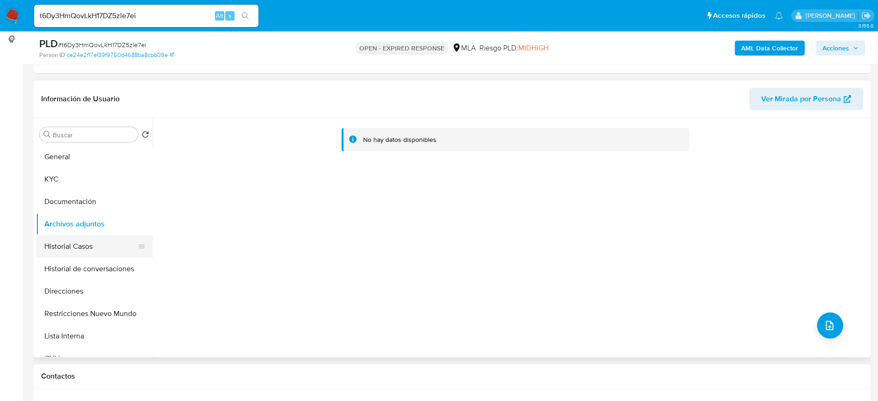
click at [88, 240] on button "Historial Casos" at bounding box center [90, 246] width 109 height 22
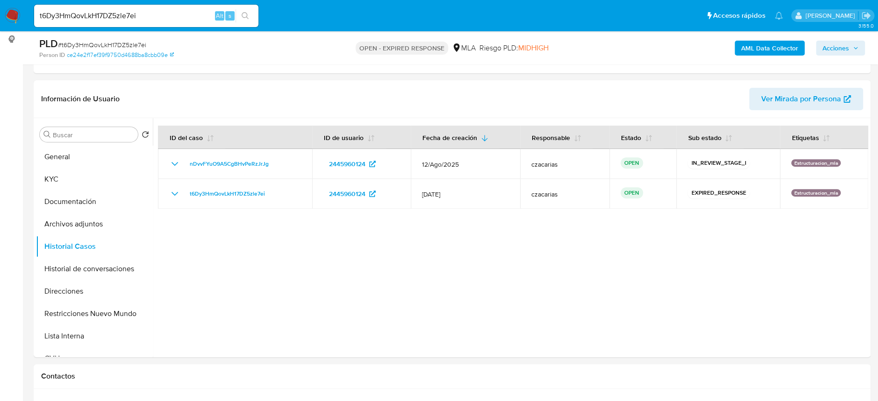
click at [8, 17] on img at bounding box center [13, 16] width 16 height 16
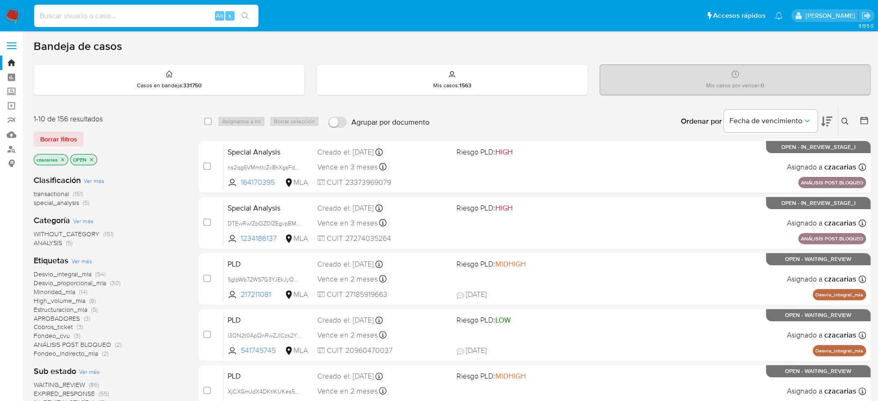
click at [206, 13] on input at bounding box center [146, 16] width 224 height 12
paste input "ULx7IT3nat3HB1jFSDOA9s6Y"
drag, startPoint x: 255, startPoint y: 18, endPoint x: 248, endPoint y: 20, distance: 7.7
click at [254, 19] on div "ULx7IT3nat3HB1jFSDOA9s6Y Alt s" at bounding box center [146, 16] width 224 height 26
type input "ULx7IT3nat3HB1jFSDOA9s6Y"
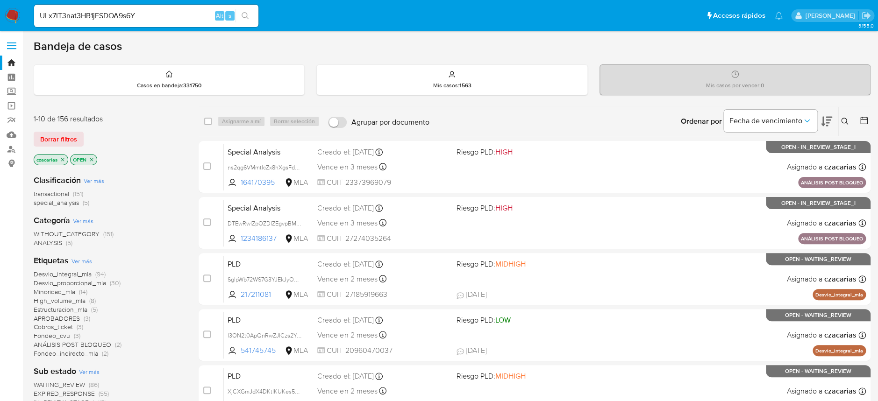
click at [247, 20] on button "search-icon" at bounding box center [244, 15] width 19 height 13
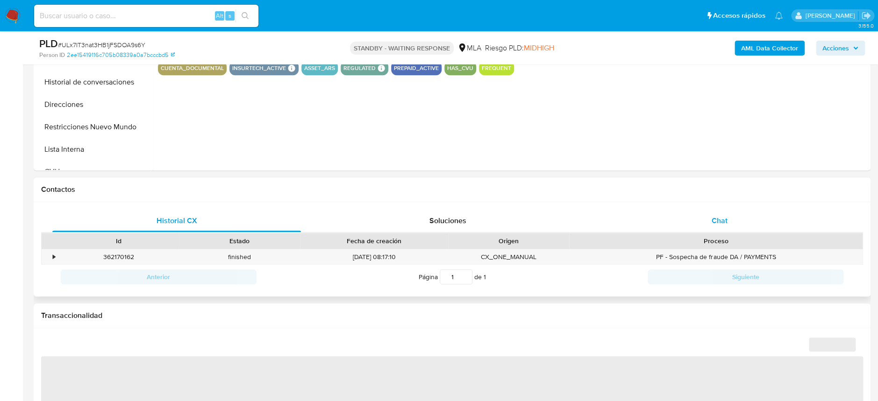
click at [723, 228] on div "Chat" at bounding box center [719, 221] width 248 height 22
select select "10"
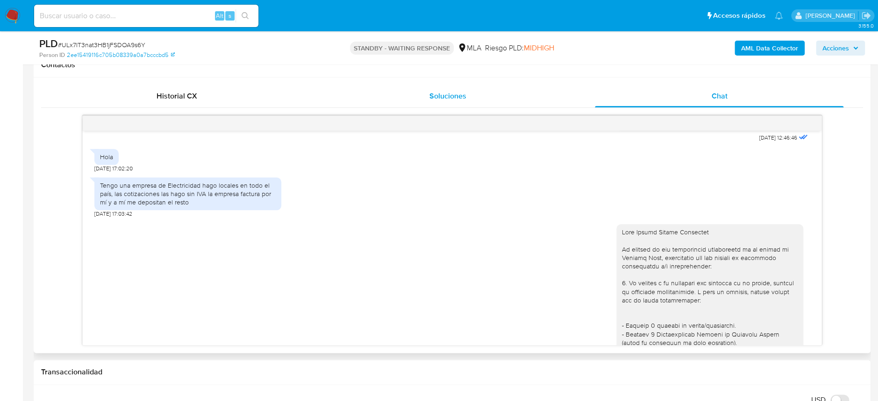
scroll to position [689, 0]
click at [90, 3] on nav "Pausado Ver notificaciones Alt s Accesos rápidos Presiona las siguientes teclas…" at bounding box center [439, 15] width 878 height 31
click at [91, 11] on input at bounding box center [146, 16] width 224 height 12
paste input "CH6SV4dsXGXw477MBPKqEXIz"
type input "CH6SV4dsXGXw477MBPKqEXIz"
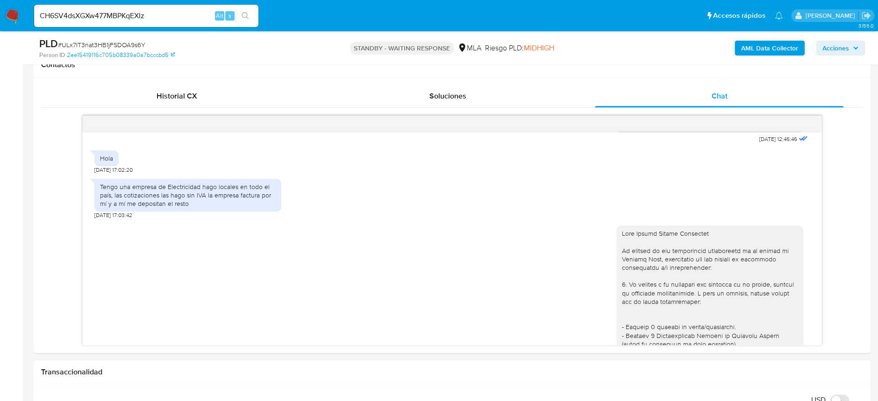
click at [237, 15] on div "CH6SV4dsXGXw477MBPKqEXIz Alt s" at bounding box center [146, 16] width 224 height 26
click at [245, 16] on icon "search-icon" at bounding box center [244, 15] width 7 height 7
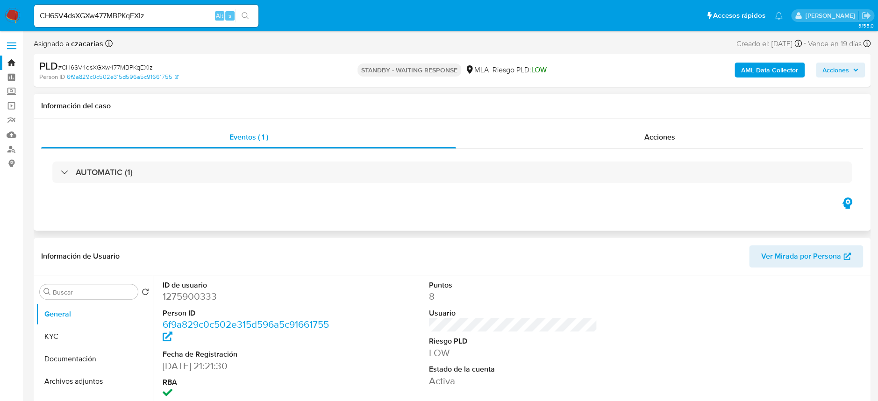
select select "10"
click at [94, 18] on input "CH6SV4dsXGXw477MBPKqEXIz" at bounding box center [146, 16] width 224 height 12
click at [96, 18] on input "CH6SV4dsXGXw477MBPKqEXIz" at bounding box center [146, 16] width 224 height 12
paste input "mBurxC0uVvAI7s7WLzfAn4K1"
type input "mBurxC0uVvAI7s7WLzfAn4K1"
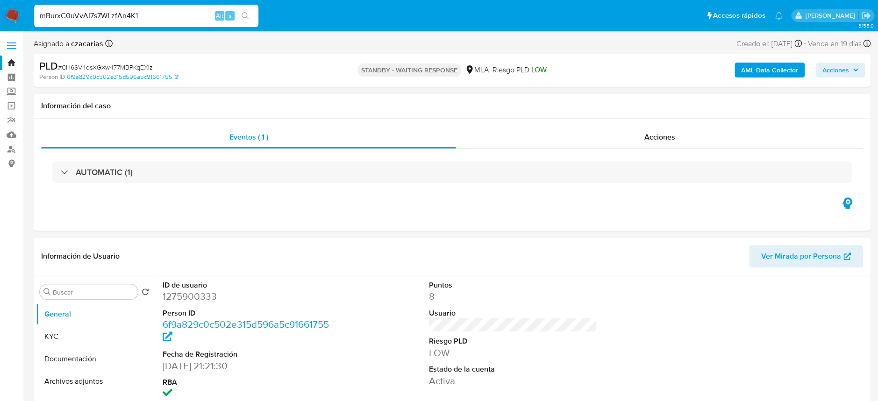
click at [255, 9] on div "mBurxC0uVvAI7s7WLzfAn4K1 Alt s" at bounding box center [146, 16] width 224 height 22
click at [249, 14] on button "search-icon" at bounding box center [244, 15] width 19 height 13
select select "10"
click at [106, 21] on input "mBurxC0uVvAI7s7WLzfAn4K1" at bounding box center [146, 16] width 224 height 12
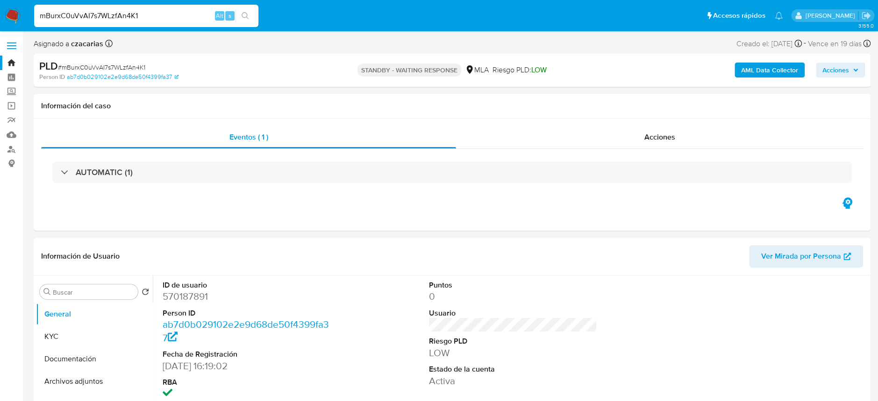
paste input "2FGfNOqkITH3CaNmXADpLadE"
type input "2FGfNOqkITH3CaNmXADpLadE"
click at [240, 20] on button "search-icon" at bounding box center [244, 15] width 19 height 13
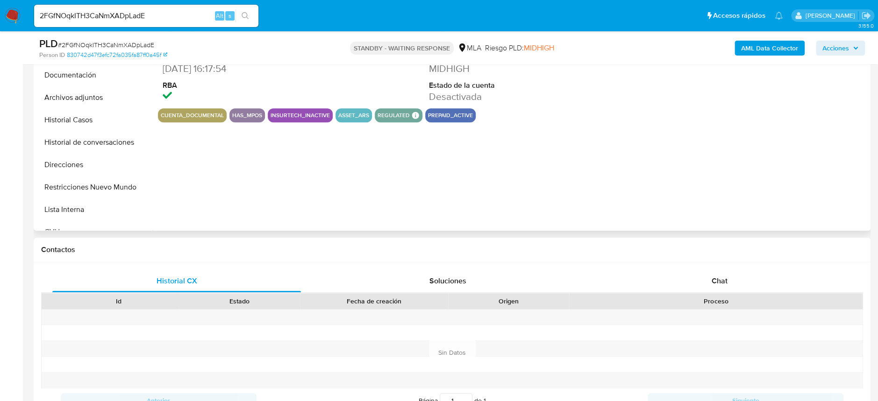
scroll to position [311, 0]
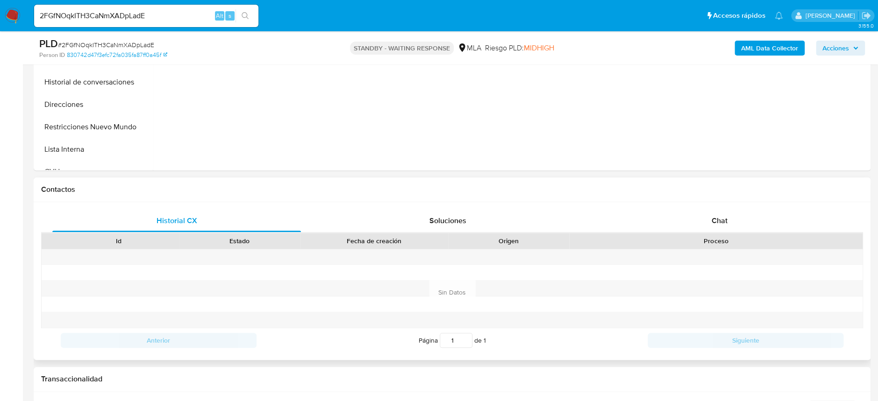
select select "10"
click at [747, 216] on div "Chat" at bounding box center [719, 221] width 248 height 22
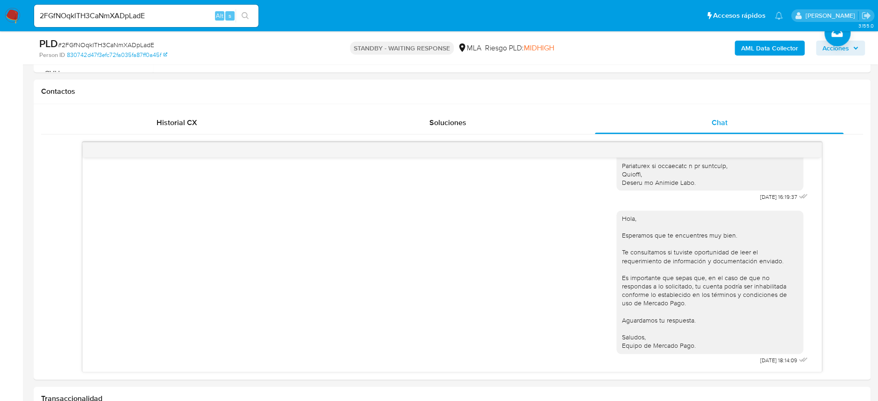
scroll to position [436, 0]
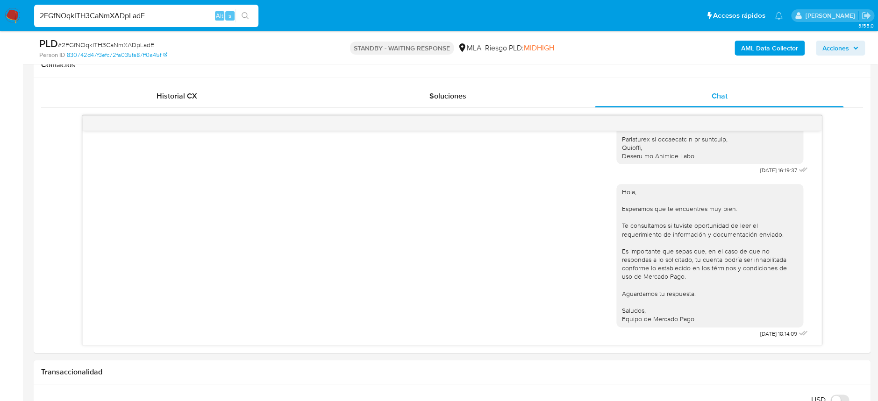
click at [166, 17] on input "2FGfNOqkITH3CaNmXADpLadE" at bounding box center [146, 16] width 224 height 12
paste input "LHj8ToixrQTBHa6CULZyUjcB"
click at [255, 18] on input "LHj8ToixrQTBHa6CULZyUjcB" at bounding box center [146, 16] width 224 height 12
type input "LHj8ToixrQTBHa6CULZyUjcB"
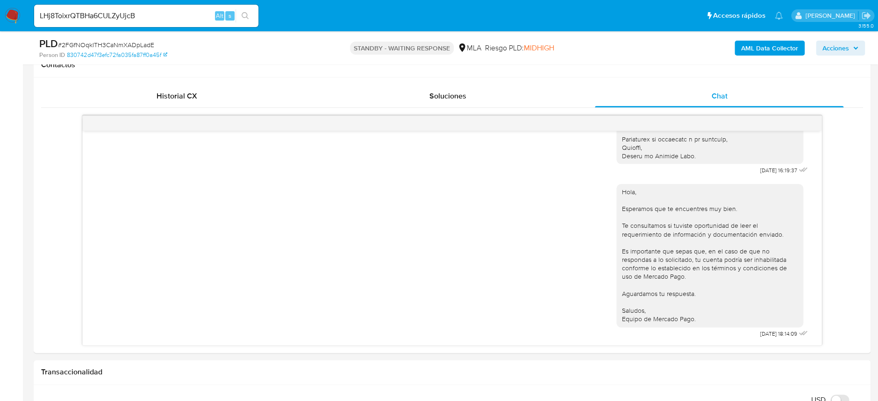
click at [240, 14] on button "search-icon" at bounding box center [244, 15] width 19 height 13
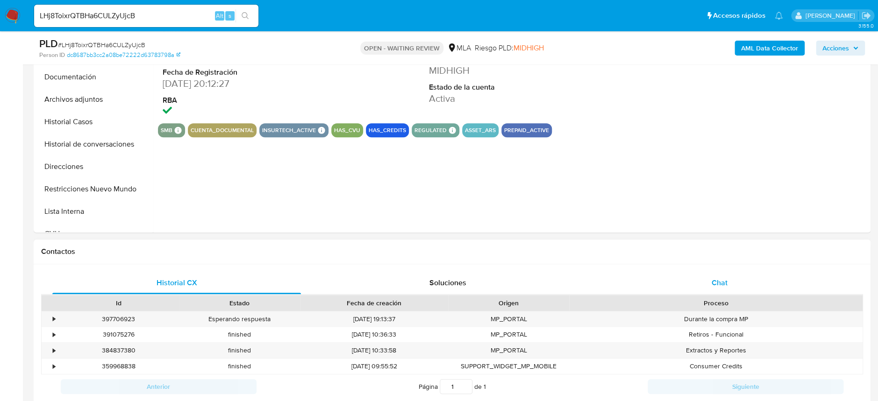
click at [735, 283] on div "Chat" at bounding box center [719, 283] width 248 height 22
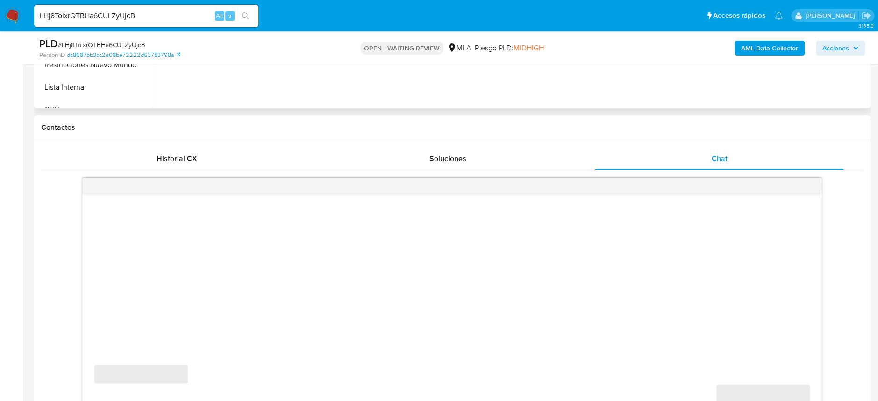
select select "10"
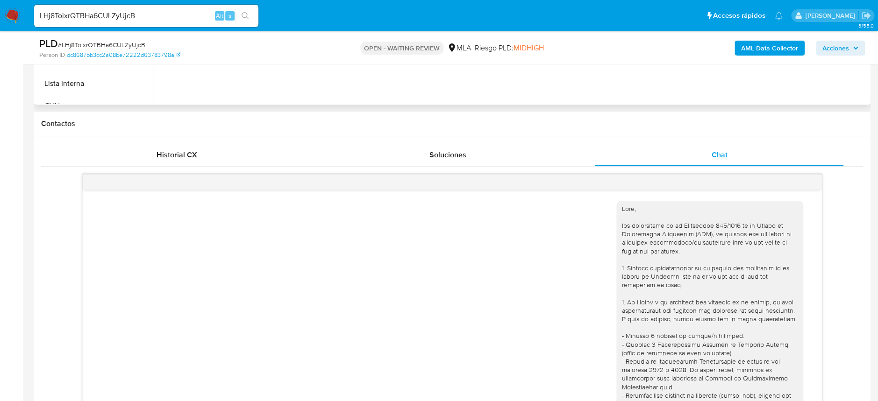
scroll to position [1440, 0]
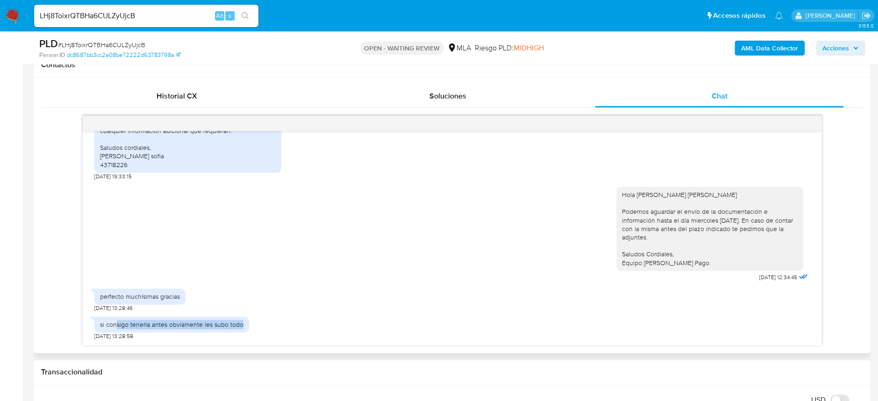
drag, startPoint x: 117, startPoint y: 323, endPoint x: 264, endPoint y: 333, distance: 147.0
click at [264, 333] on div "si consigo tenerla antes obviamente les subo todo [DATE] 13:28:58" at bounding box center [451, 326] width 715 height 28
click at [294, 270] on div "Hola [PERSON_NAME] [PERSON_NAME] Podemos aguardar el envío de la documentación …" at bounding box center [451, 232] width 715 height 104
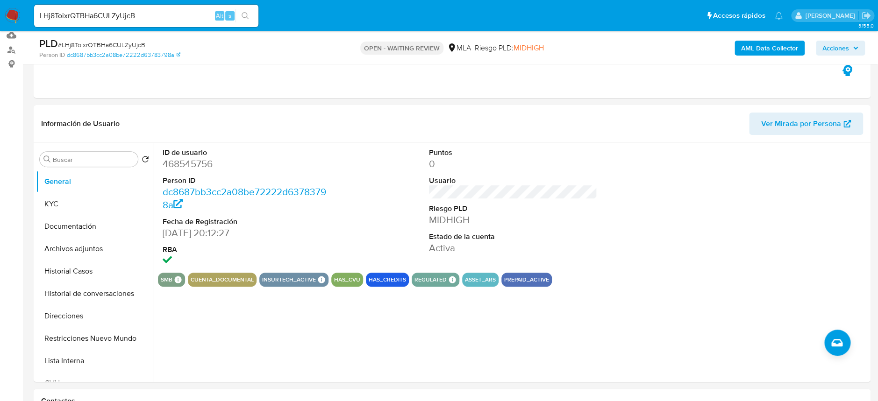
scroll to position [62, 0]
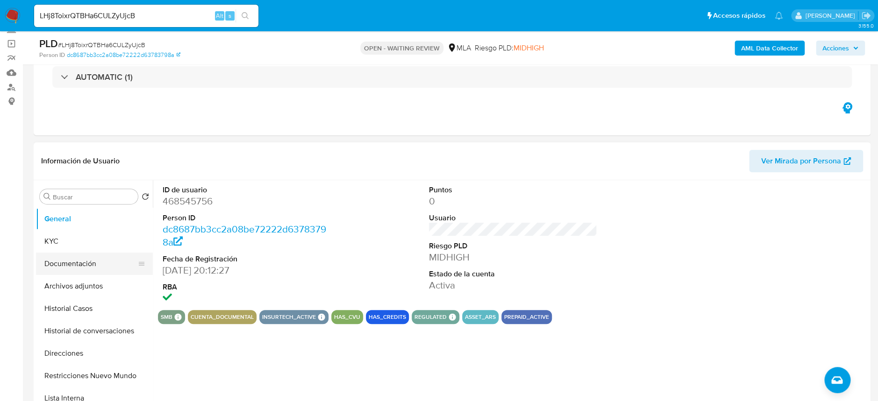
click at [57, 264] on button "Documentación" at bounding box center [90, 264] width 109 height 22
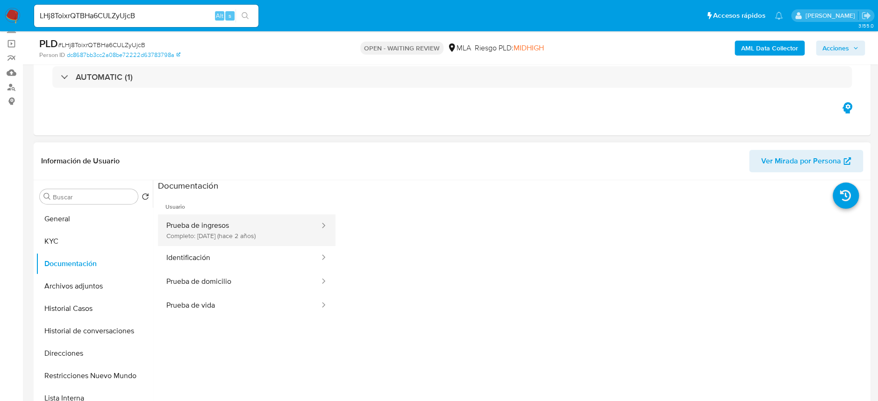
click at [255, 226] on button "Prueba de ingresos Completo: [DATE] (hace 2 años)" at bounding box center [239, 230] width 163 height 32
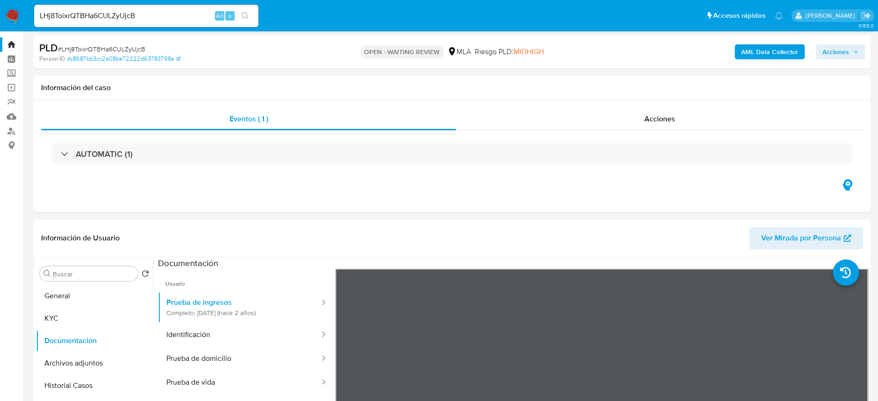
scroll to position [0, 0]
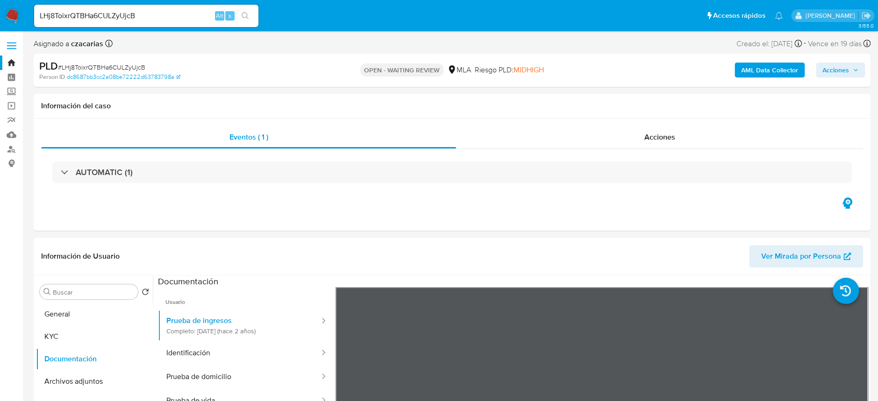
click at [17, 12] on img at bounding box center [13, 16] width 16 height 16
